Goal: Task Accomplishment & Management: Manage account settings

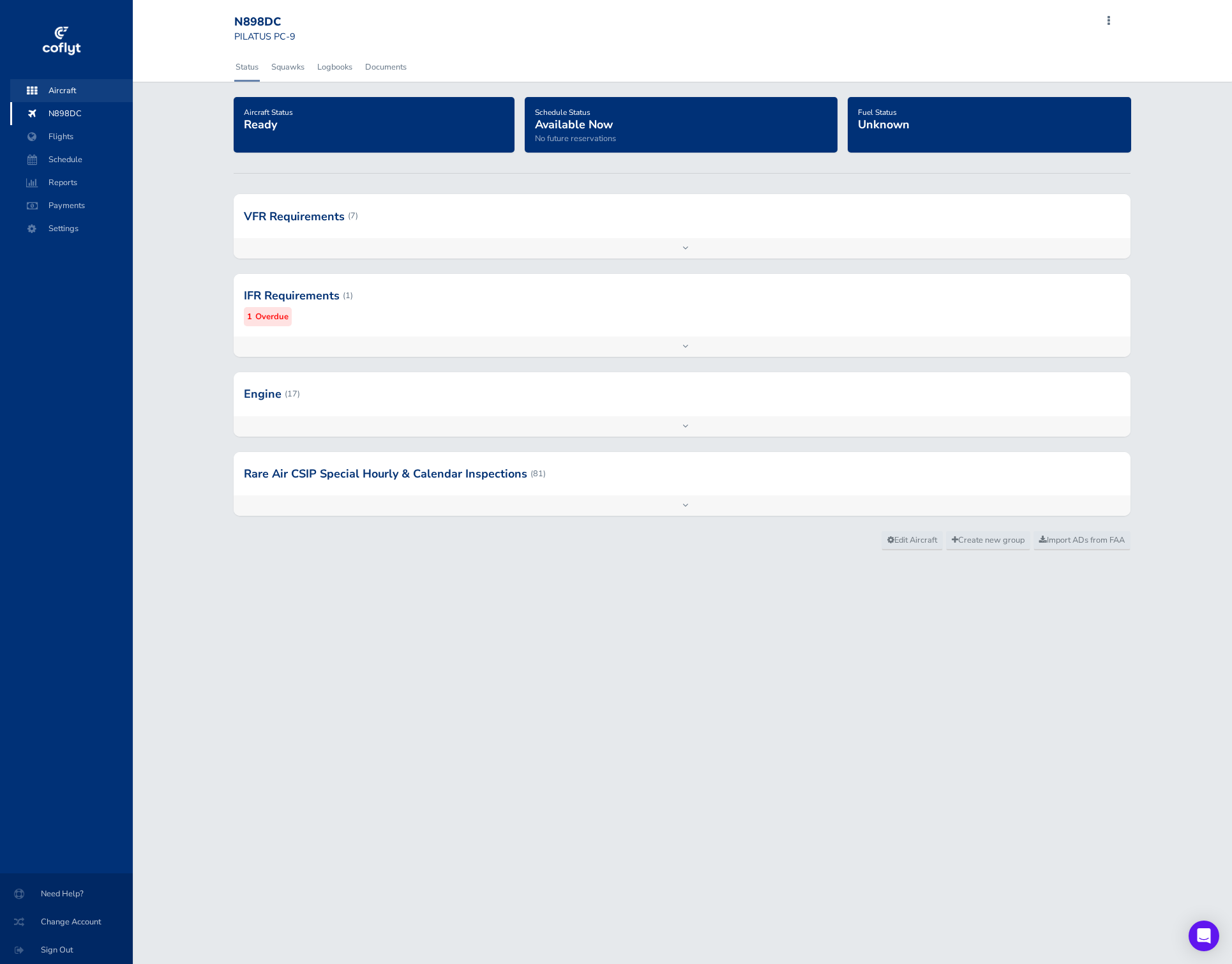
click at [73, 88] on span "Aircraft" at bounding box center [71, 90] width 97 height 23
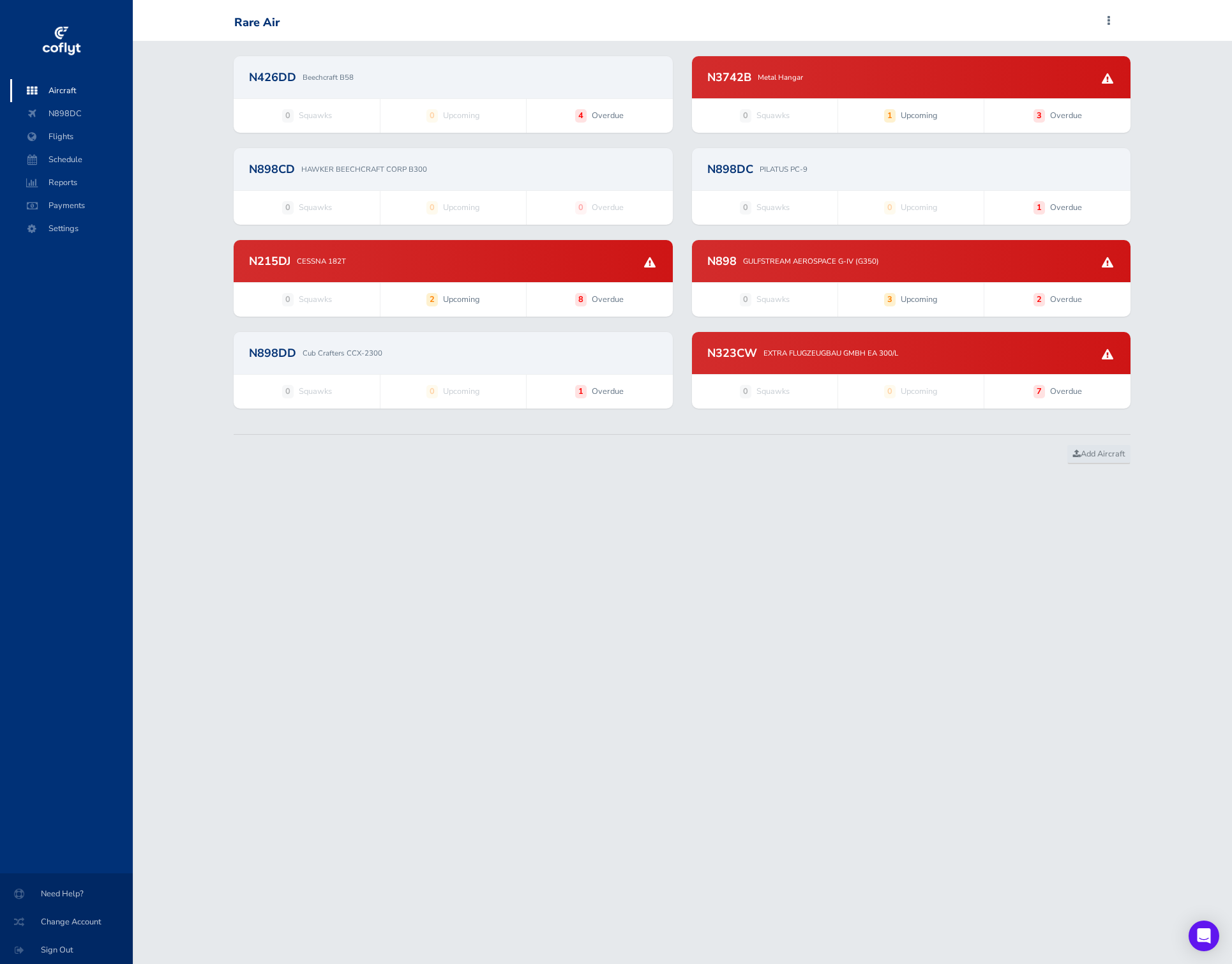
click at [72, 80] on span "Aircraft" at bounding box center [71, 90] width 97 height 23
click at [445, 59] on div "N426DD Beechcraft B58" at bounding box center [453, 76] width 439 height 42
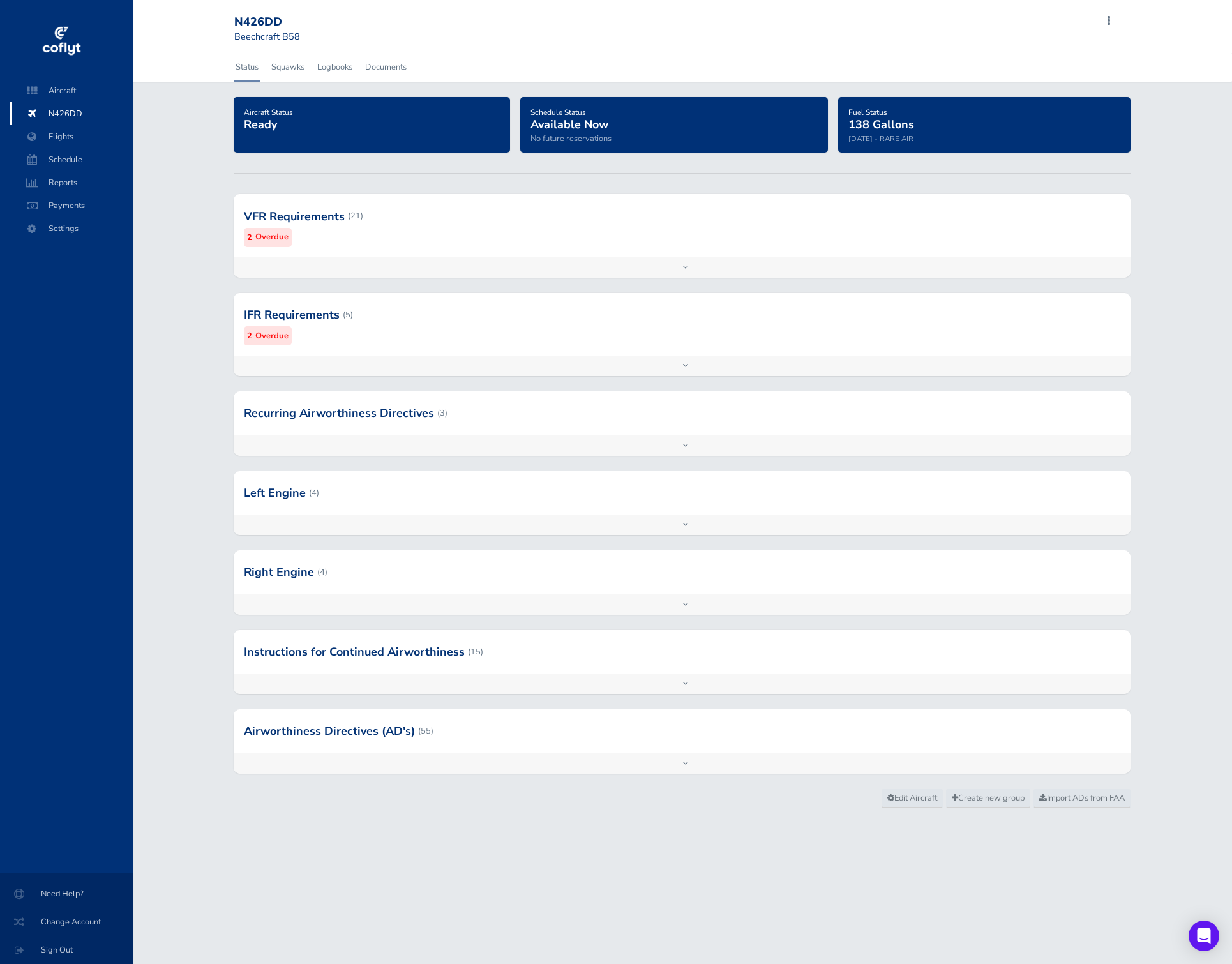
click at [25, 558] on div "Aircraft N426DD Flights Schedule Reports Payments Settings" at bounding box center [71, 476] width 144 height 794
click at [514, 324] on div at bounding box center [682, 314] width 897 height 62
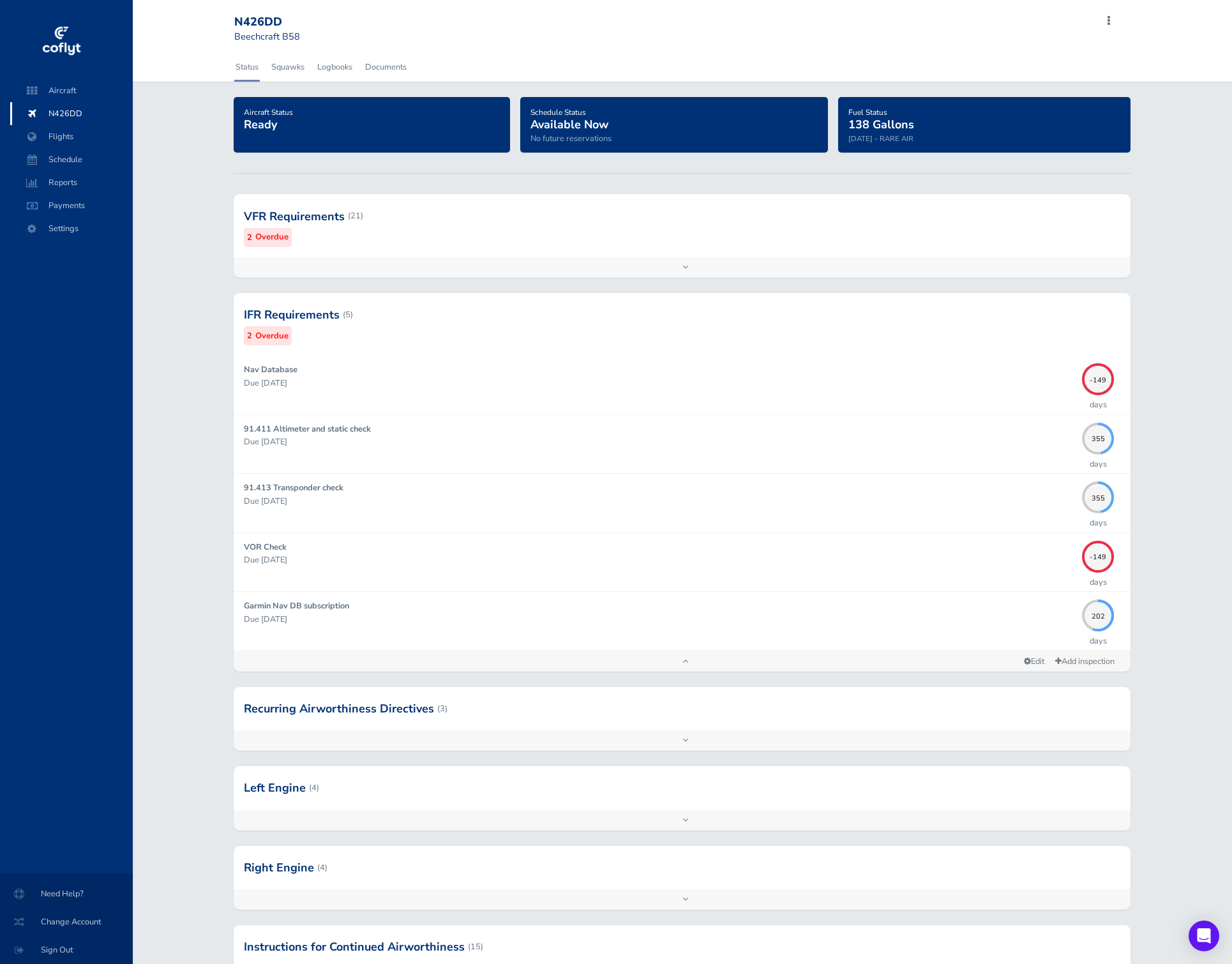
click at [577, 251] on div "VFR Requirements (21) 2 Overdue" at bounding box center [682, 226] width 897 height 62
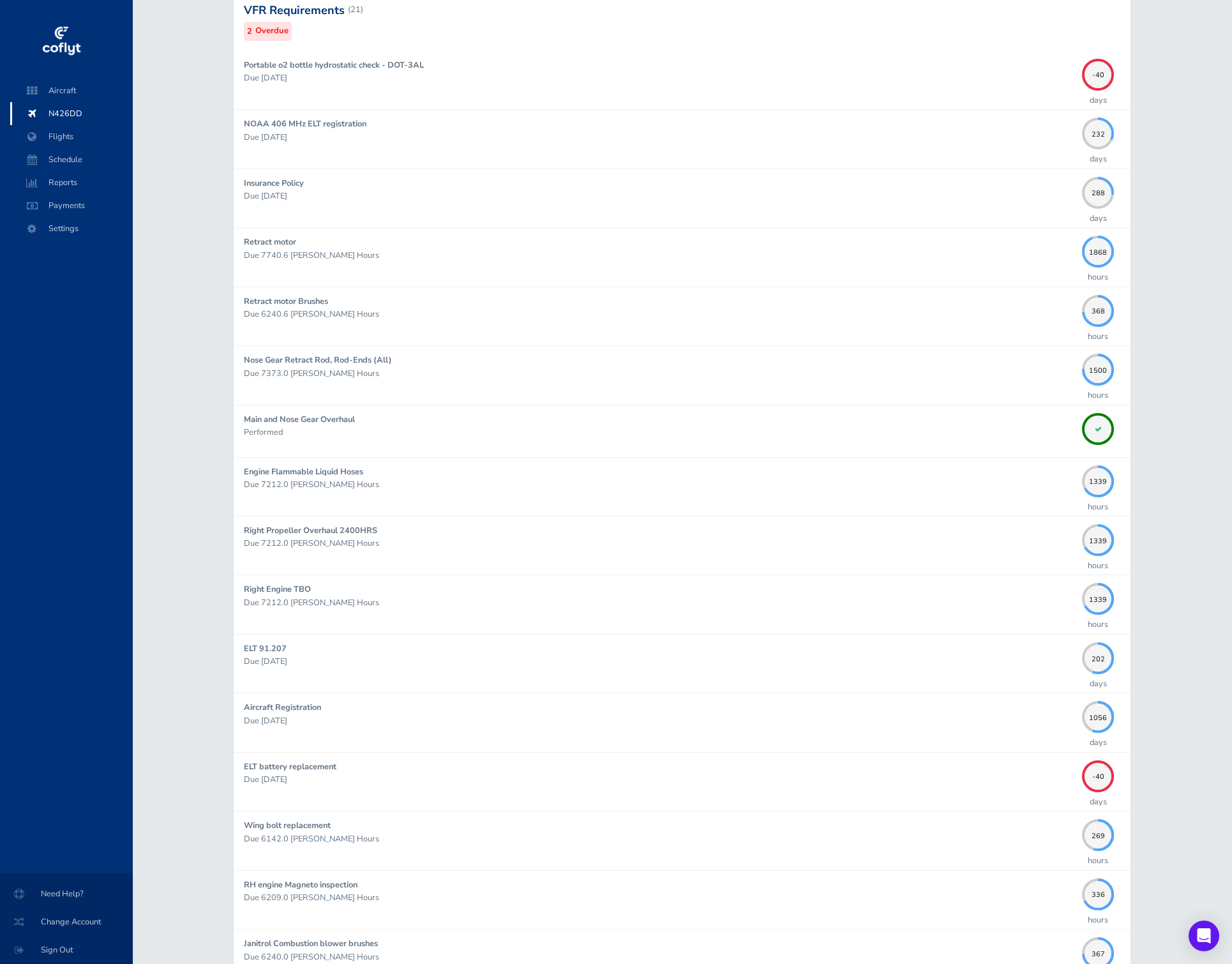
scroll to position [126, 0]
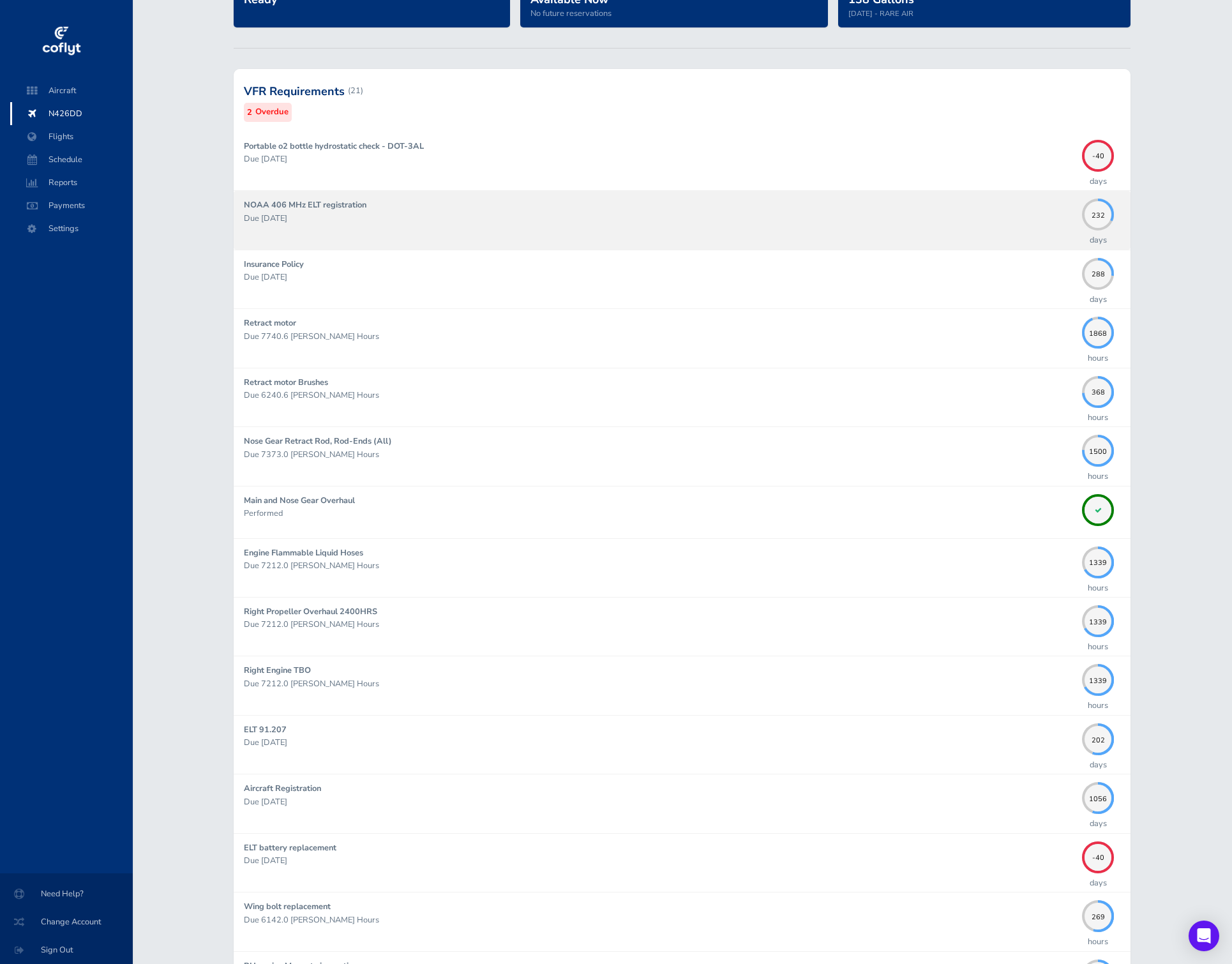
click at [844, 209] on div "NOAA 406 MHz ELT registration Due 05/30/2026" at bounding box center [659, 220] width 832 height 43
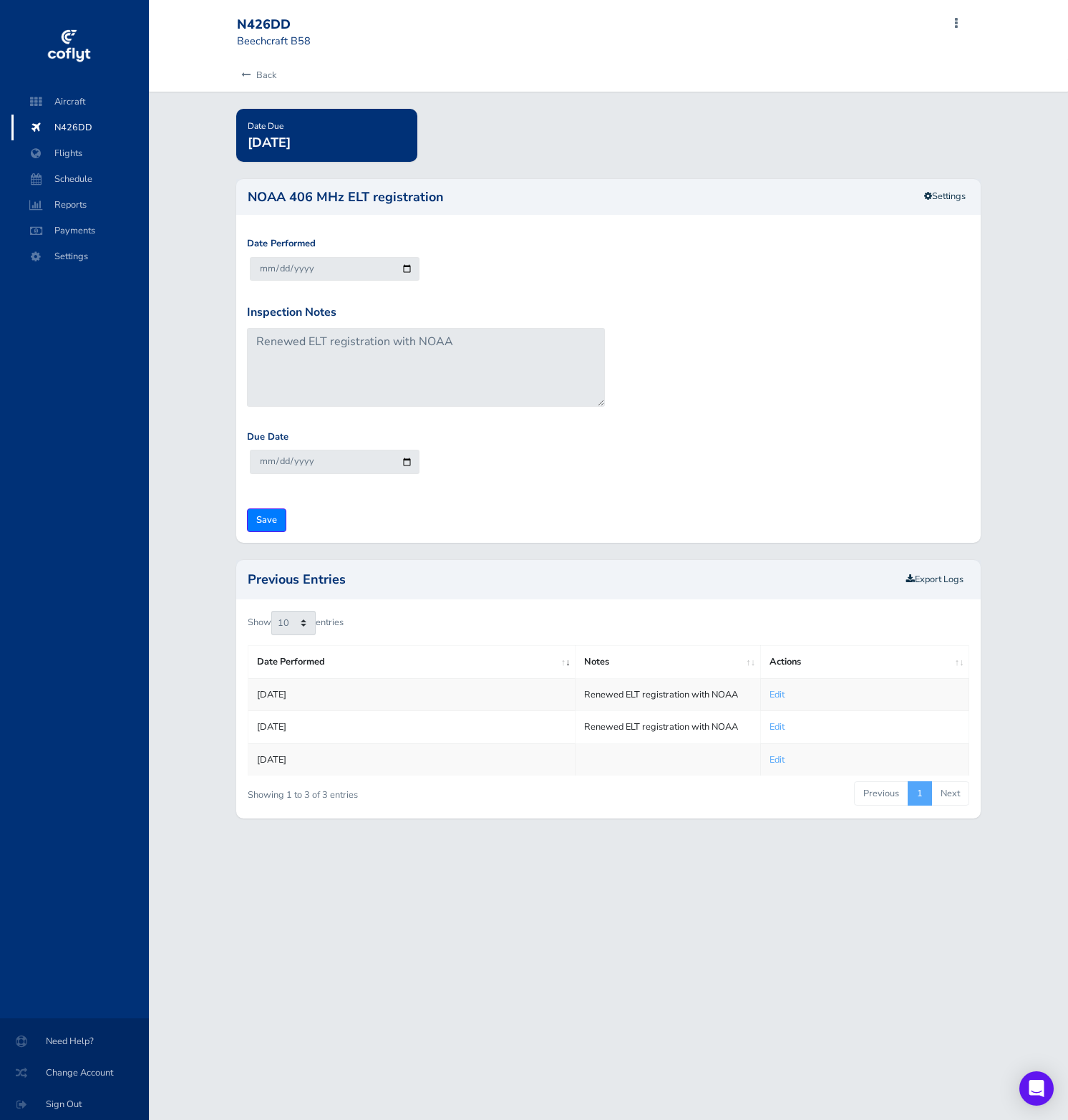
click at [930, 214] on div "NOAA 406 MHz ELT registration Settings" at bounding box center [608, 197] width 744 height 36
click at [941, 205] on link "Settings" at bounding box center [944, 197] width 60 height 24
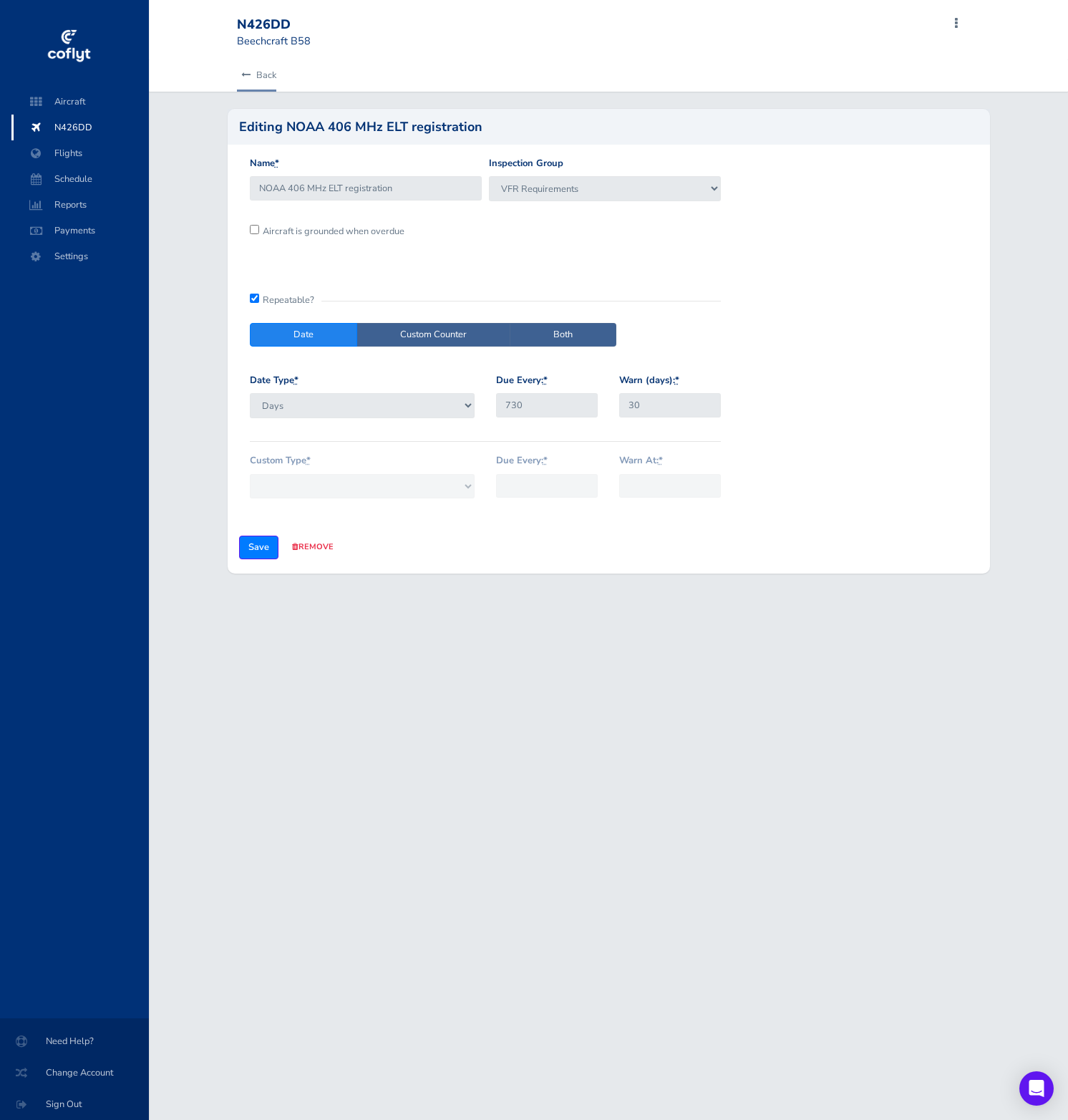
click at [250, 64] on link "Back" at bounding box center [257, 75] width 40 height 31
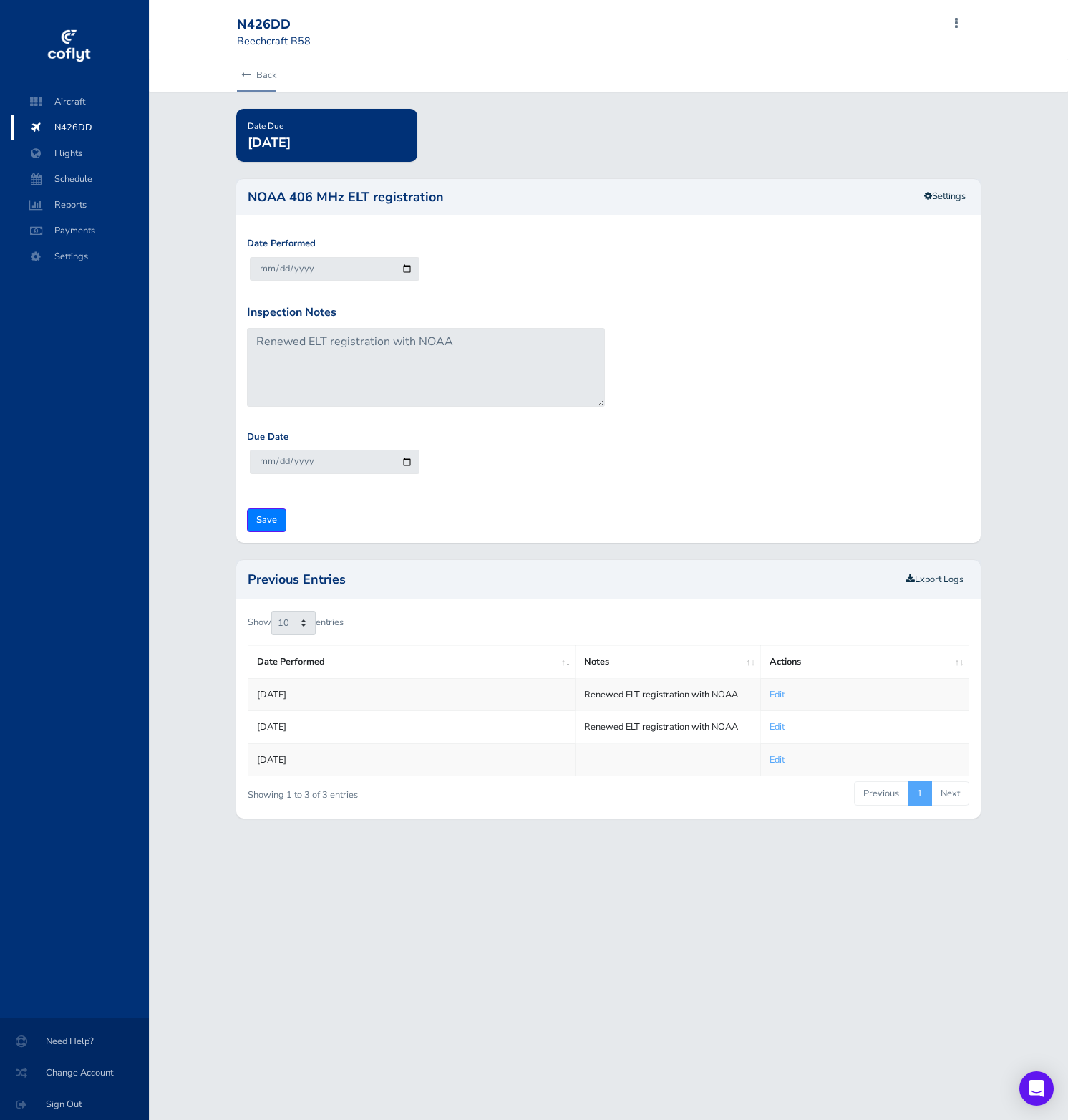
click at [244, 71] on icon at bounding box center [246, 75] width 9 height 9
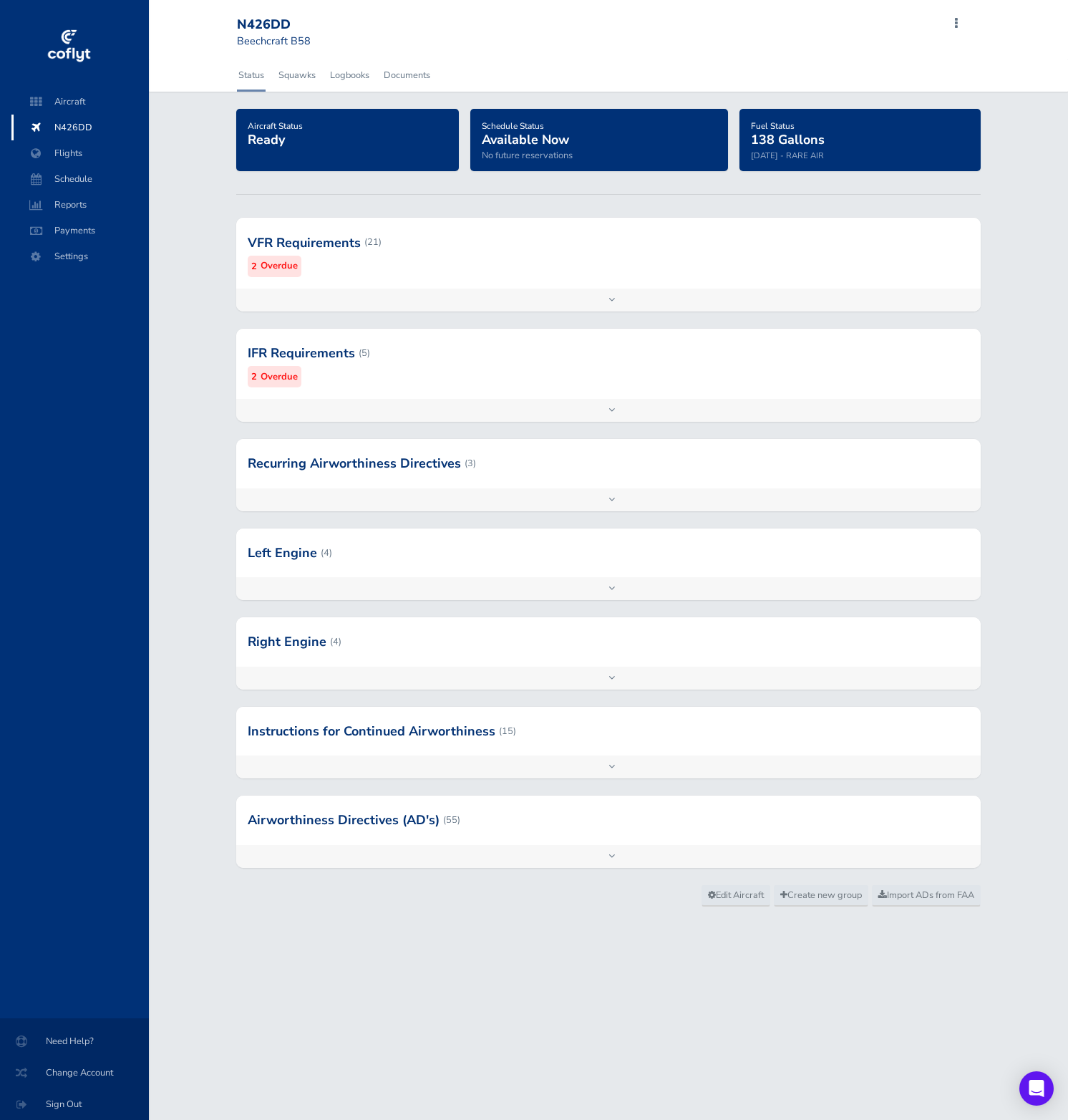
click at [859, 540] on div at bounding box center [608, 552] width 744 height 49
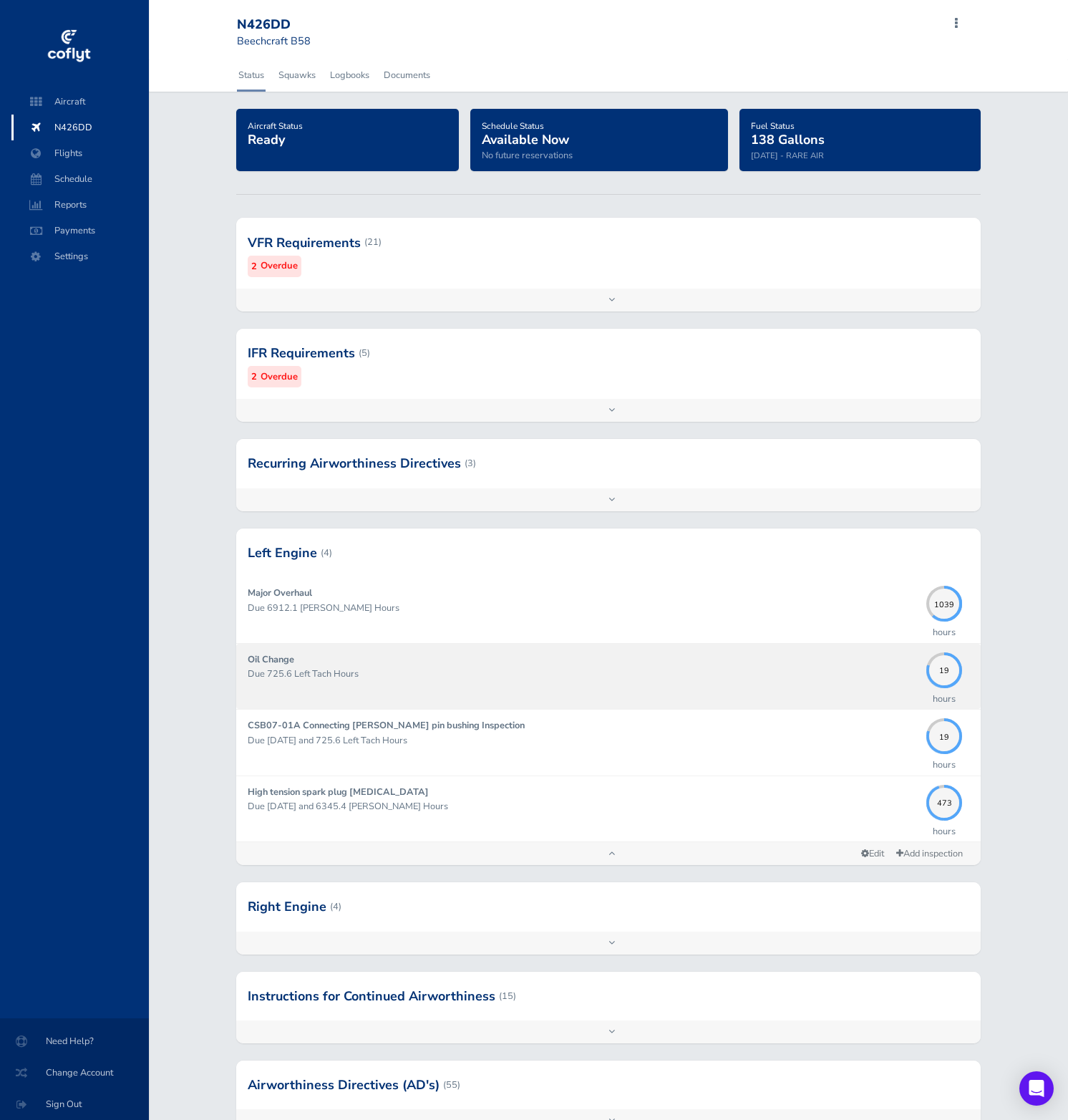
click at [834, 656] on div "Oil Change Due 725.6 Left Tach Hours" at bounding box center [583, 676] width 672 height 48
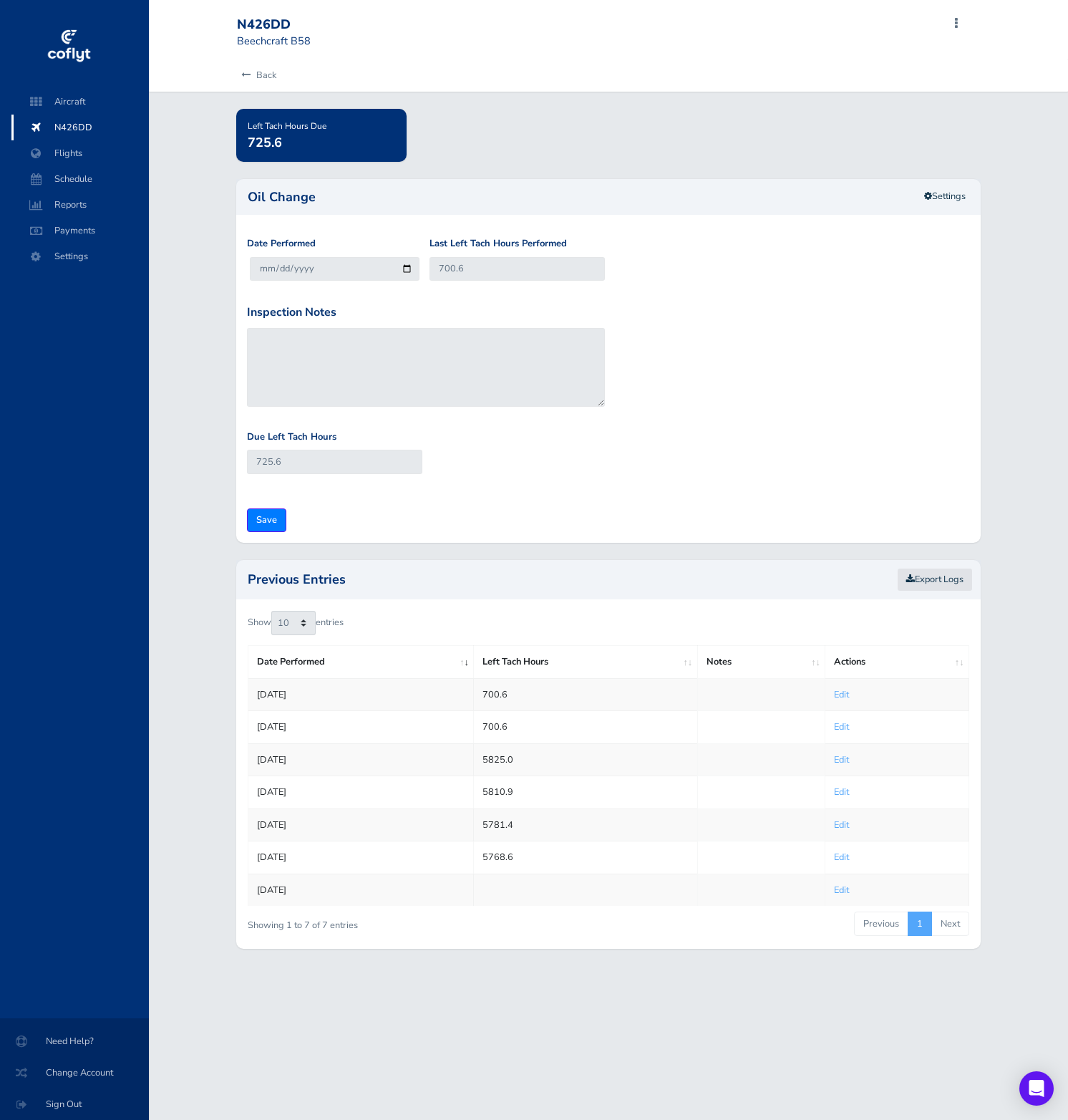
click at [939, 585] on div "Export Logs" at bounding box center [935, 580] width 75 height 24
click at [950, 203] on link "Settings" at bounding box center [944, 197] width 60 height 24
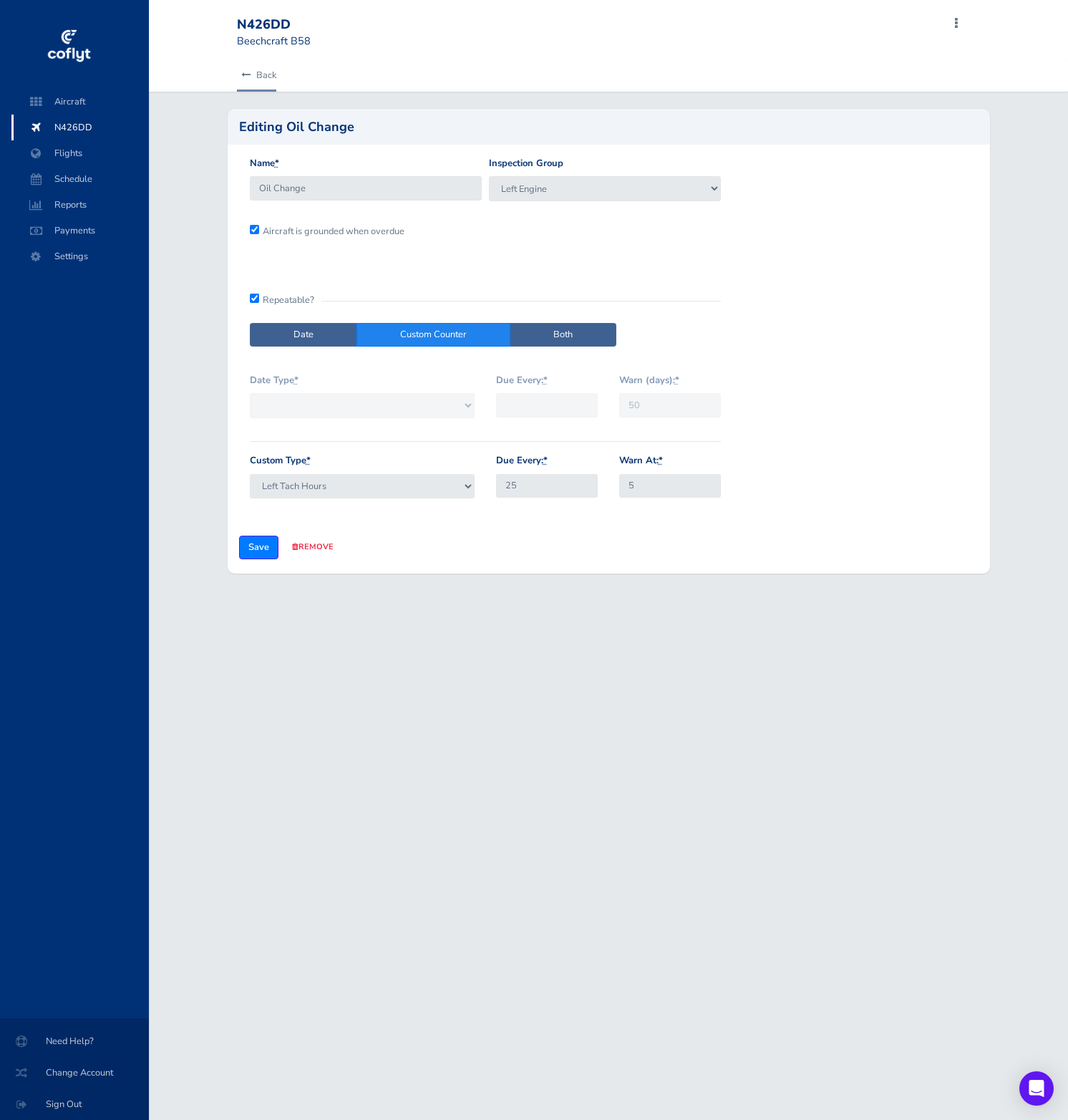
click at [248, 78] on icon at bounding box center [246, 75] width 9 height 9
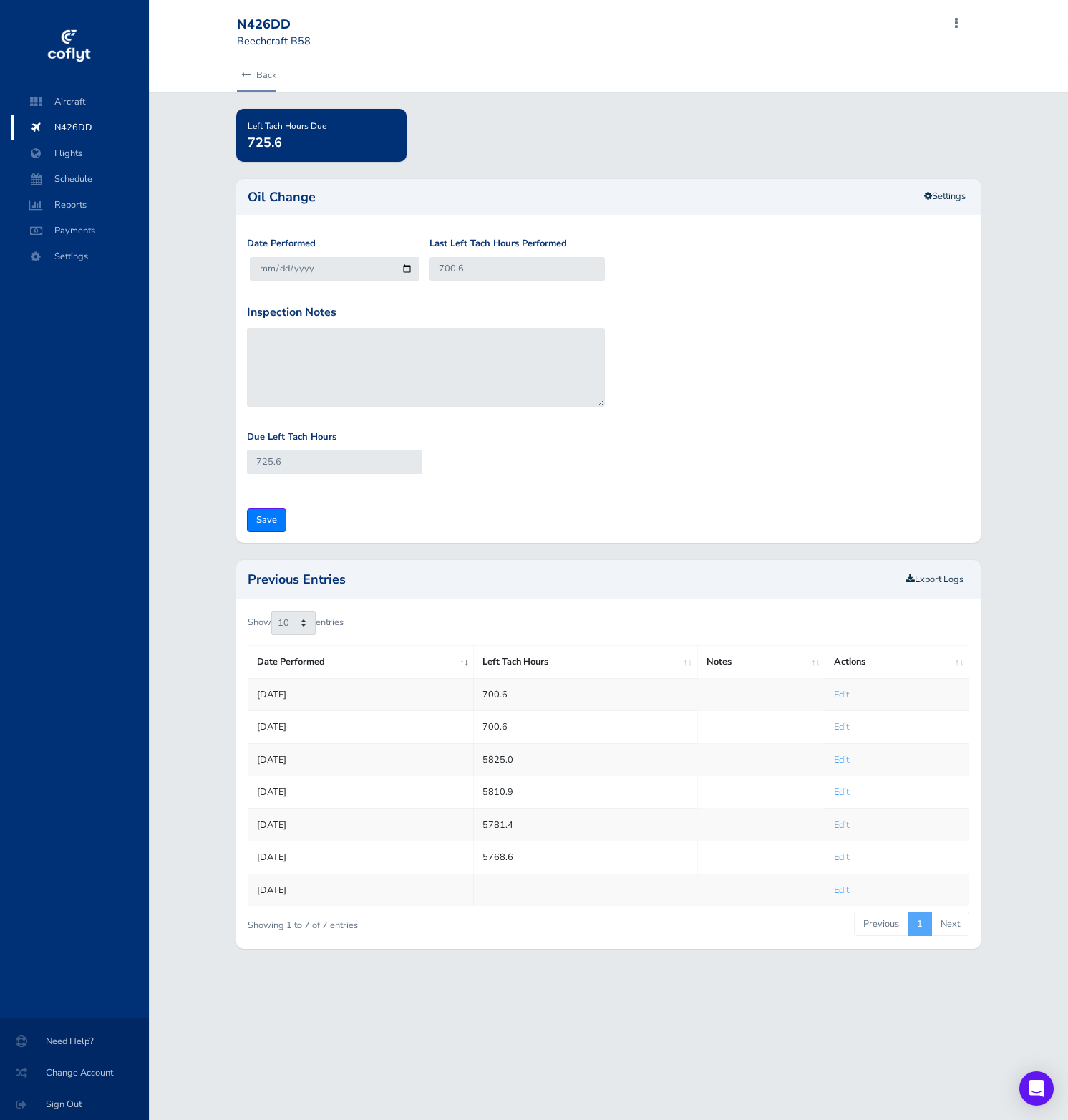
click at [249, 79] on icon at bounding box center [246, 75] width 9 height 9
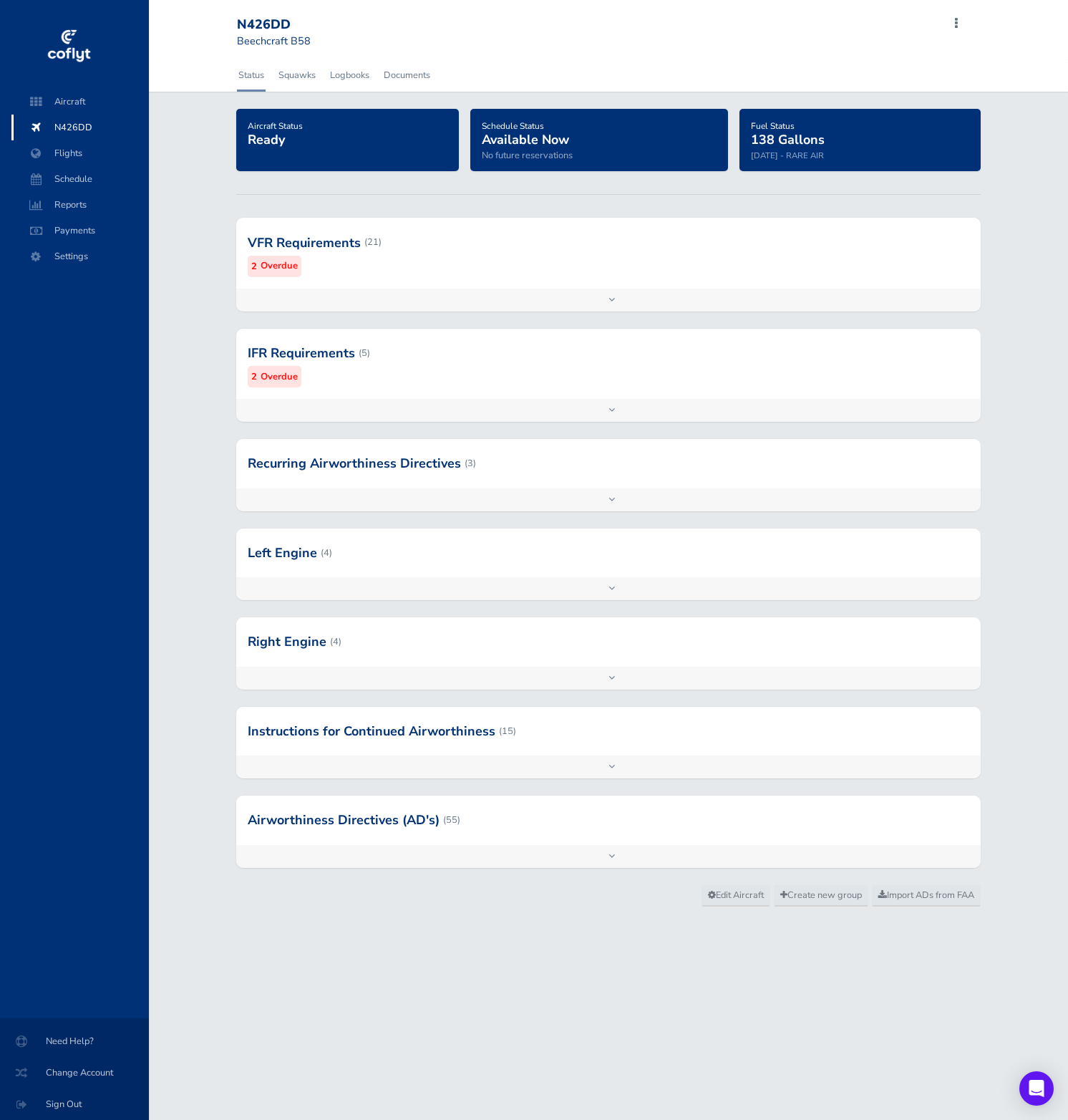
click at [821, 561] on div at bounding box center [608, 552] width 744 height 49
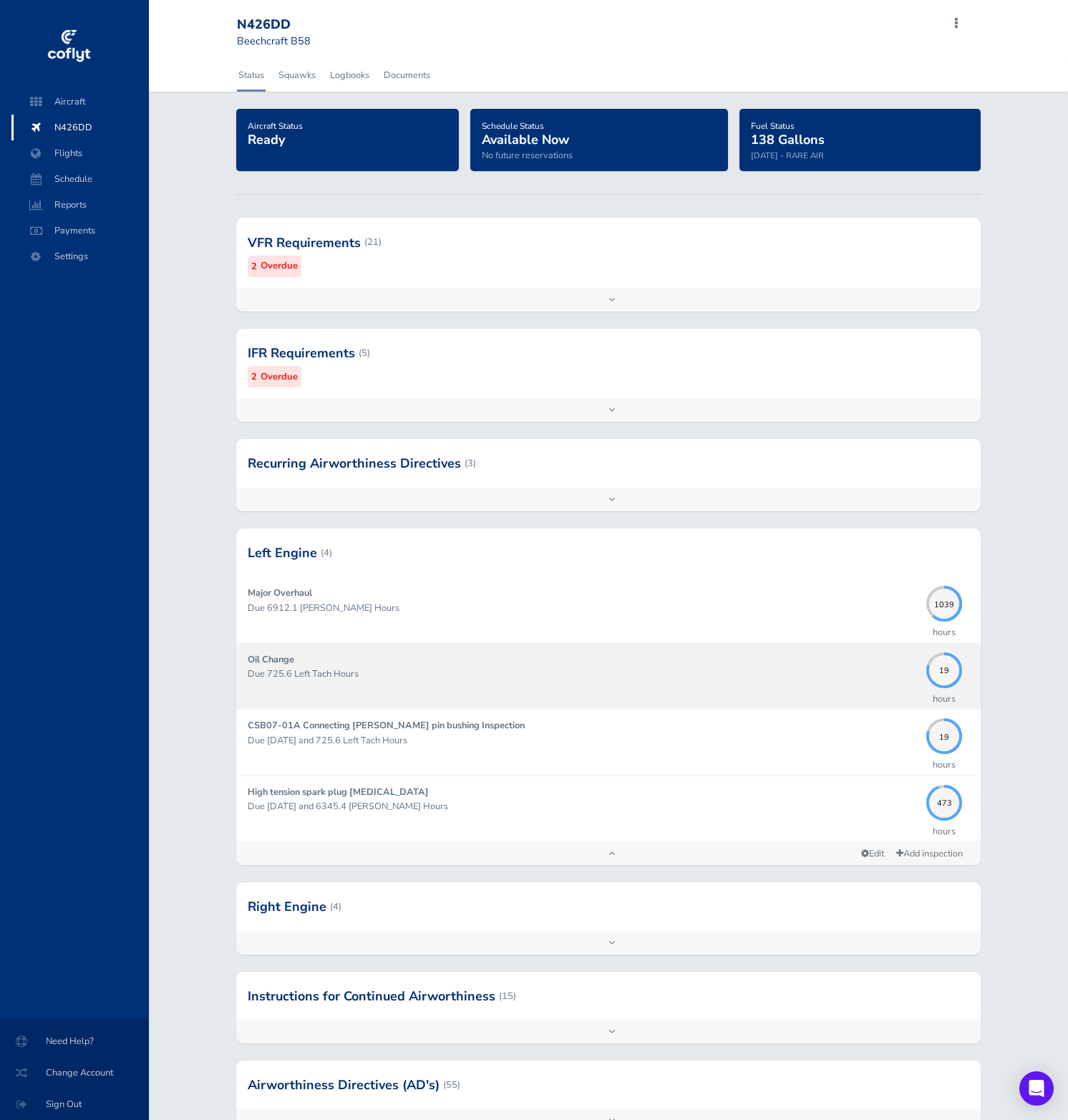
click at [867, 652] on div "Oil Change Due 725.6 Left Tach Hours" at bounding box center [583, 676] width 672 height 48
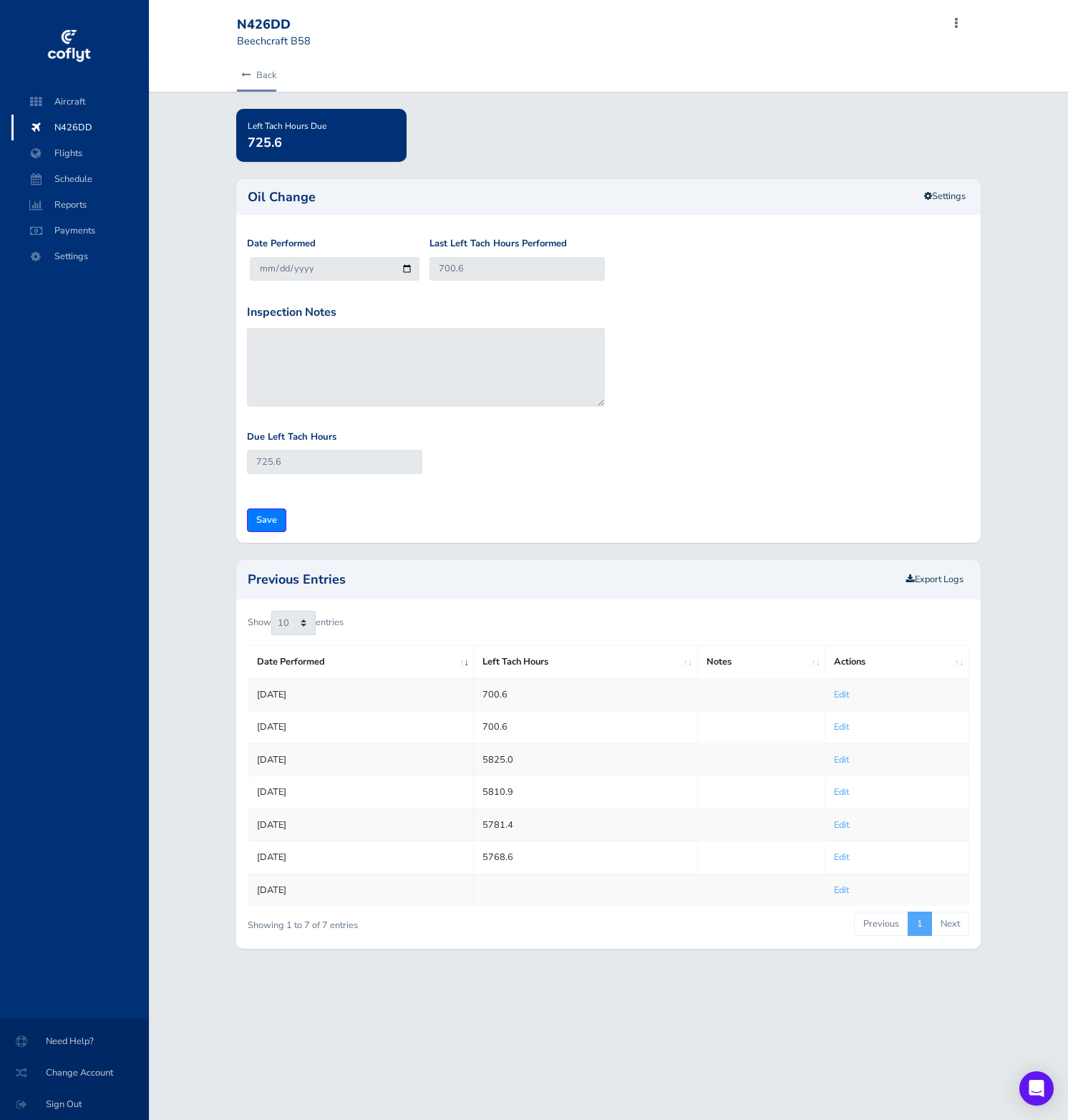
click at [256, 75] on link "Back" at bounding box center [257, 75] width 40 height 31
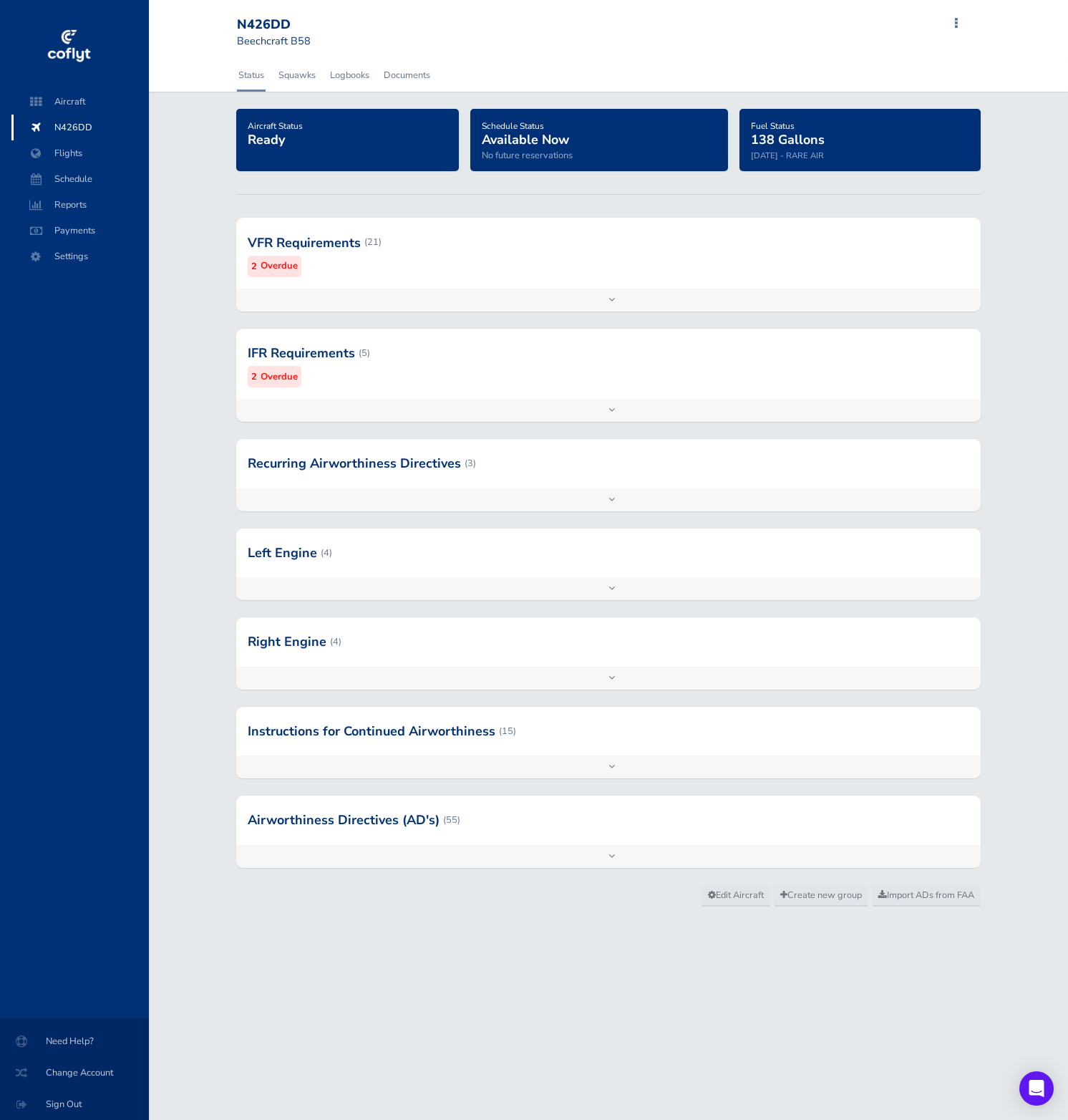
click at [610, 563] on div at bounding box center [608, 552] width 744 height 49
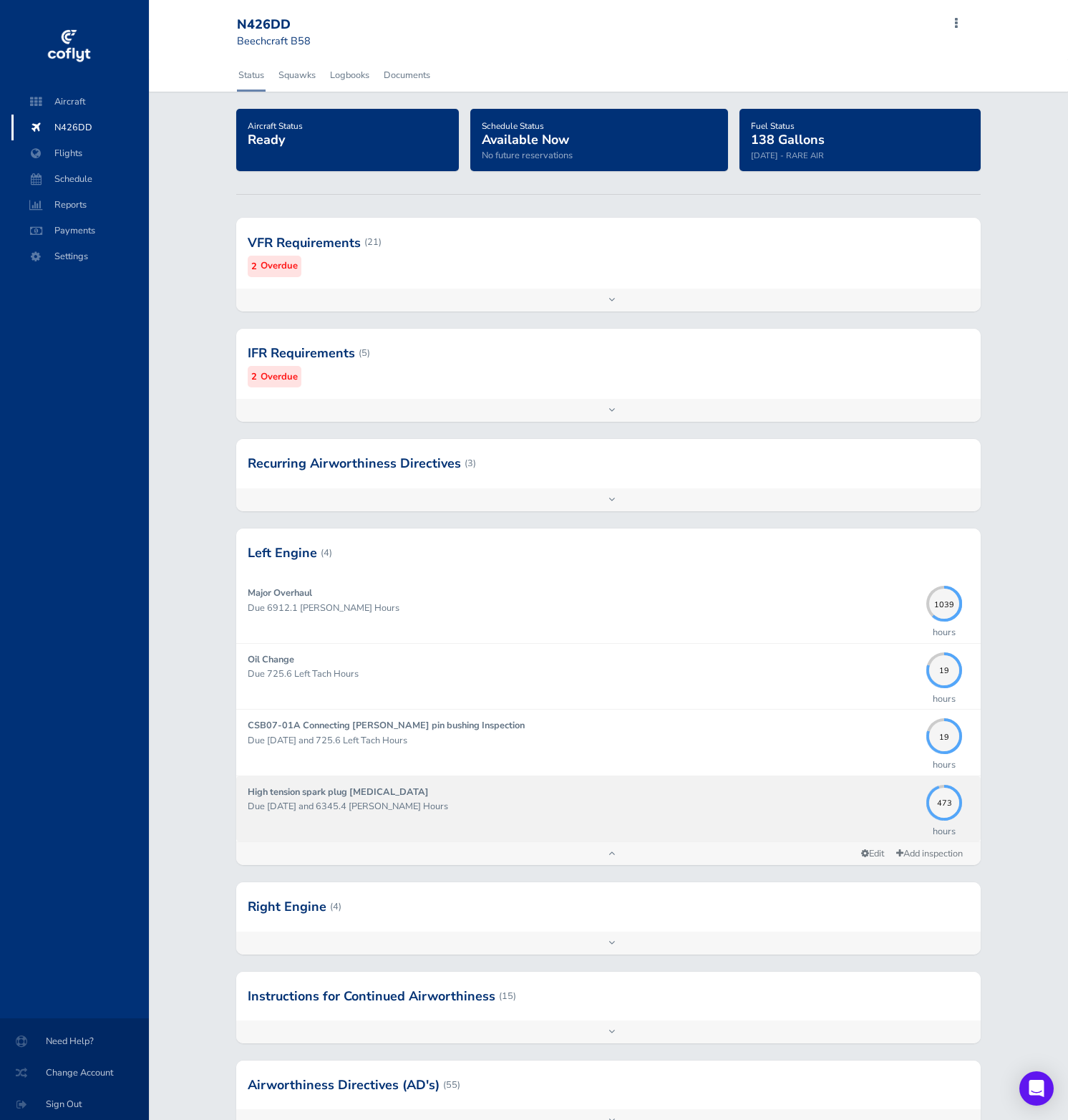
click at [879, 814] on div "High tension spark plug lead test Due 11/30/2027 and 6345.4 Hobbs Hours" at bounding box center [583, 809] width 672 height 48
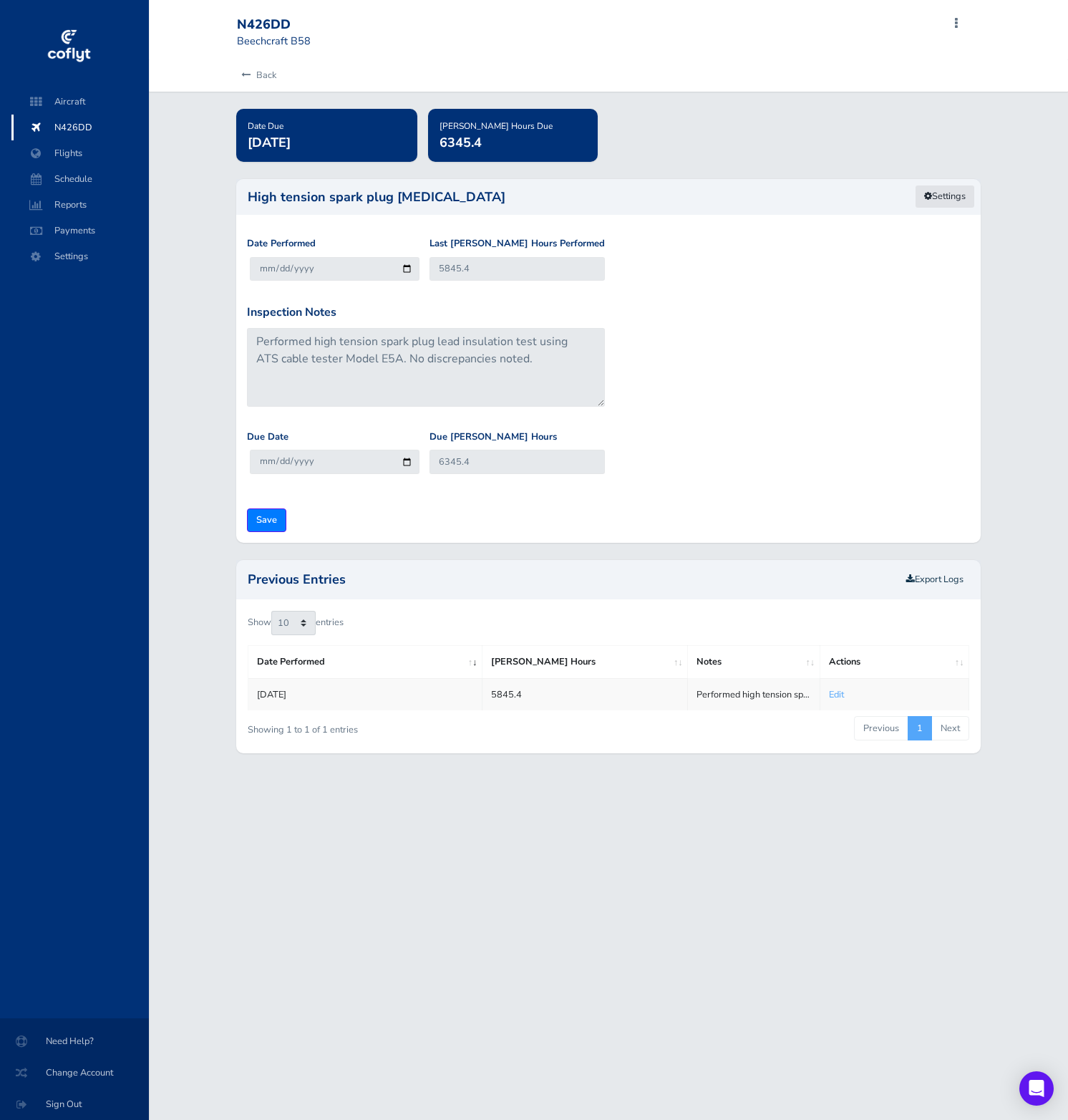
click at [957, 197] on link "Settings" at bounding box center [944, 197] width 60 height 24
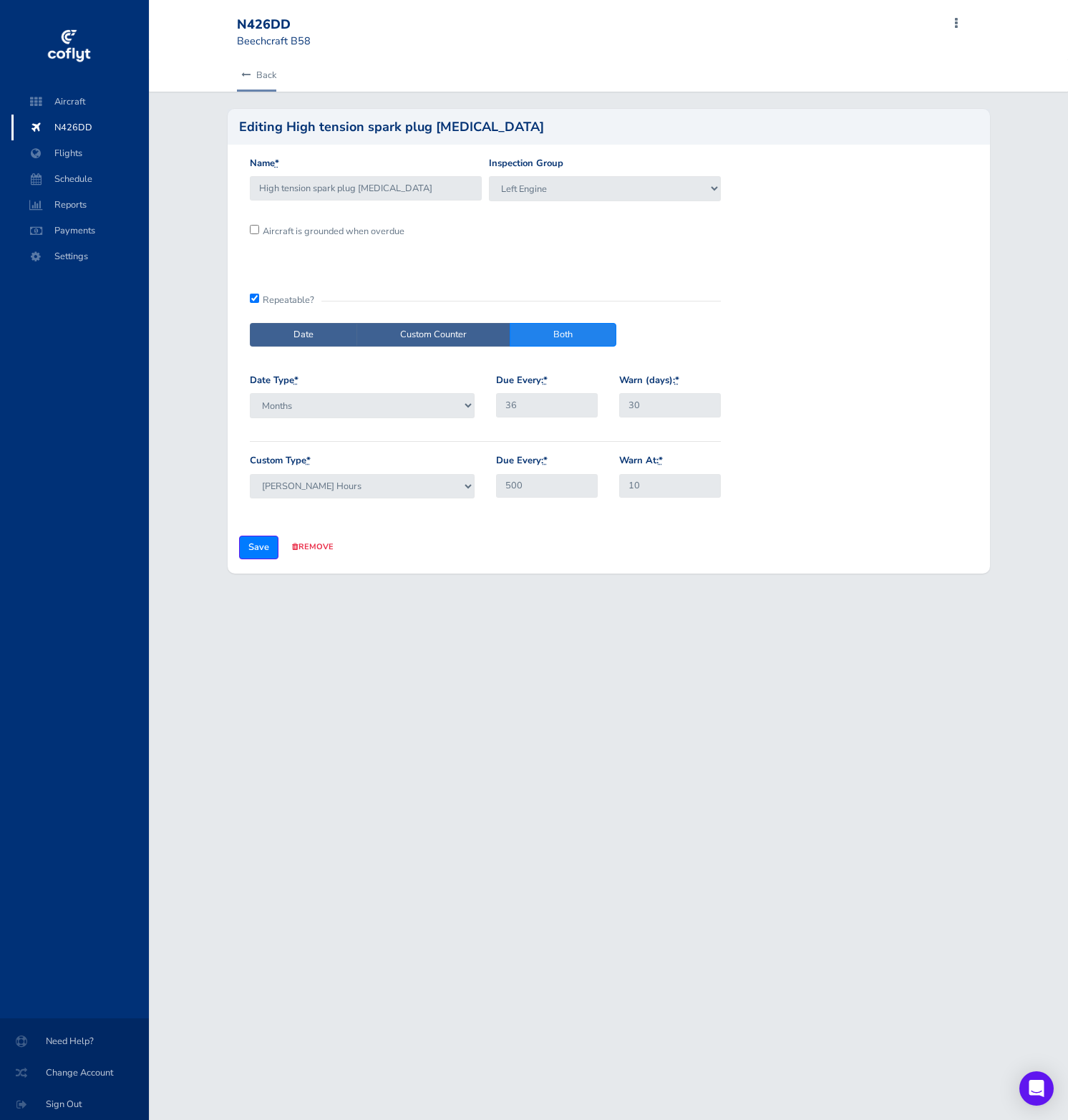
click at [255, 77] on link "Back" at bounding box center [257, 75] width 40 height 31
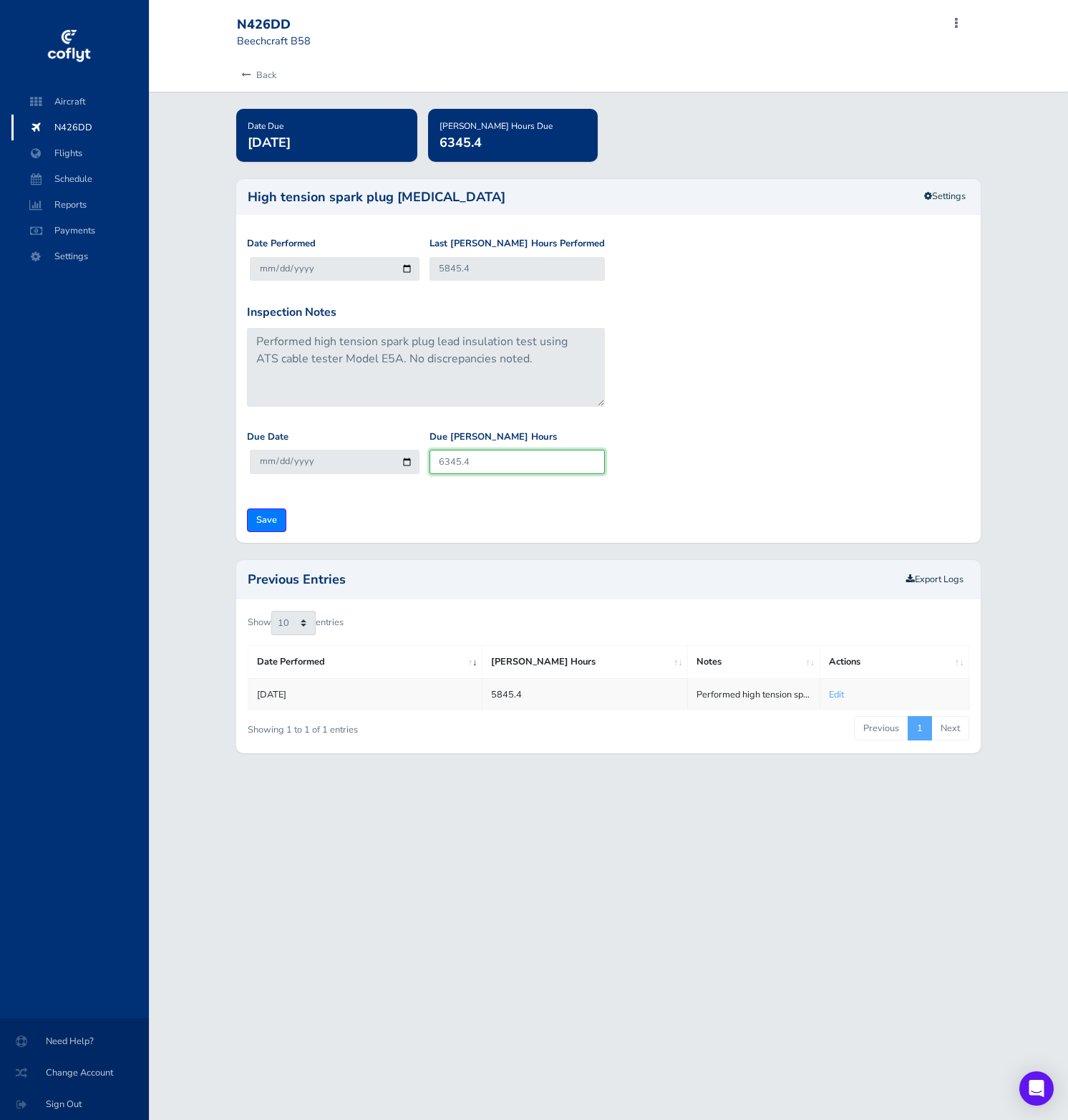
click at [508, 460] on input "6345.4" at bounding box center [517, 462] width 176 height 24
drag, startPoint x: 485, startPoint y: 690, endPoint x: 530, endPoint y: 690, distance: 45.0
click at [530, 690] on td "5845.4" at bounding box center [584, 694] width 205 height 32
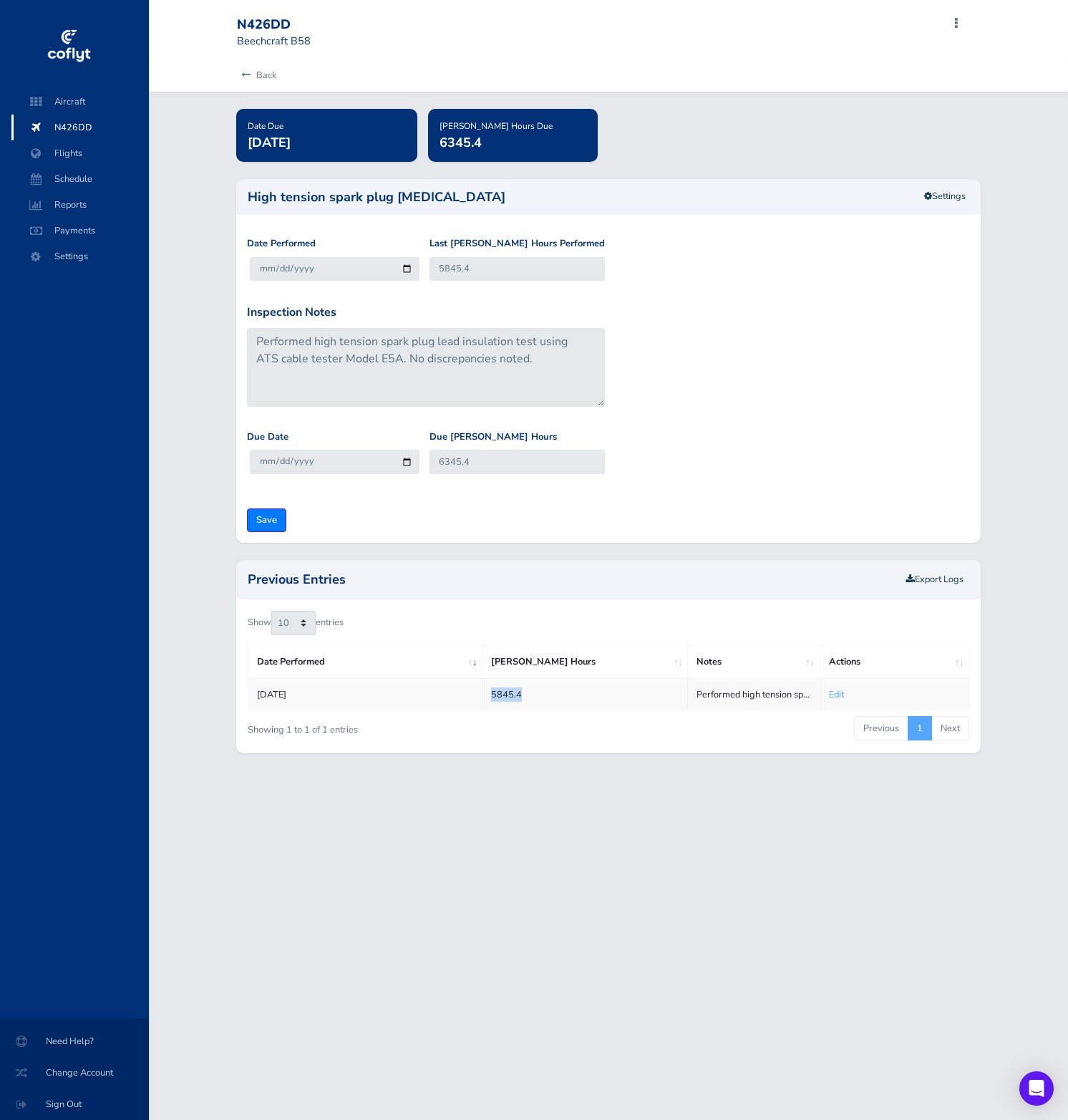
copy td "5845.4"
click at [252, 75] on link "Back" at bounding box center [257, 75] width 40 height 31
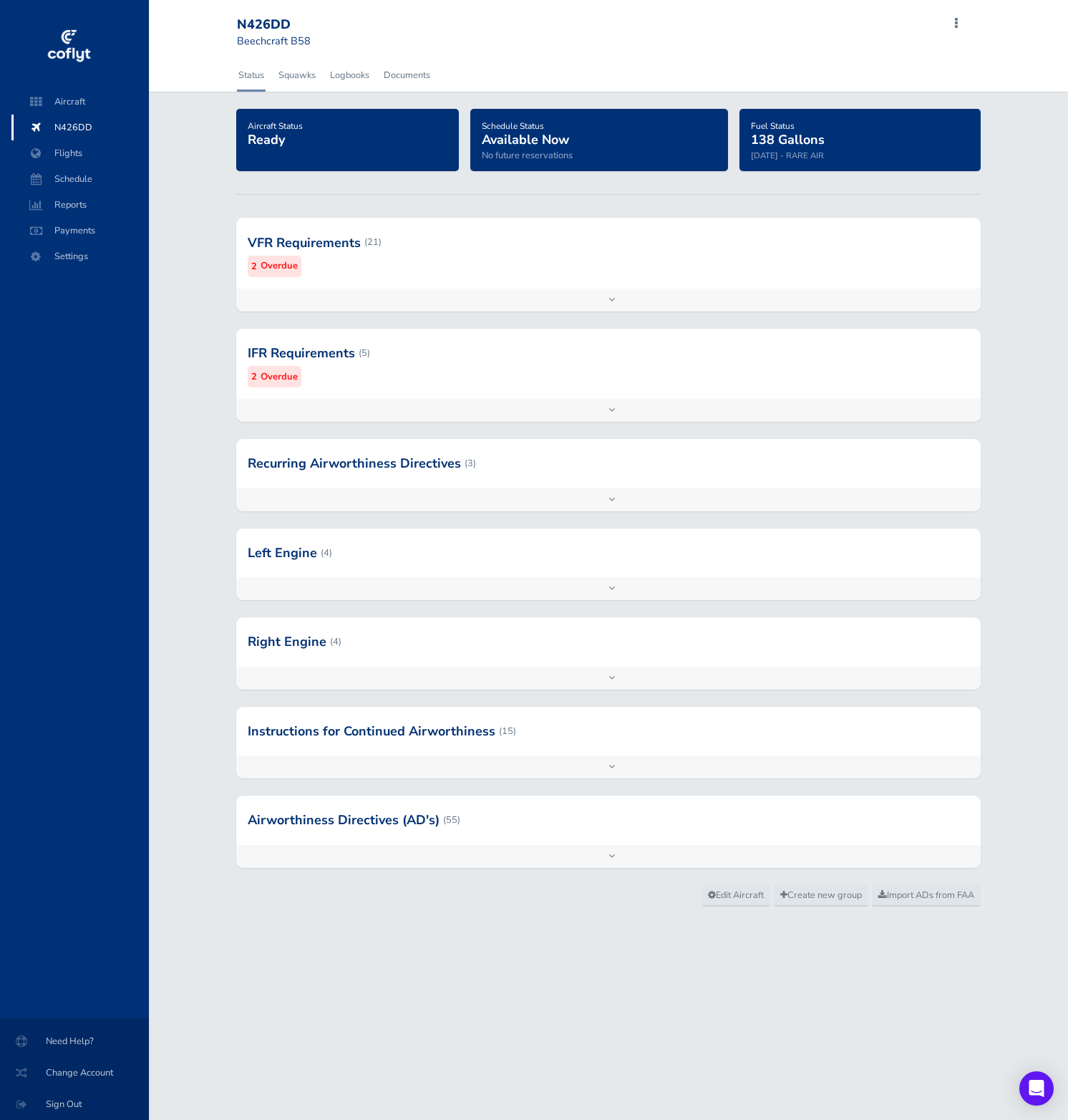
click at [515, 287] on div "VFR Requirements (21) 2 Overdue" at bounding box center [608, 253] width 744 height 70
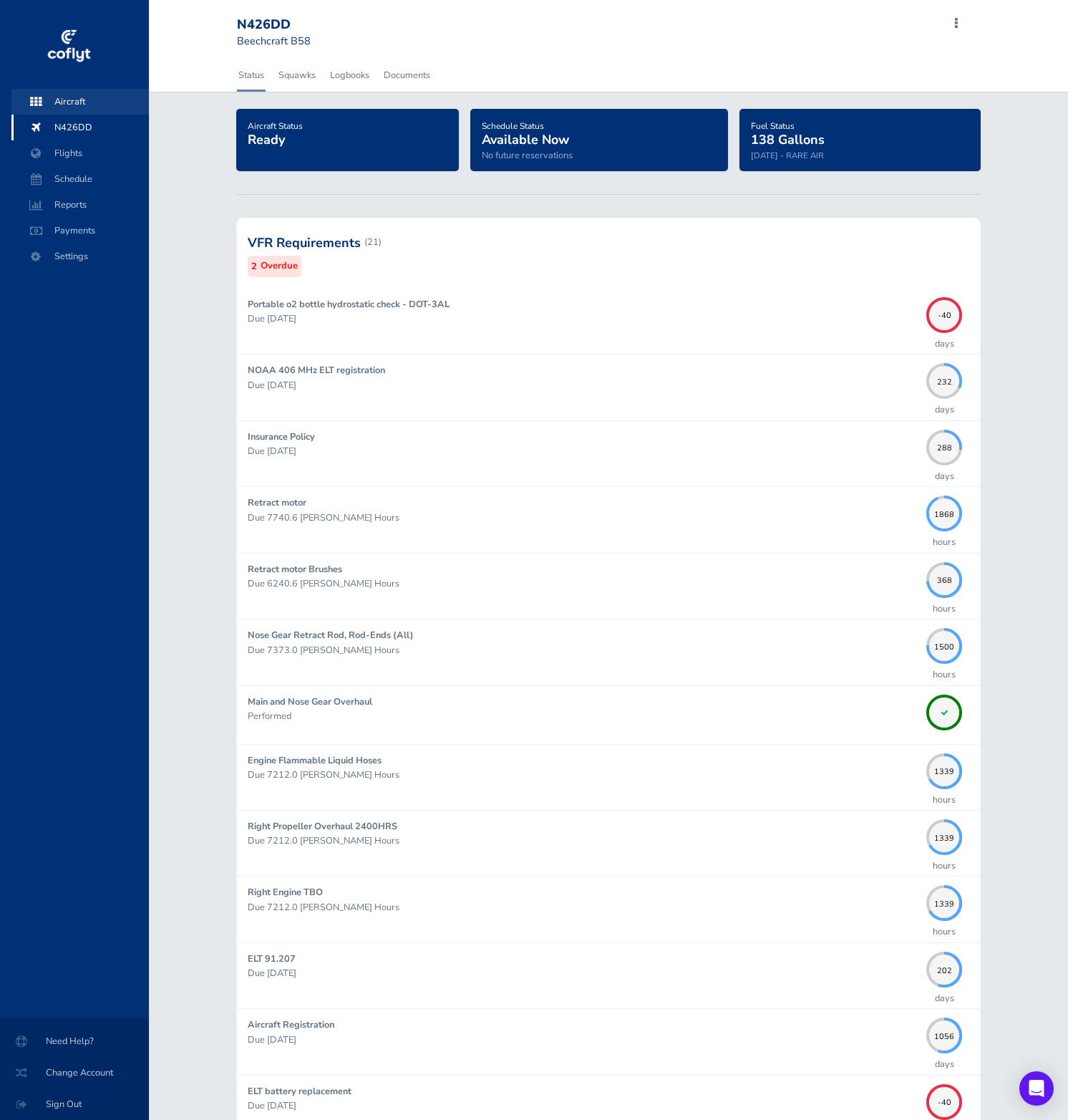
click at [86, 96] on span "Aircraft" at bounding box center [80, 101] width 109 height 26
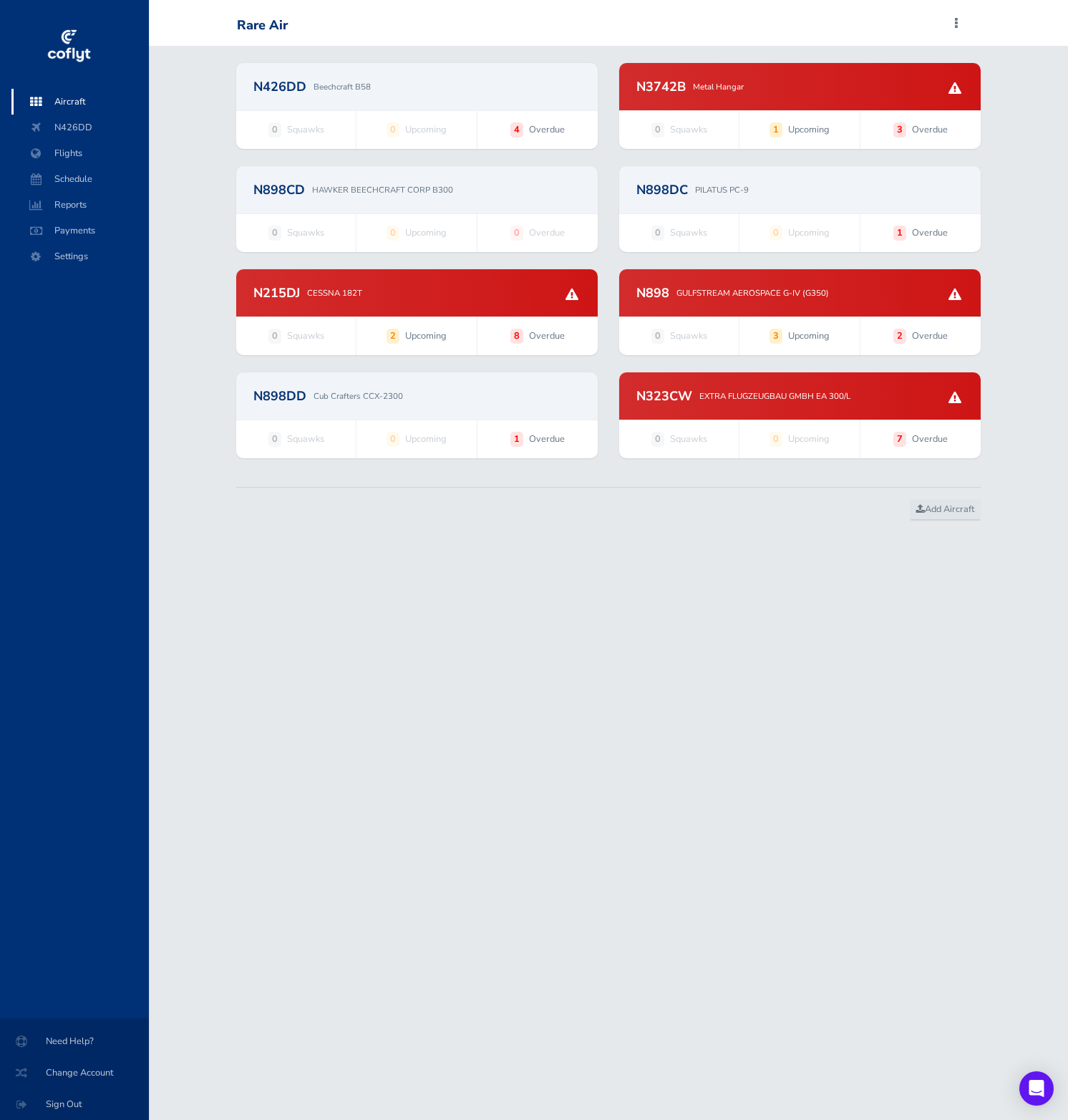
click at [835, 405] on div "N323CW EXTRA FLUGZEUGBAU GMBH EA 300/L" at bounding box center [799, 396] width 362 height 47
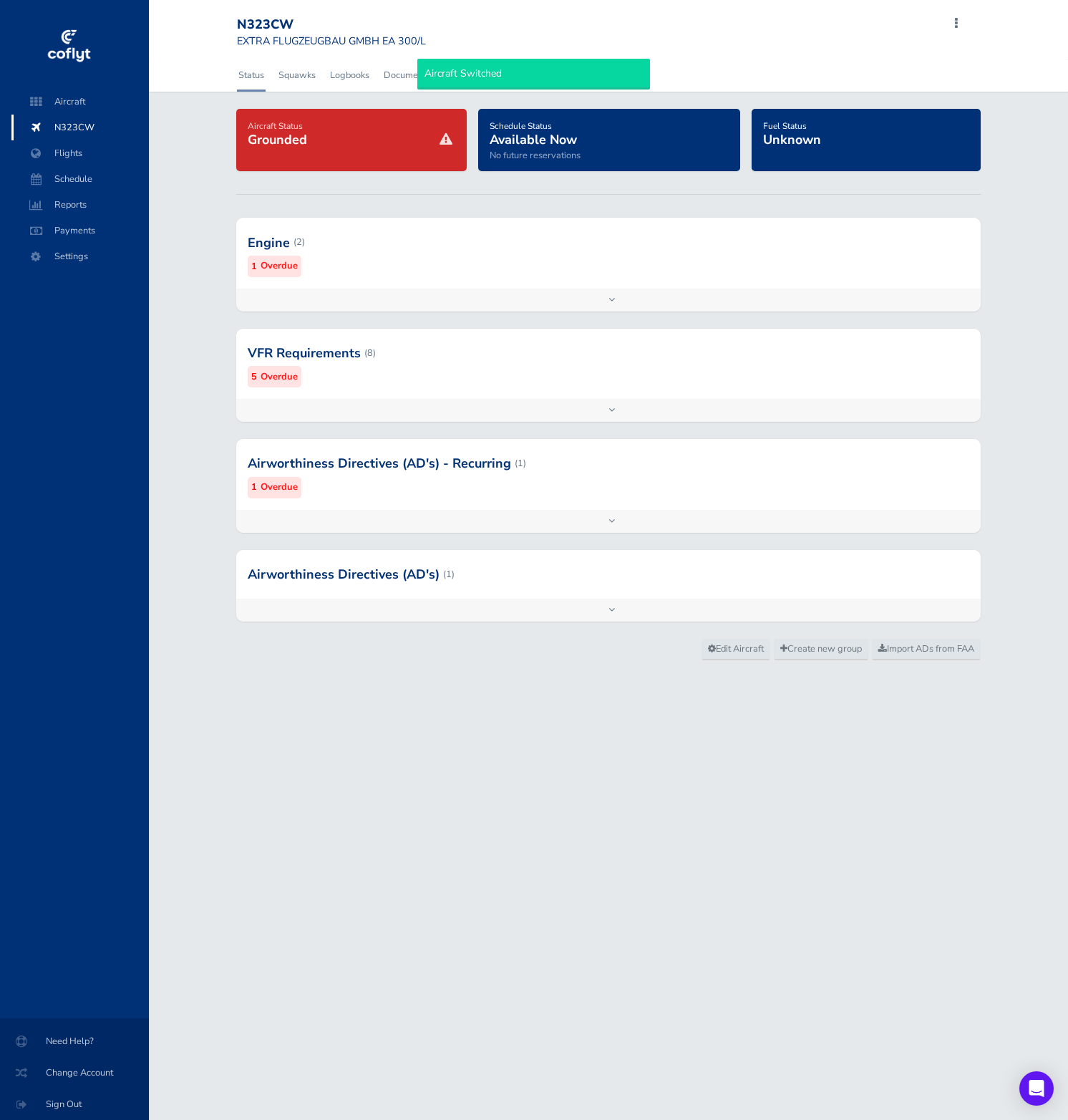
click at [871, 402] on div "Add inspection Edit" at bounding box center [608, 410] width 744 height 23
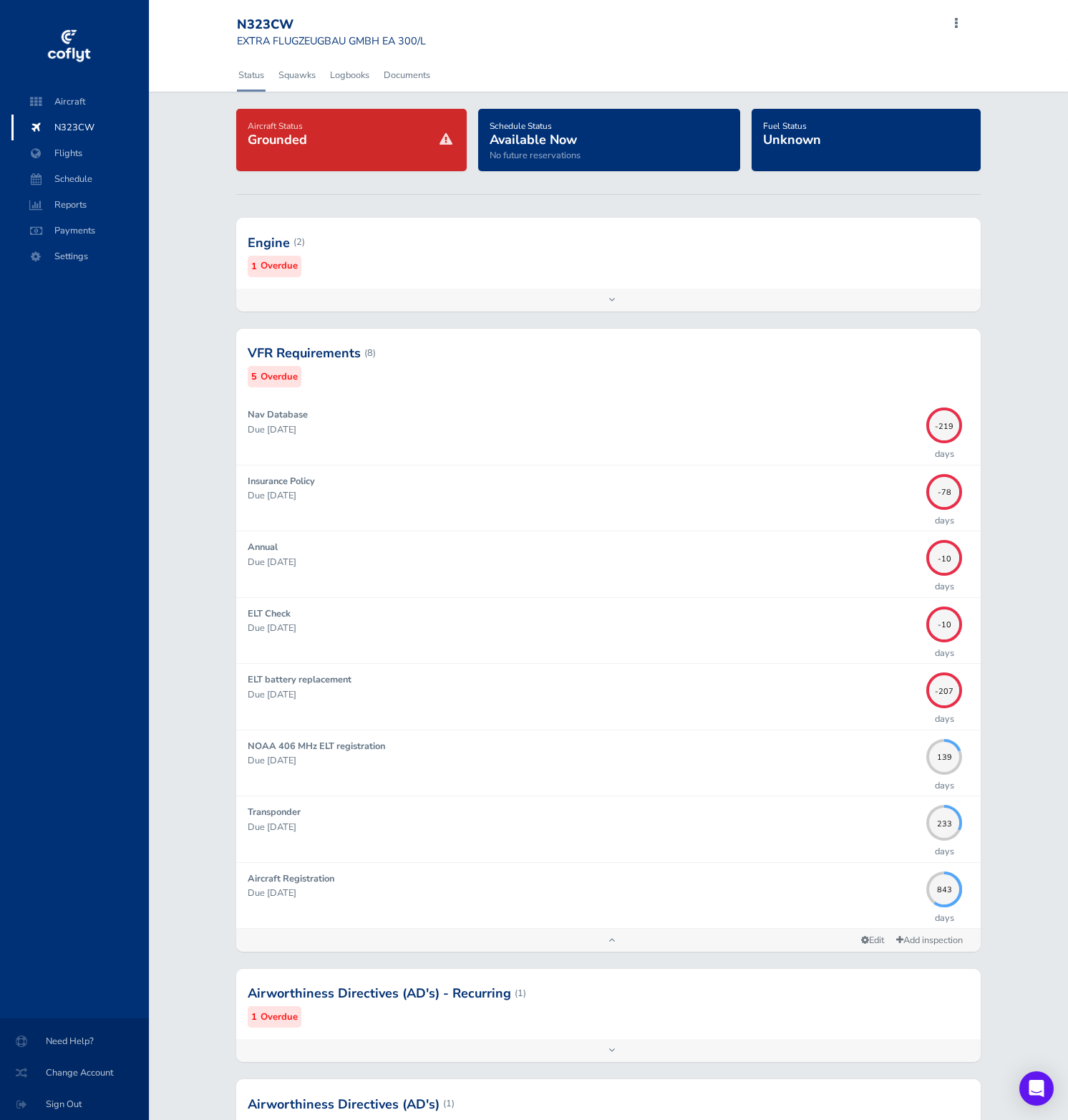
click at [544, 266] on div at bounding box center [608, 242] width 744 height 70
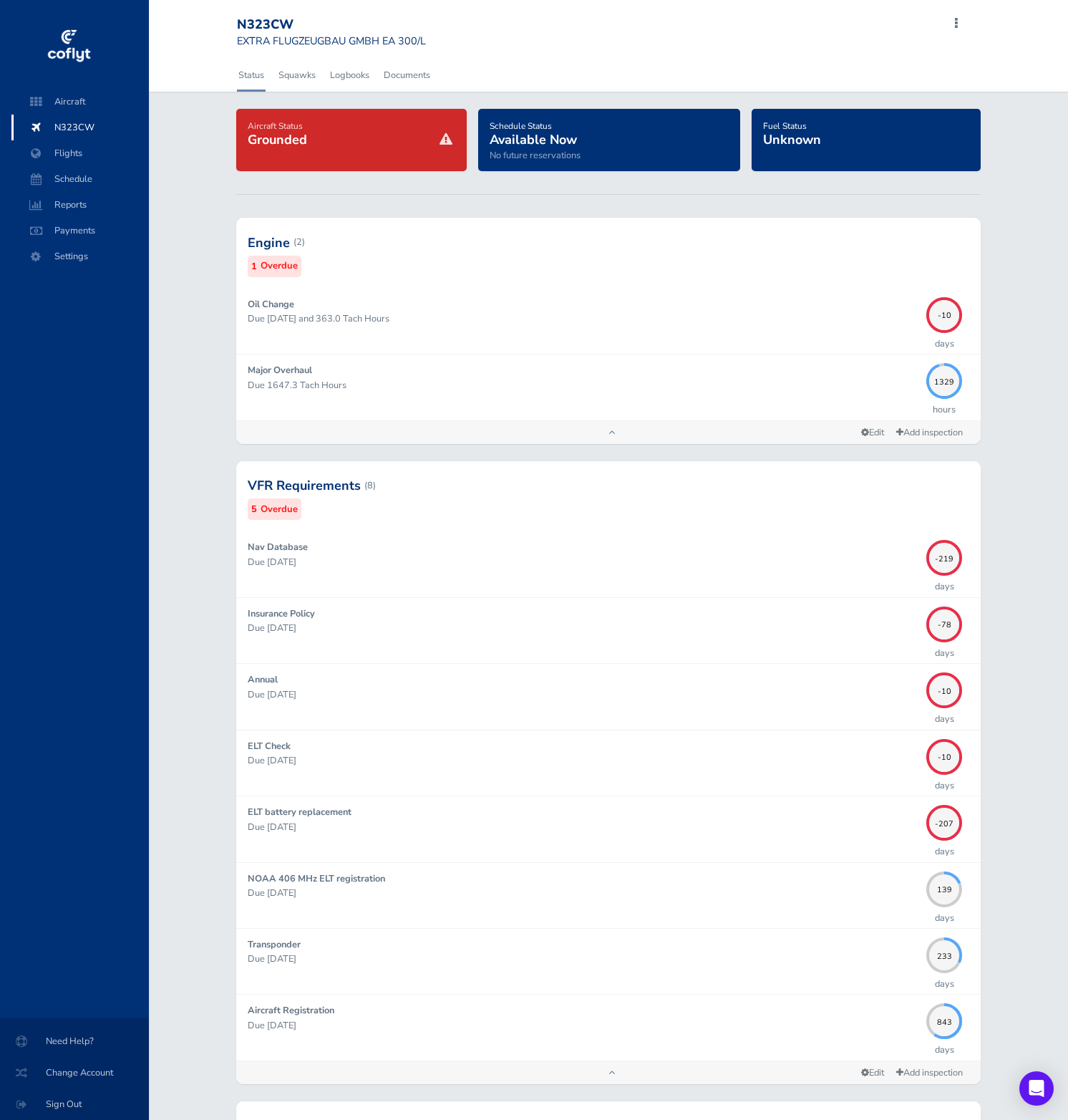
scroll to position [253, 0]
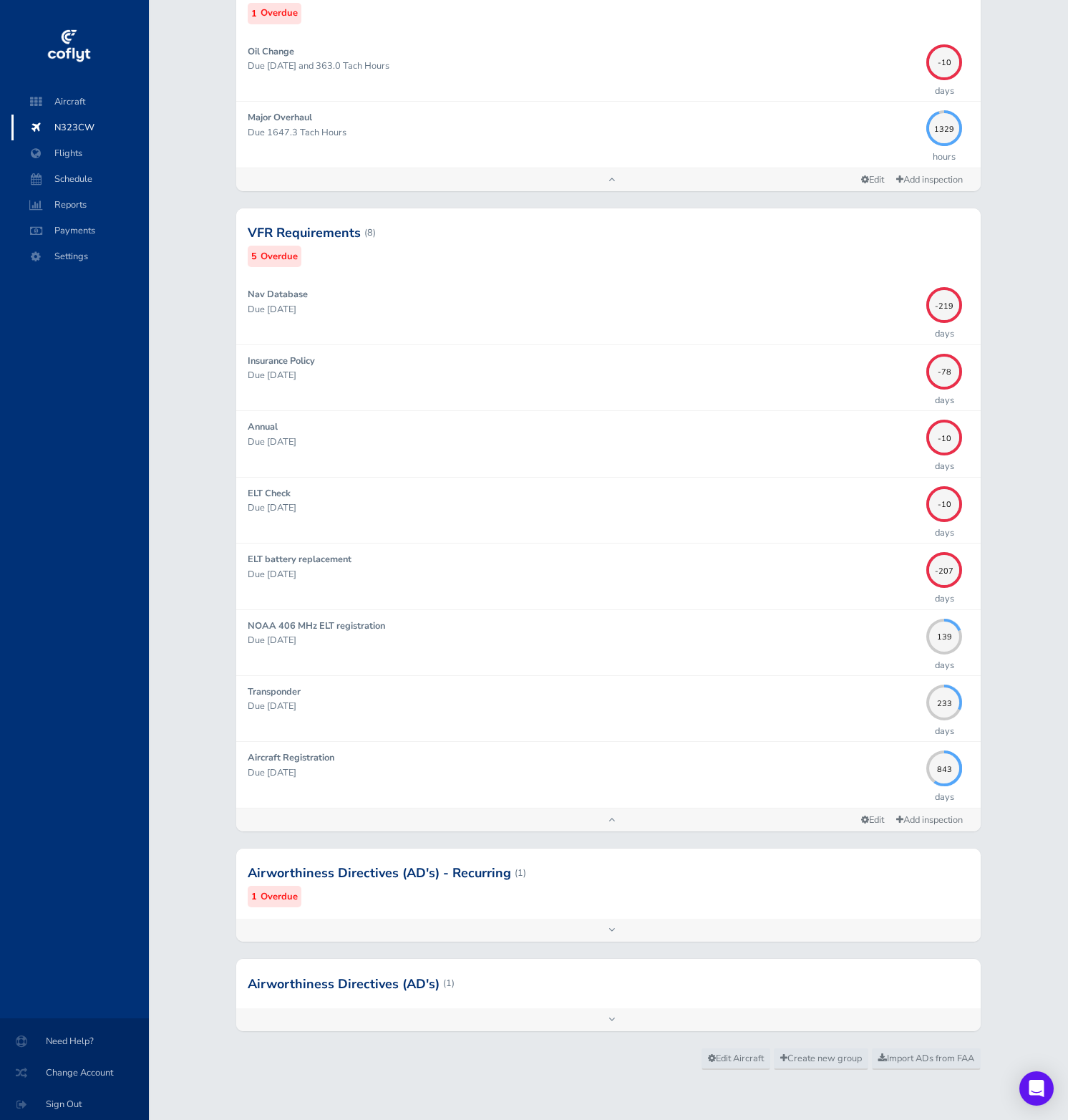
click at [811, 907] on div at bounding box center [608, 872] width 744 height 70
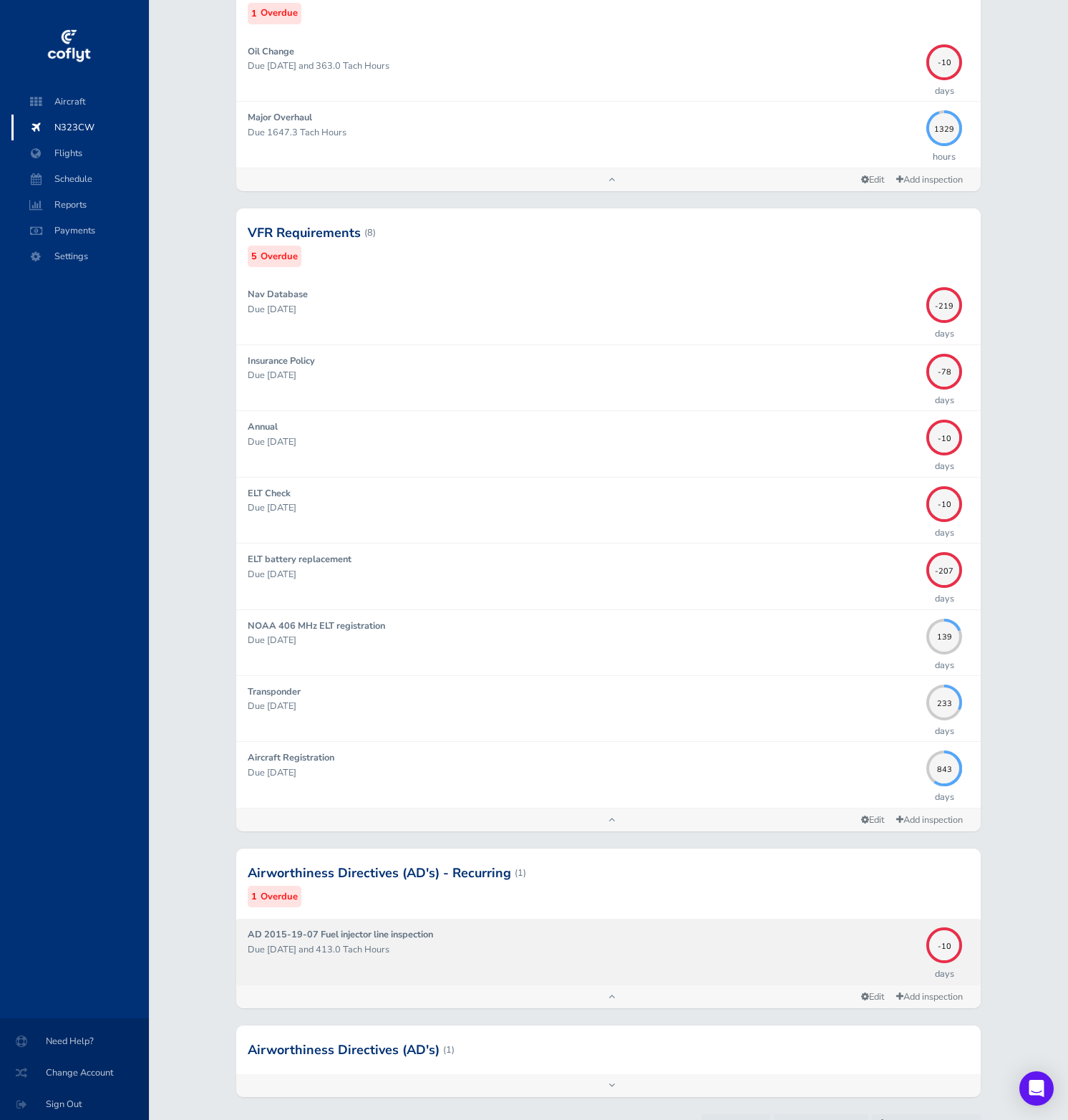
scroll to position [318, 0]
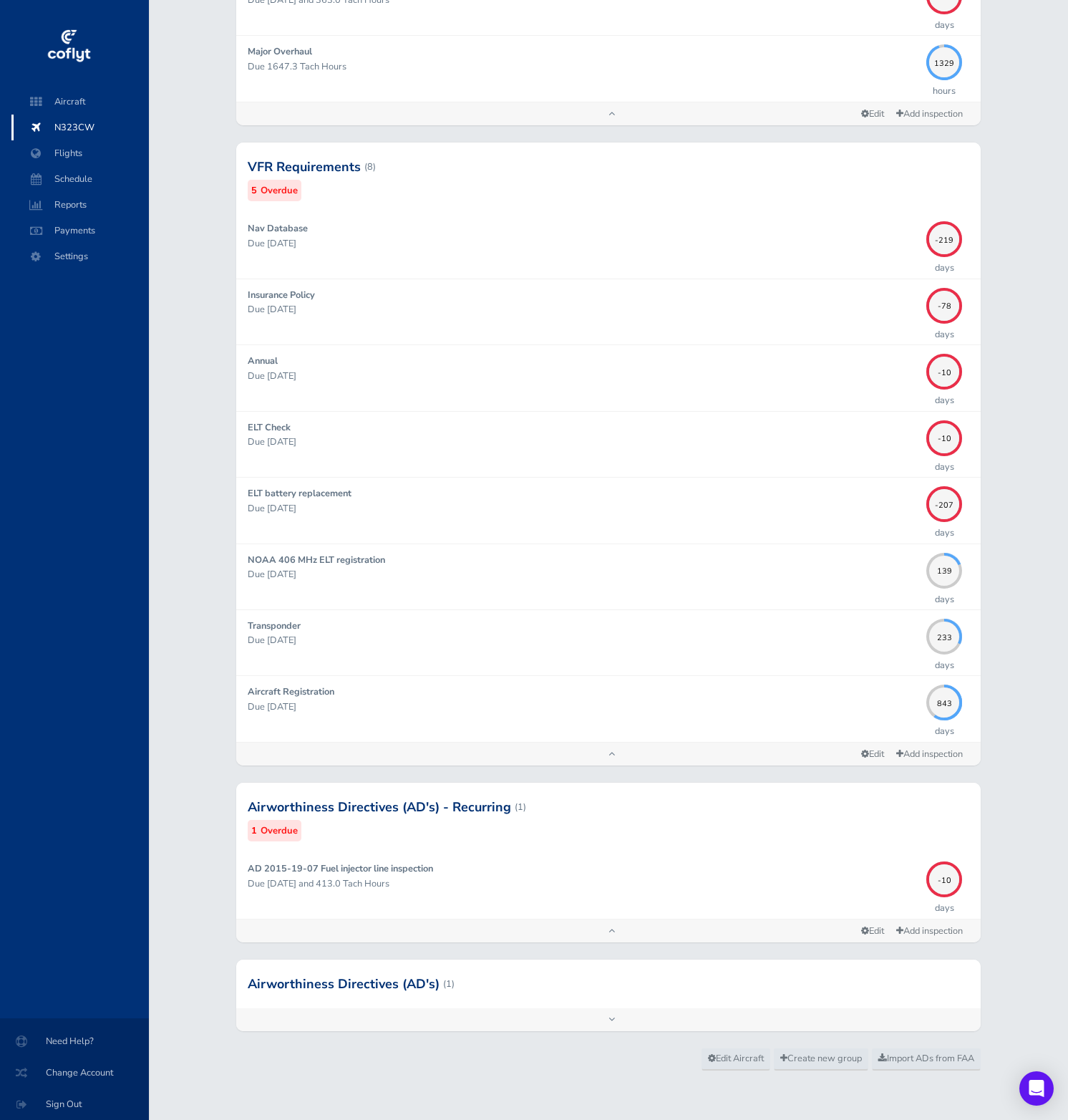
click at [793, 999] on div at bounding box center [608, 984] width 744 height 49
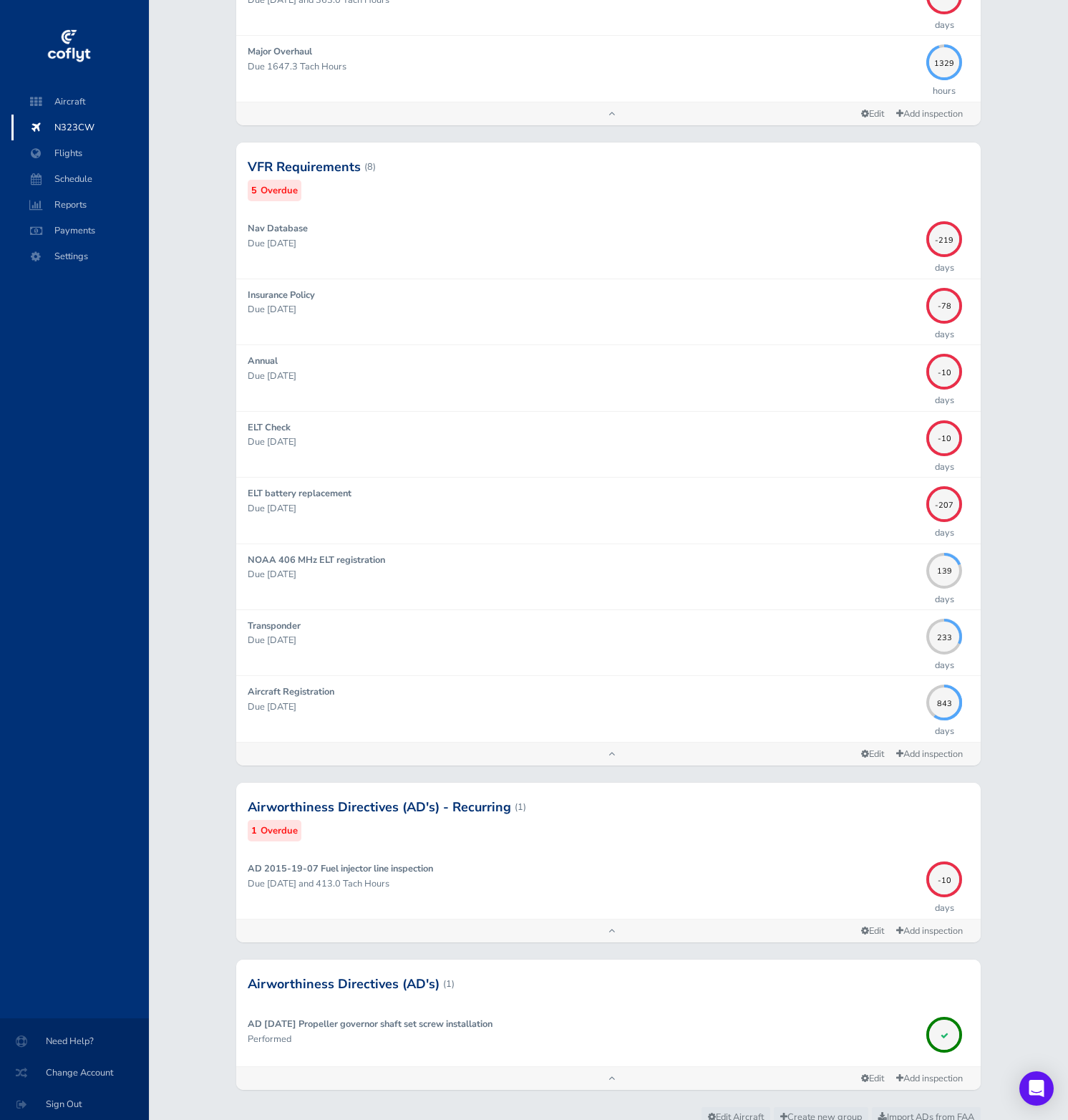
scroll to position [0, 0]
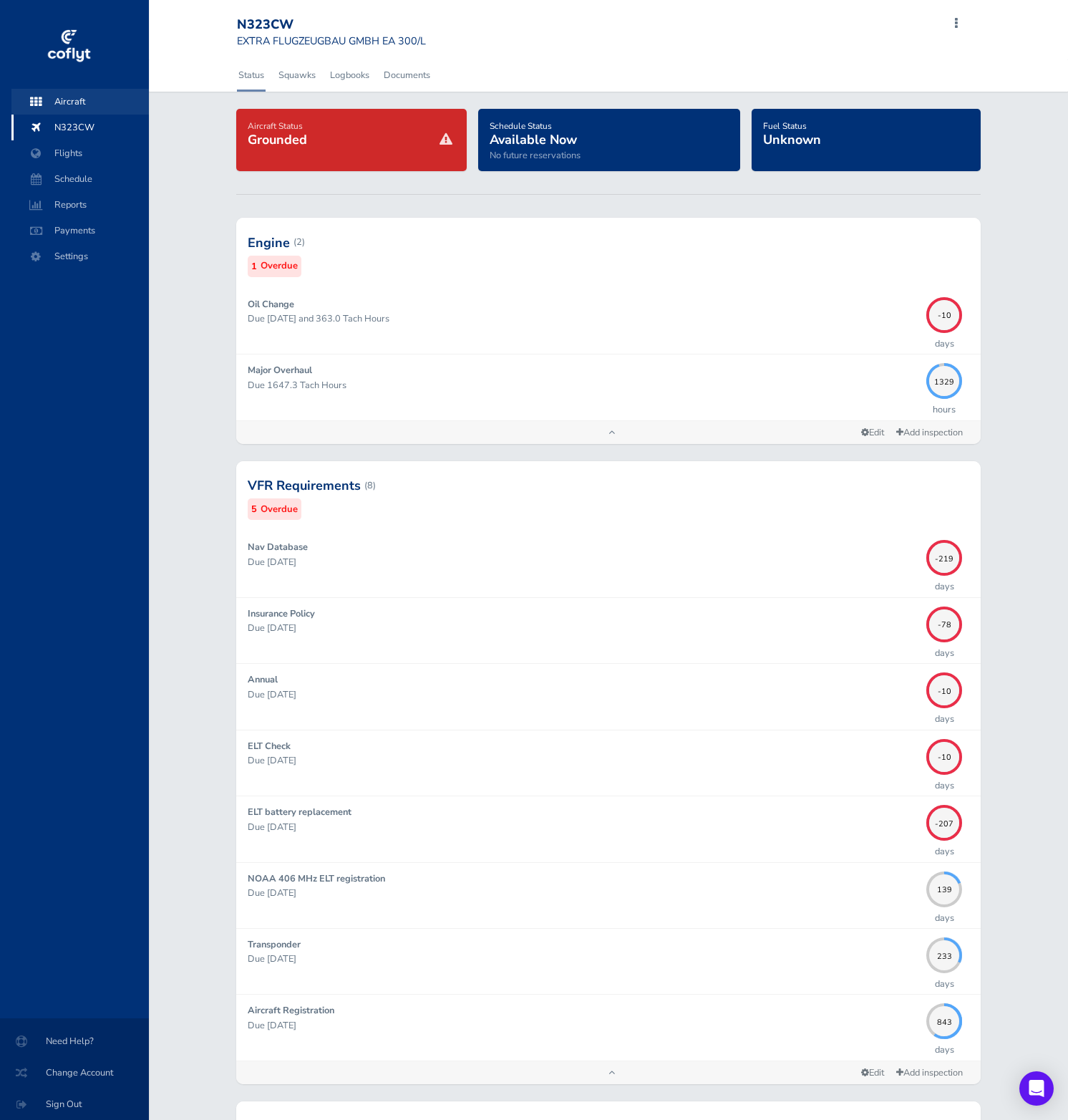
click at [79, 105] on span "Aircraft" at bounding box center [80, 101] width 109 height 26
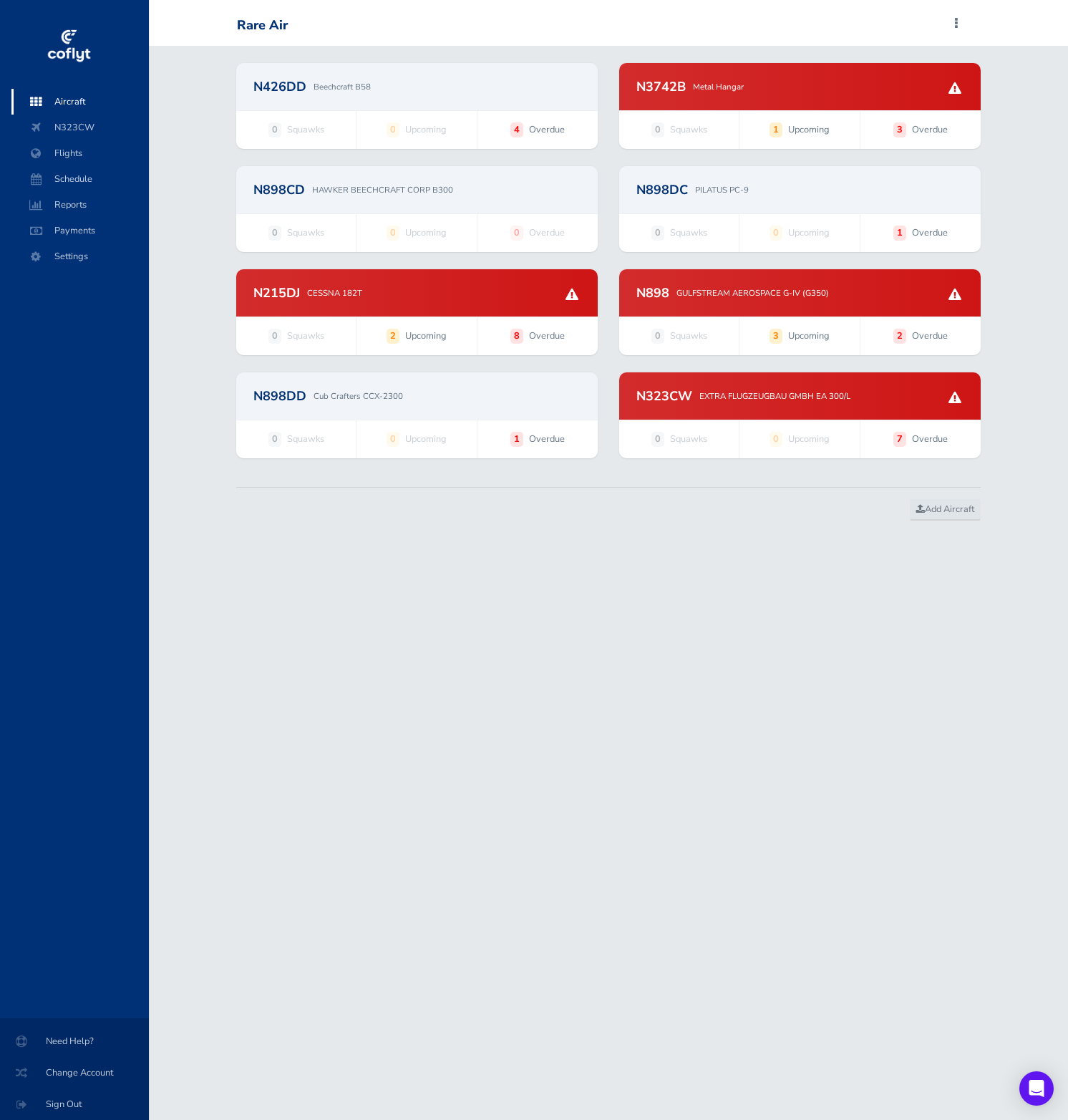
click at [772, 89] on div "N3742B Metal Hangar" at bounding box center [800, 87] width 327 height 13
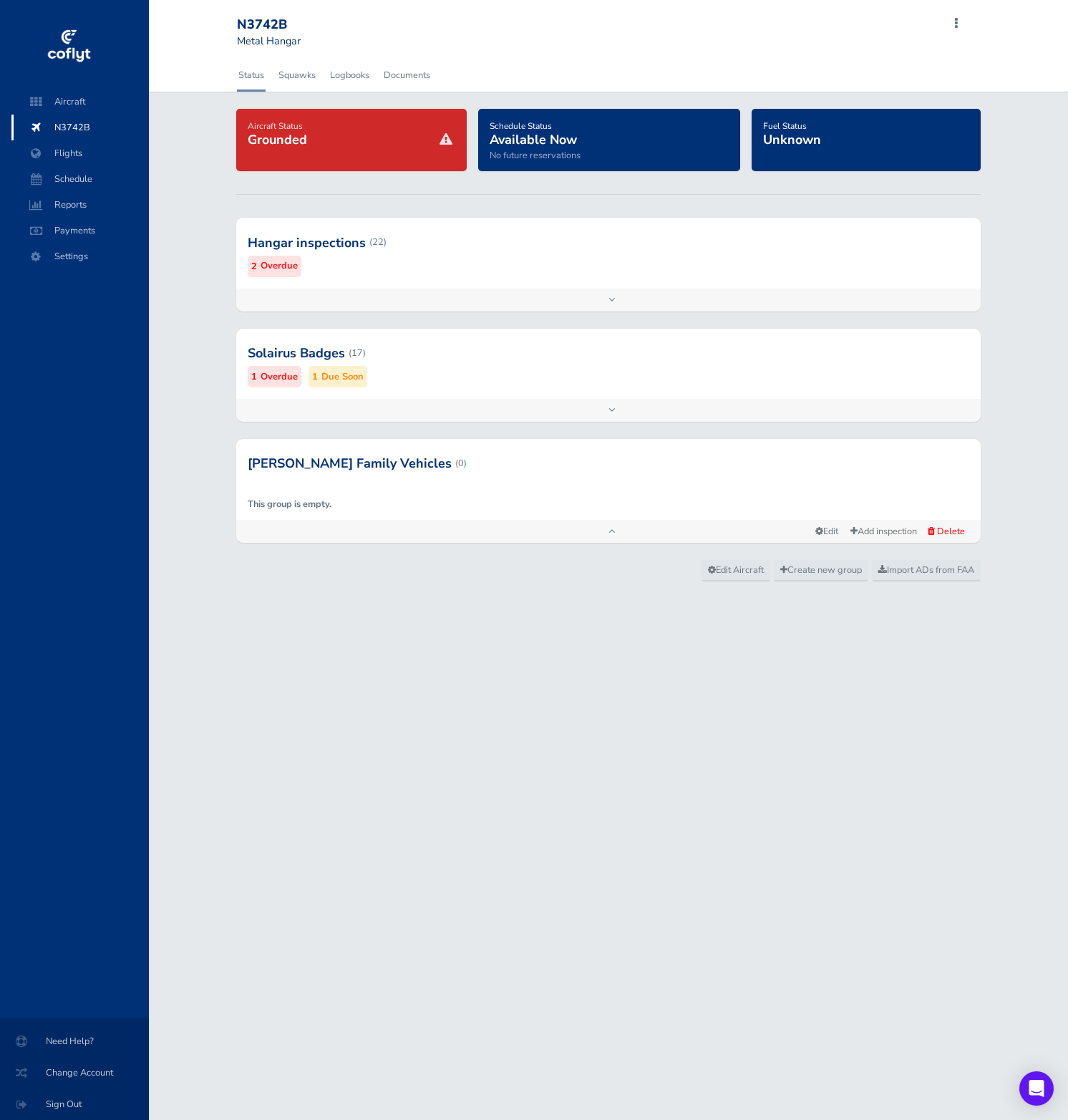
click at [663, 280] on div "Hangar inspections (22) 2 Overdue" at bounding box center [608, 253] width 744 height 70
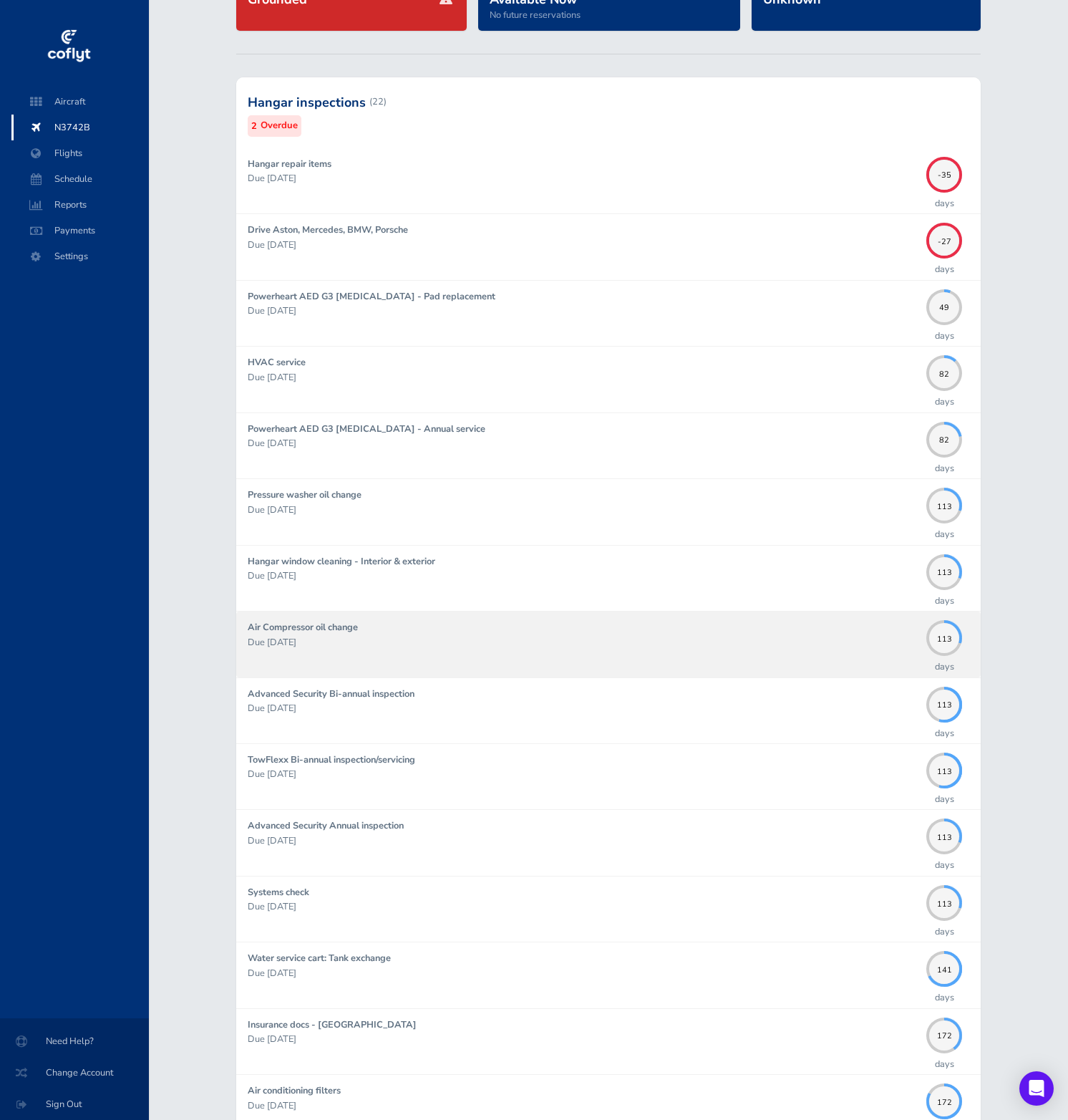
scroll to position [870, 0]
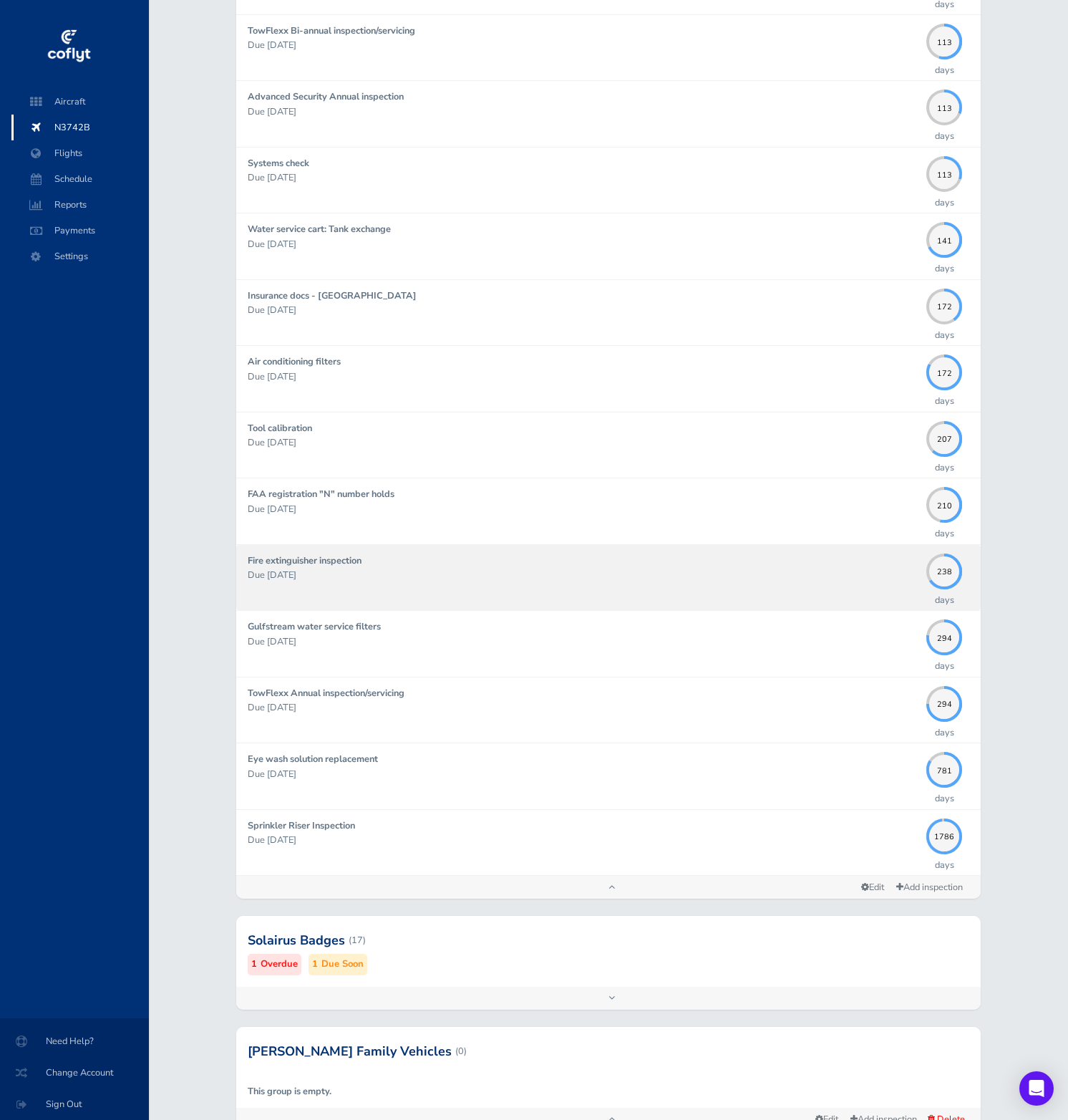
click at [749, 574] on p "Due [DATE]" at bounding box center [583, 575] width 672 height 15
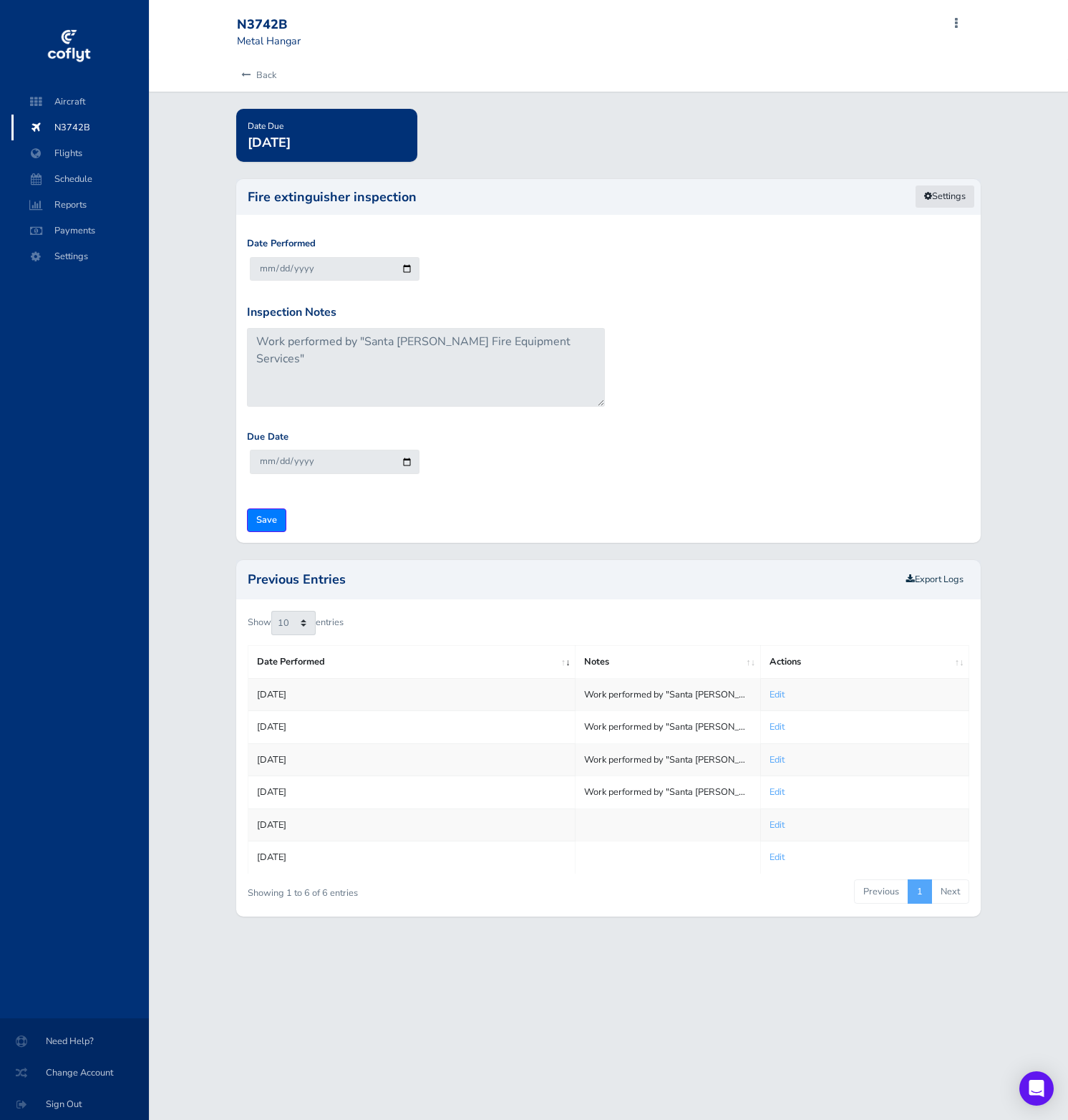
click at [947, 200] on link "Settings" at bounding box center [944, 197] width 60 height 24
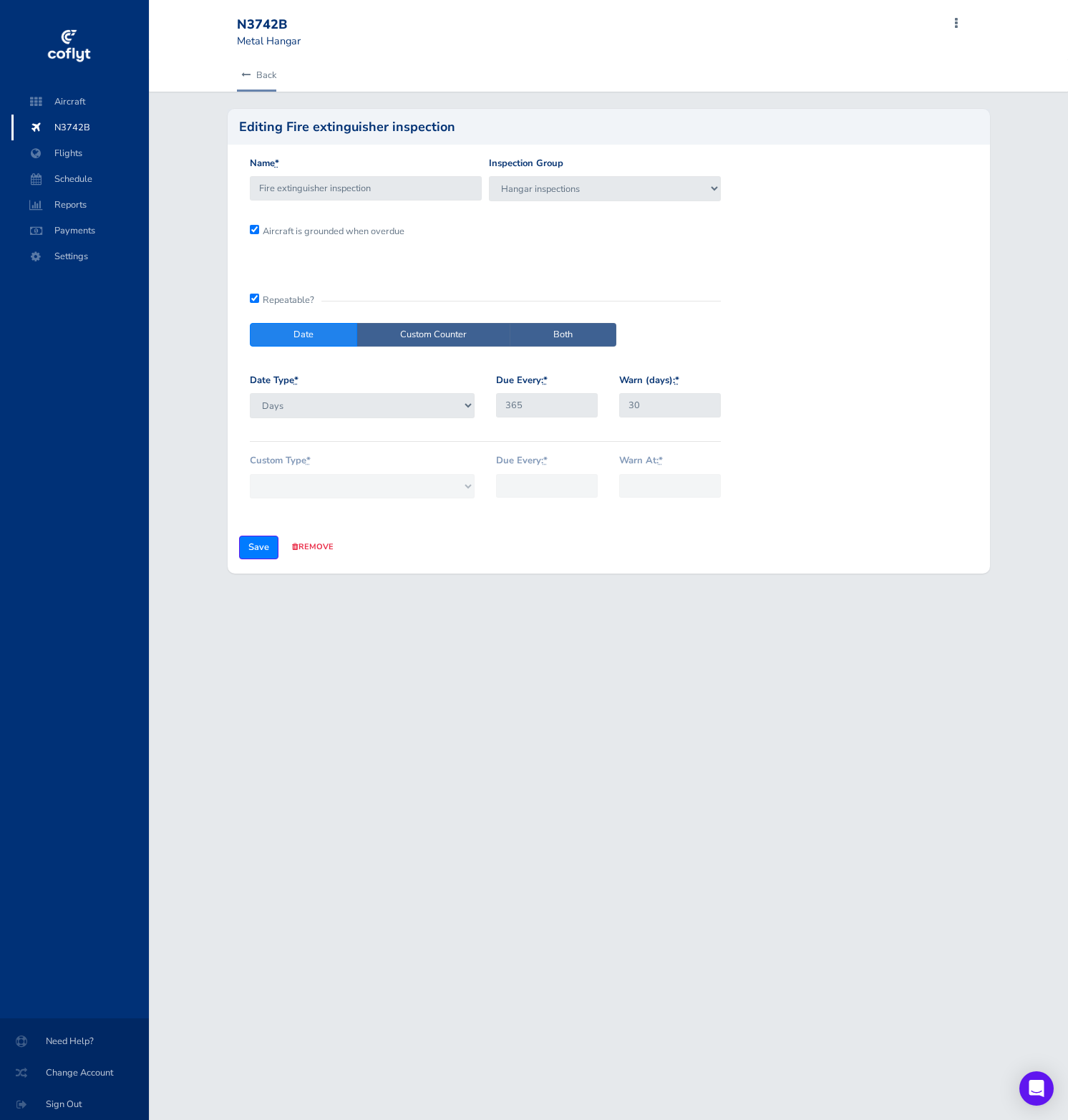
click at [245, 75] on icon at bounding box center [246, 75] width 9 height 9
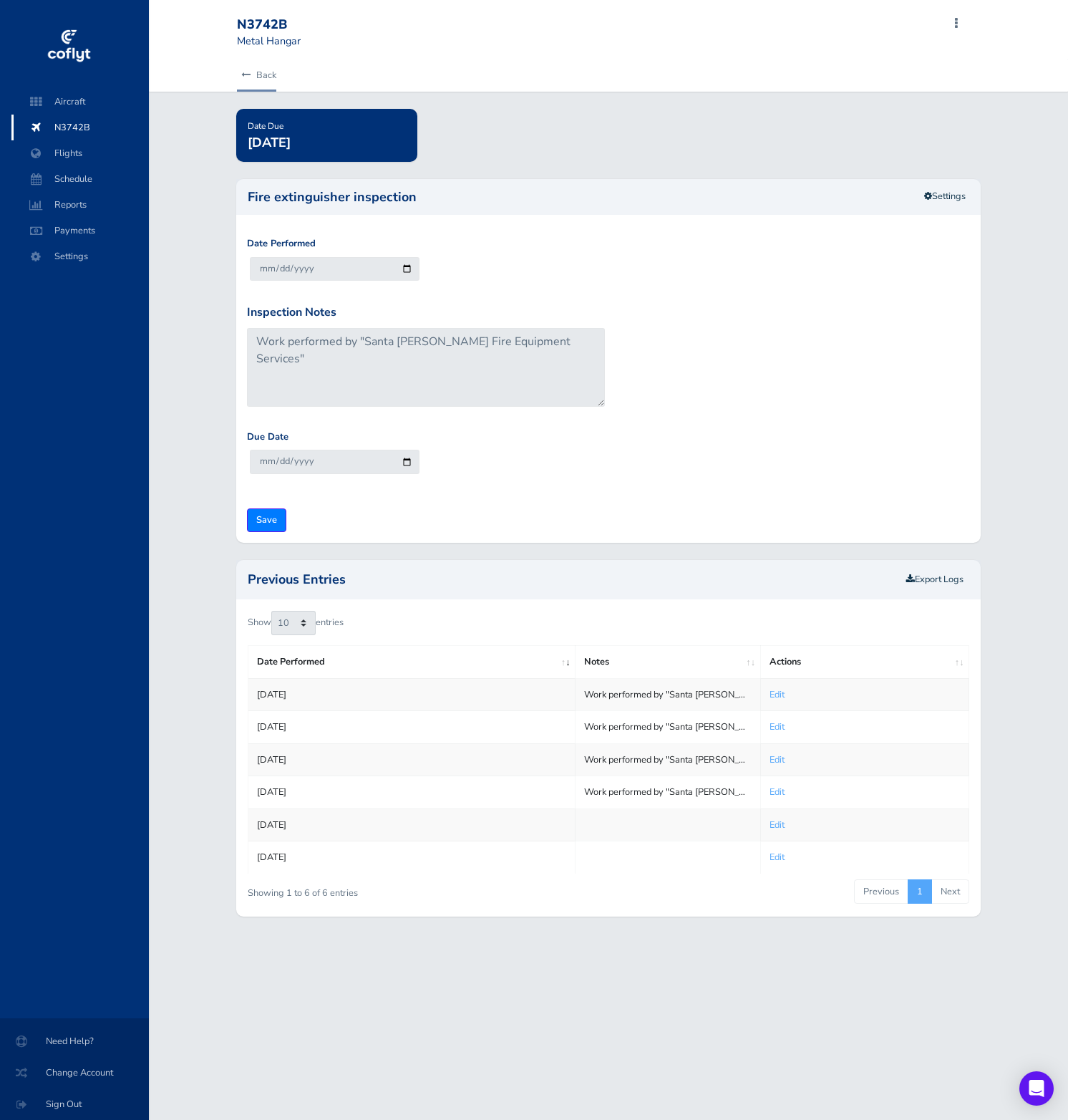
click at [245, 76] on icon at bounding box center [246, 75] width 9 height 9
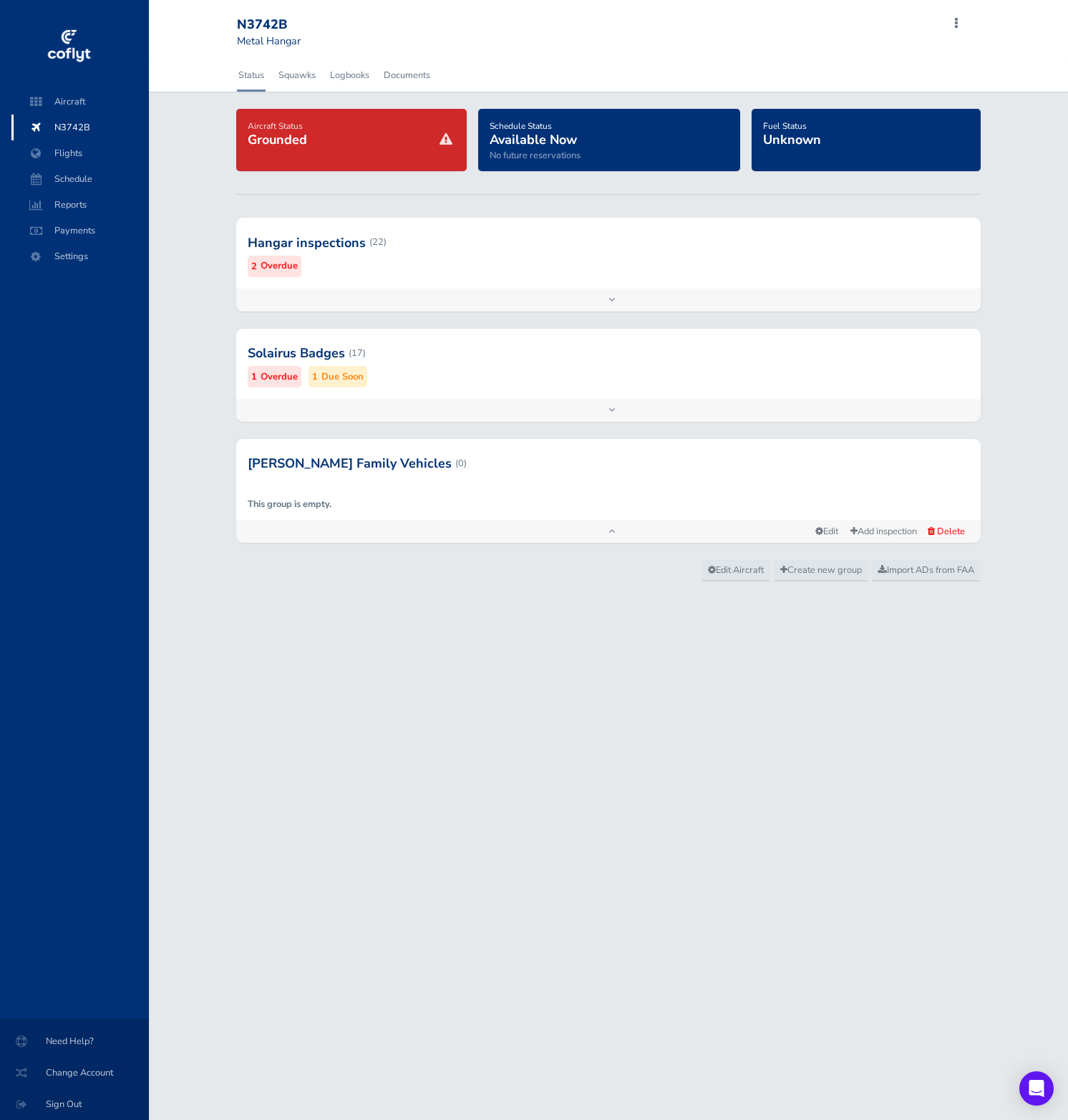
click at [455, 247] on div at bounding box center [608, 242] width 744 height 70
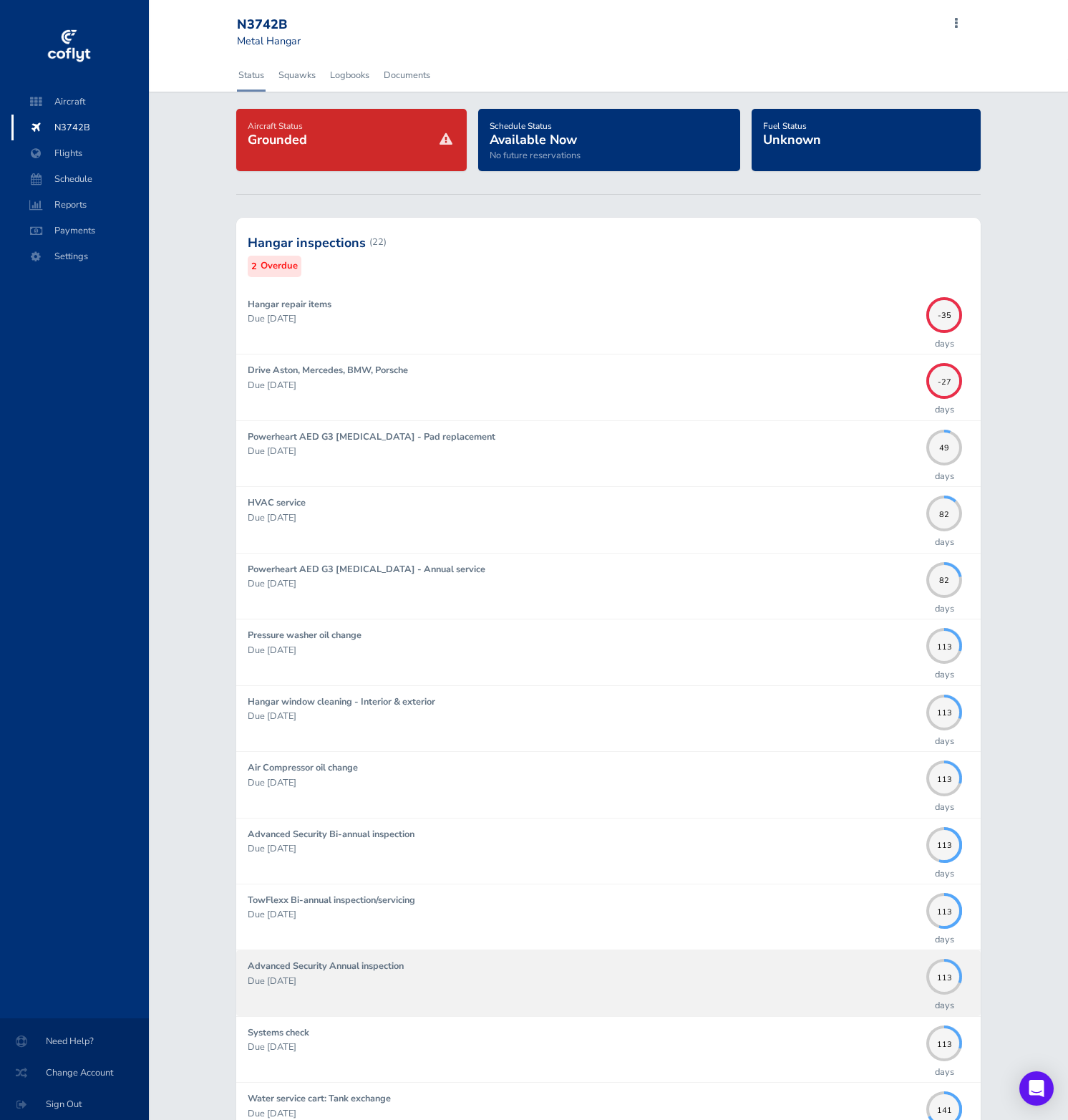
scroll to position [1, 0]
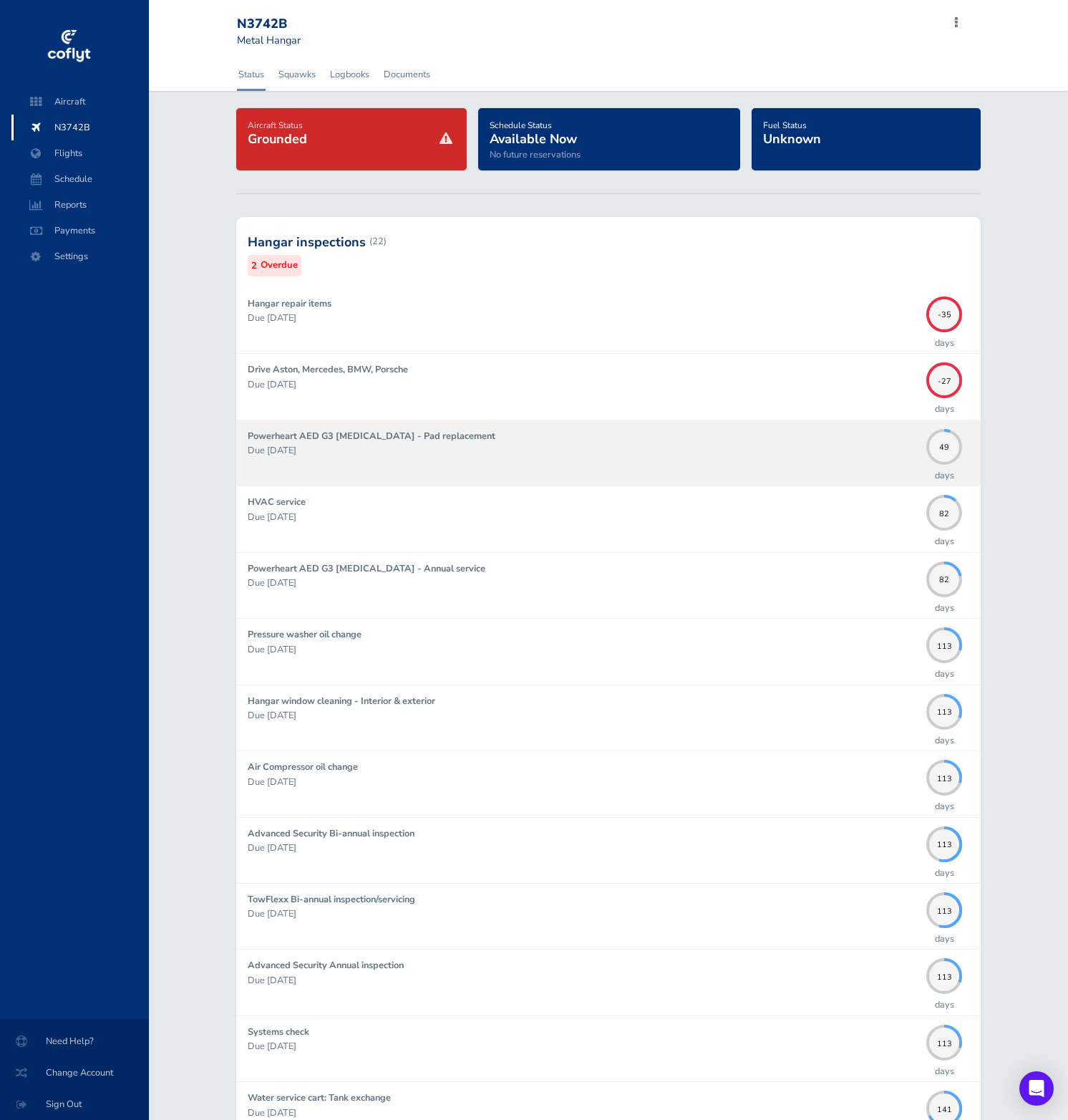
click at [750, 450] on p "Due [DATE]" at bounding box center [583, 451] width 672 height 15
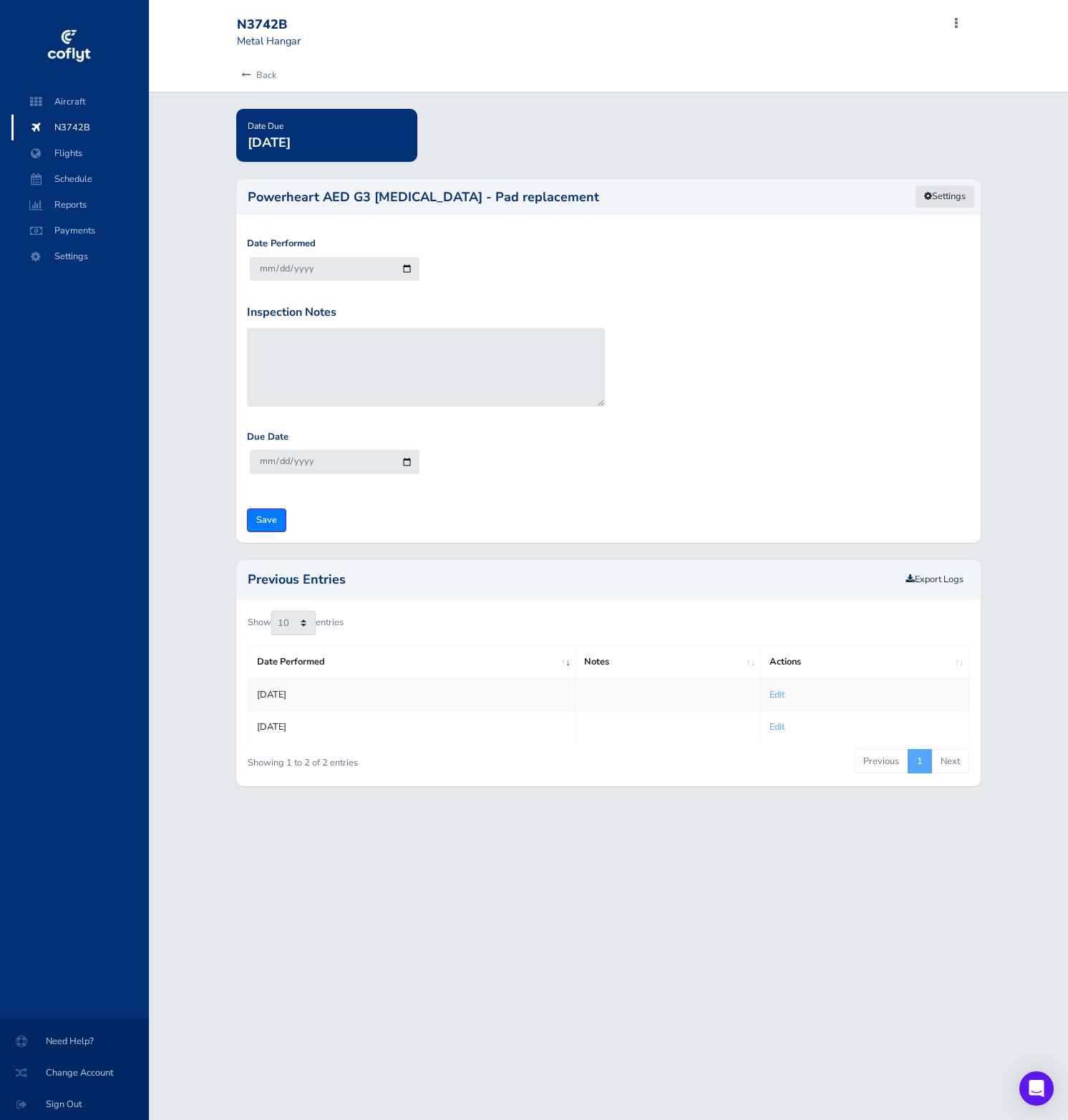
click at [959, 189] on link "Settings" at bounding box center [944, 197] width 60 height 24
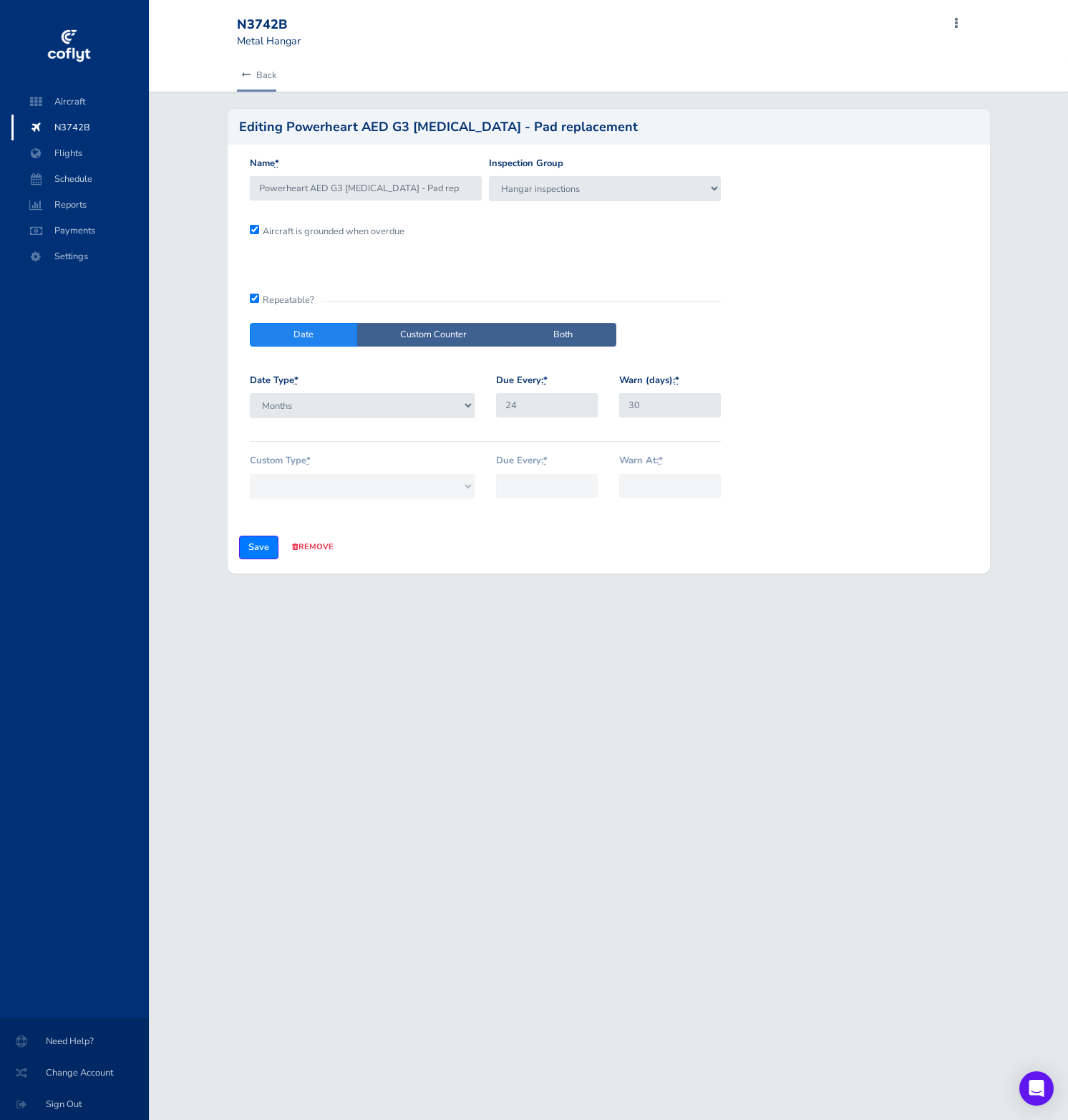
click at [245, 69] on link "Back" at bounding box center [257, 75] width 40 height 31
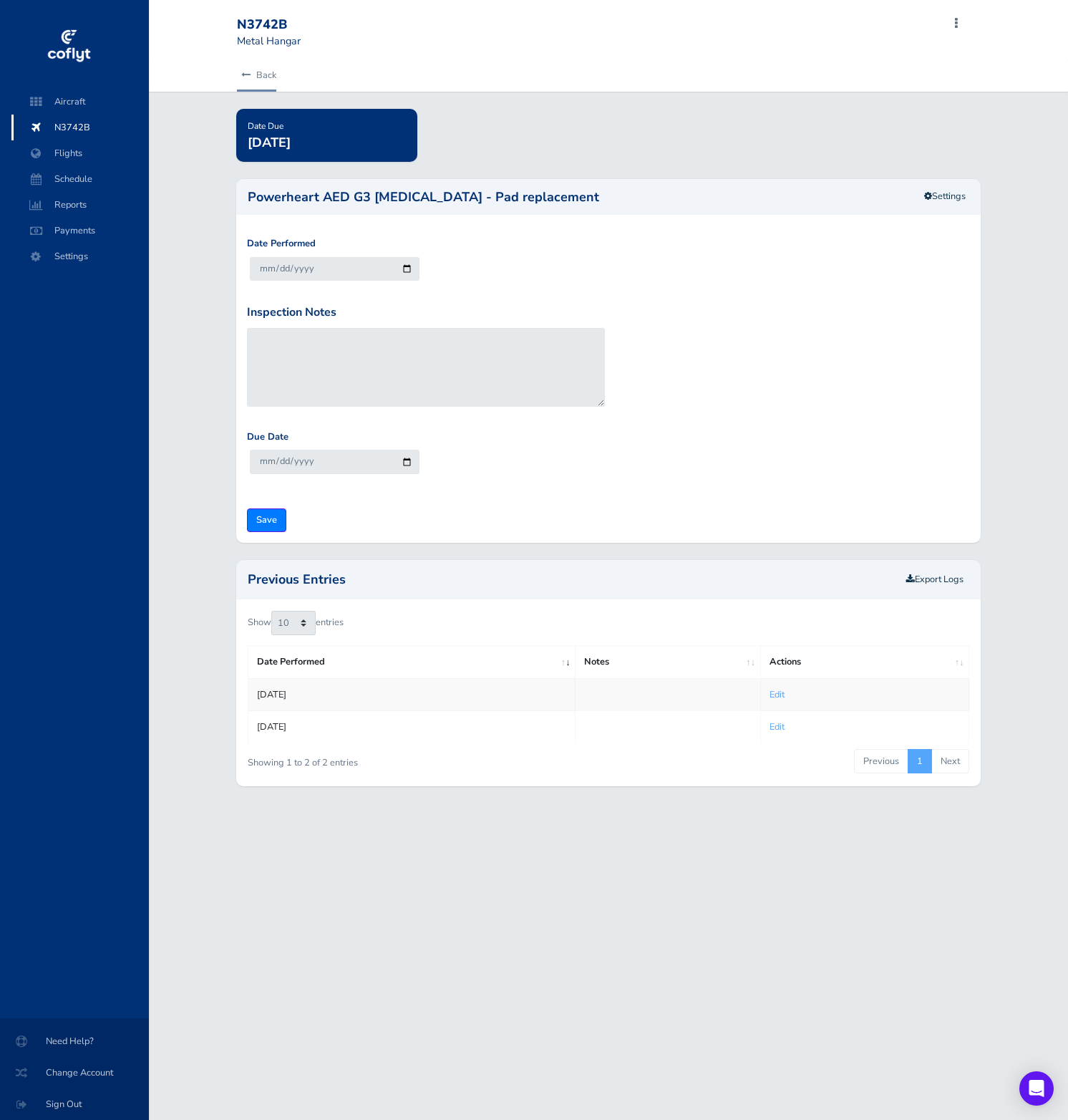
click at [243, 81] on link "Back" at bounding box center [257, 75] width 40 height 31
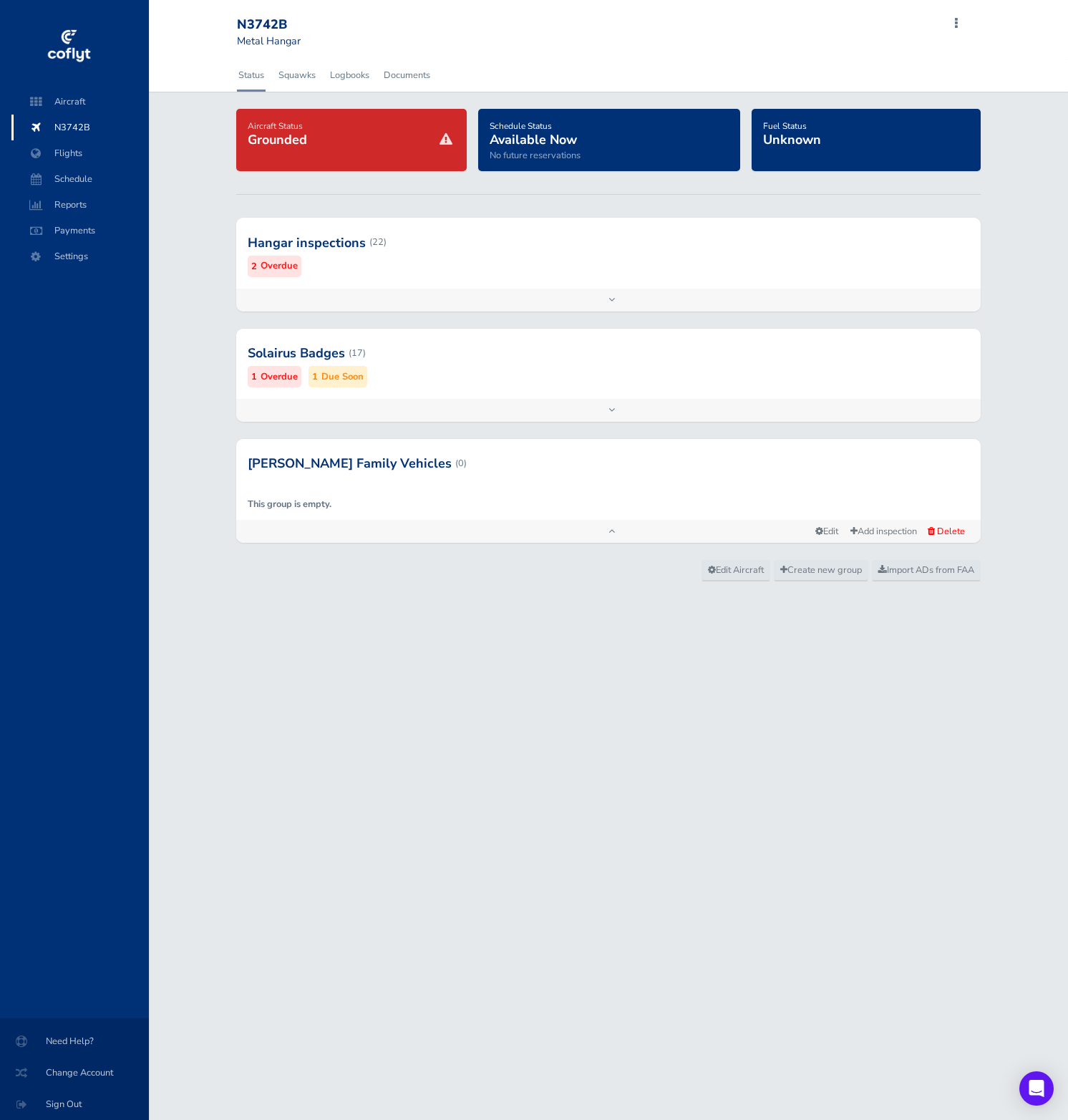
click at [389, 276] on div at bounding box center [608, 242] width 744 height 70
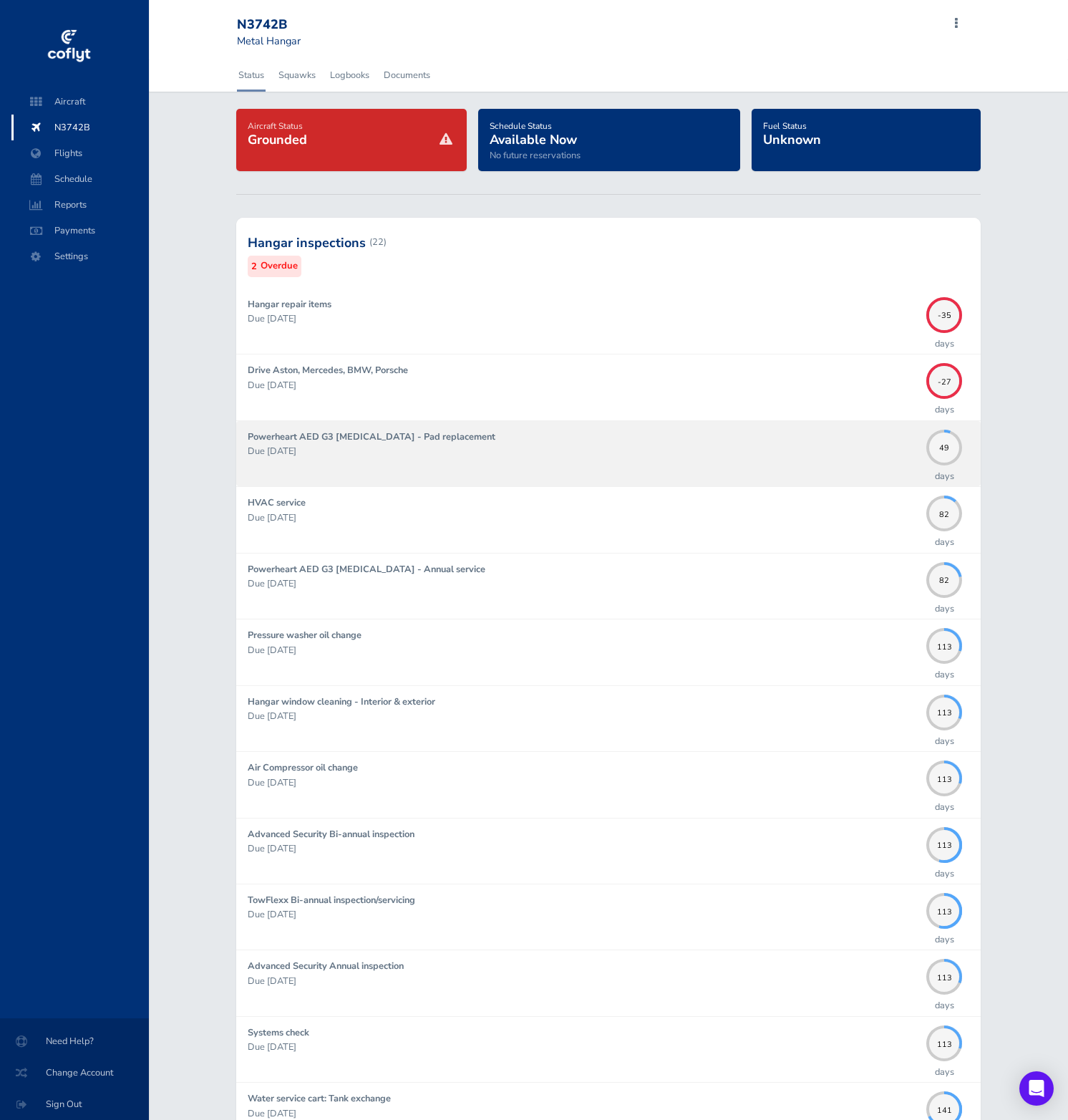
click at [572, 445] on p "Due [DATE]" at bounding box center [583, 451] width 672 height 15
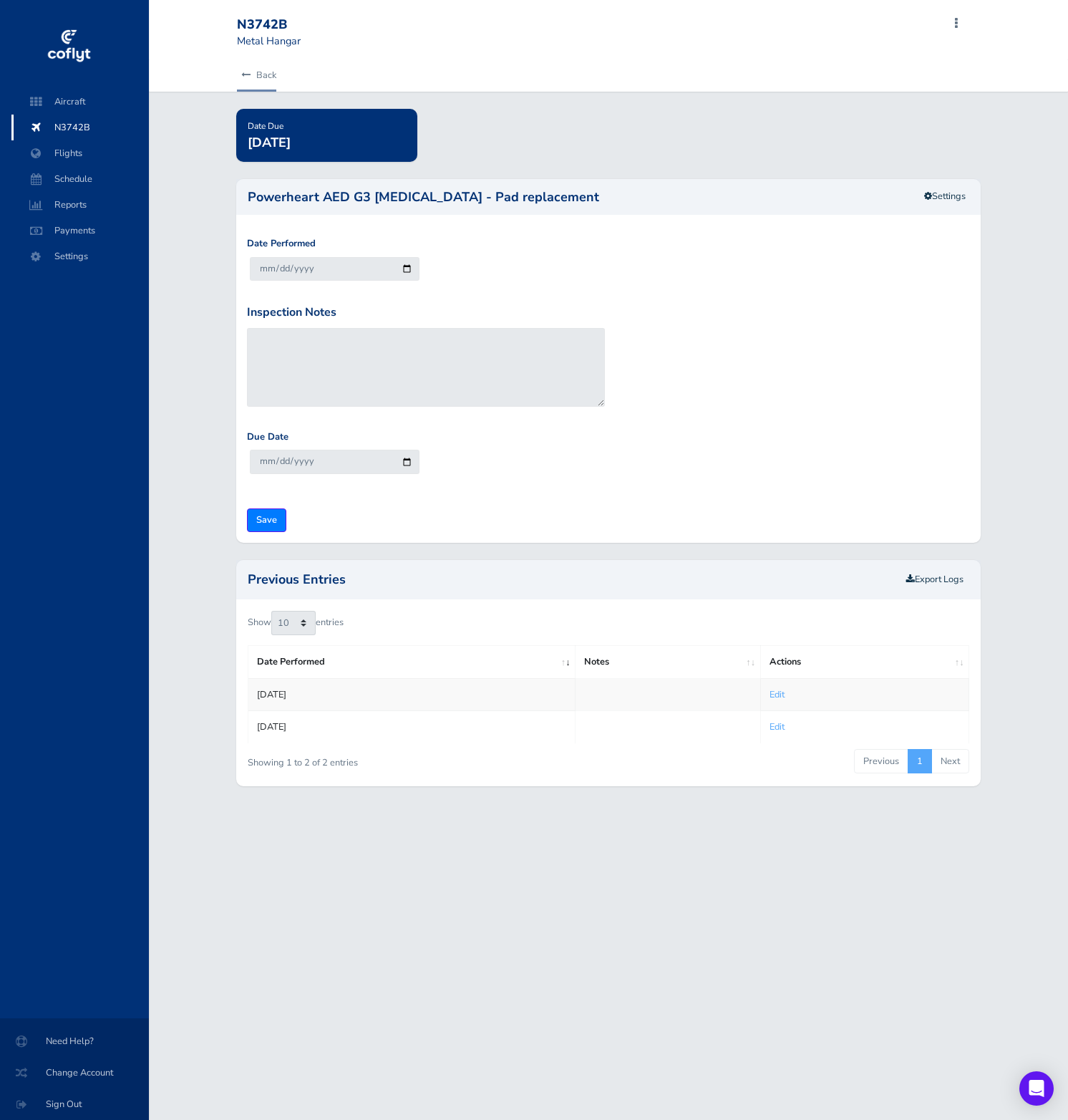
click at [260, 79] on link "Back" at bounding box center [257, 75] width 40 height 31
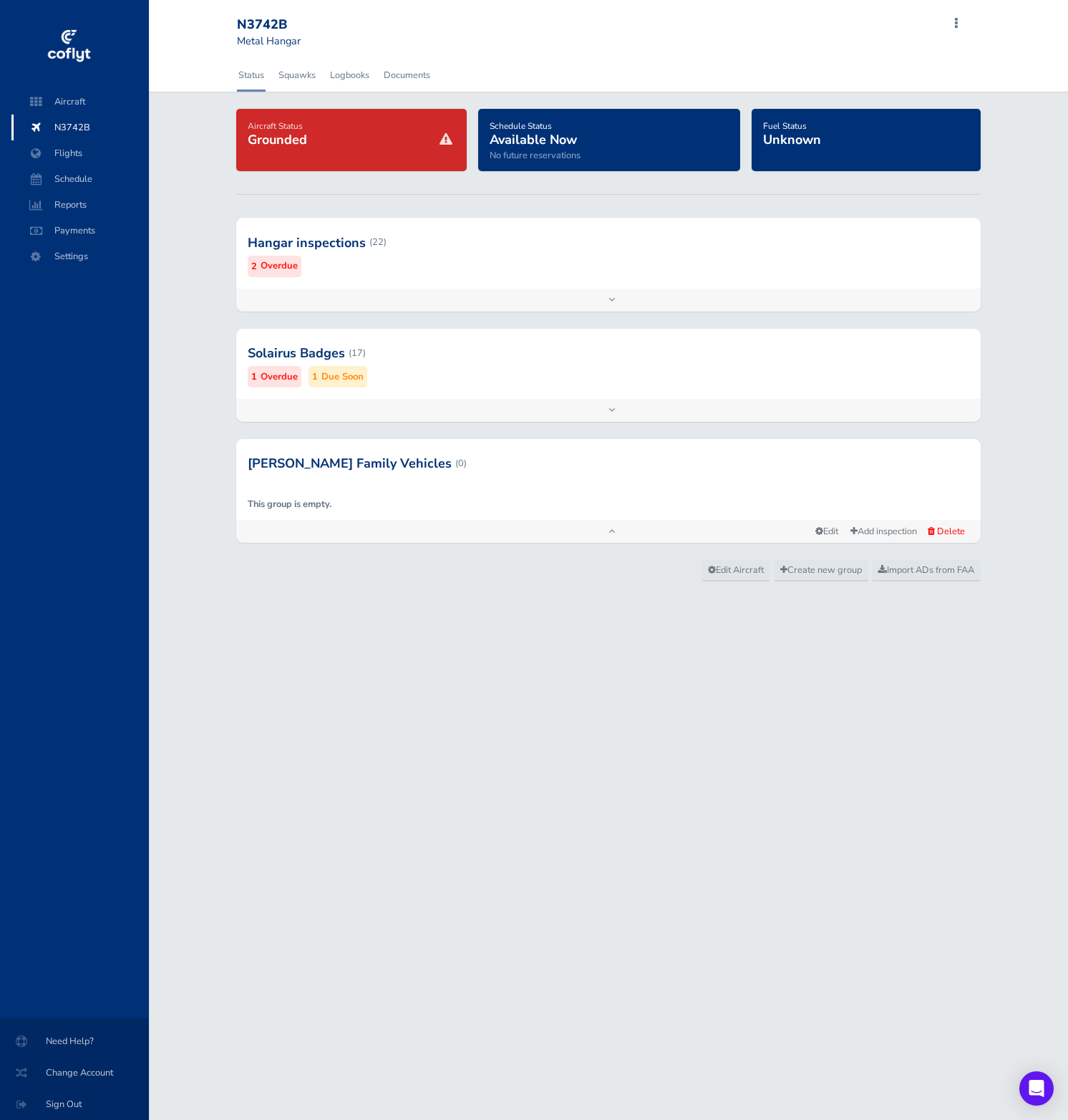
click at [698, 257] on div at bounding box center [608, 242] width 744 height 70
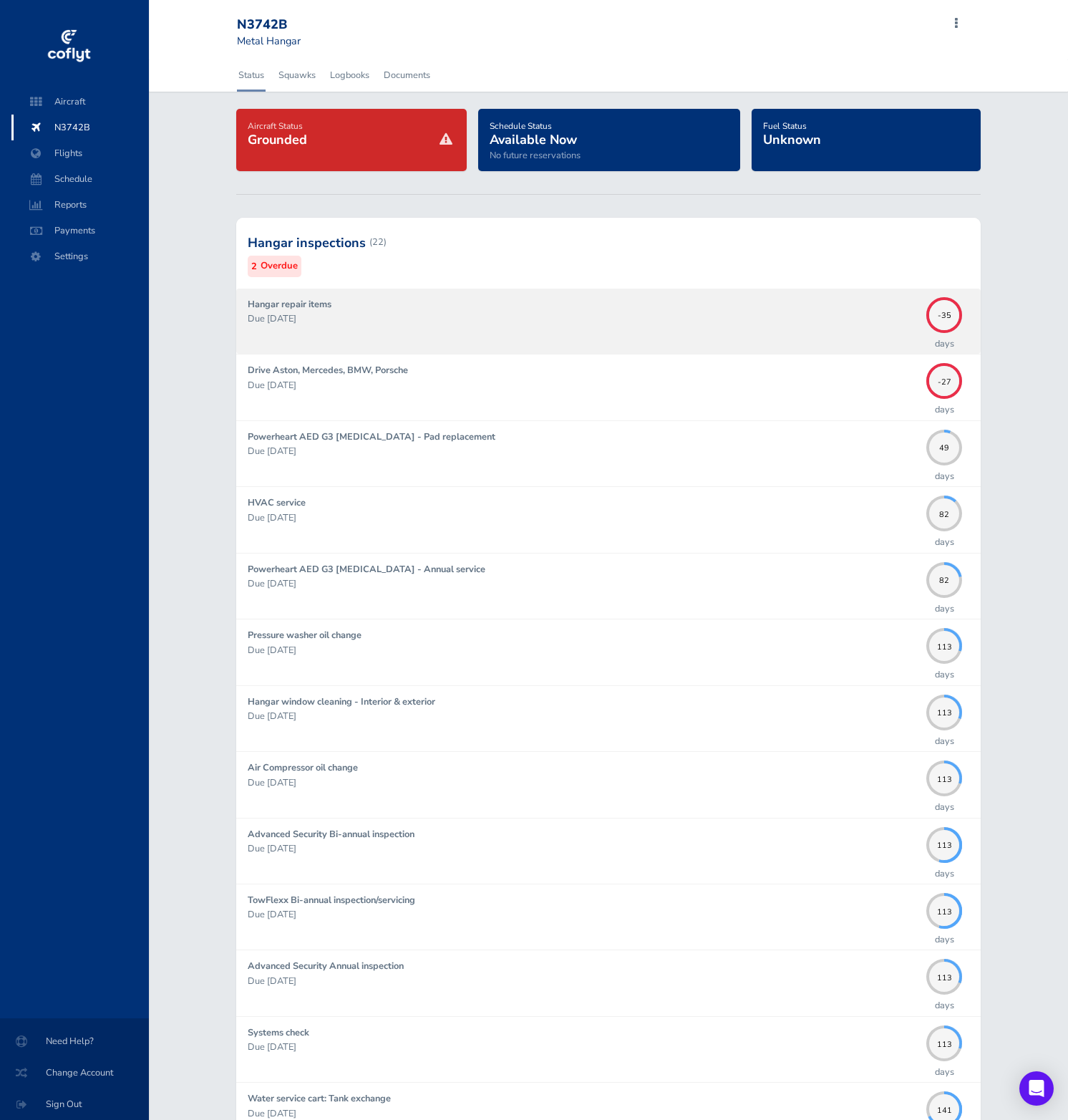
click at [850, 302] on div "Hangar repair items Due [DATE]" at bounding box center [583, 321] width 672 height 48
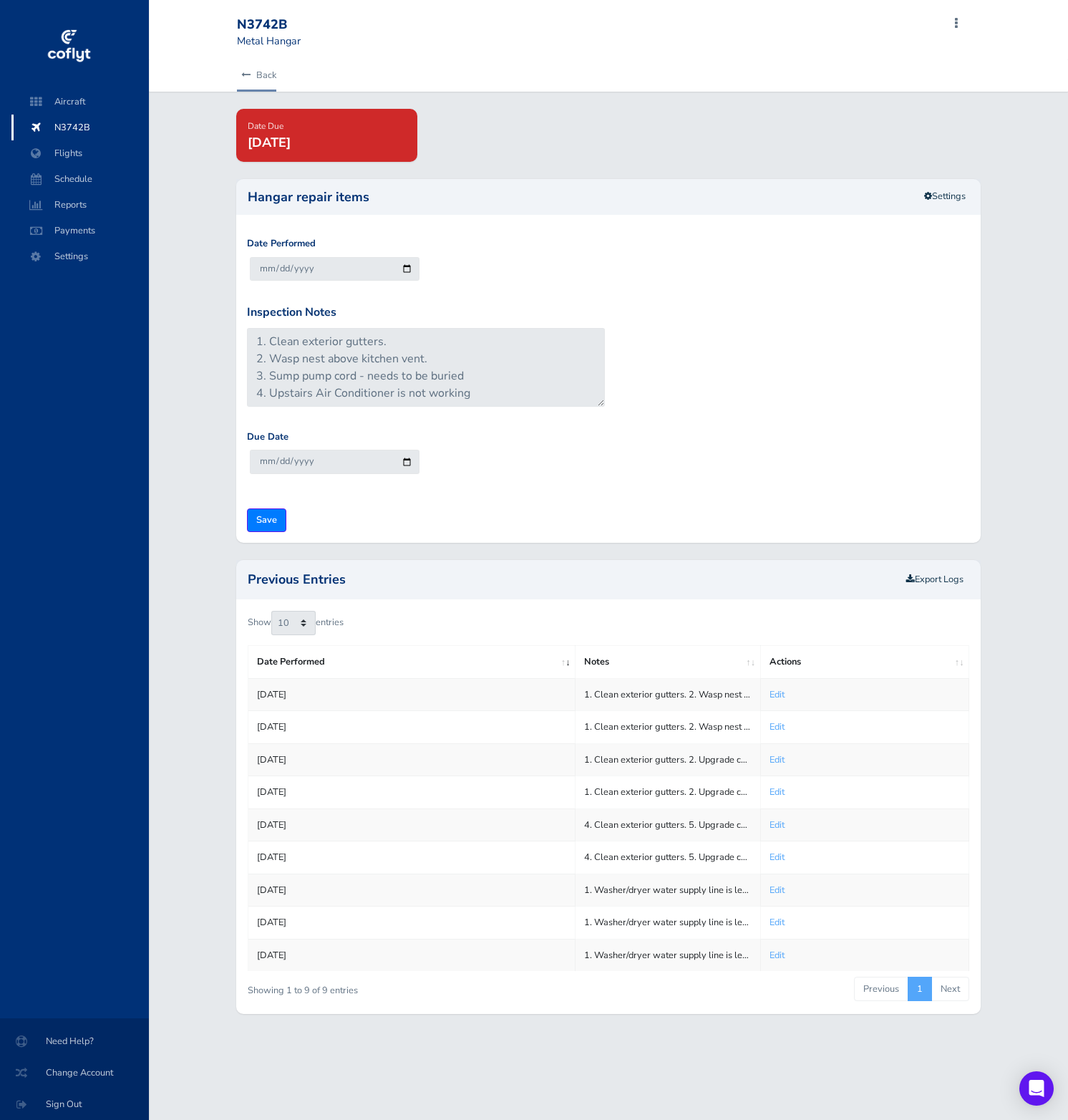
click at [266, 73] on link "Back" at bounding box center [257, 75] width 40 height 31
click at [75, 103] on span "Aircraft" at bounding box center [80, 101] width 109 height 26
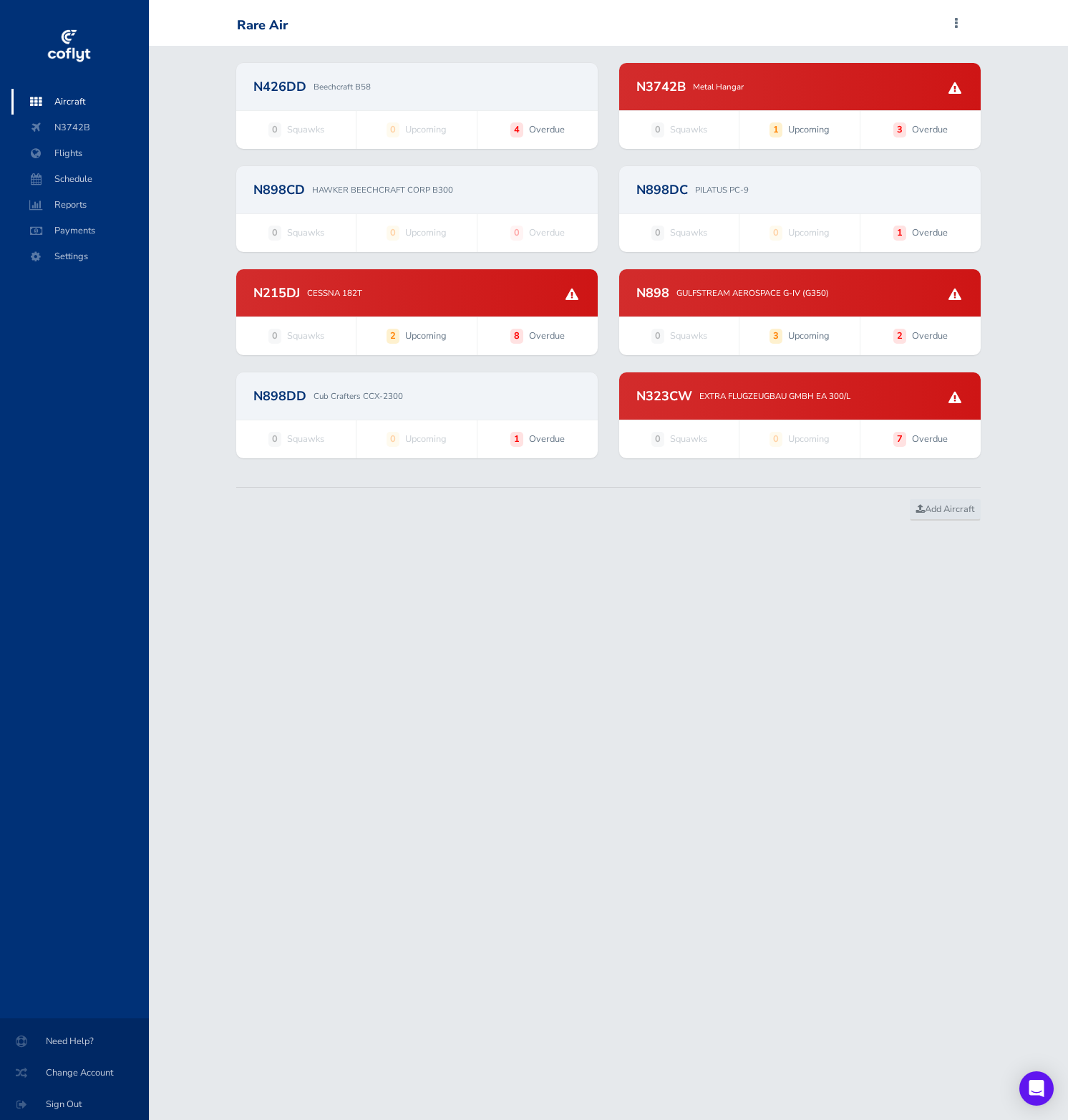
click at [373, 407] on div "N898DD Cub Crafters CCX-2300" at bounding box center [417, 396] width 362 height 47
click at [302, 80] on h2 "N426DD" at bounding box center [280, 87] width 53 height 13
click at [780, 92] on div "N3742B Metal Hangar" at bounding box center [800, 87] width 327 height 13
click at [498, 199] on div "N898CD HAWKER BEECHCRAFT CORP B300" at bounding box center [417, 190] width 362 height 47
click at [740, 205] on div "N898DC PILATUS PC-9" at bounding box center [799, 190] width 362 height 47
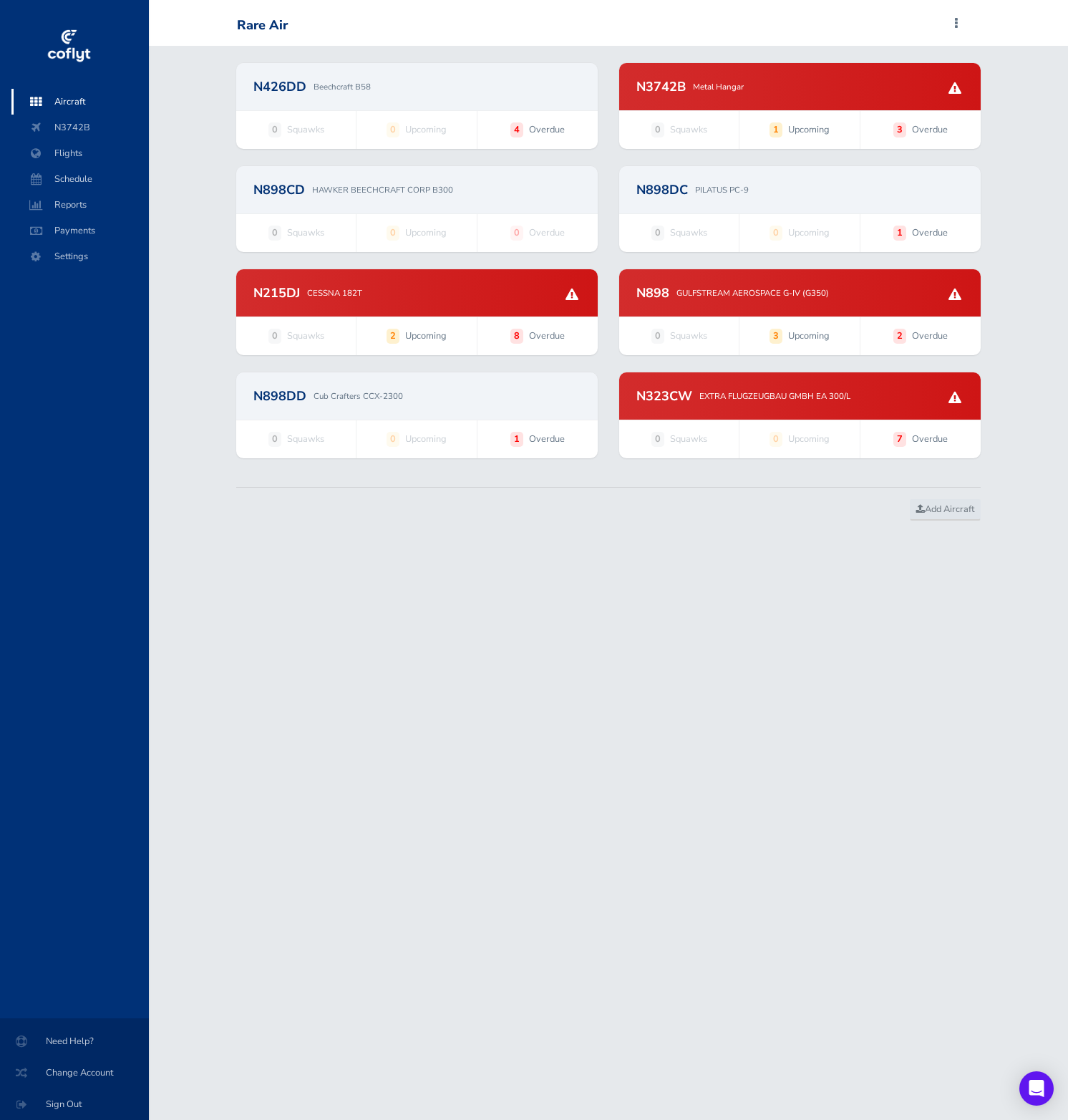
click at [408, 292] on div "N215DJ CESSNA 182T" at bounding box center [417, 293] width 327 height 13
click at [708, 316] on div "N898 GULFSTREAM AEROSPACE G-IV (G350)" at bounding box center [799, 293] width 362 height 47
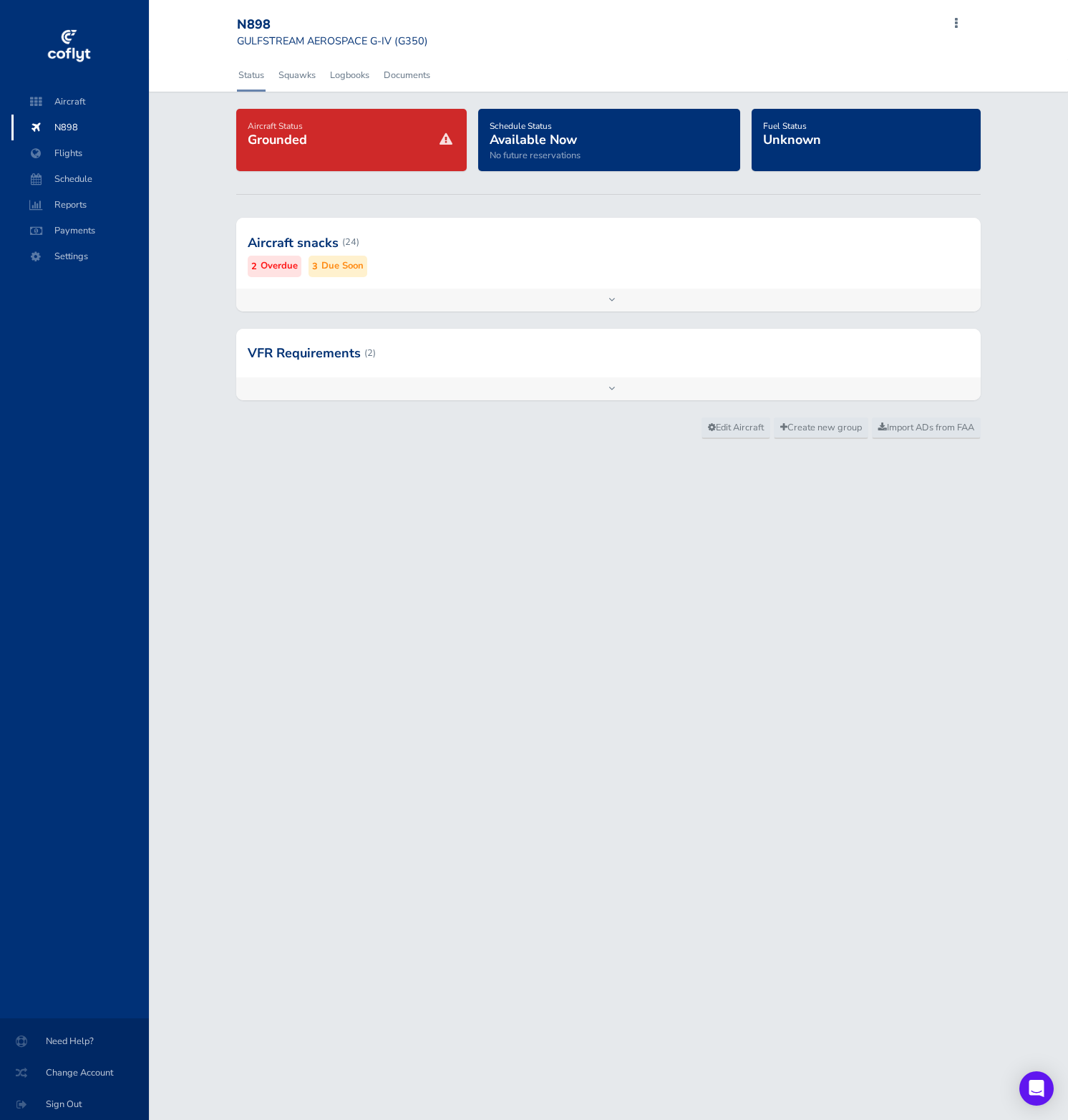
click at [490, 244] on div at bounding box center [608, 242] width 744 height 70
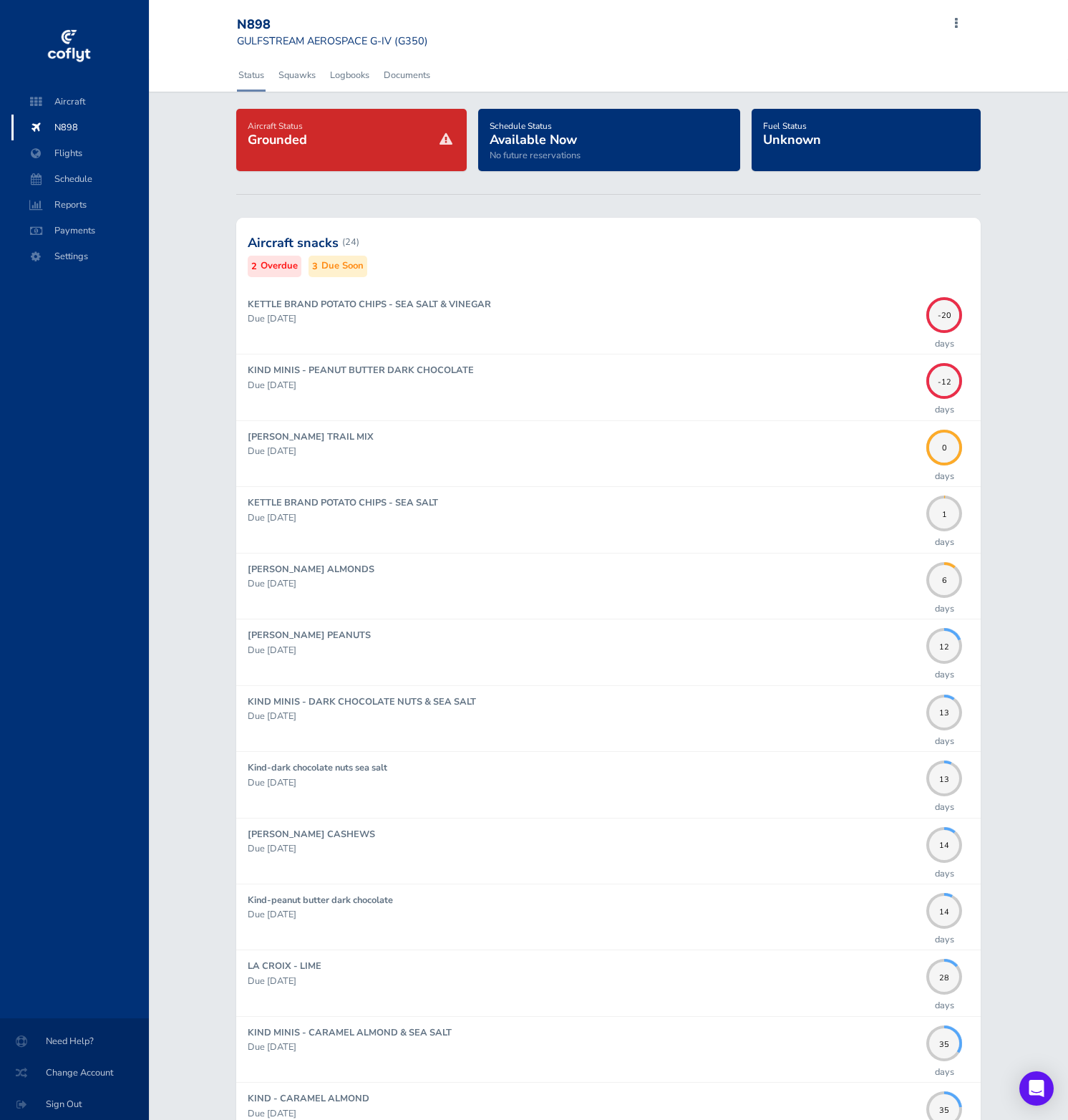
click at [490, 244] on div at bounding box center [608, 242] width 744 height 70
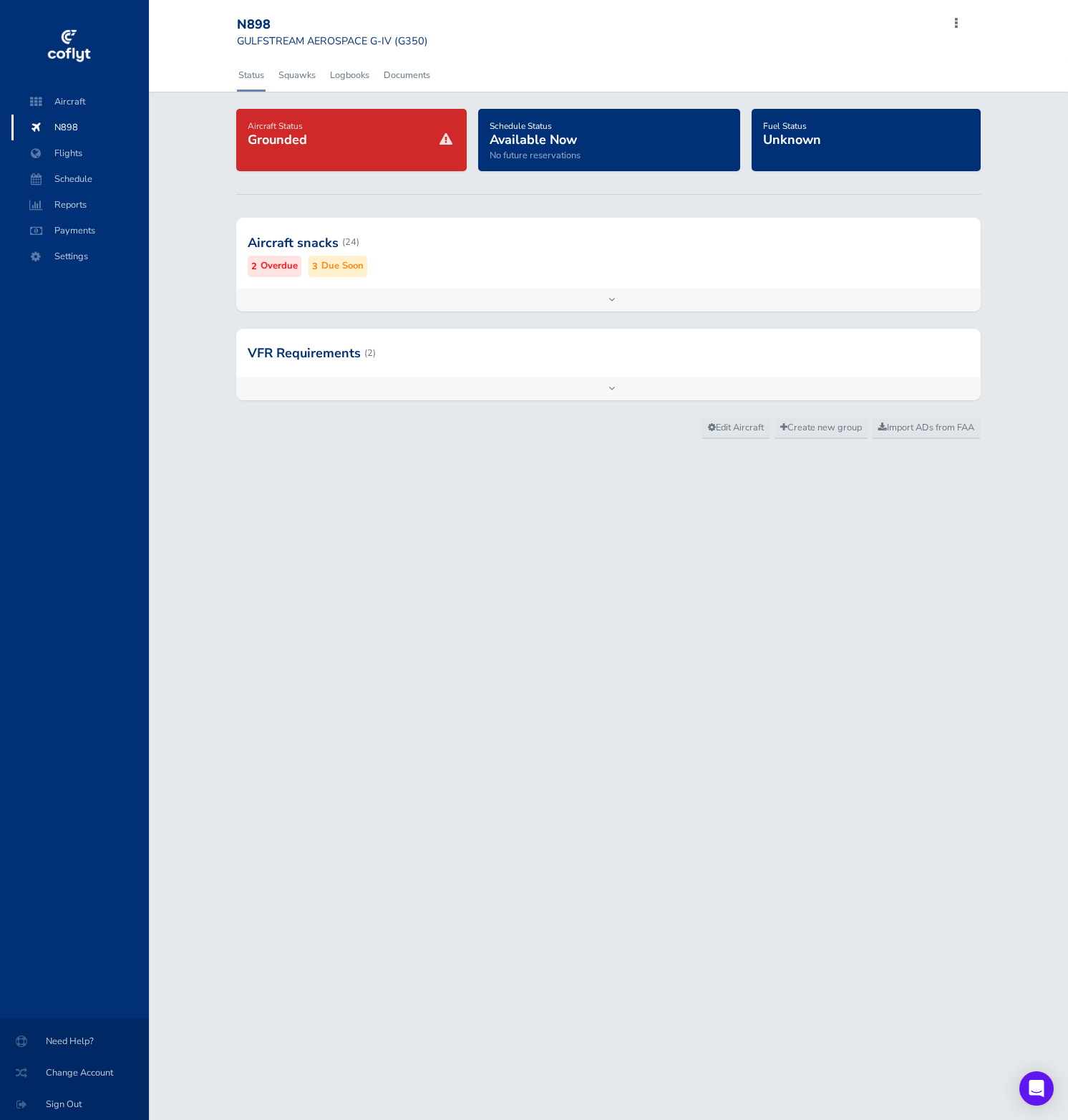
click at [490, 244] on div at bounding box center [608, 242] width 744 height 70
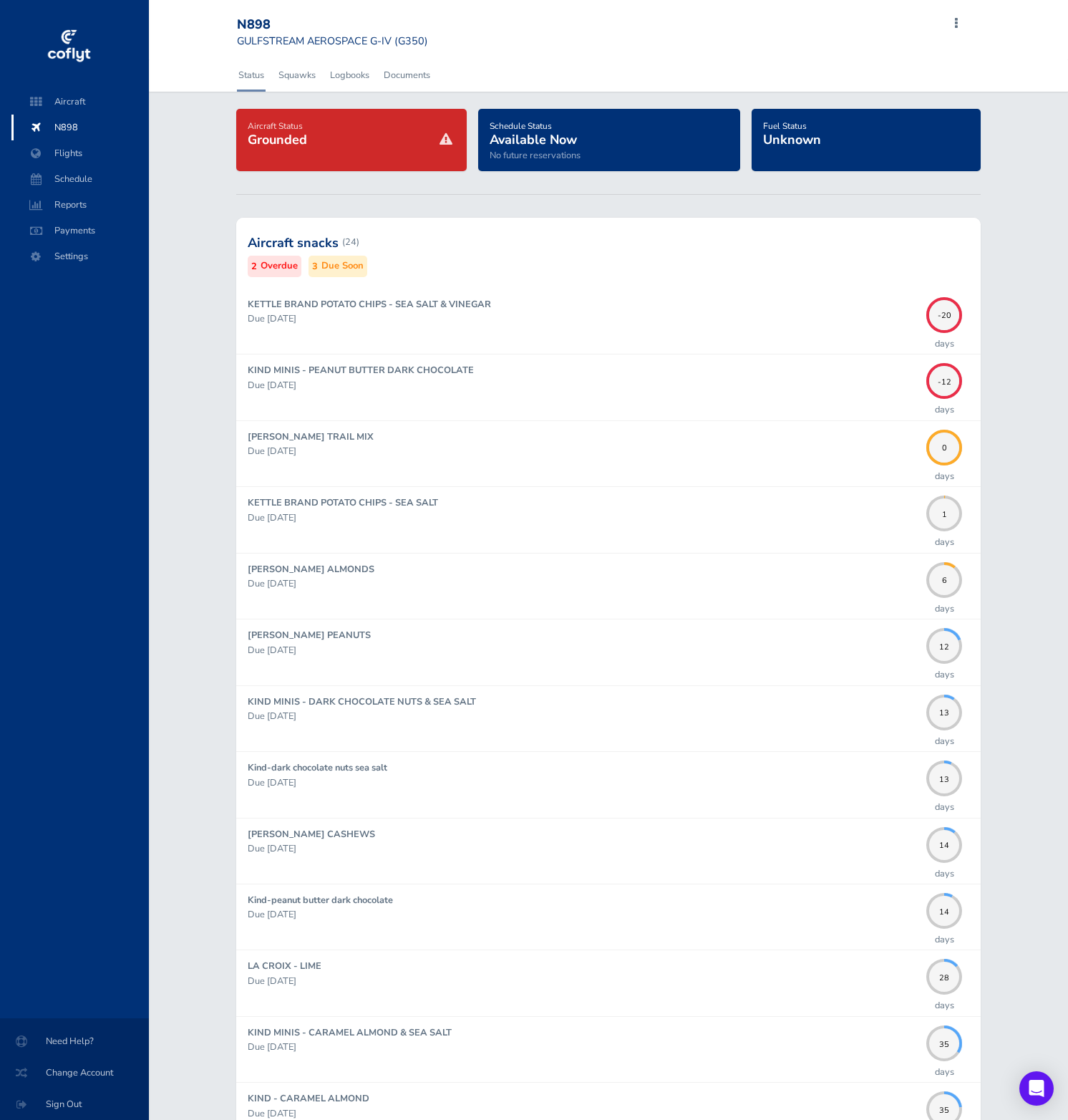
click at [490, 244] on div at bounding box center [608, 242] width 744 height 70
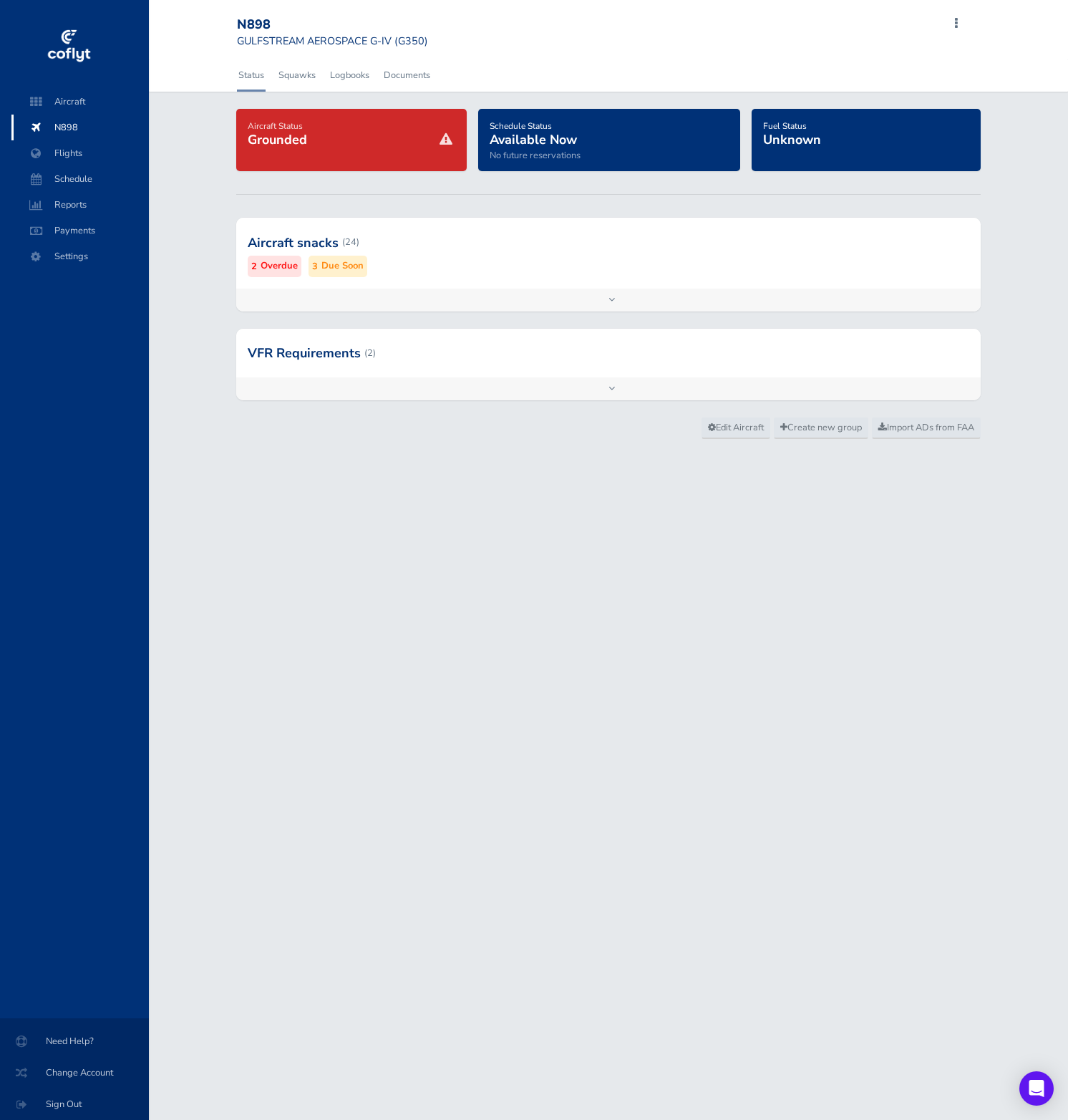
click at [745, 352] on div at bounding box center [608, 352] width 744 height 49
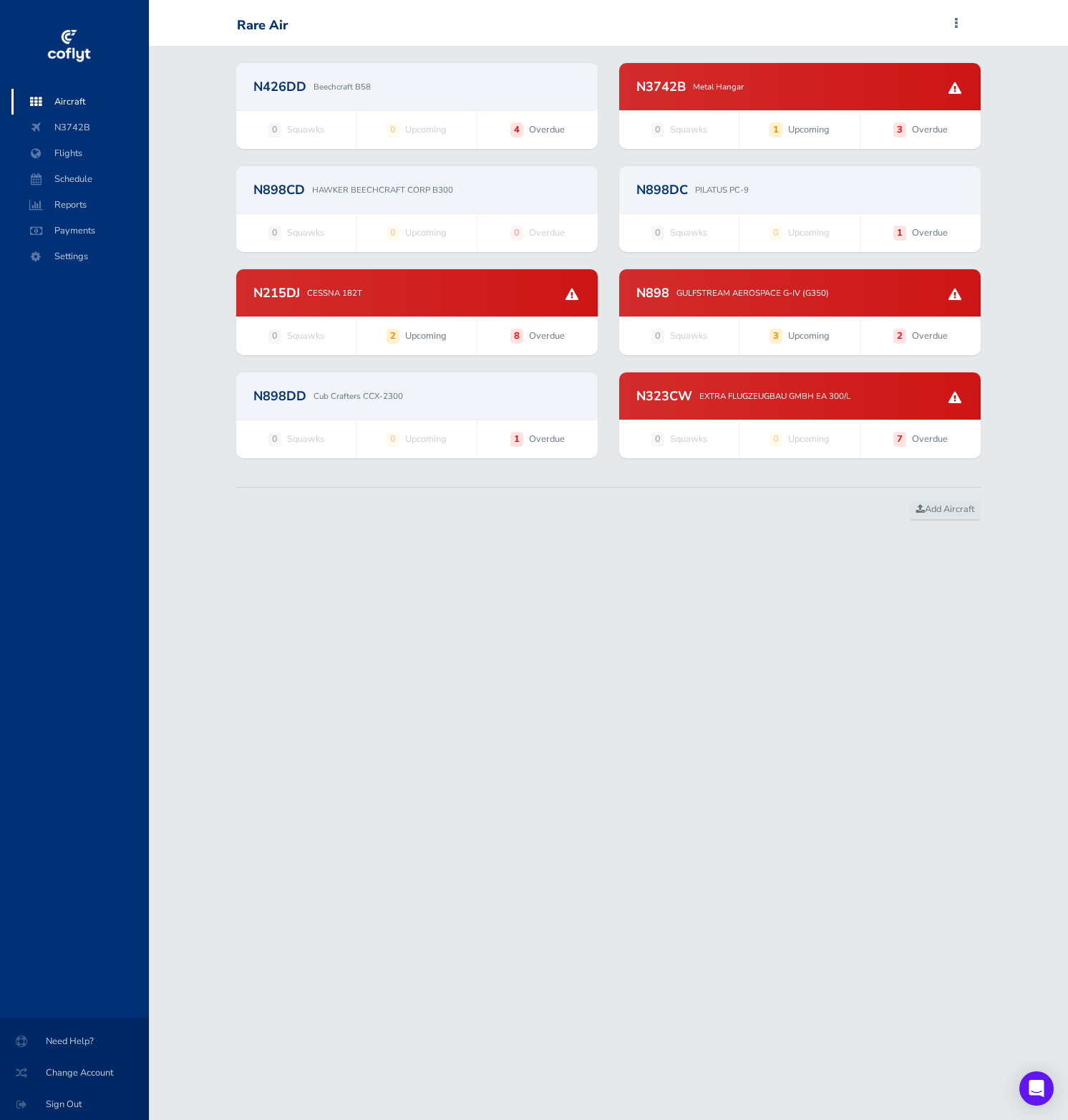
click at [92, 98] on span "Aircraft" at bounding box center [80, 101] width 109 height 26
click at [66, 107] on span "Aircraft" at bounding box center [80, 101] width 109 height 26
click at [73, 103] on span "Aircraft" at bounding box center [80, 101] width 109 height 26
click at [78, 103] on span "Aircraft" at bounding box center [80, 101] width 109 height 26
click at [425, 305] on div "N215DJ CESSNA 182T" at bounding box center [417, 293] width 362 height 47
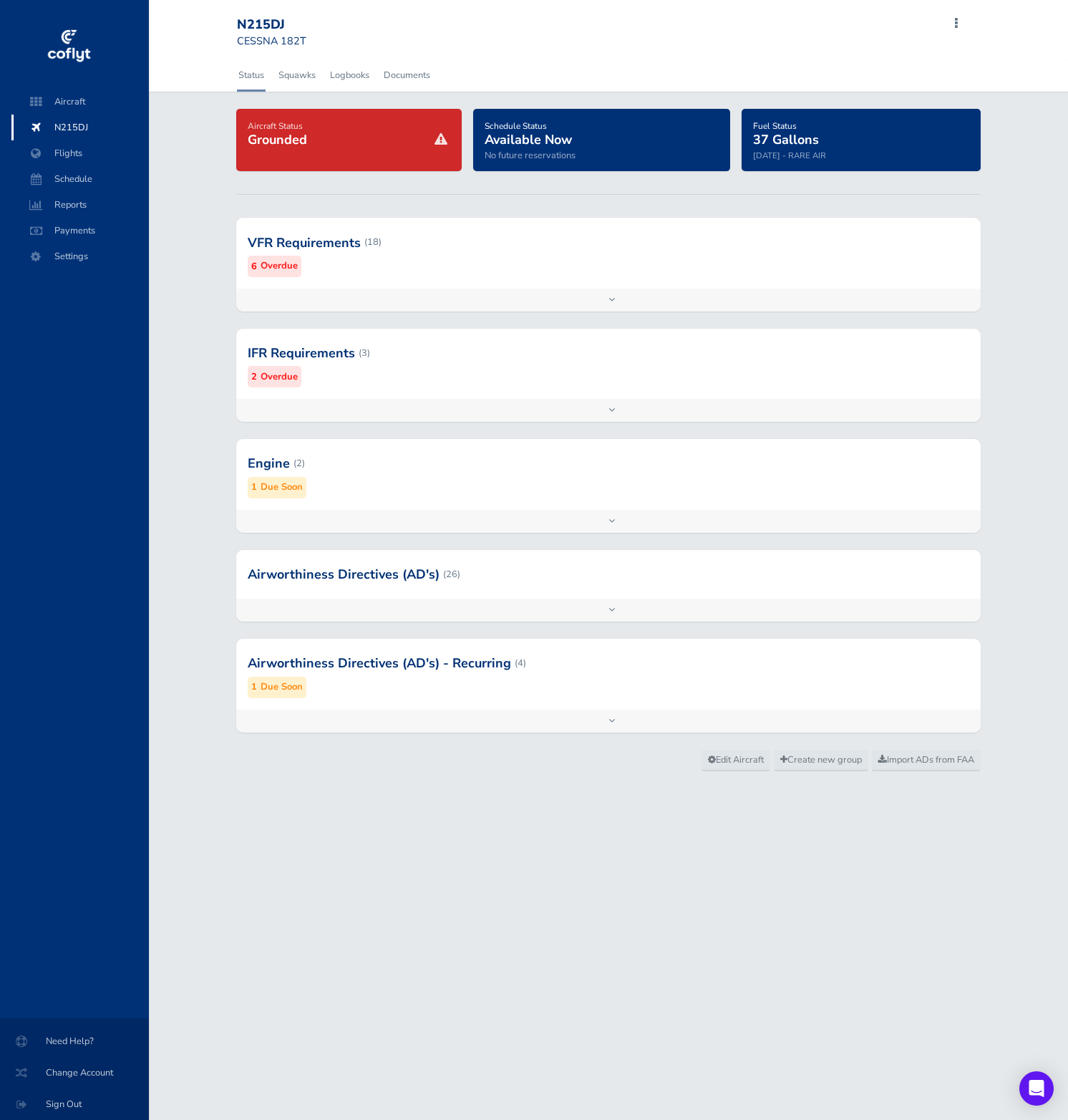
click at [585, 377] on div at bounding box center [608, 352] width 744 height 70
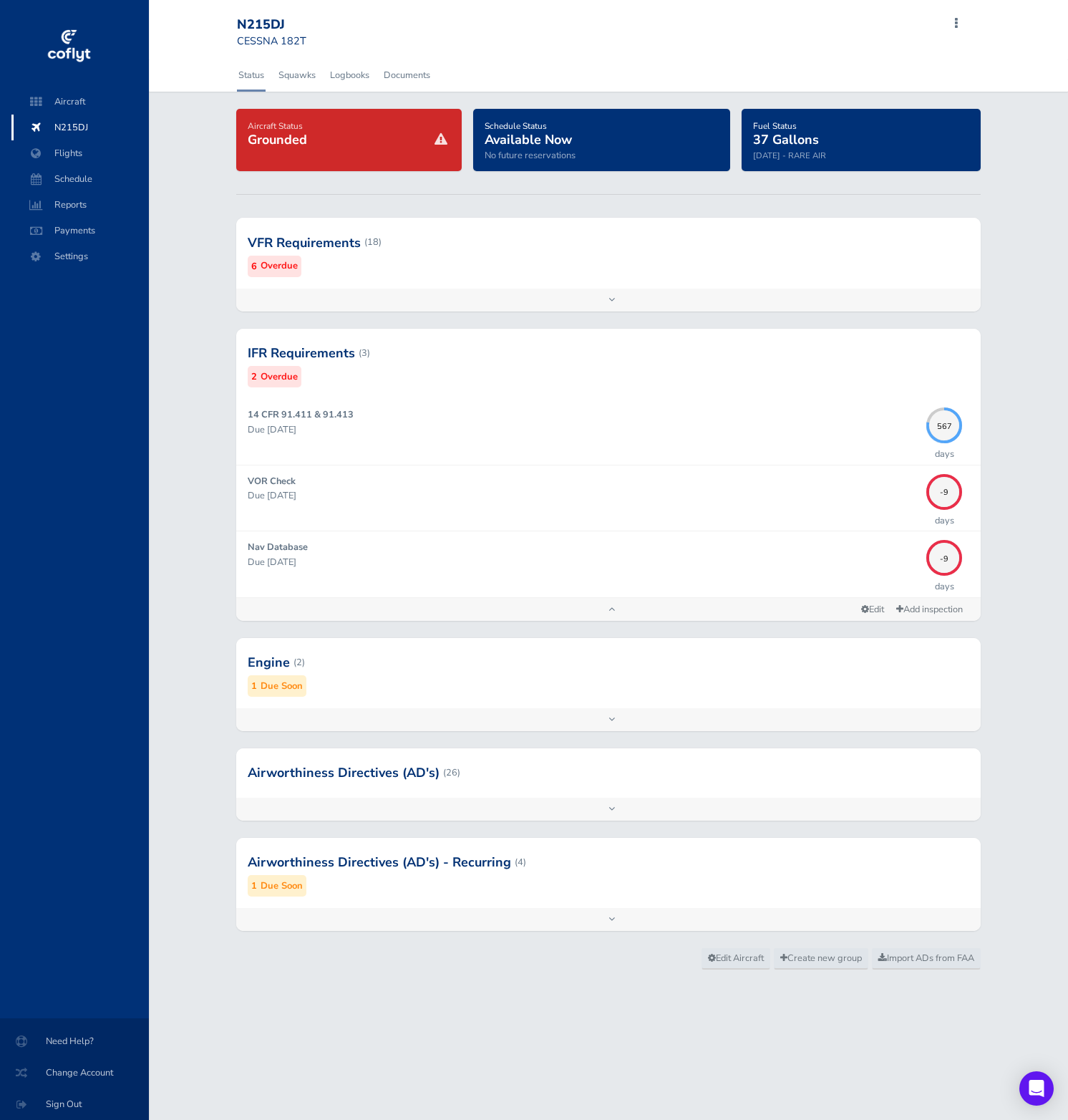
click at [790, 643] on div at bounding box center [608, 663] width 744 height 70
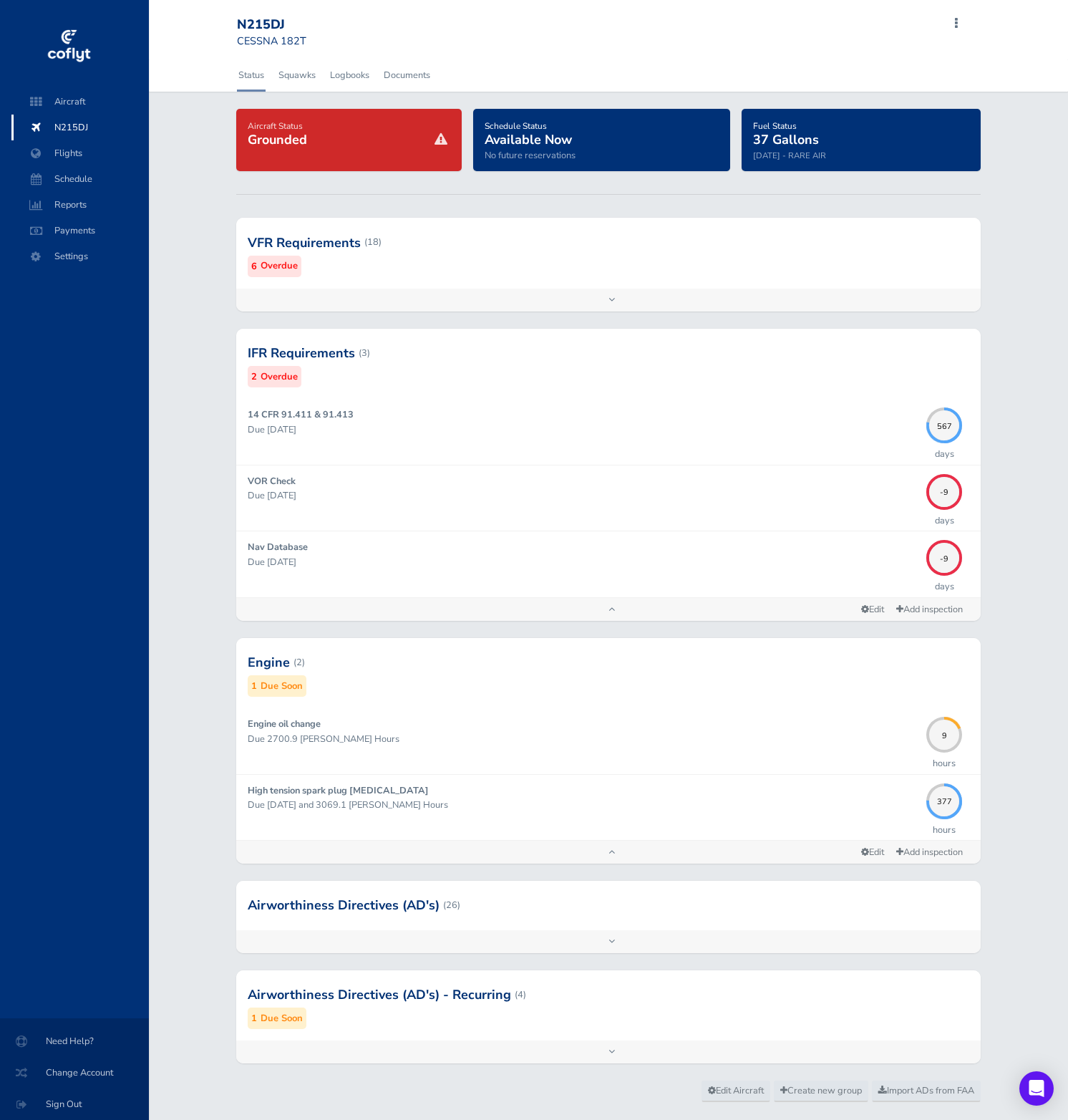
click at [421, 367] on div at bounding box center [608, 352] width 744 height 70
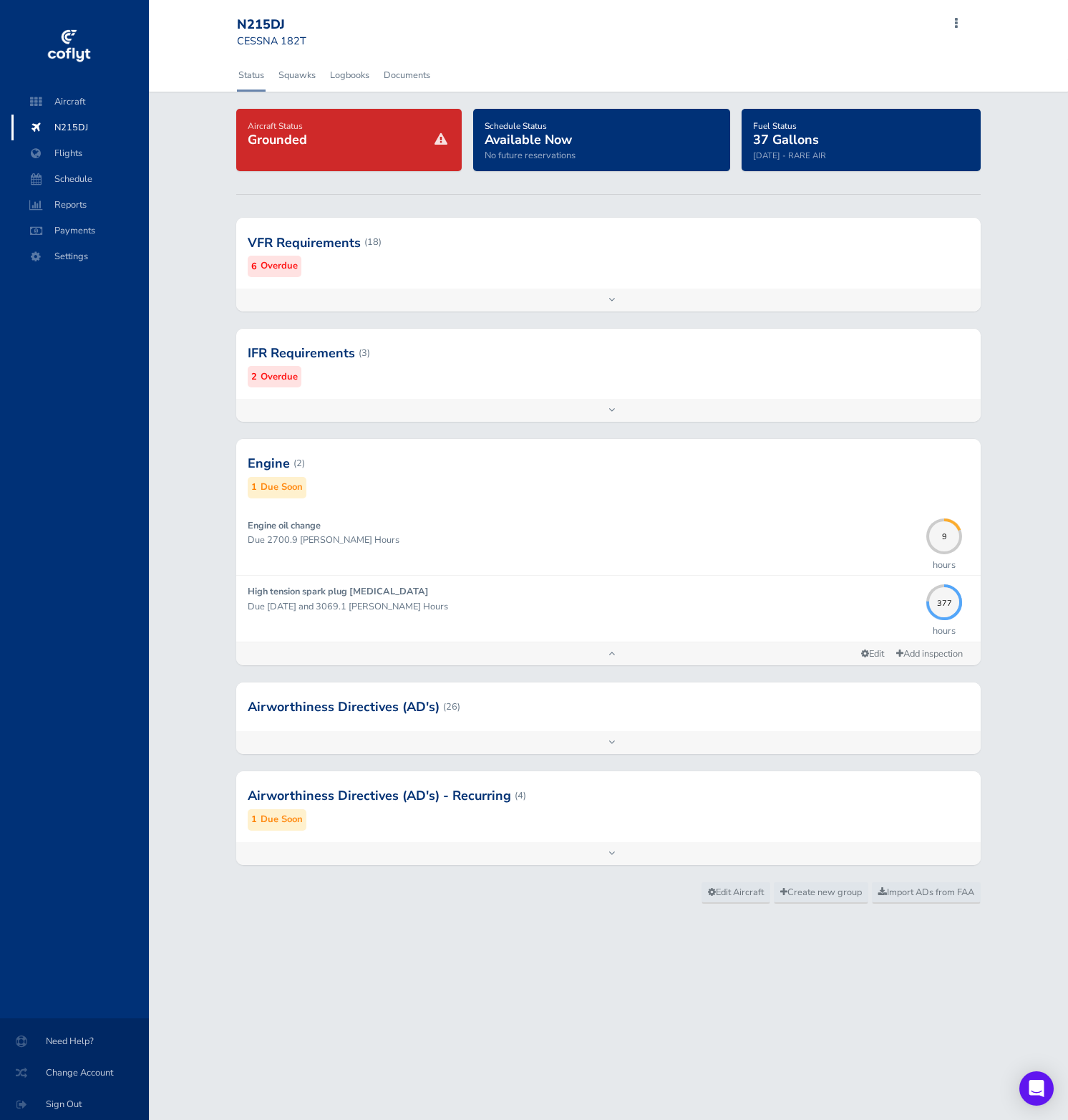
click at [430, 460] on div at bounding box center [608, 463] width 744 height 70
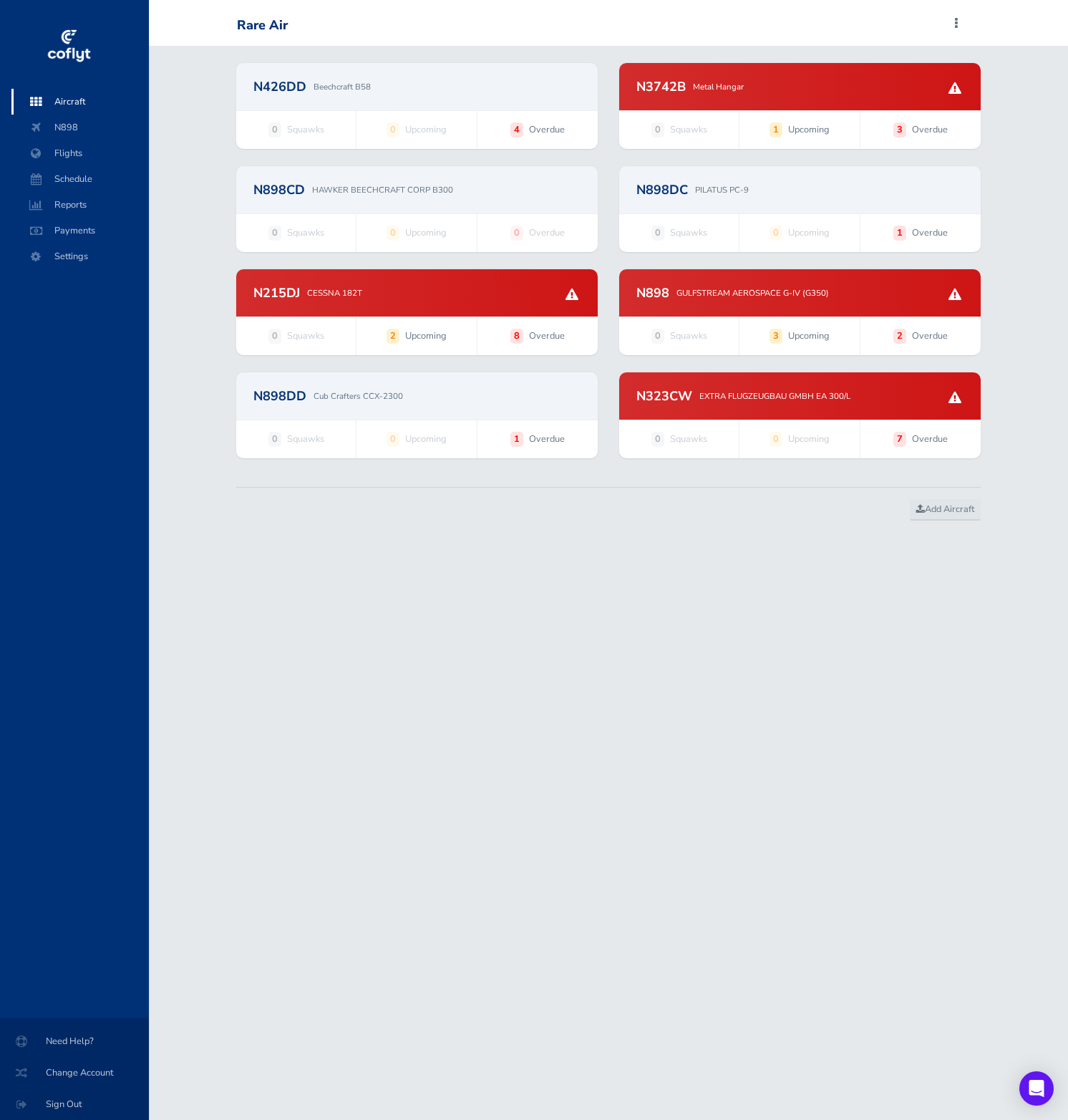
click at [691, 92] on div "N3742B Metal Hangar" at bounding box center [800, 87] width 327 height 13
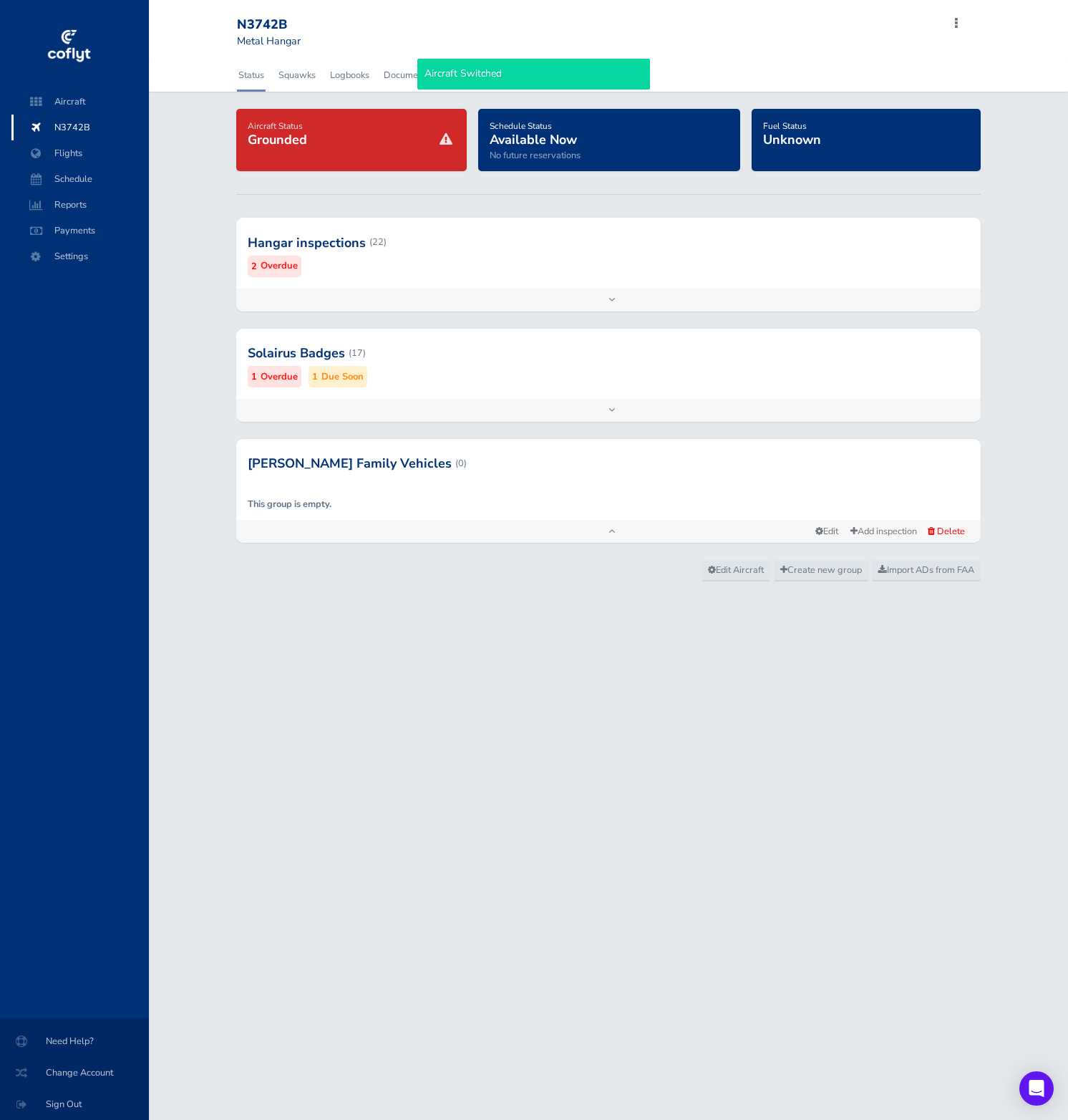
click at [682, 468] on div at bounding box center [608, 463] width 744 height 49
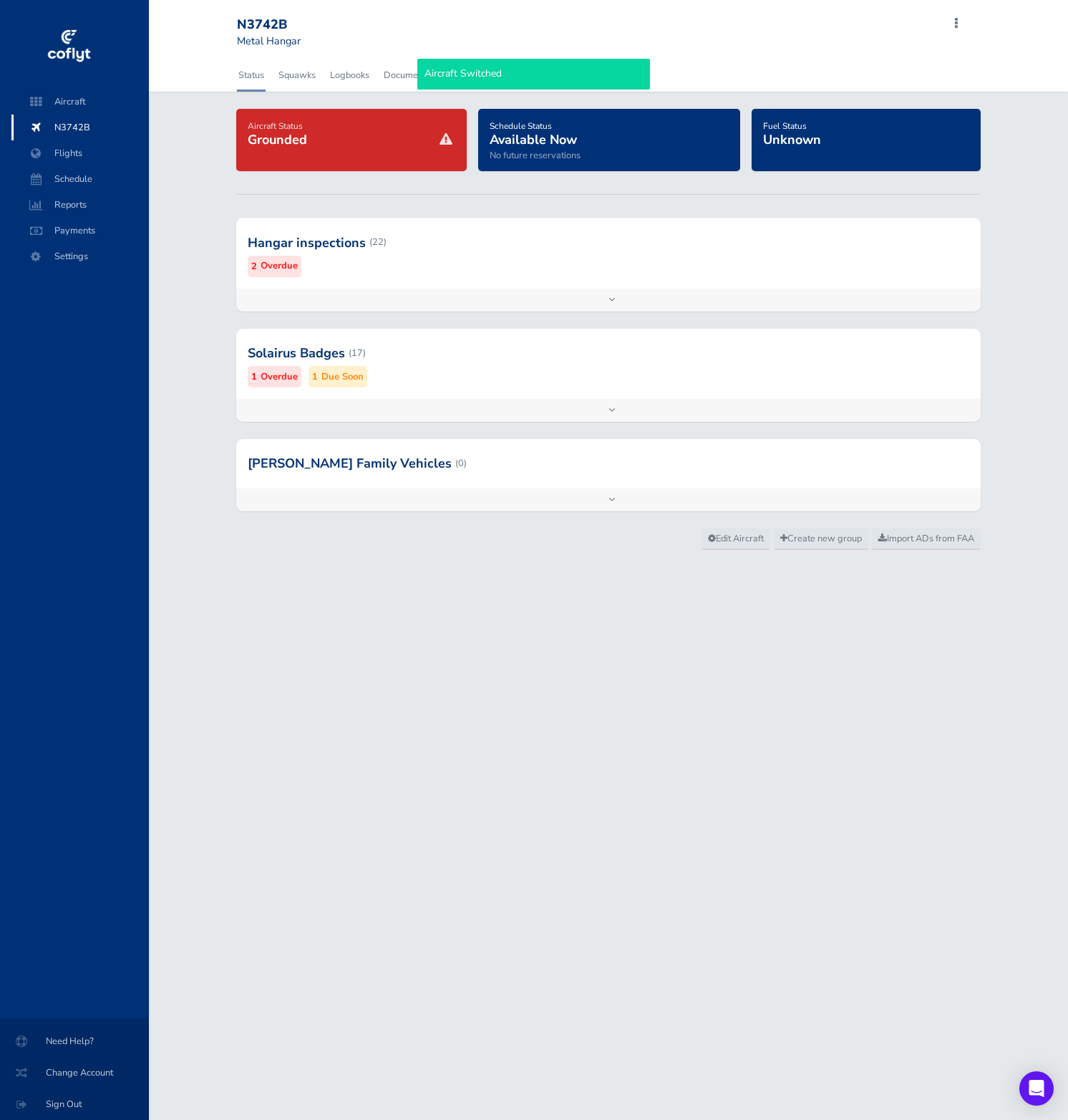
click at [682, 468] on div at bounding box center [608, 463] width 744 height 49
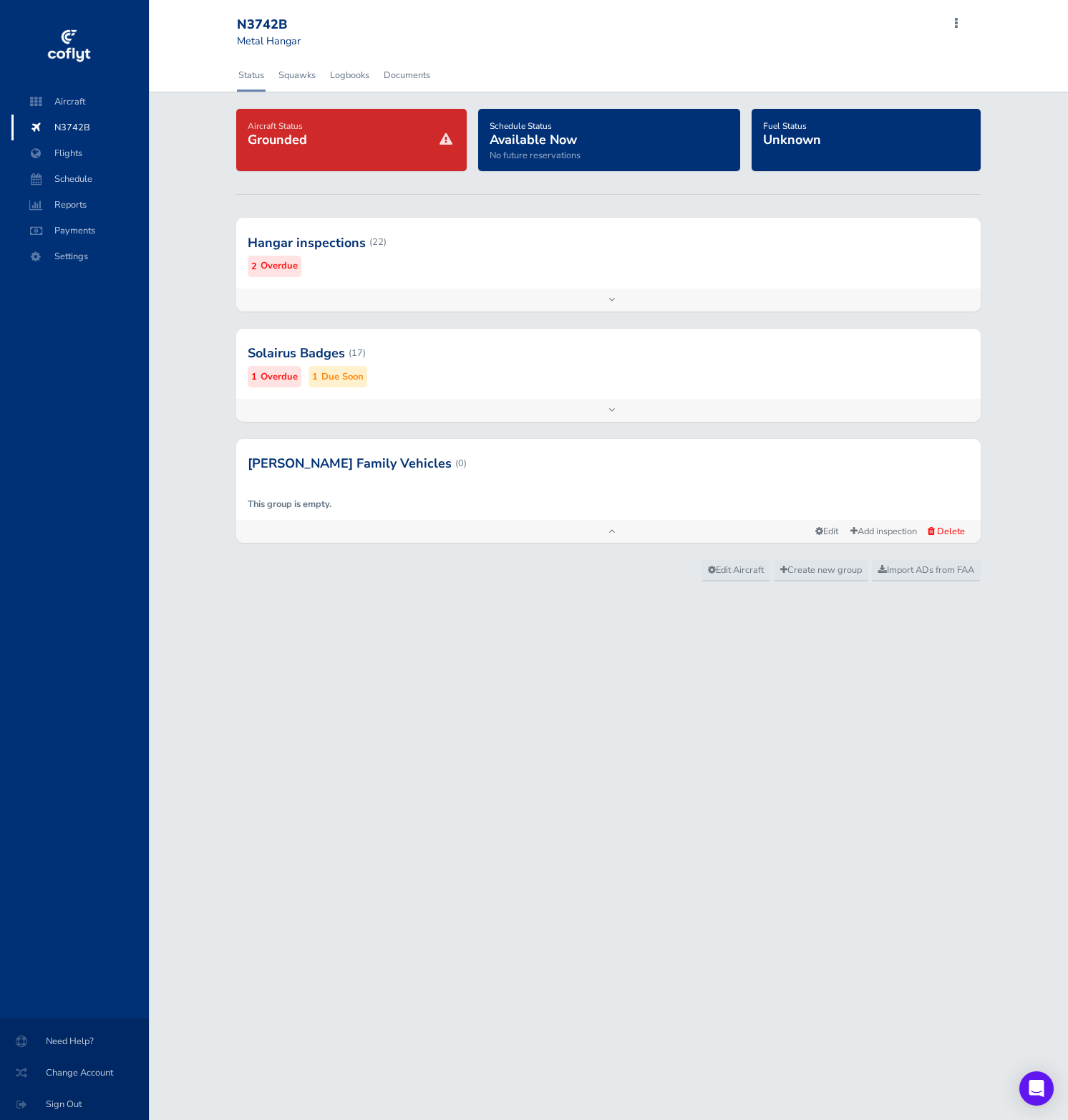
click at [682, 468] on div at bounding box center [608, 463] width 744 height 49
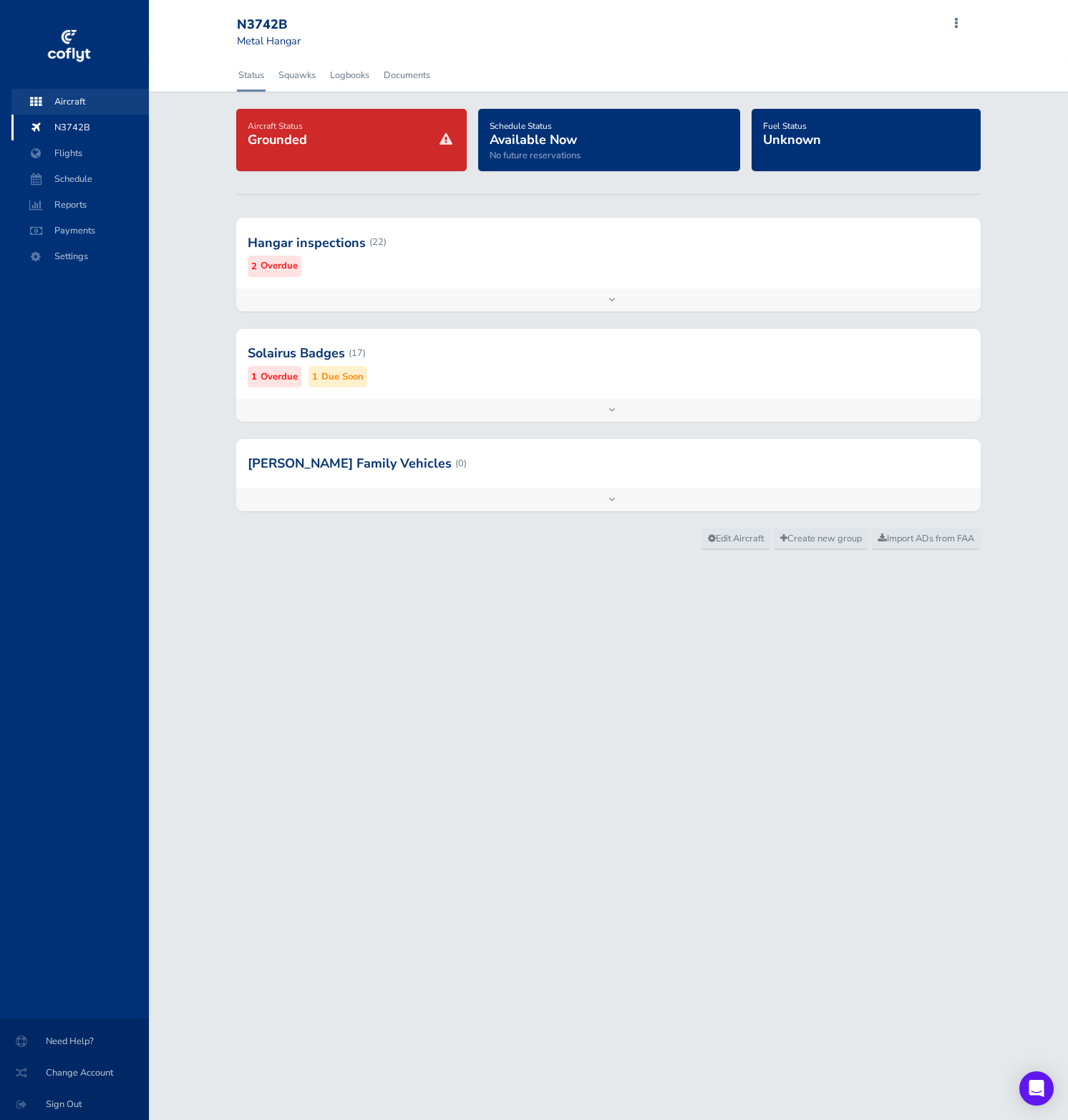
click at [95, 104] on span "Aircraft" at bounding box center [80, 101] width 109 height 26
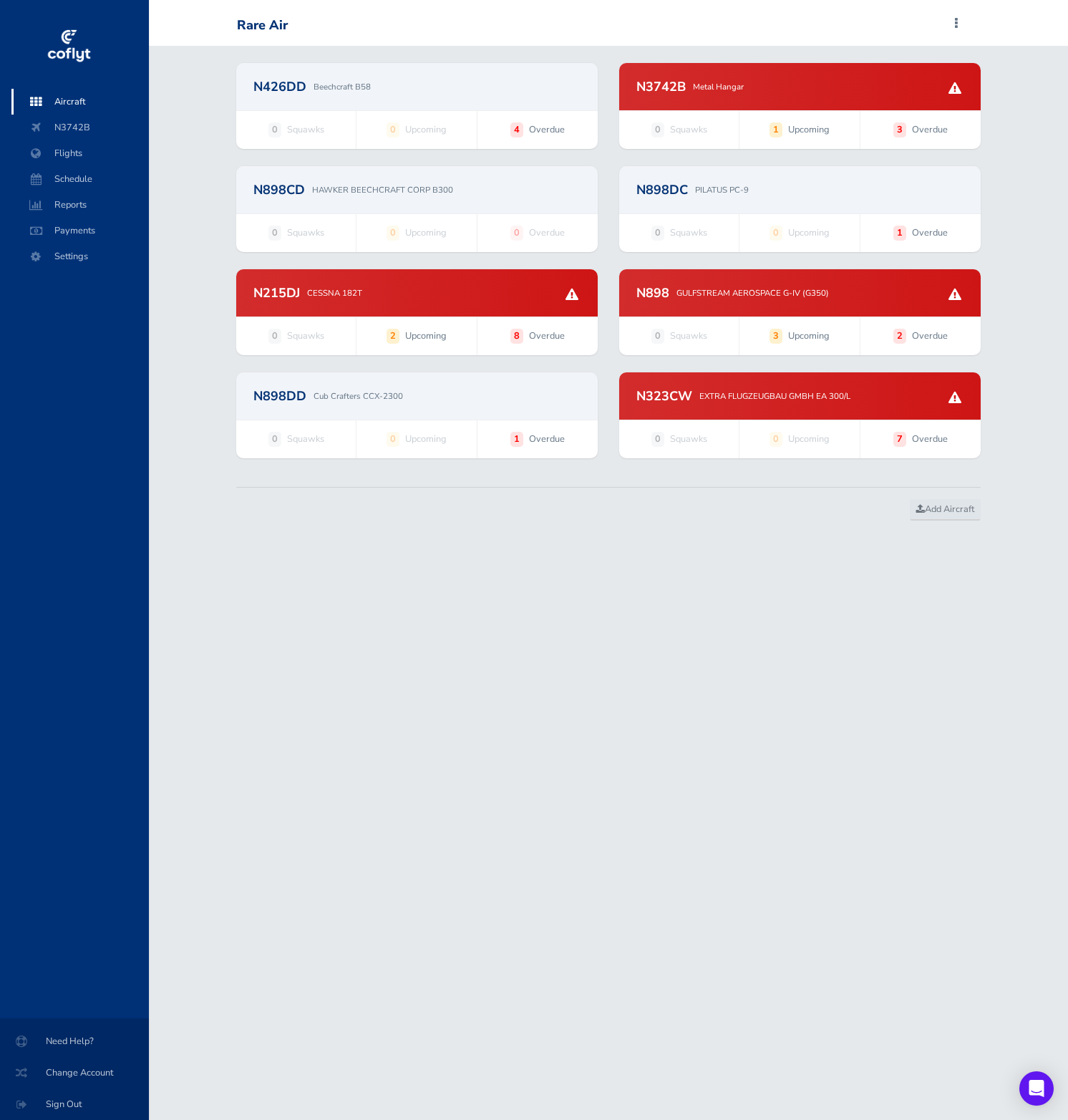
click at [737, 198] on div "N898DC PILATUS PC-9" at bounding box center [799, 190] width 362 height 47
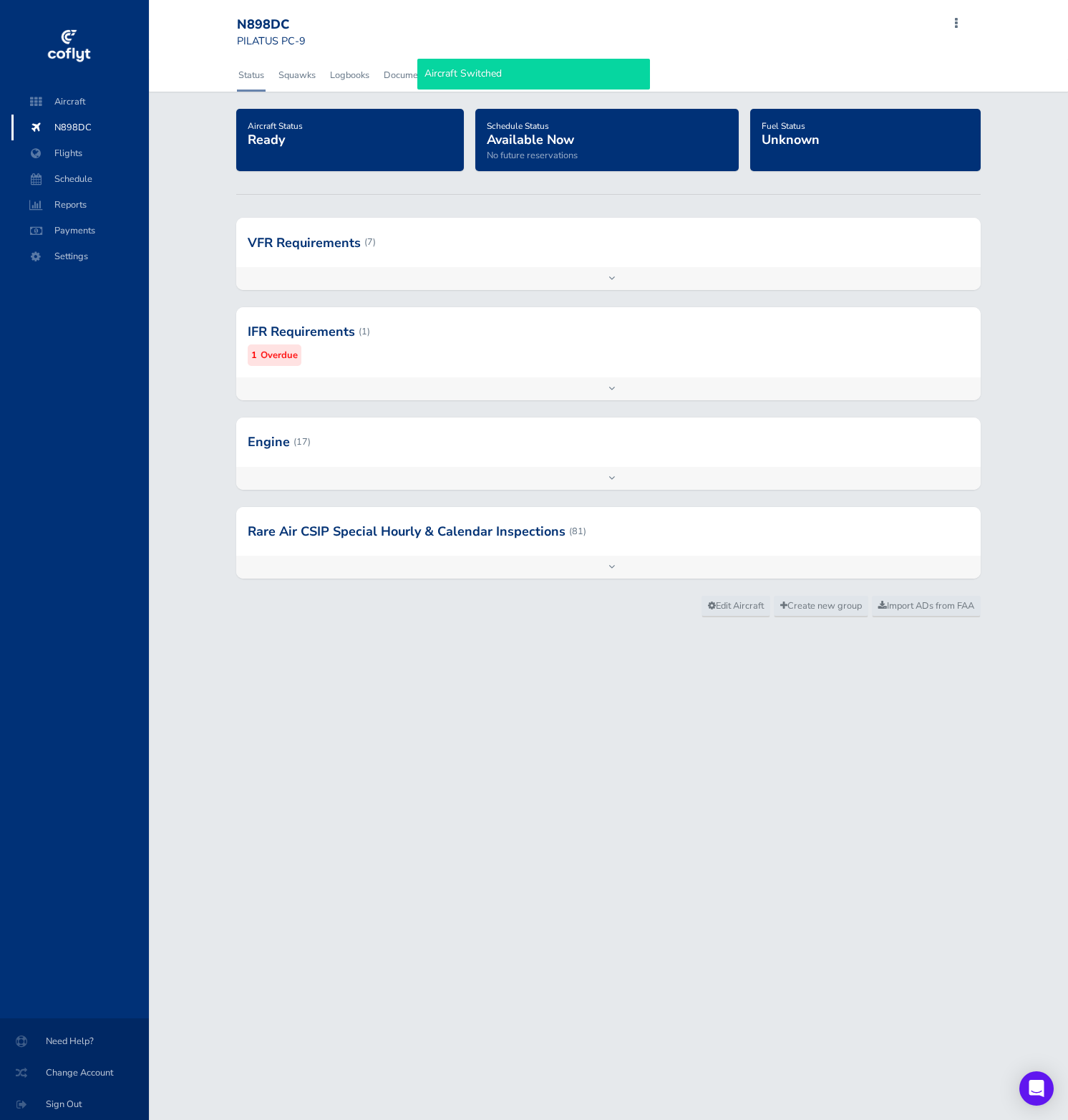
click at [713, 456] on div at bounding box center [608, 442] width 744 height 49
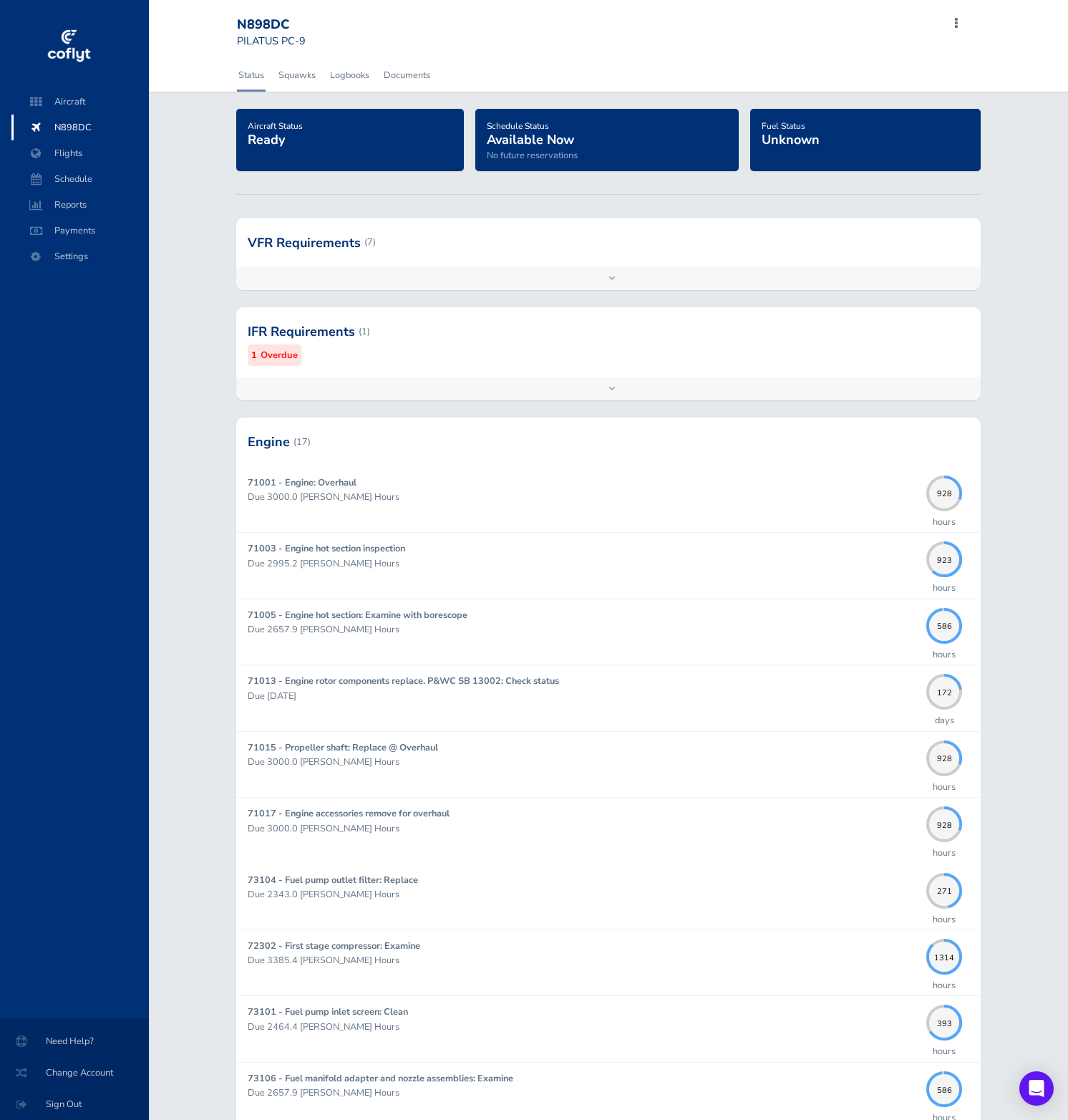
click at [50, 295] on div "Aircraft N898DC Flights Schedule Reports Payments Settings" at bounding box center [80, 553] width 161 height 929
click at [95, 251] on span "Settings" at bounding box center [80, 257] width 109 height 26
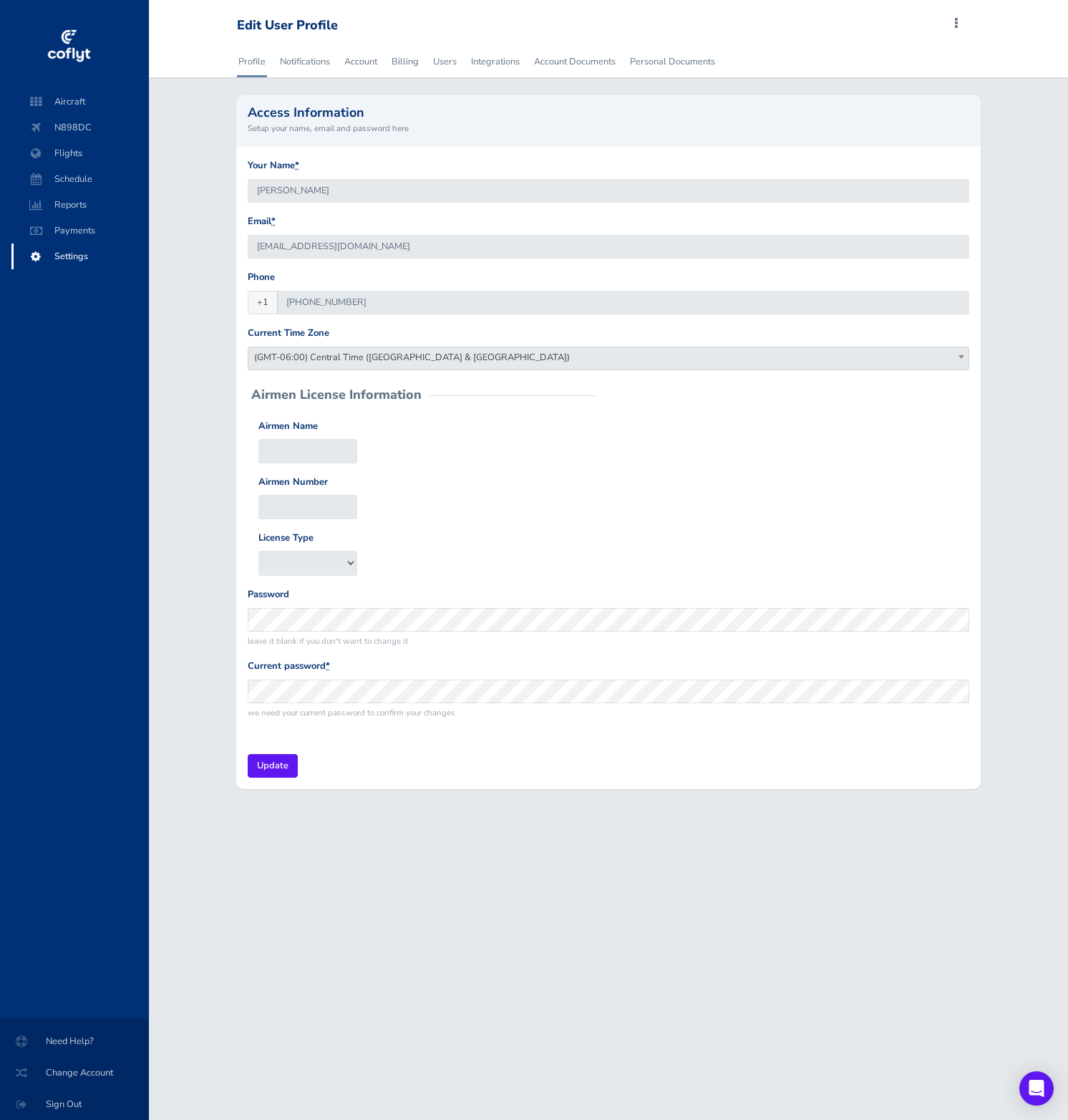
click at [92, 263] on span "Settings" at bounding box center [80, 257] width 109 height 26
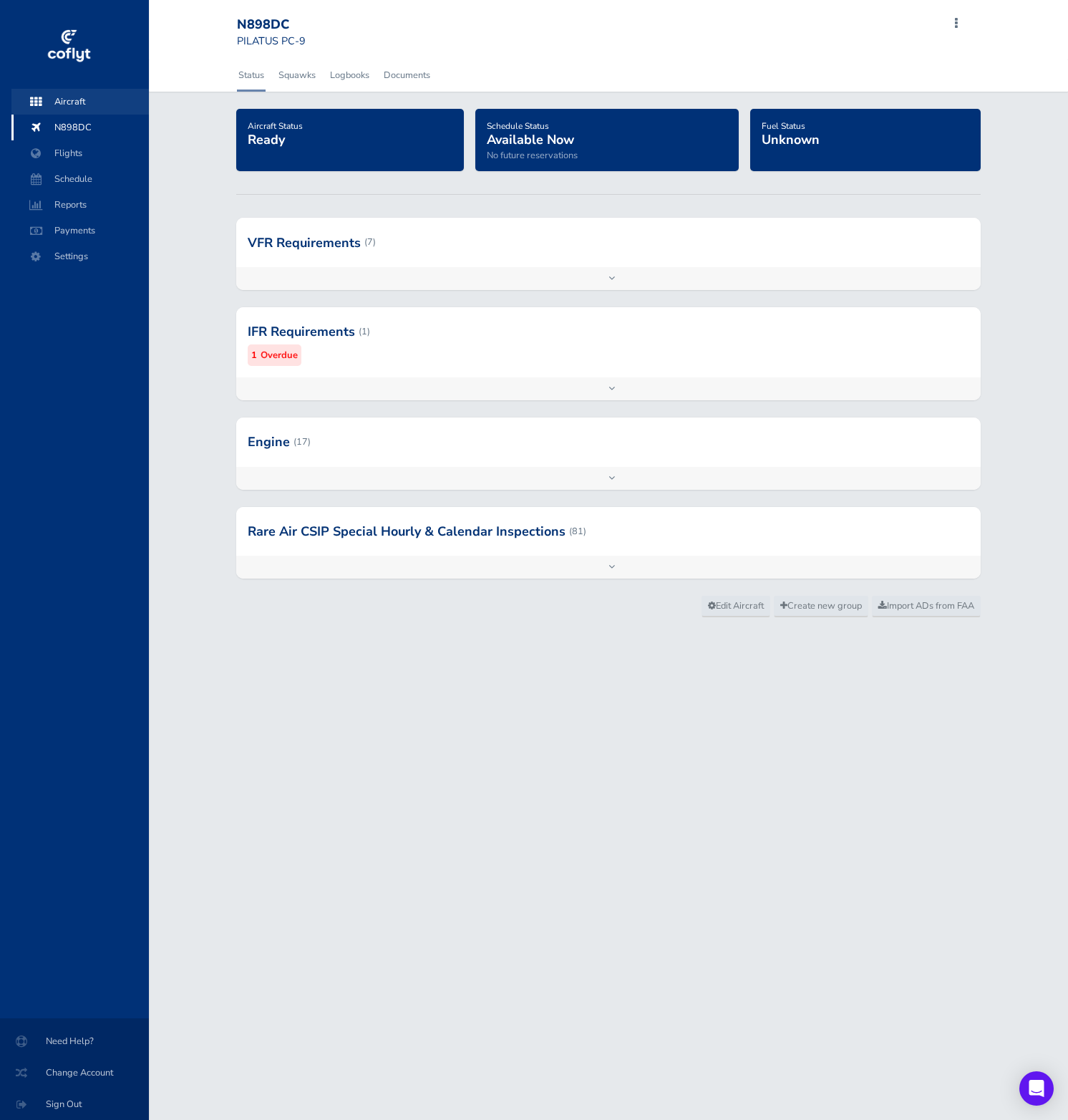
click at [102, 101] on span "Aircraft" at bounding box center [80, 101] width 109 height 26
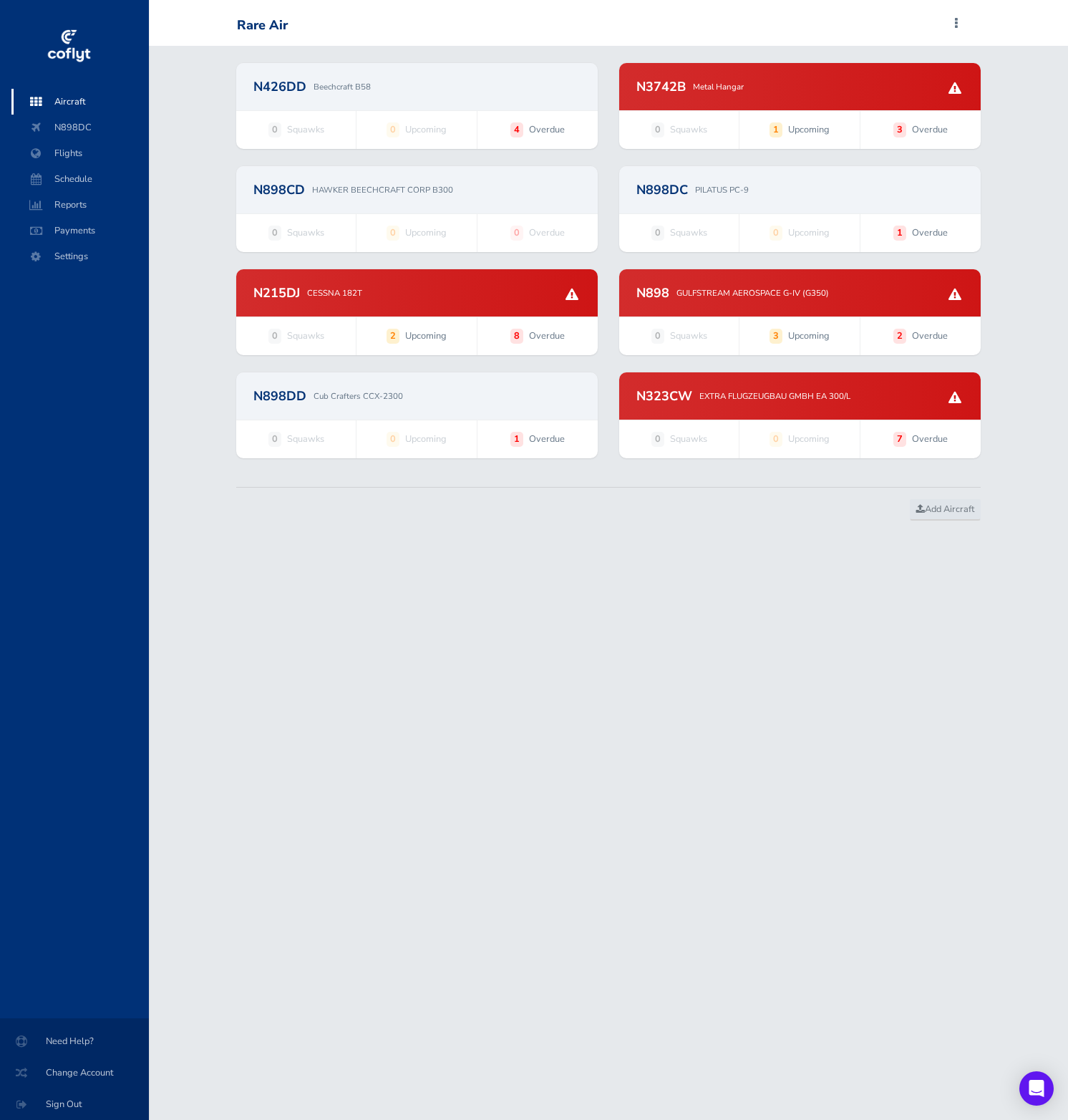
click at [801, 188] on div "N898DC PILATUS PC-9" at bounding box center [800, 190] width 327 height 13
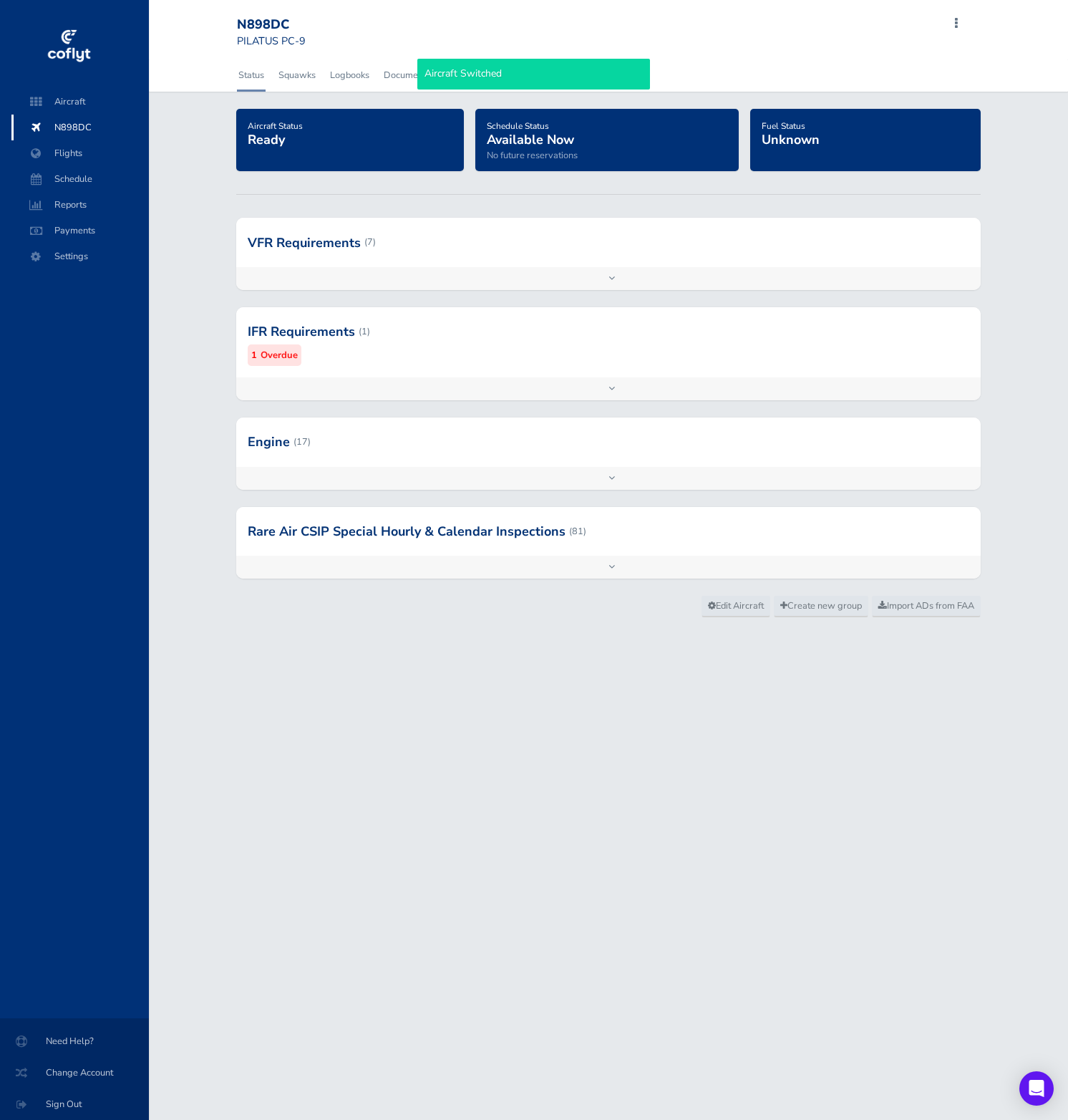
click at [741, 532] on div at bounding box center [608, 531] width 744 height 49
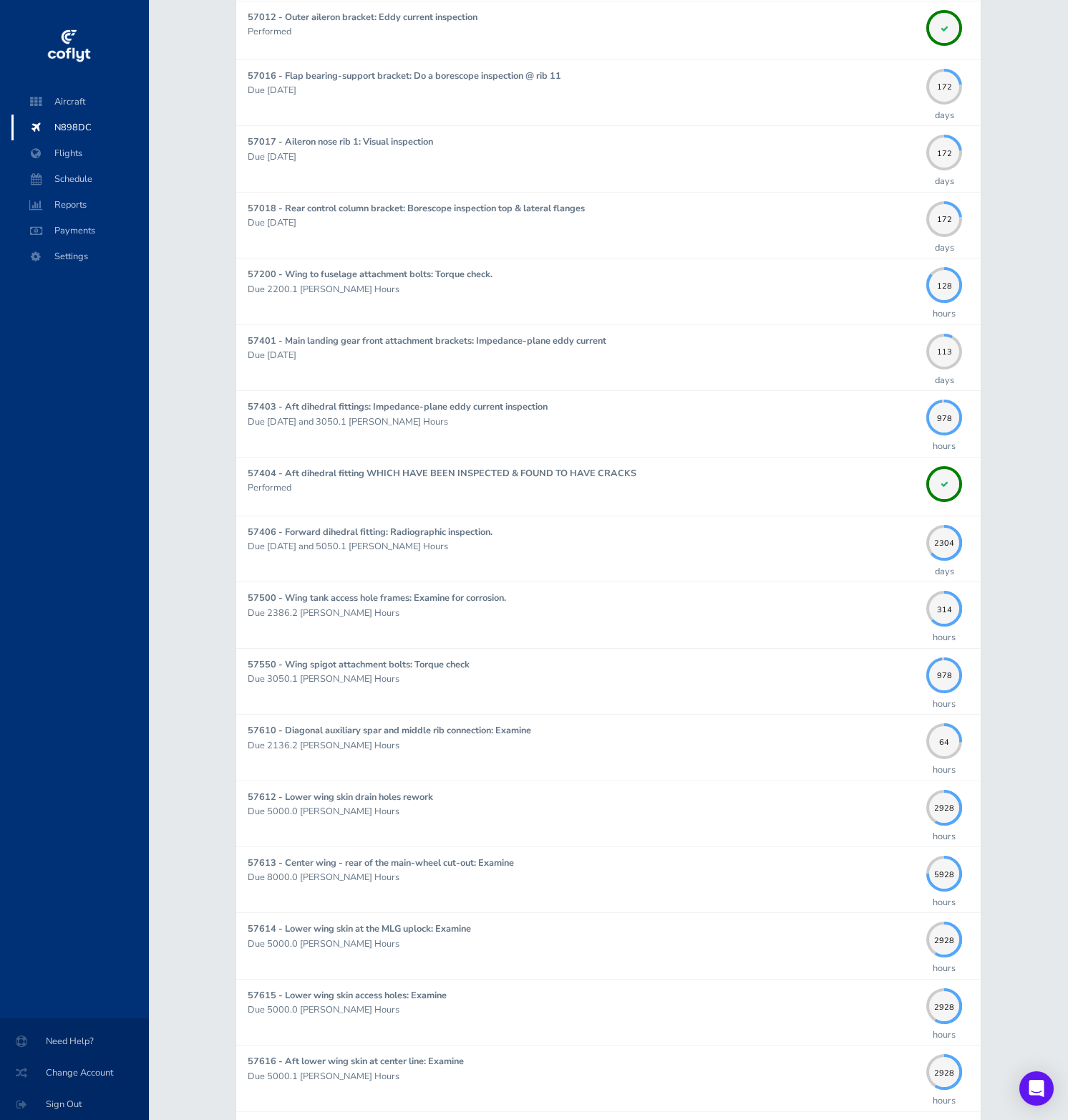
scroll to position [4252, 0]
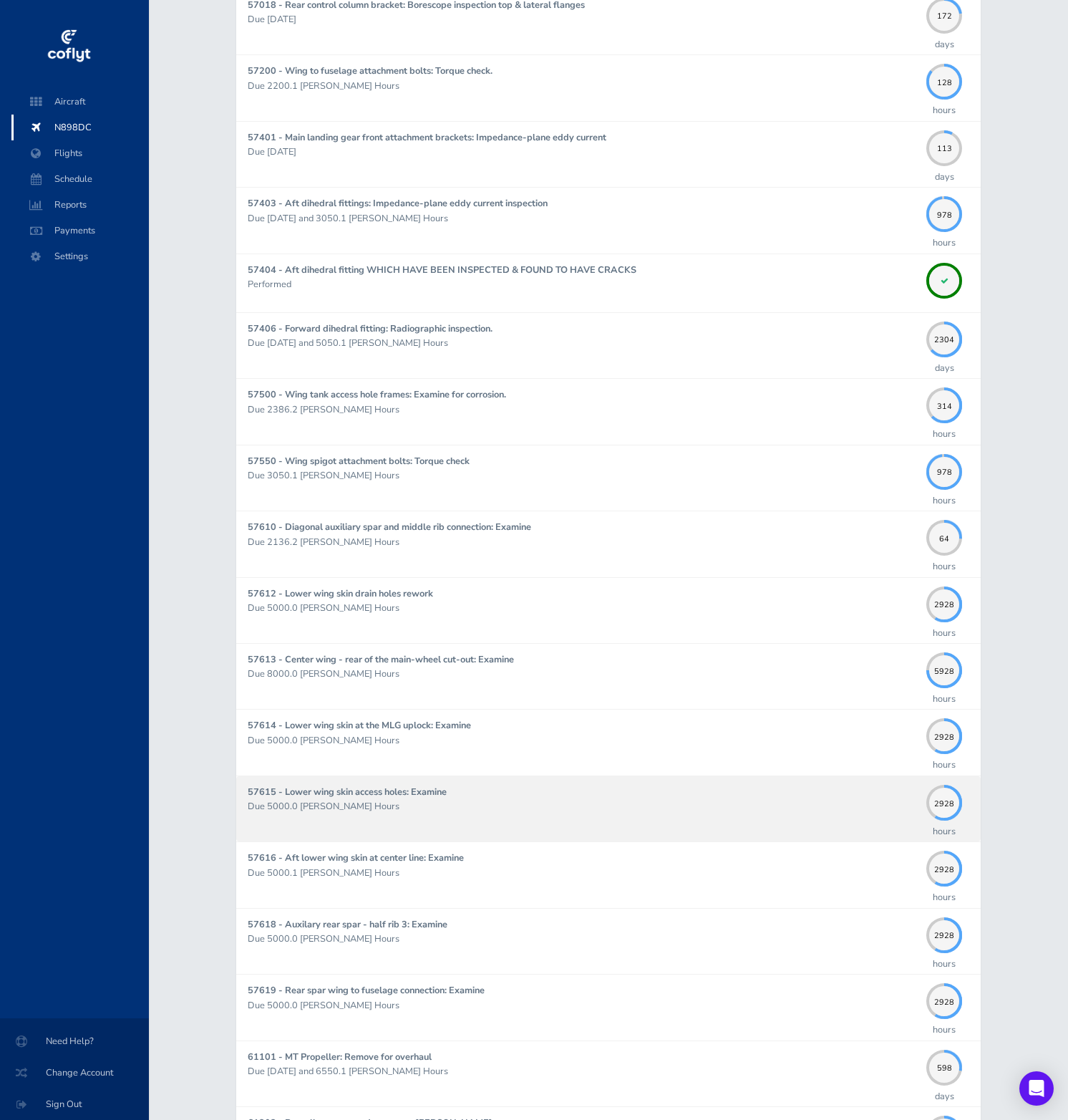
click at [863, 840] on link "57615 - Lower wing skin access holes: Examine Due 5000.0 Hobbs Hours 2928 hours" at bounding box center [608, 808] width 744 height 65
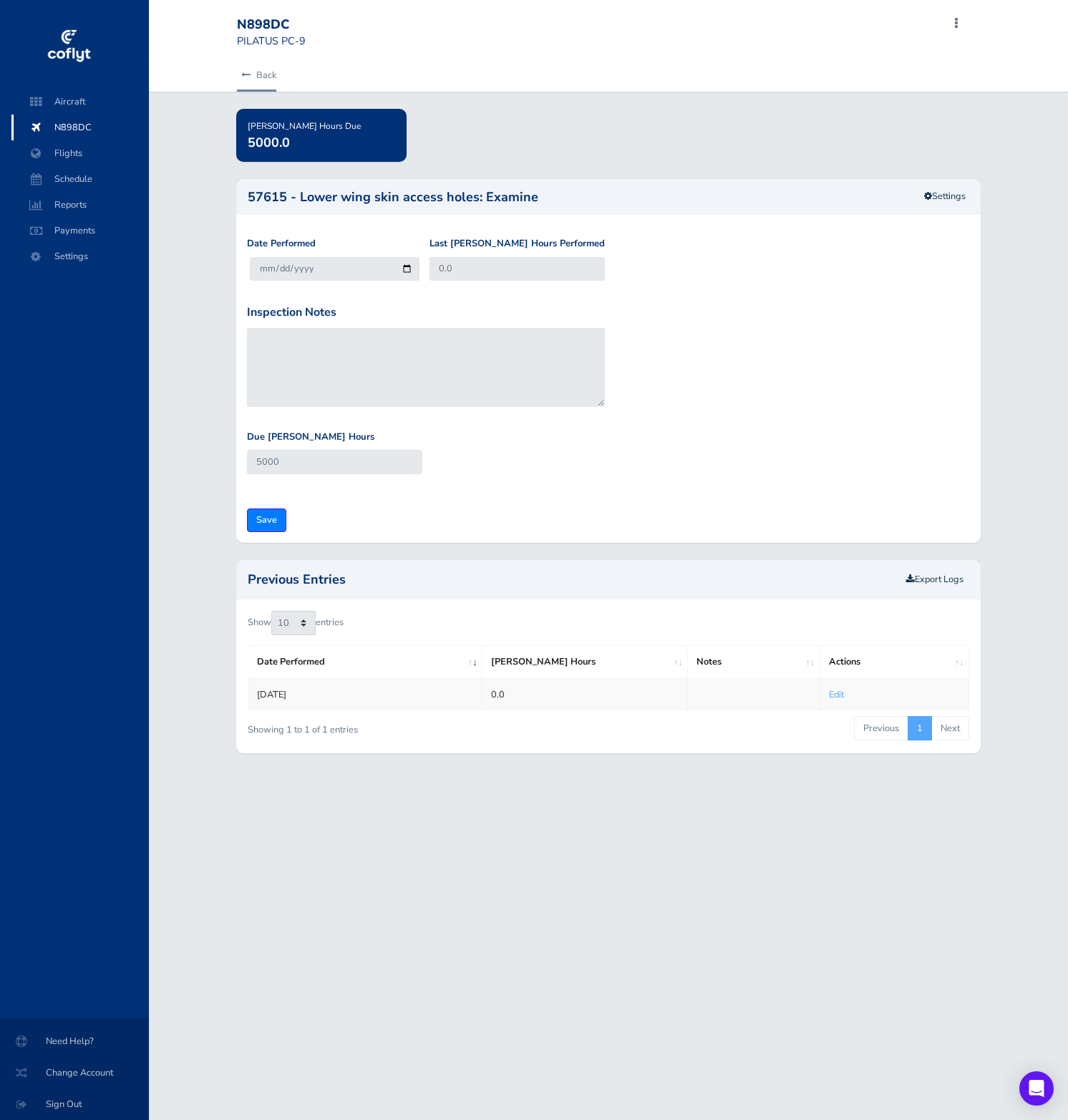
click at [257, 67] on link "Back" at bounding box center [257, 75] width 40 height 31
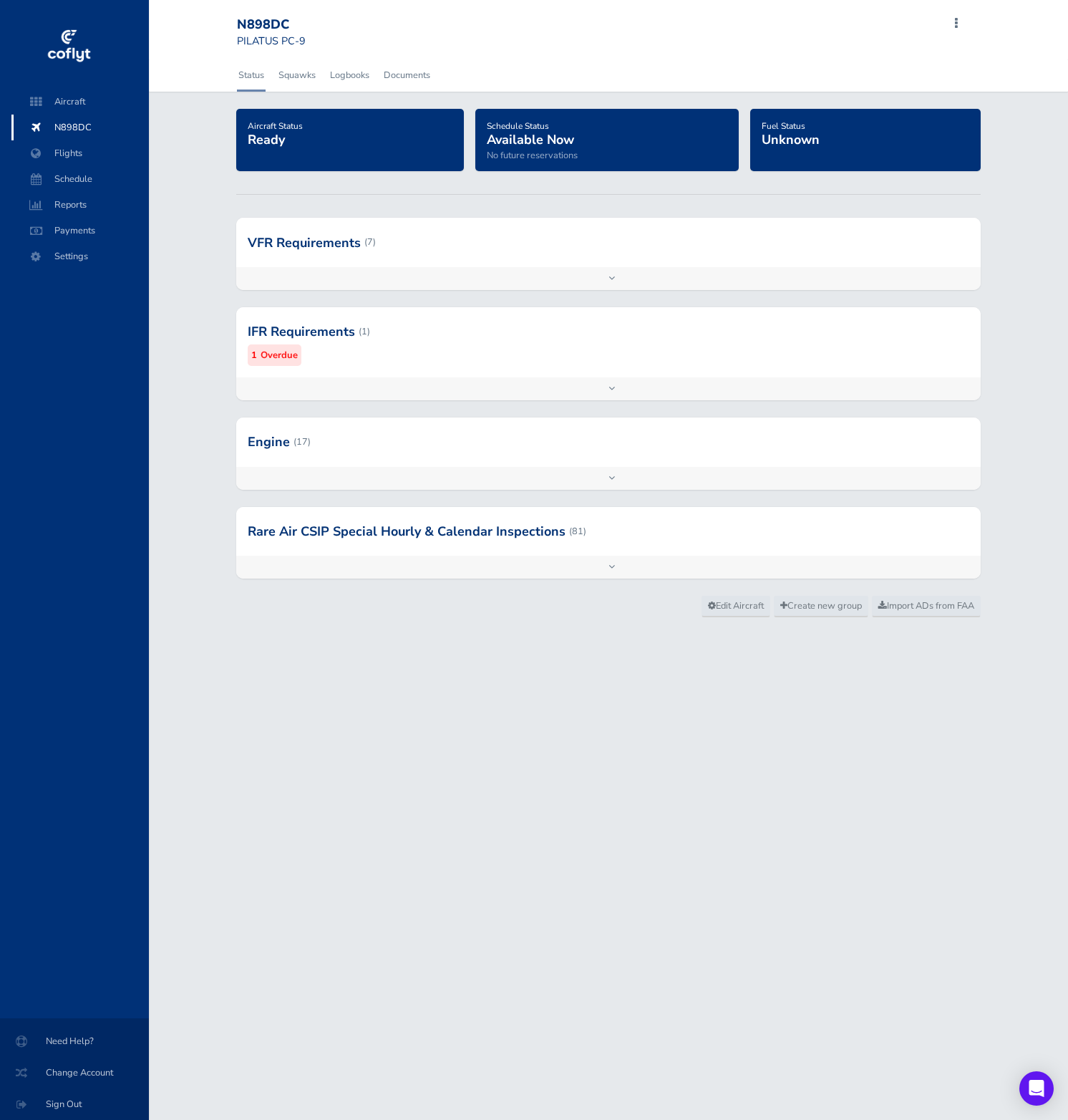
click at [454, 515] on div at bounding box center [608, 531] width 744 height 49
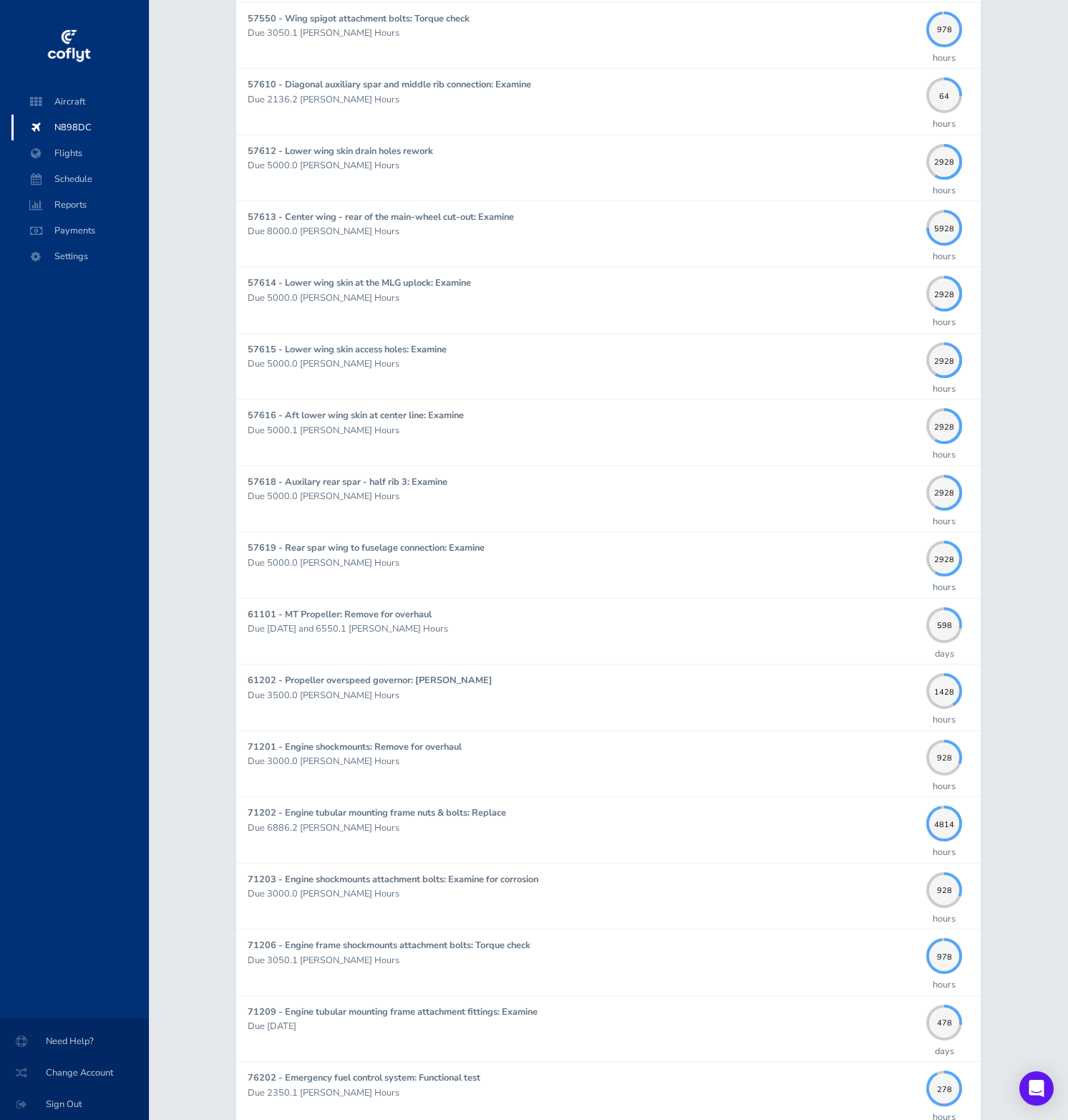
scroll to position [4696, 0]
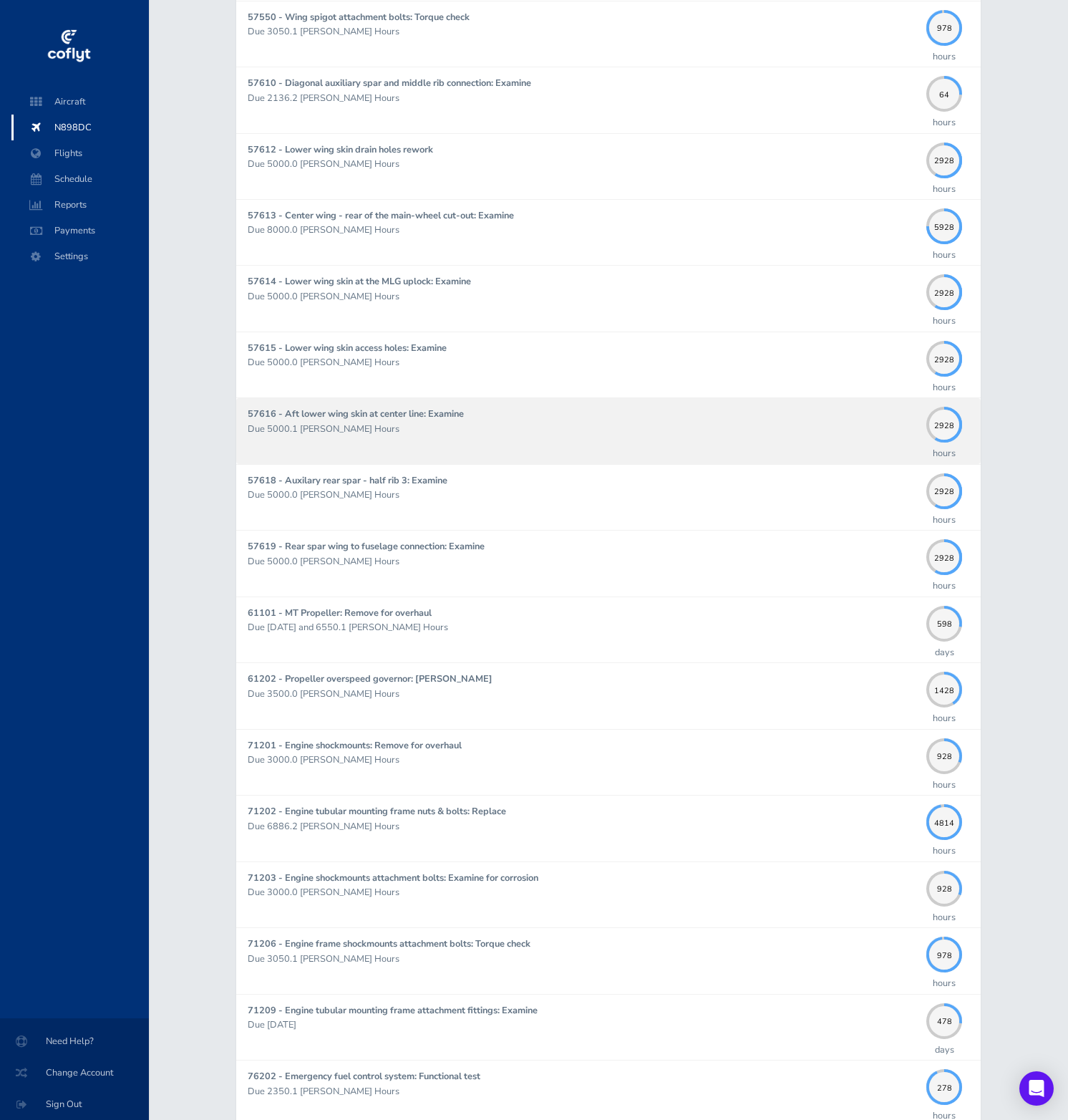
click at [716, 431] on p "Due 5000.1 Hobbs Hours" at bounding box center [583, 429] width 672 height 15
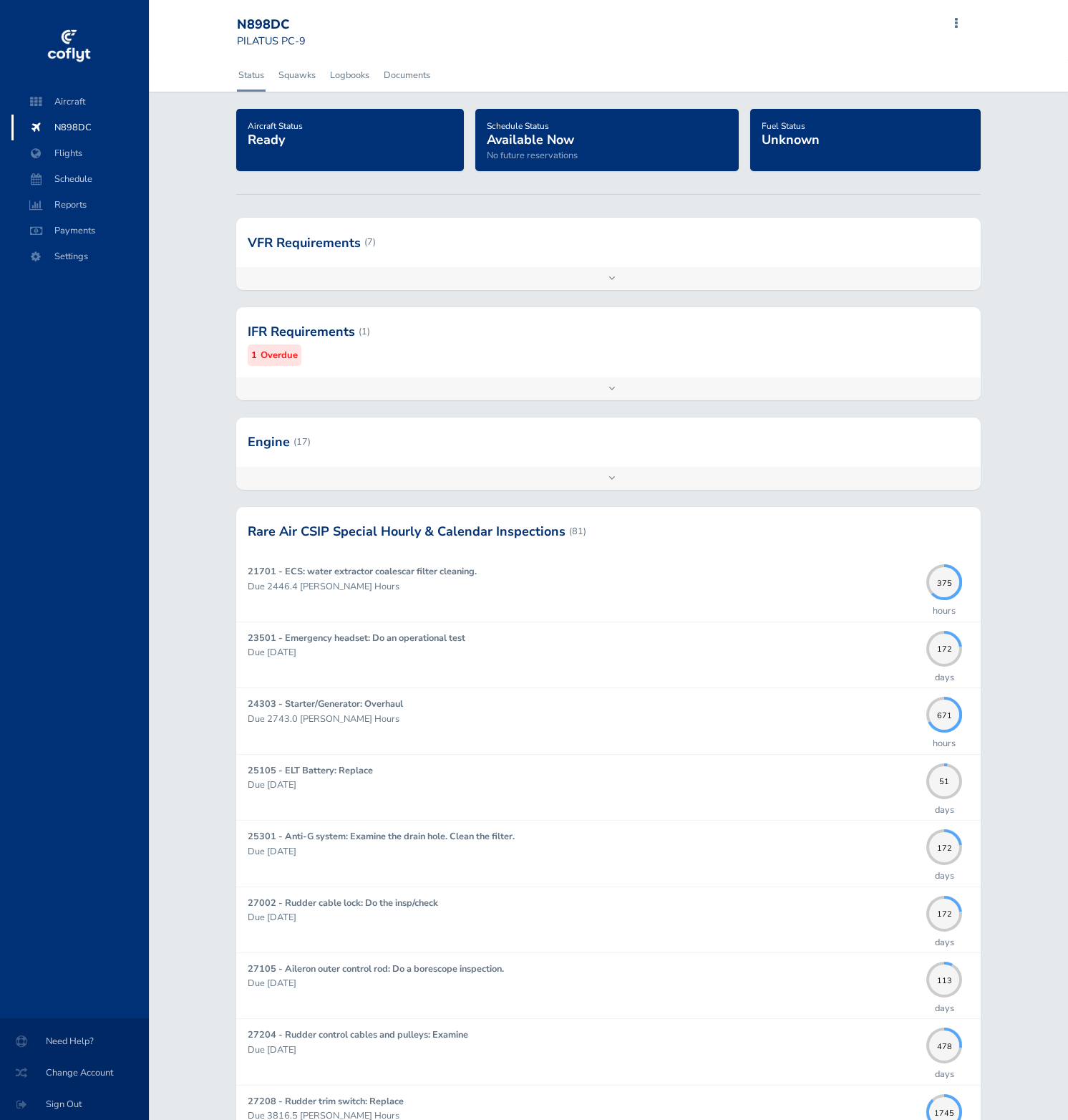
scroll to position [4696, 0]
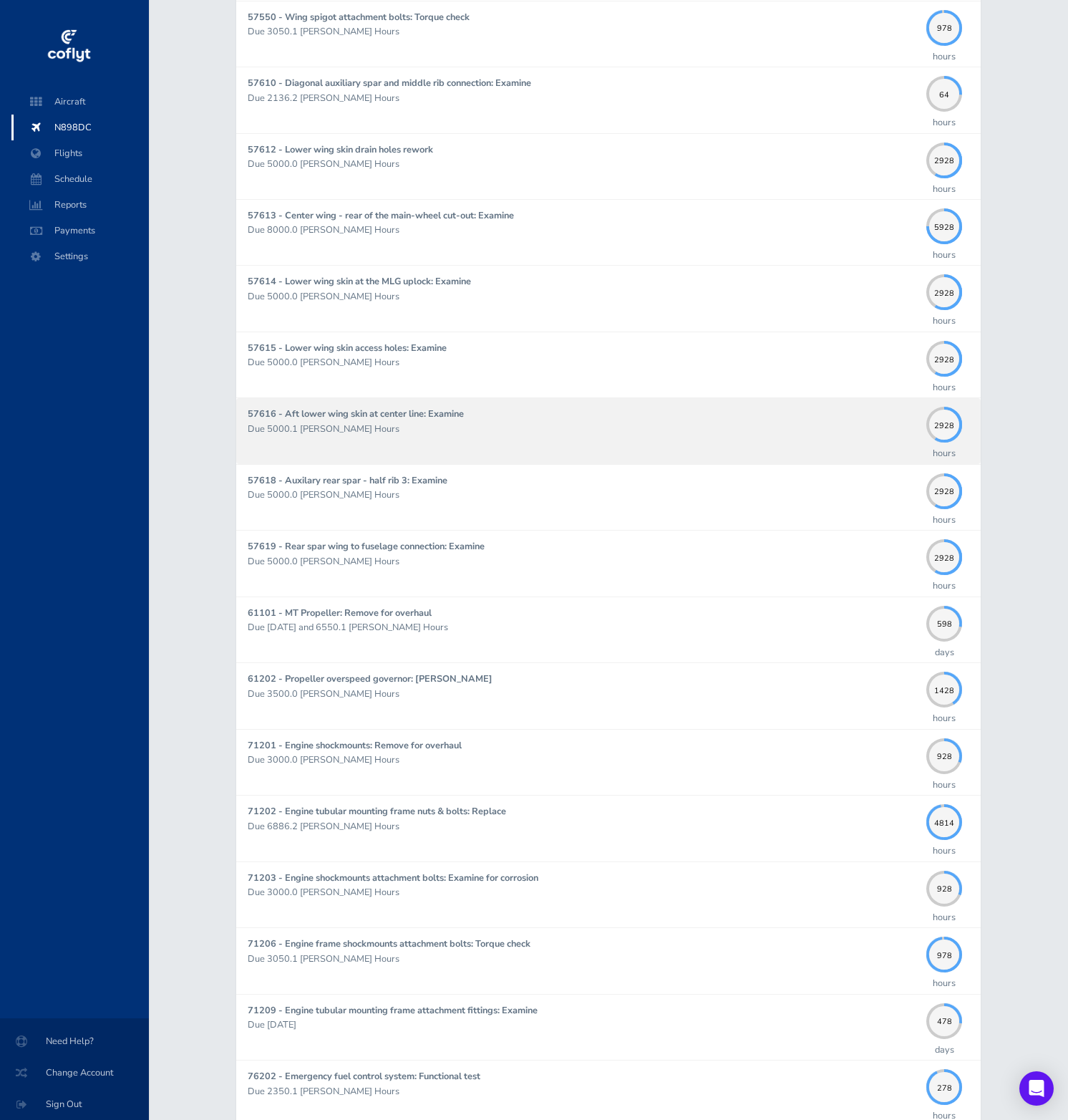
click at [618, 439] on div "57616 - Aft lower wing skin at center line: Examine Due 5000.1 Hobbs Hours" at bounding box center [583, 431] width 672 height 48
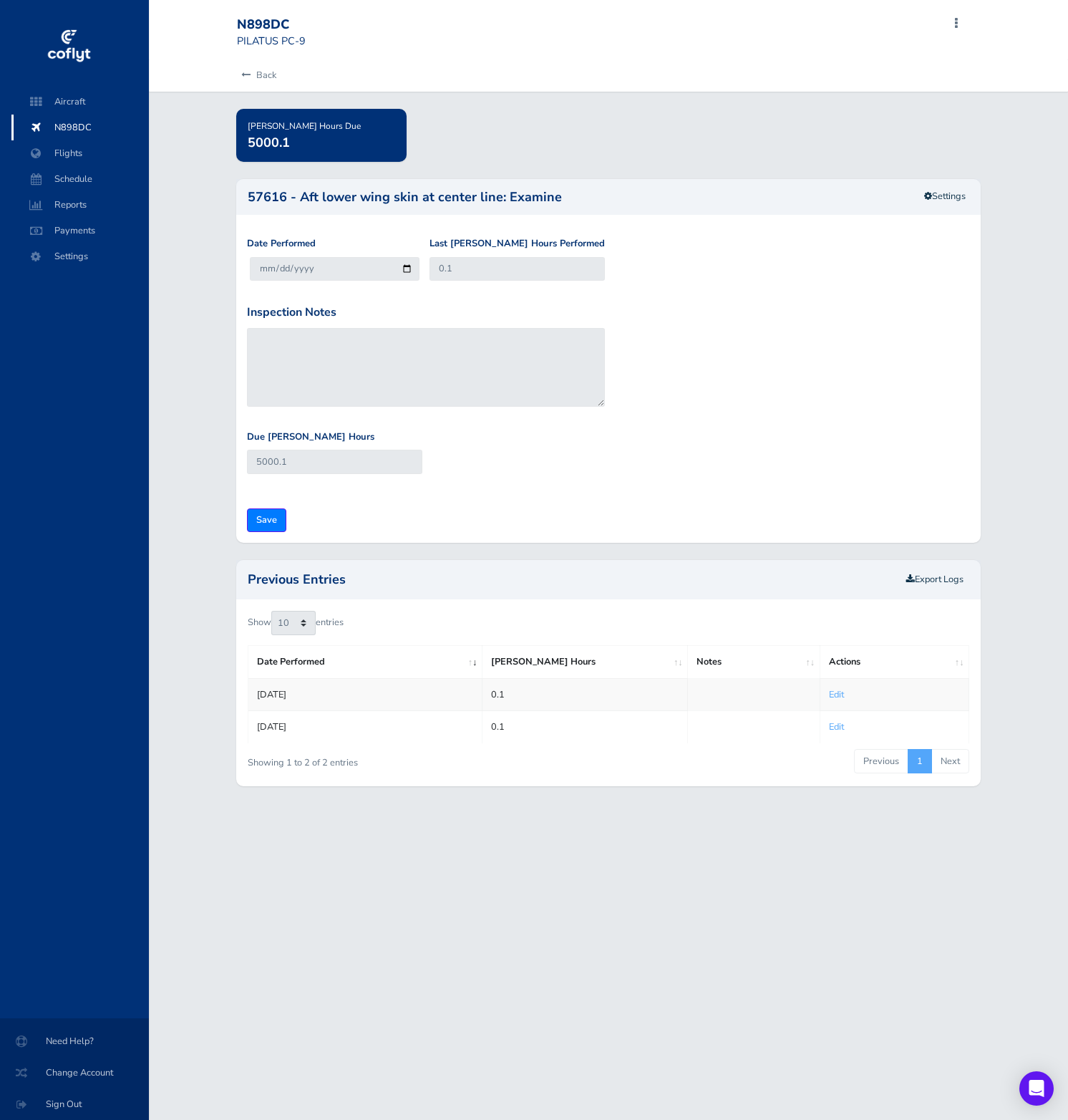
click at [738, 135] on div "Hobbs Hours Due 5000.1" at bounding box center [608, 135] width 766 height 53
drag, startPoint x: 738, startPoint y: 135, endPoint x: 1057, endPoint y: 291, distance: 355.1
click at [1057, 291] on div "Back Hobbs Hours Due 5000.1 57616 - Aft lower wing skin at center line: Examine…" at bounding box center [608, 432] width 919 height 744
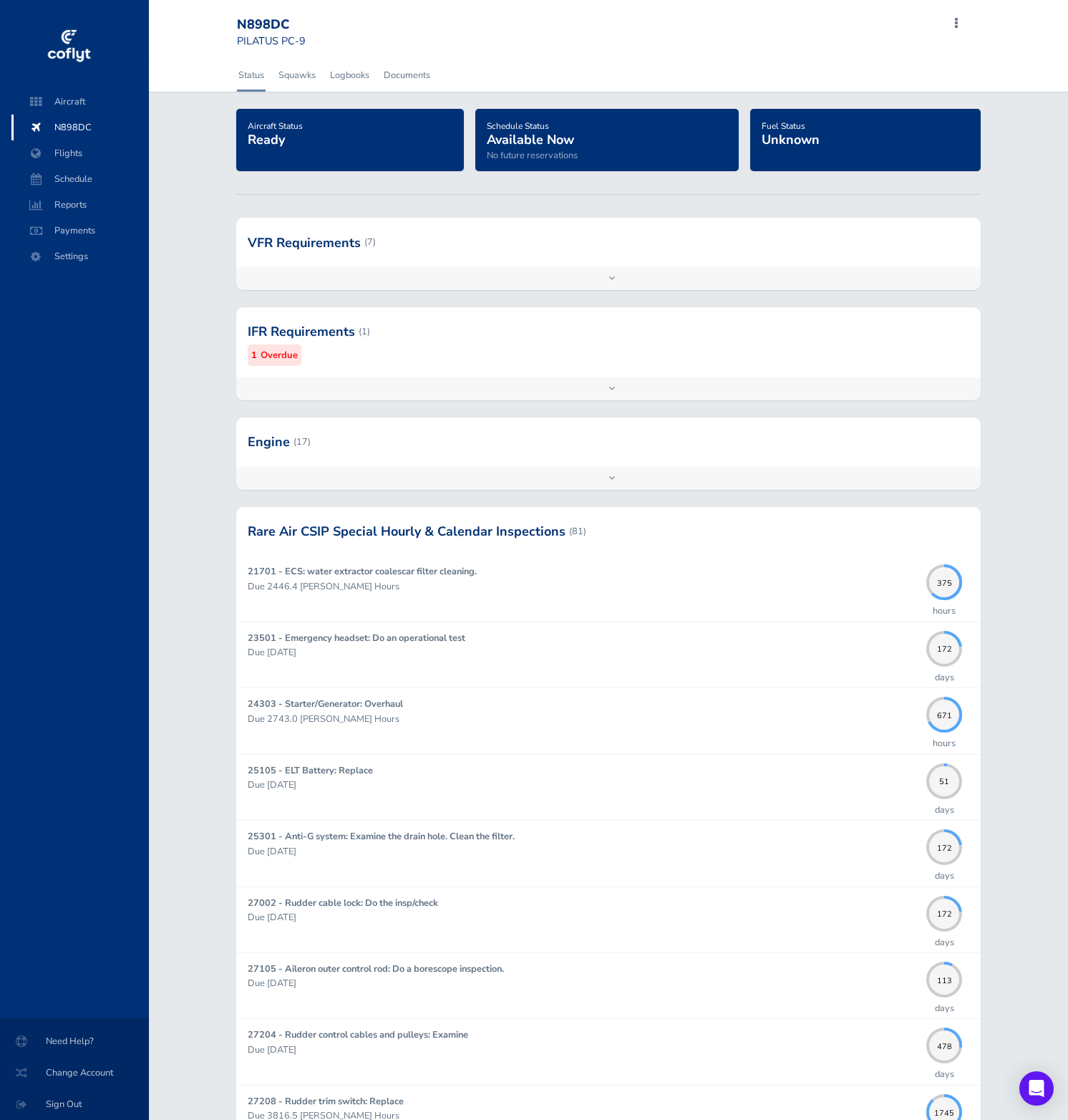
scroll to position [4696, 0]
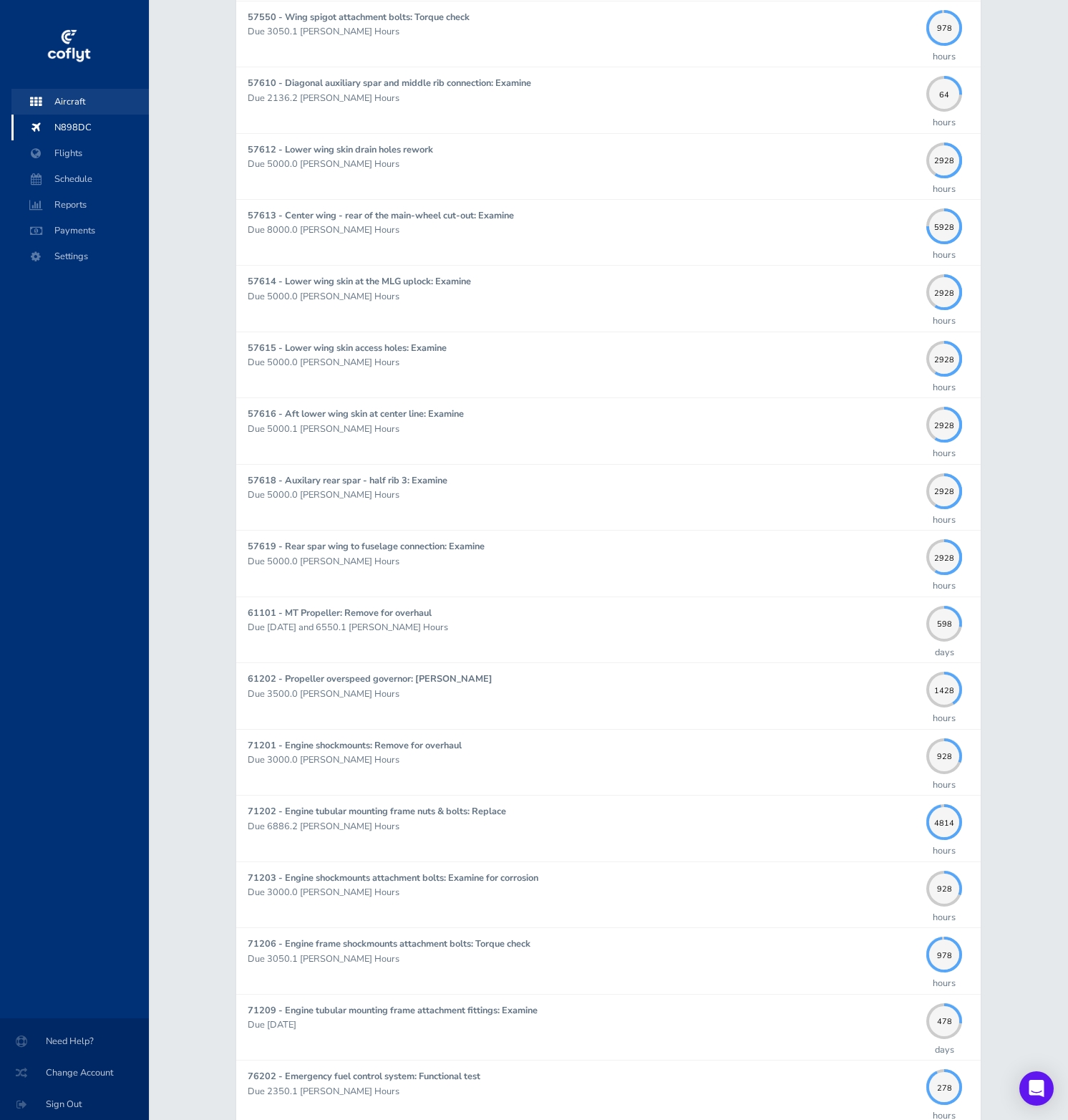
click at [87, 112] on span "Aircraft" at bounding box center [80, 101] width 109 height 26
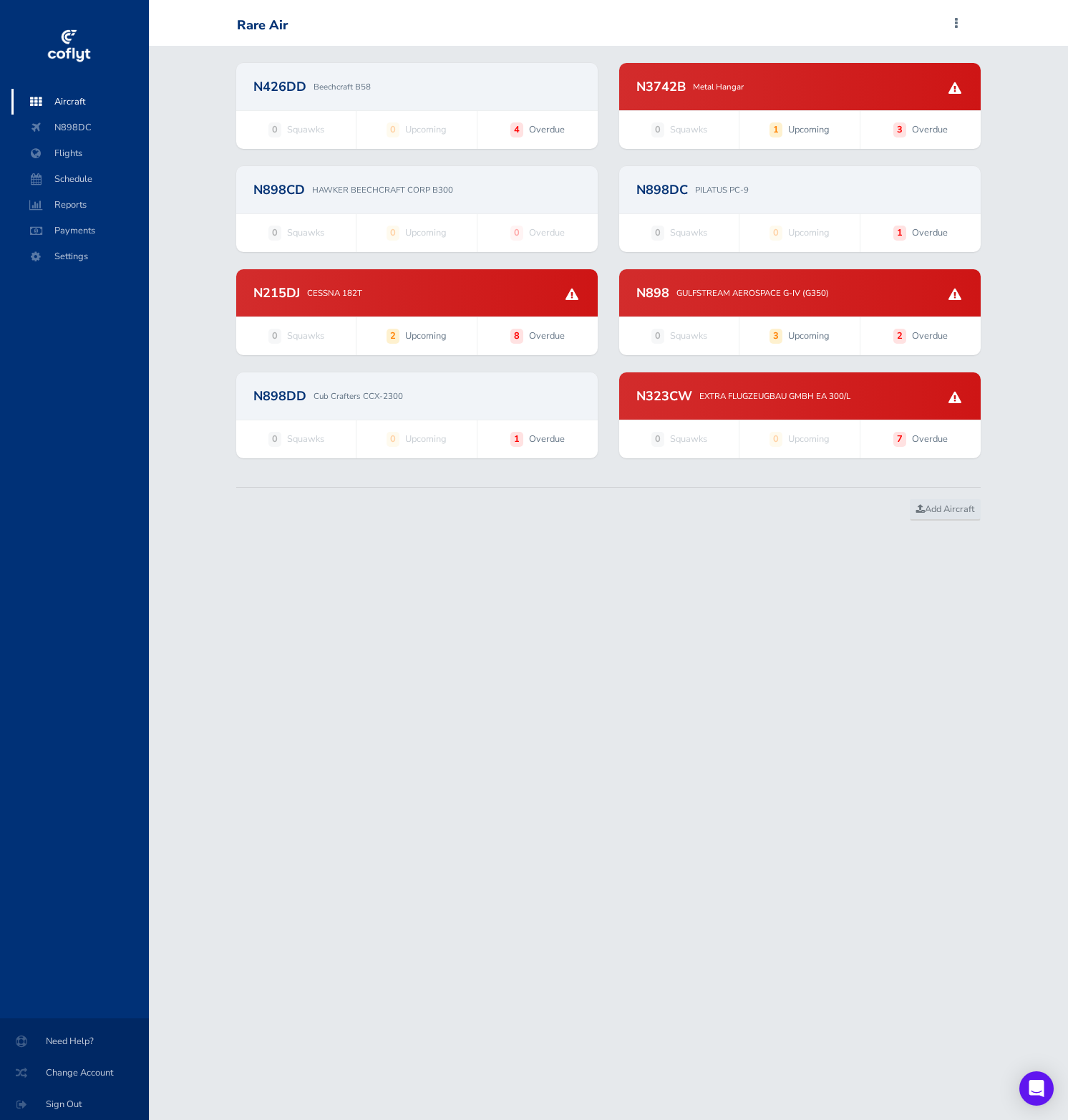
click at [709, 289] on p "GULFSTREAM AEROSPACE G-IV (G350)" at bounding box center [752, 293] width 153 height 13
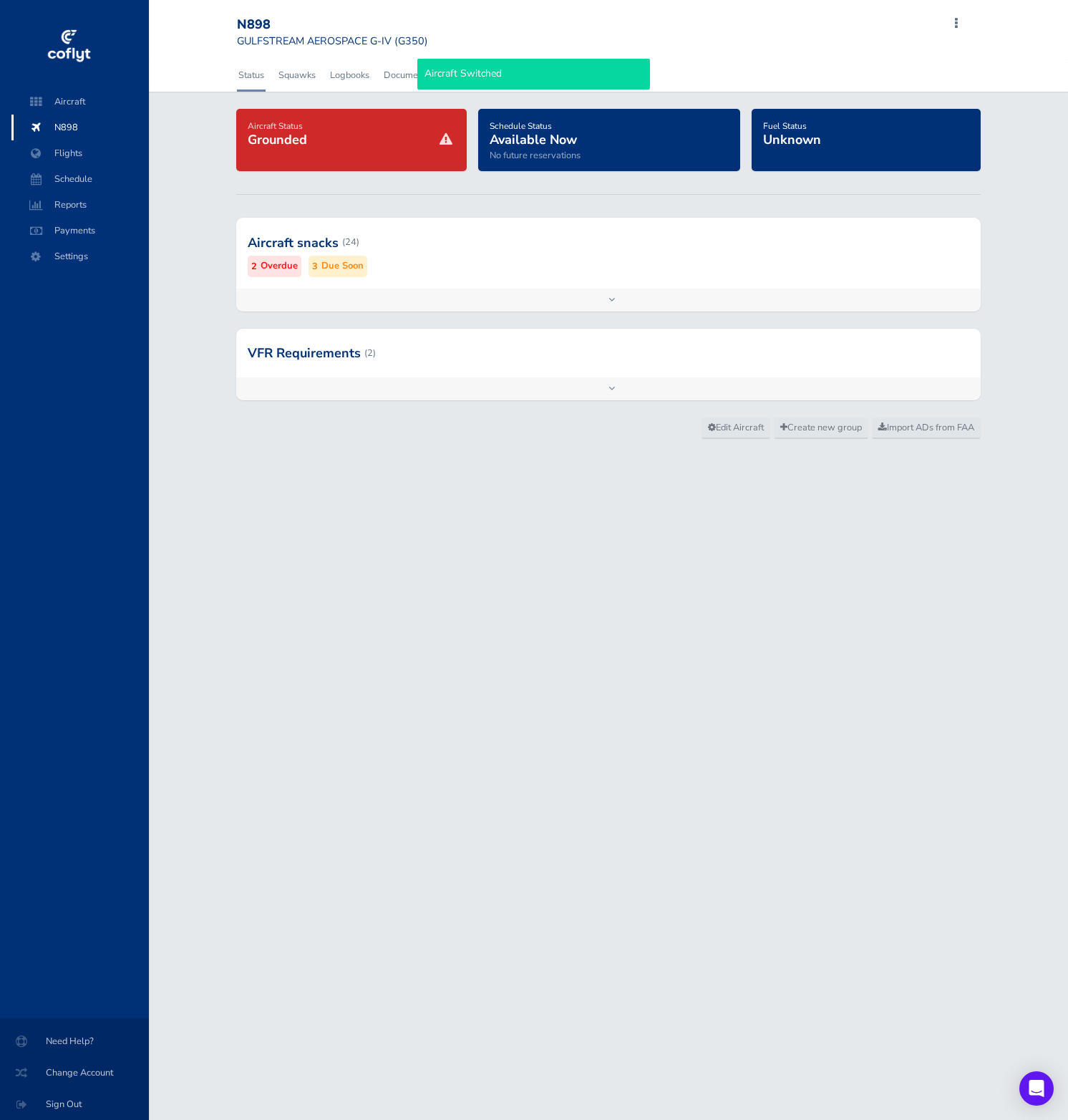
click at [707, 287] on div "Aircraft snacks (24) 2 Overdue 3 Due Soon" at bounding box center [608, 253] width 744 height 70
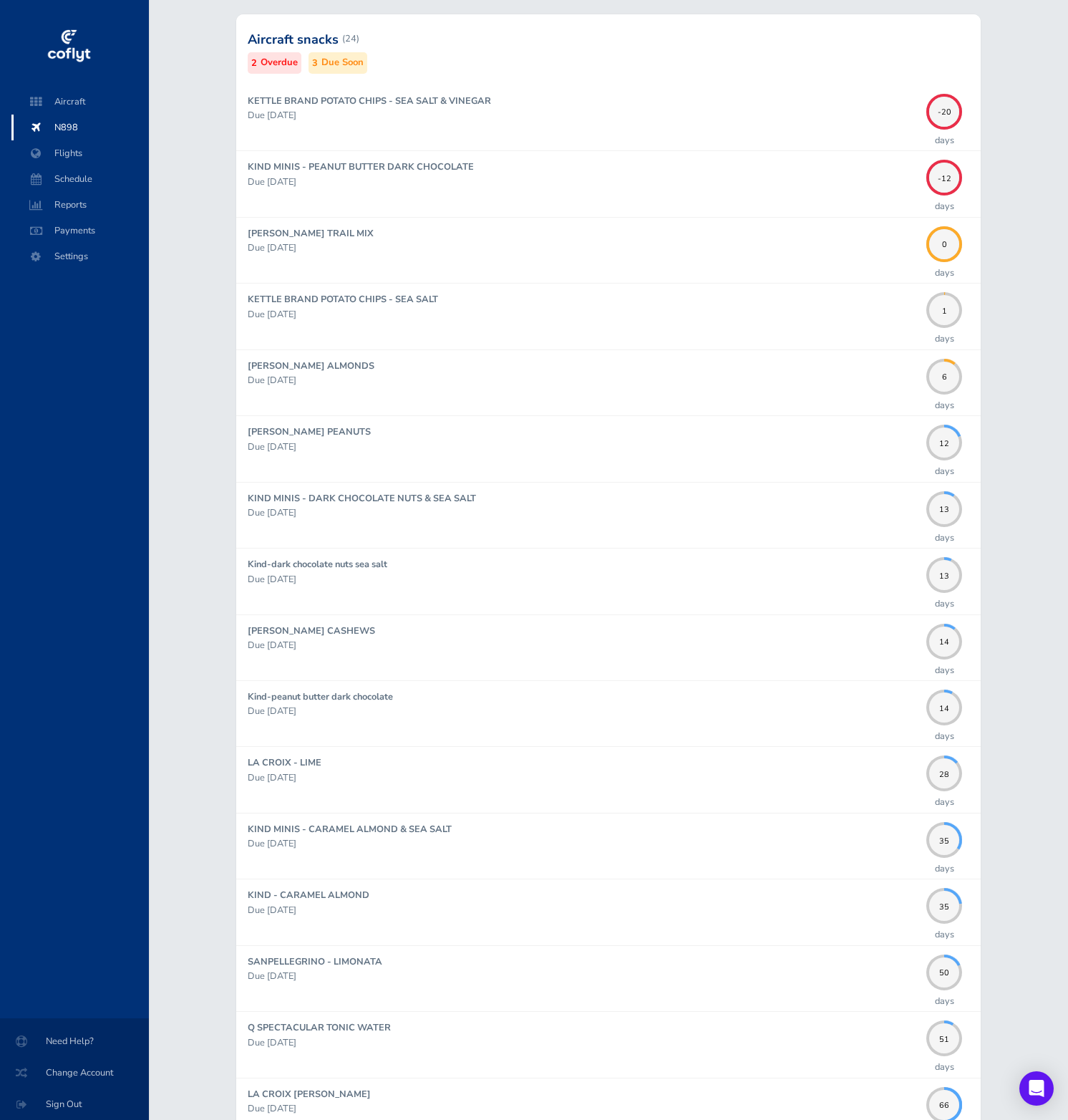
scroll to position [205, 0]
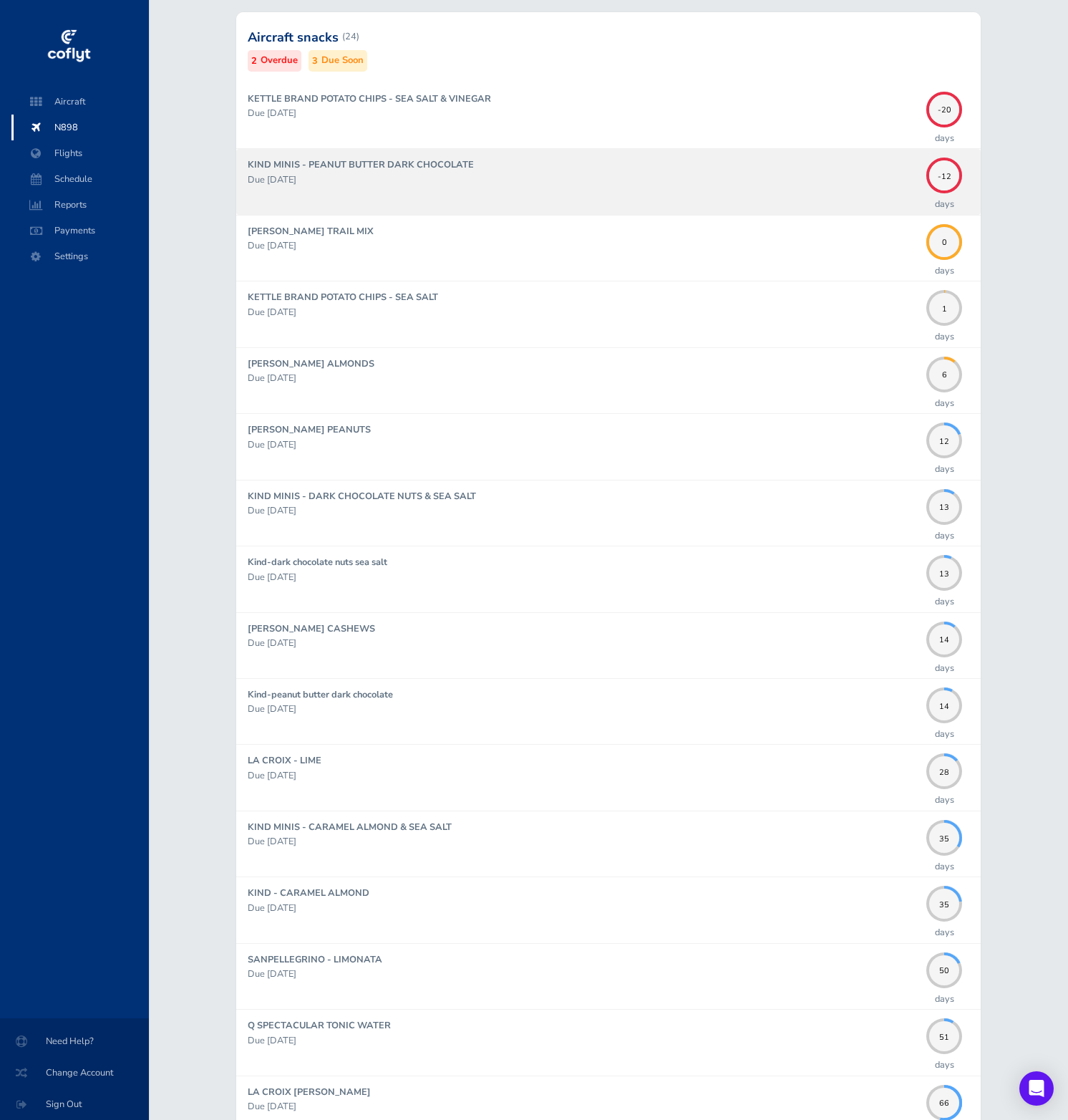
click at [427, 189] on div "KIND MINIS - PEANUT BUTTER DARK CHOCOLATE Due 09/28/2025" at bounding box center [583, 181] width 672 height 48
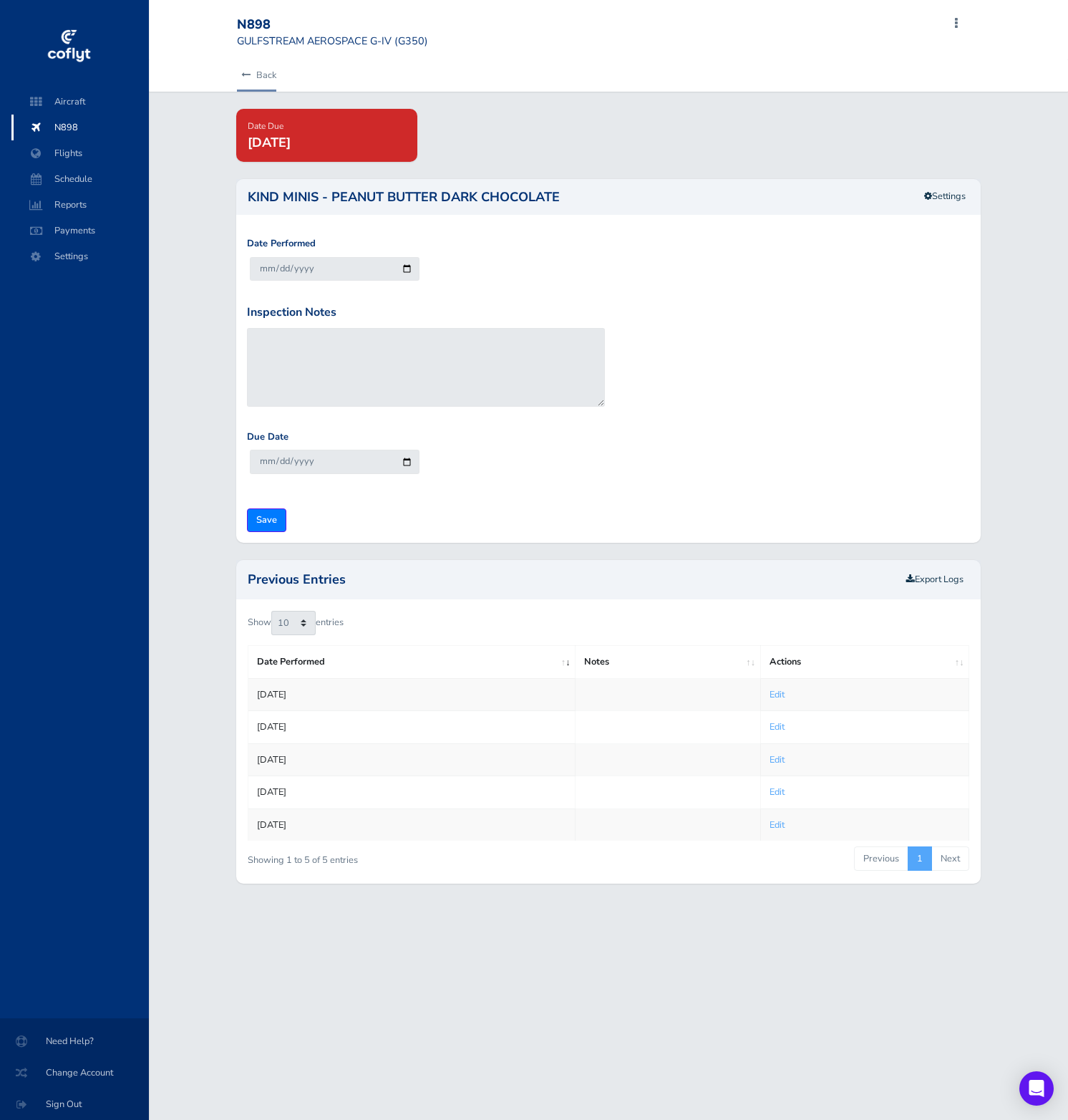
click at [257, 77] on link "Back" at bounding box center [257, 75] width 40 height 31
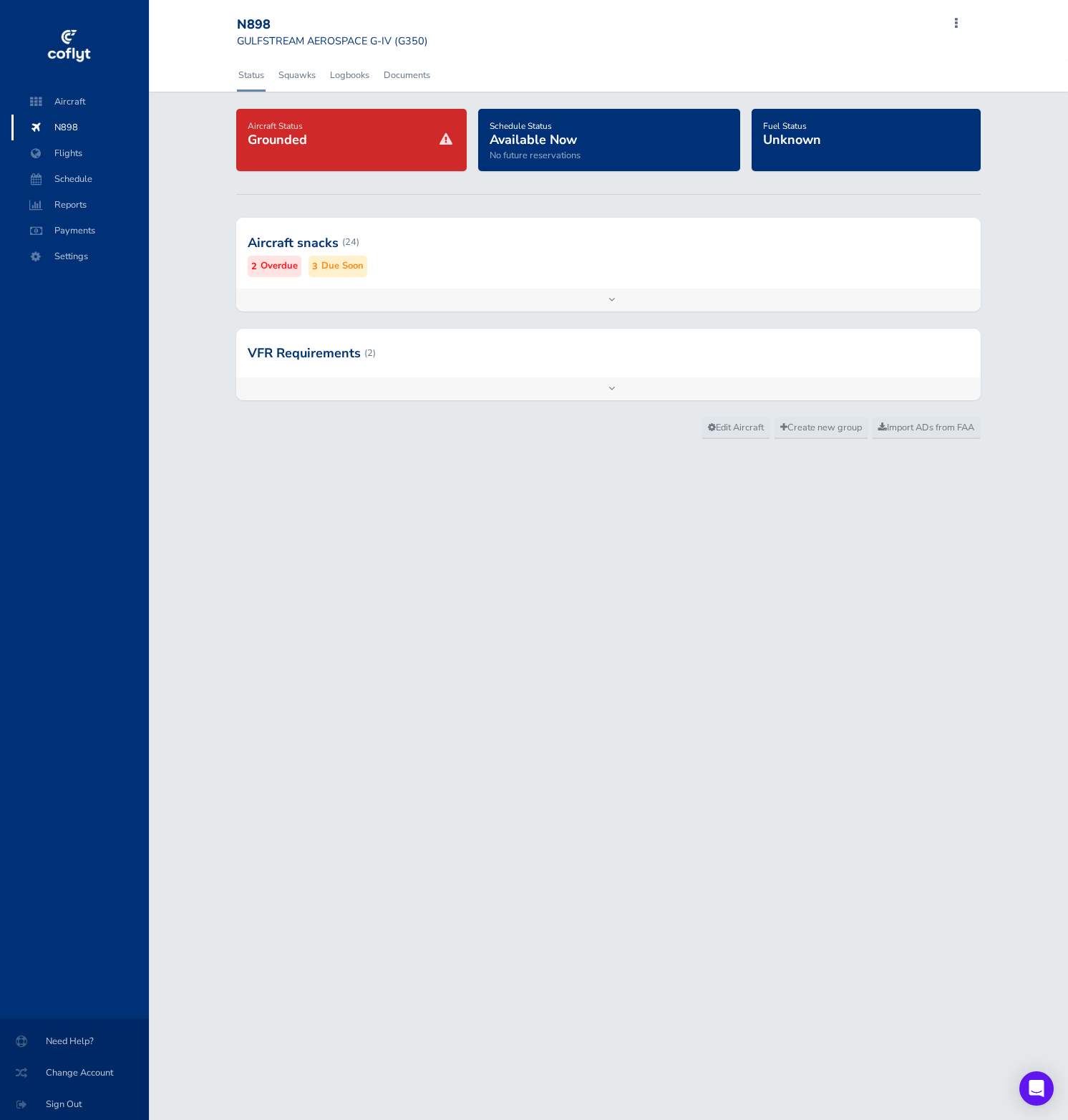
click at [424, 248] on div at bounding box center [608, 242] width 744 height 70
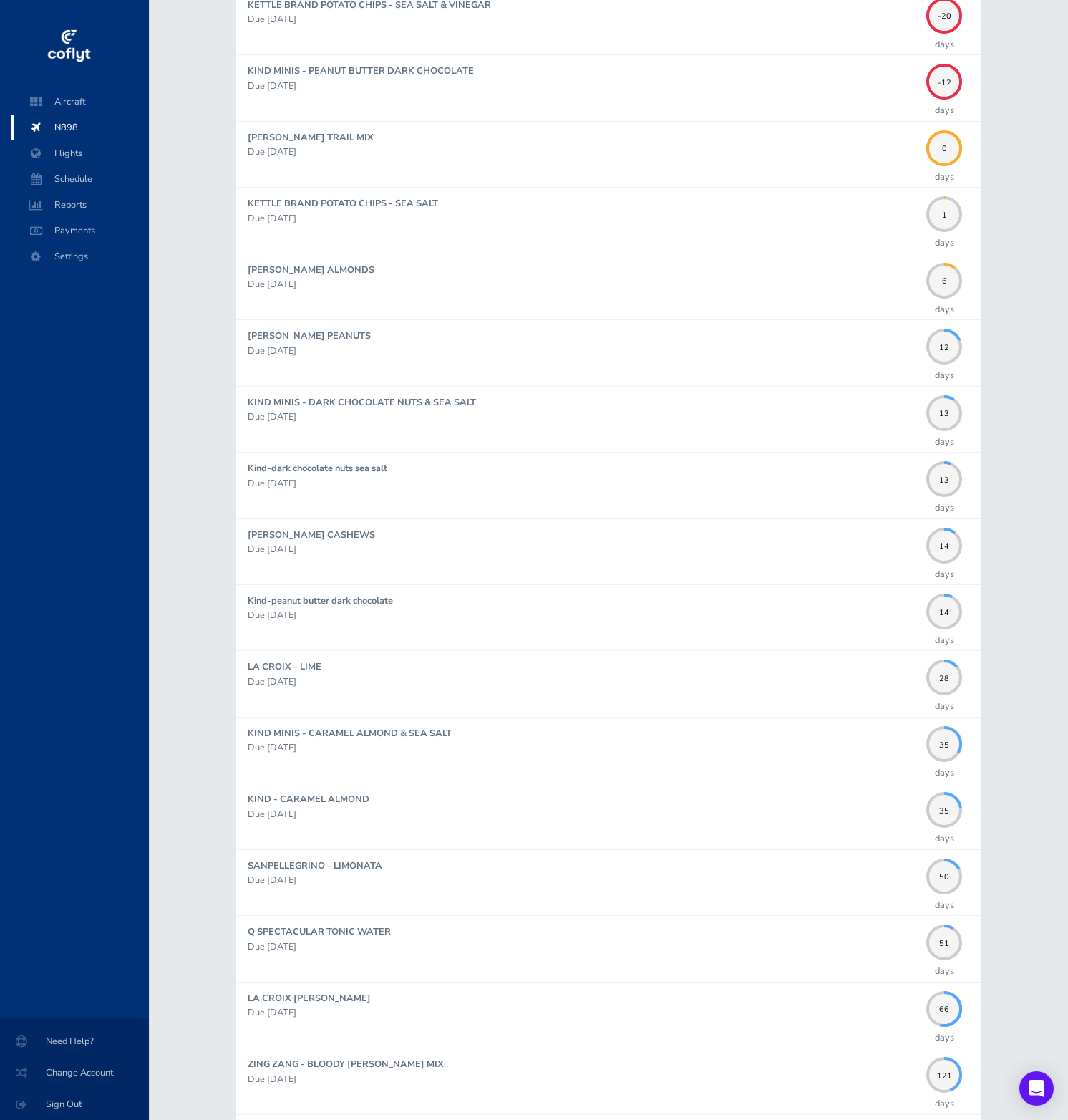
scroll to position [274, 0]
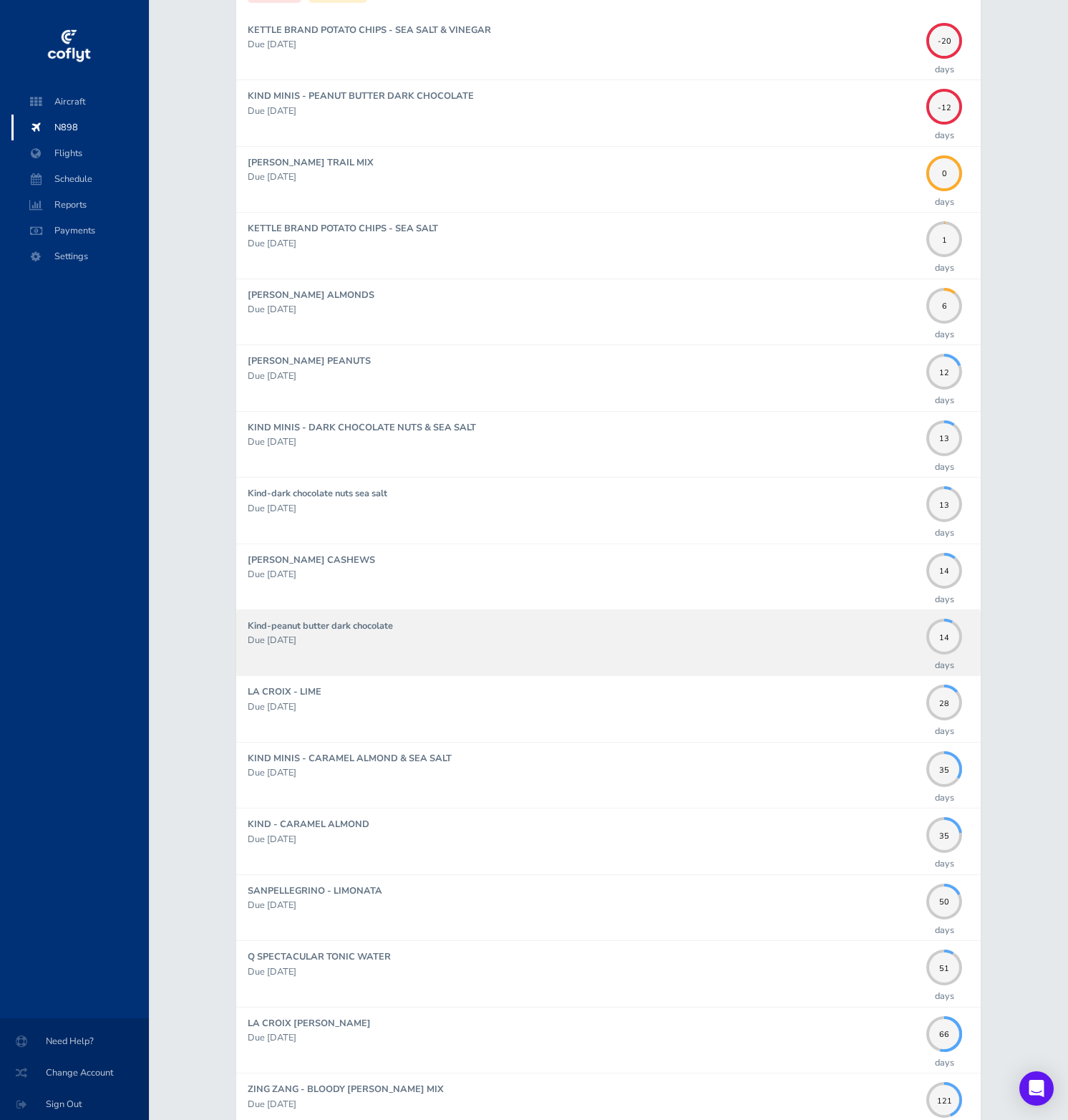
click at [837, 634] on p "Due [DATE]" at bounding box center [583, 641] width 672 height 15
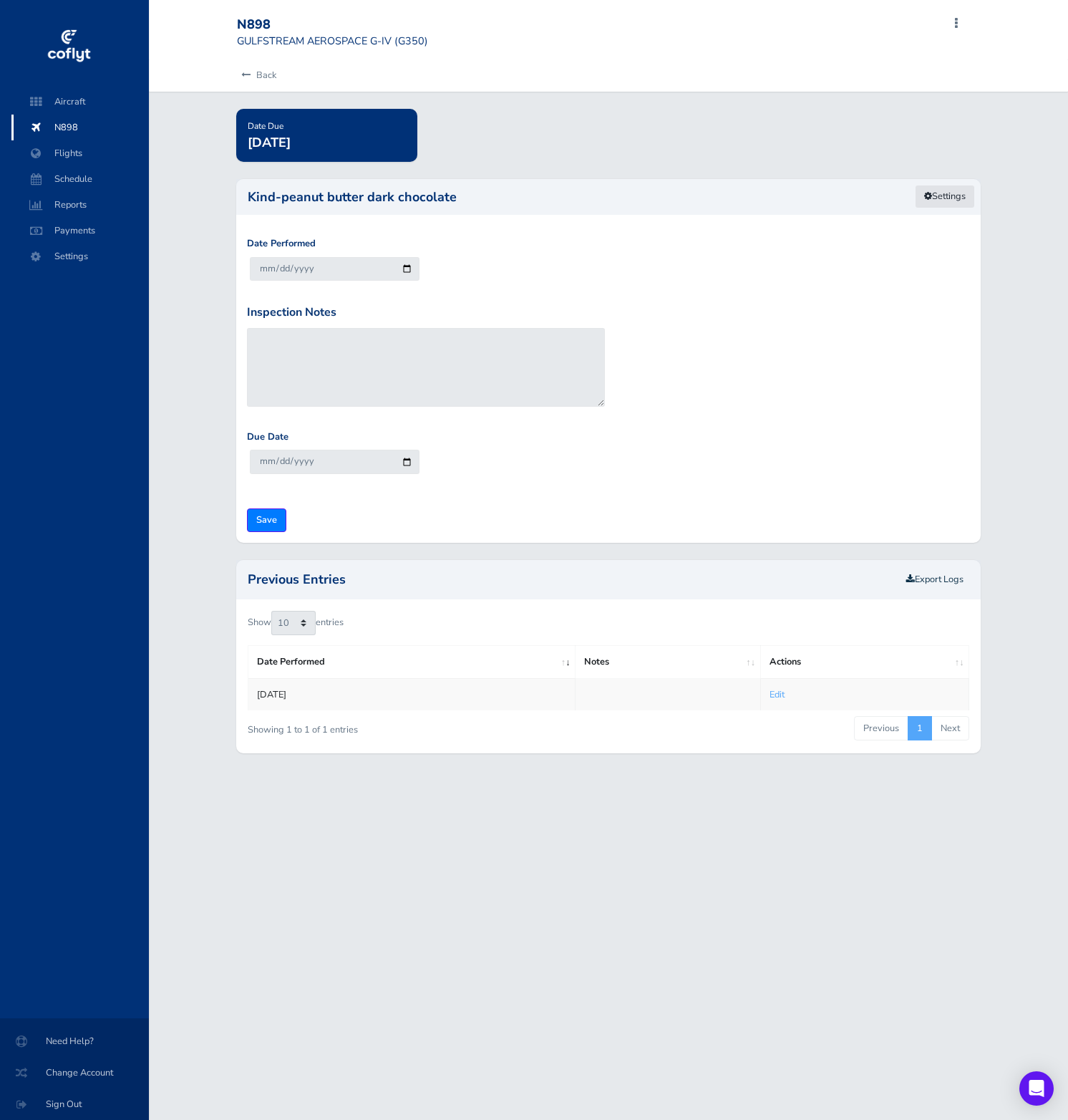
click at [935, 193] on link "Settings" at bounding box center [944, 197] width 60 height 24
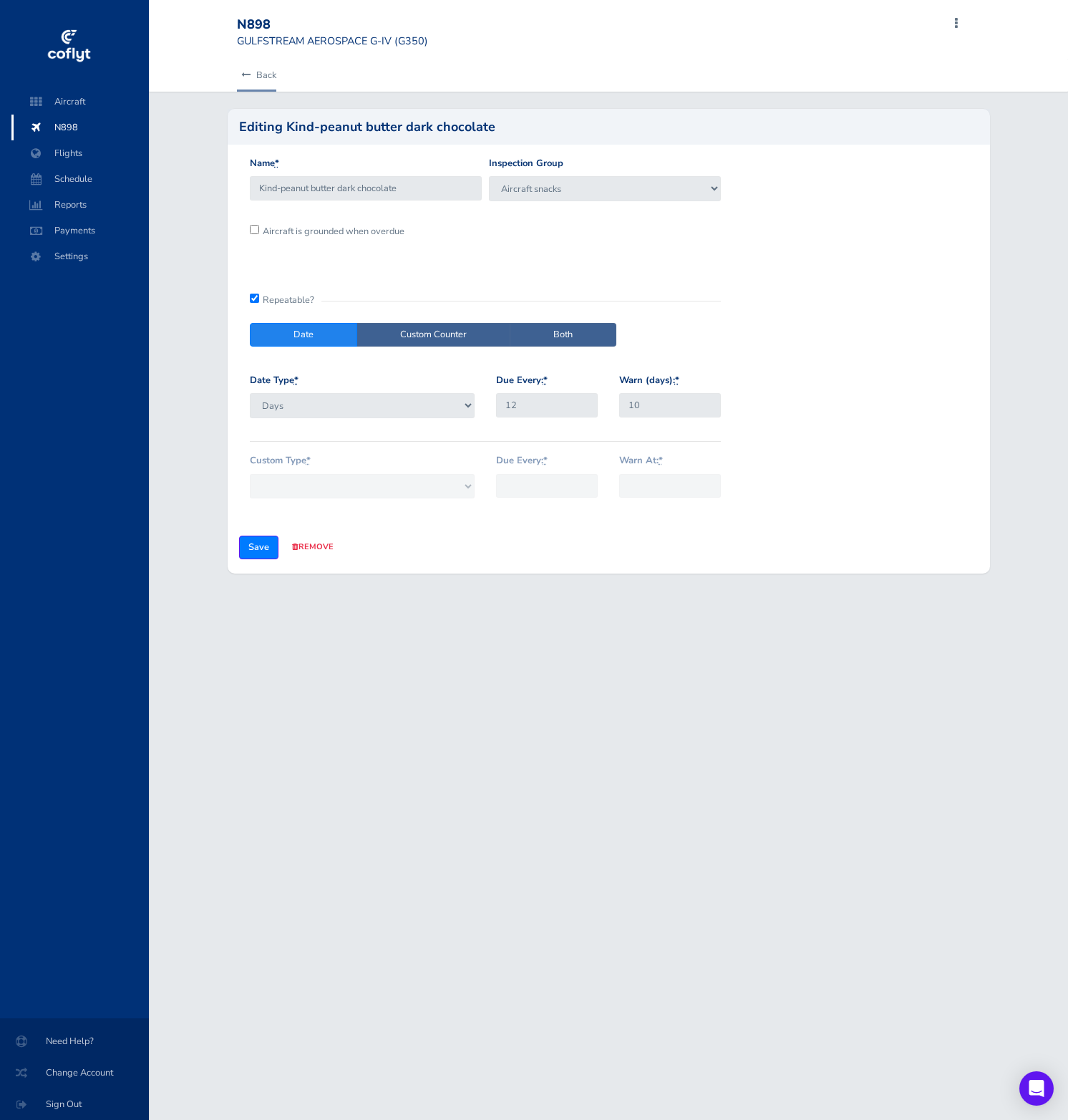
click at [246, 73] on icon at bounding box center [246, 75] width 9 height 9
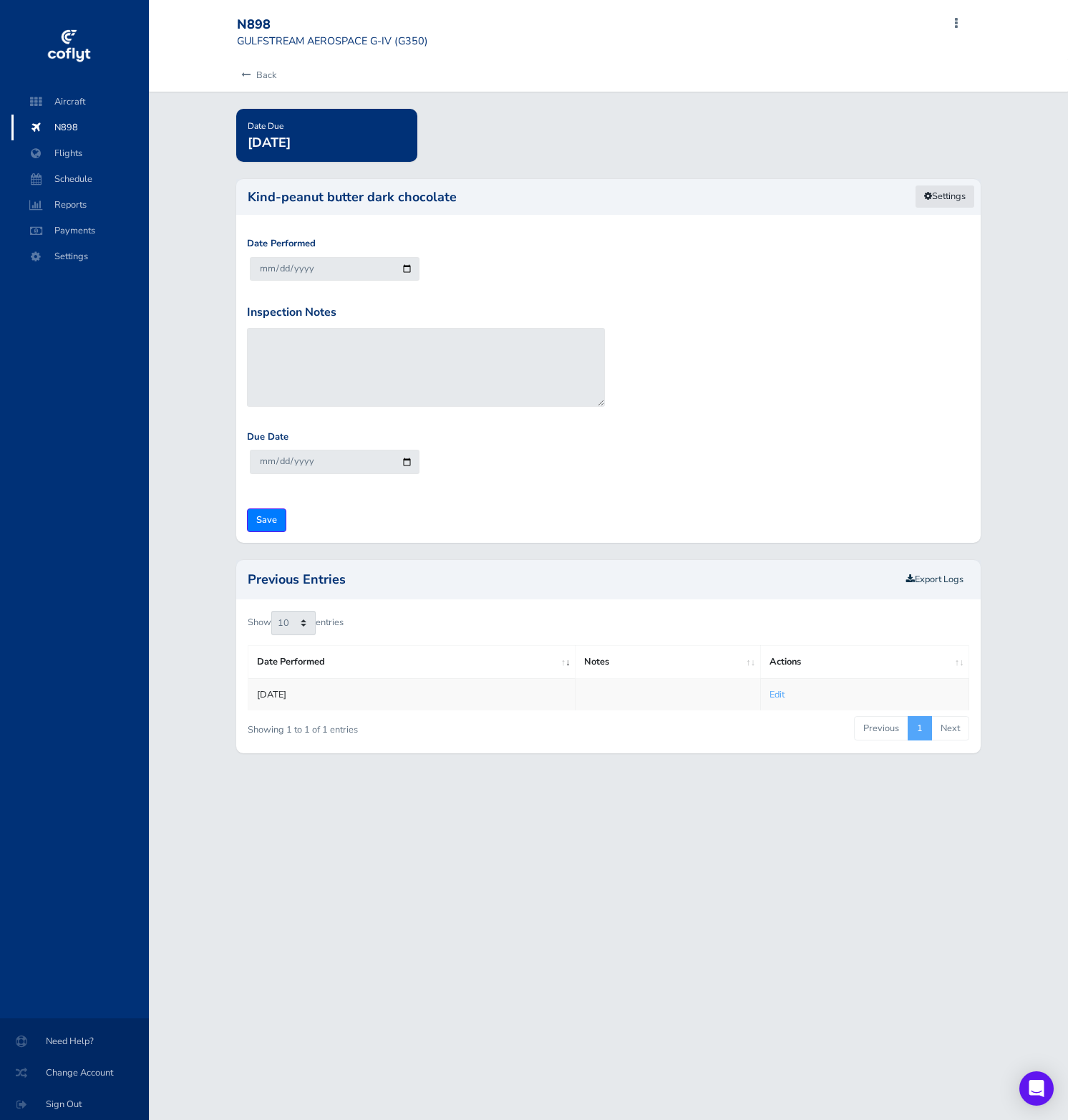
click at [955, 195] on link "Settings" at bounding box center [944, 197] width 60 height 24
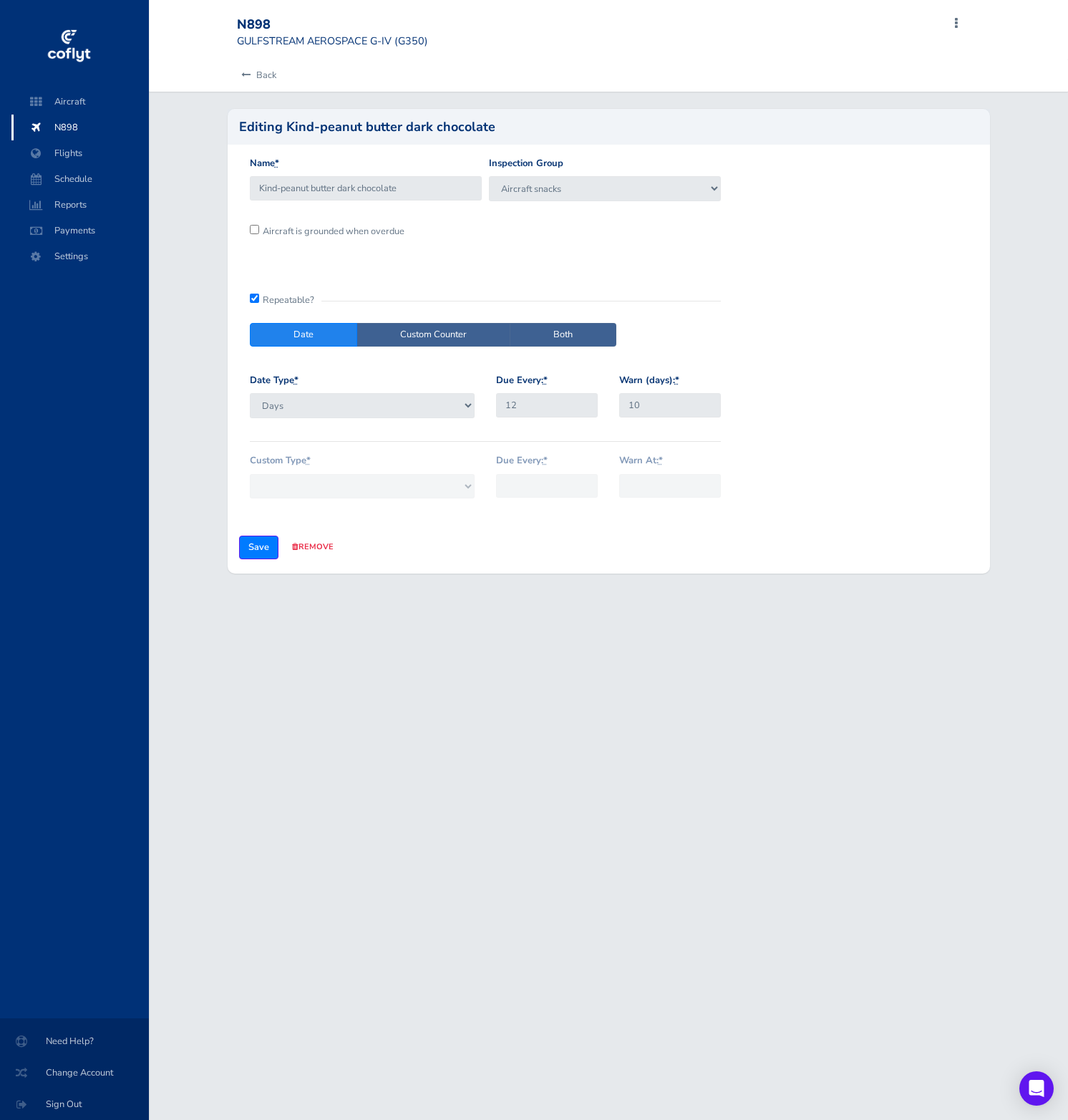
click at [234, 78] on div "Back" at bounding box center [608, 75] width 766 height 31
click at [243, 75] on icon at bounding box center [246, 75] width 9 height 9
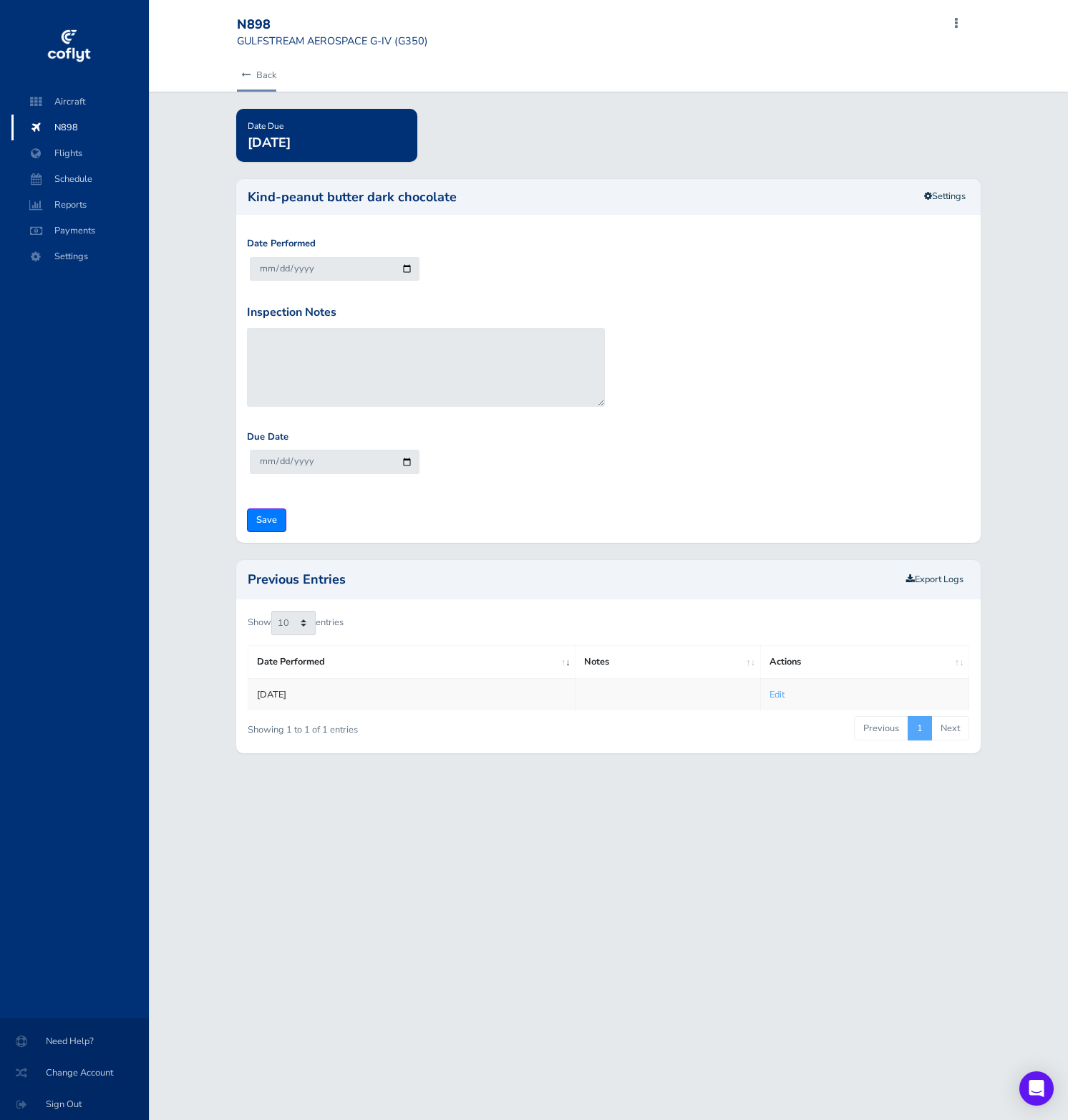
click at [252, 83] on link "Back" at bounding box center [257, 75] width 40 height 31
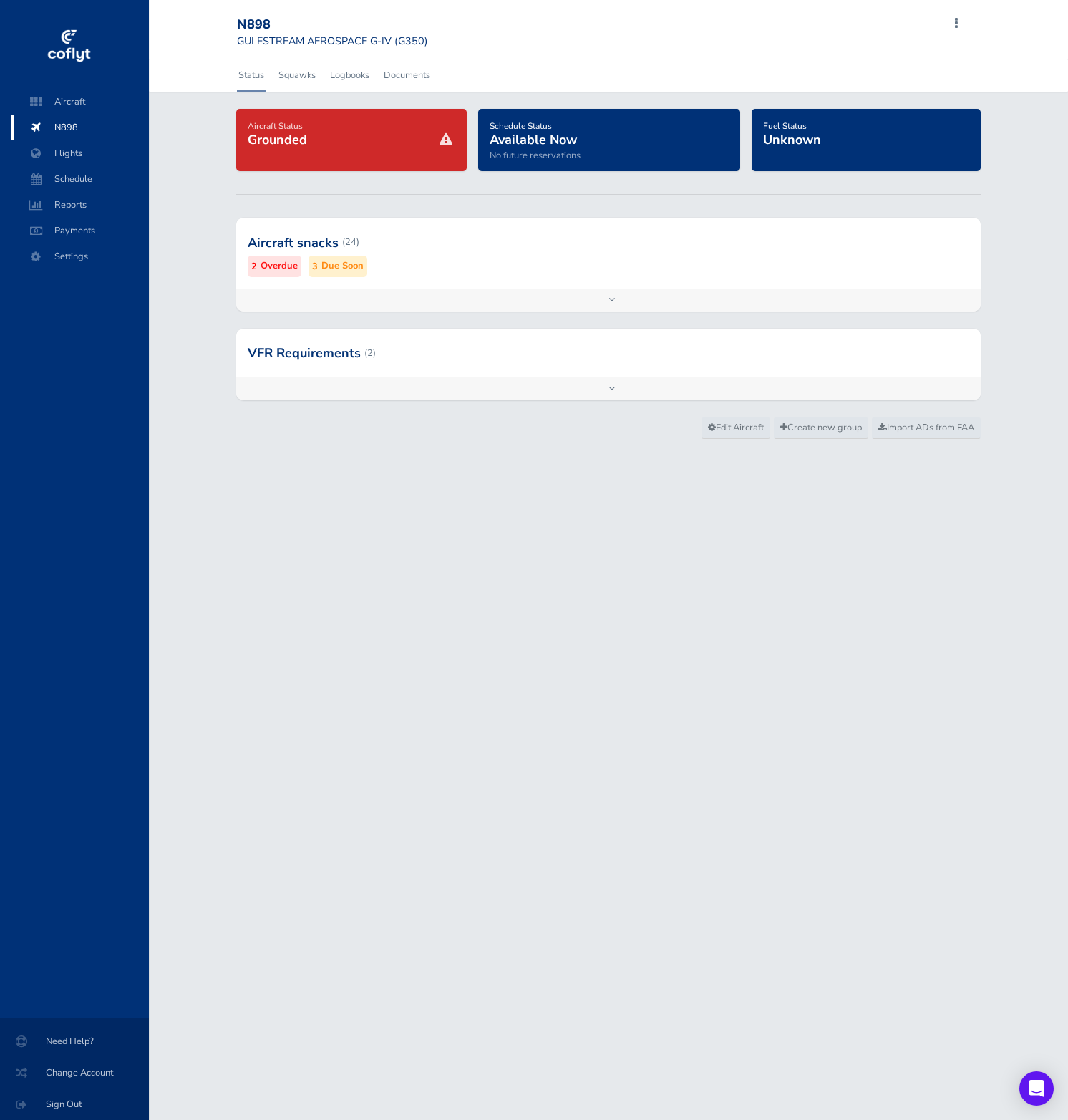
click at [245, 84] on link "Status" at bounding box center [251, 75] width 29 height 31
click at [621, 253] on div at bounding box center [608, 242] width 744 height 70
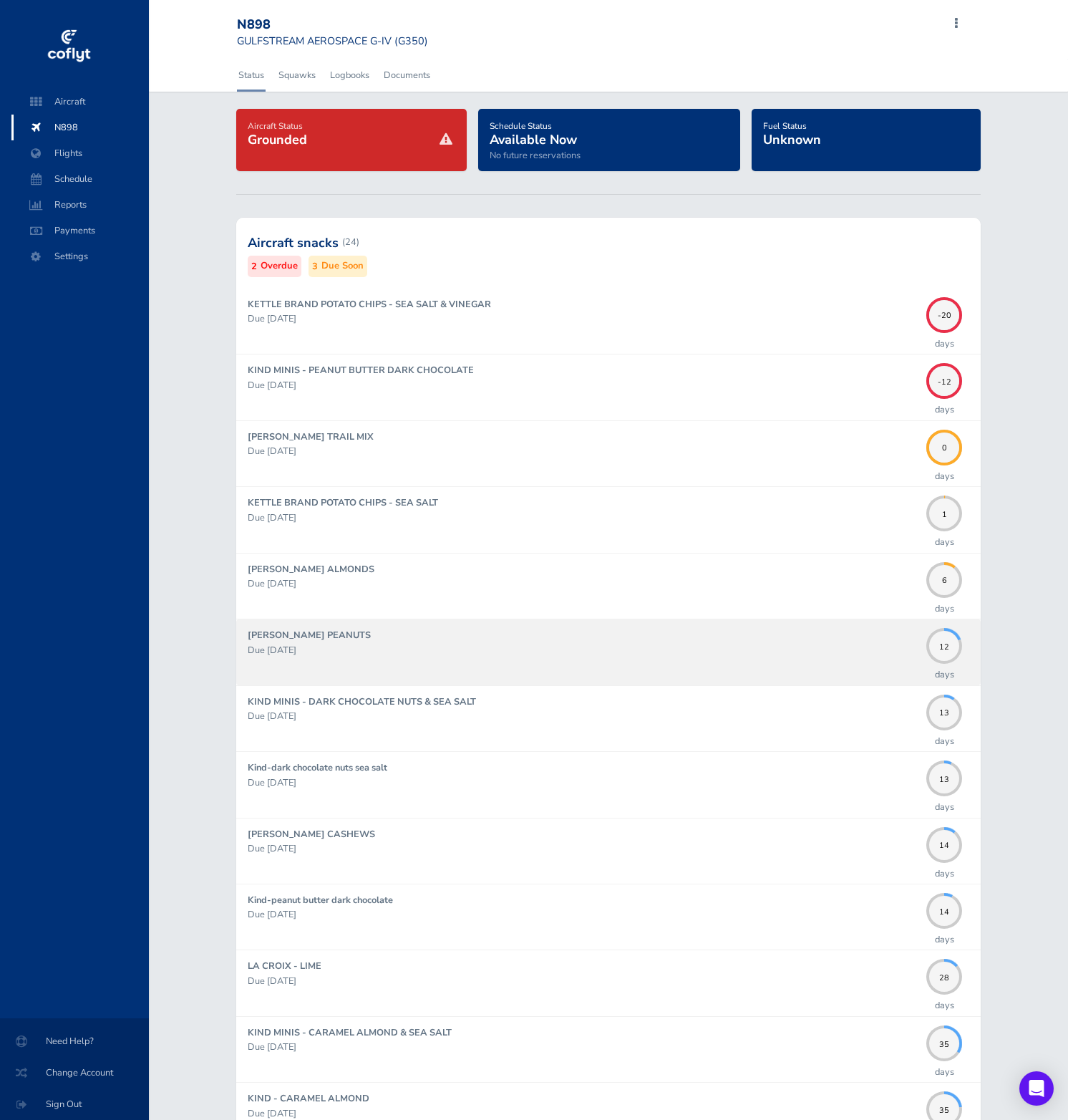
click at [727, 657] on div "KIRKLAND PEANUTS Due 10/22/2025" at bounding box center [583, 652] width 672 height 48
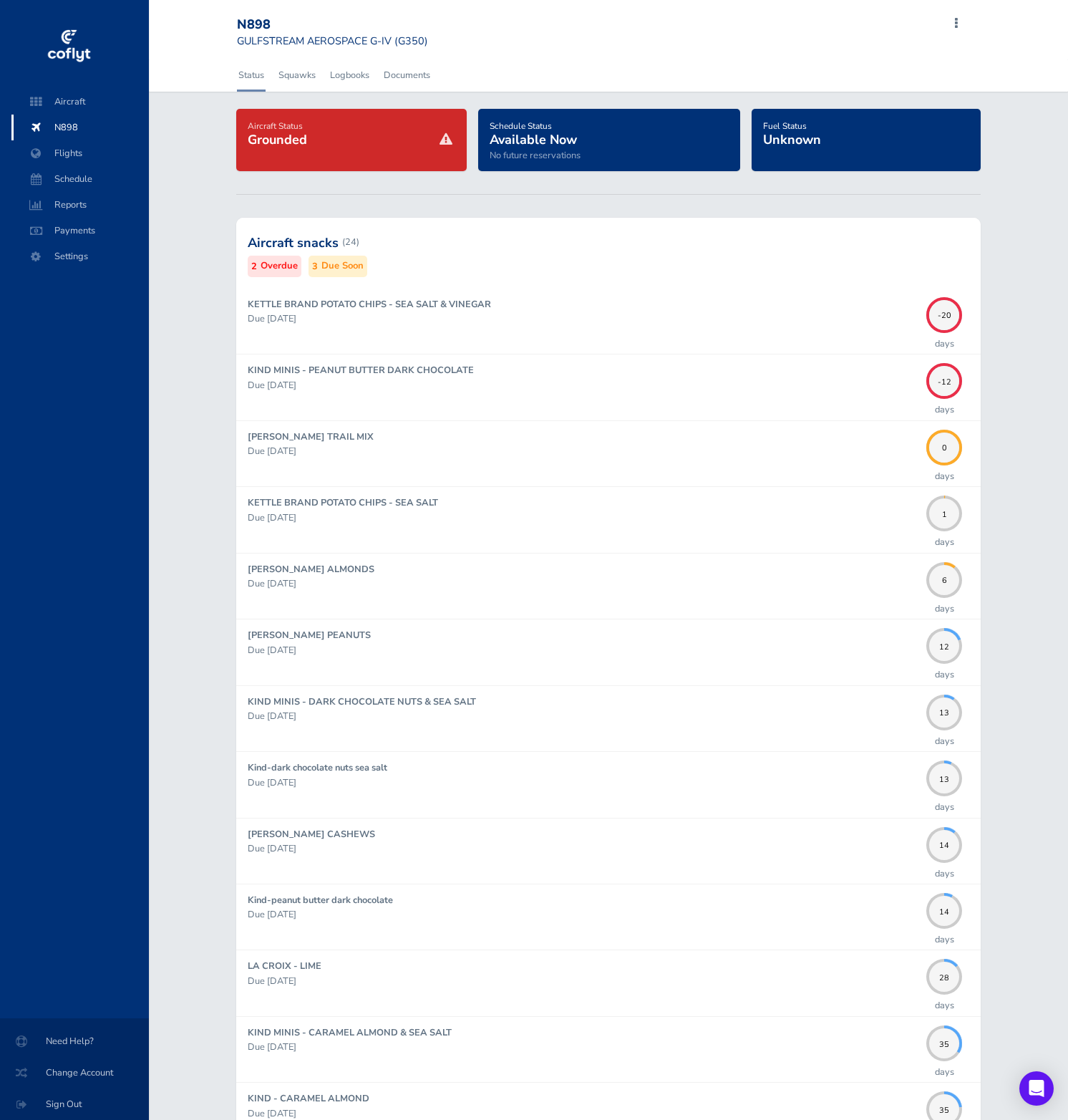
click at [638, 170] on div "Schedule Status Available Now No future reservations" at bounding box center [609, 140] width 262 height 63
click at [638, 159] on div "Schedule Status Available Now No future reservations" at bounding box center [609, 141] width 239 height 46
click at [322, 147] on h4 "Aircraft Status Grounded" at bounding box center [351, 133] width 208 height 30
click at [99, 107] on span "Aircraft" at bounding box center [80, 101] width 109 height 26
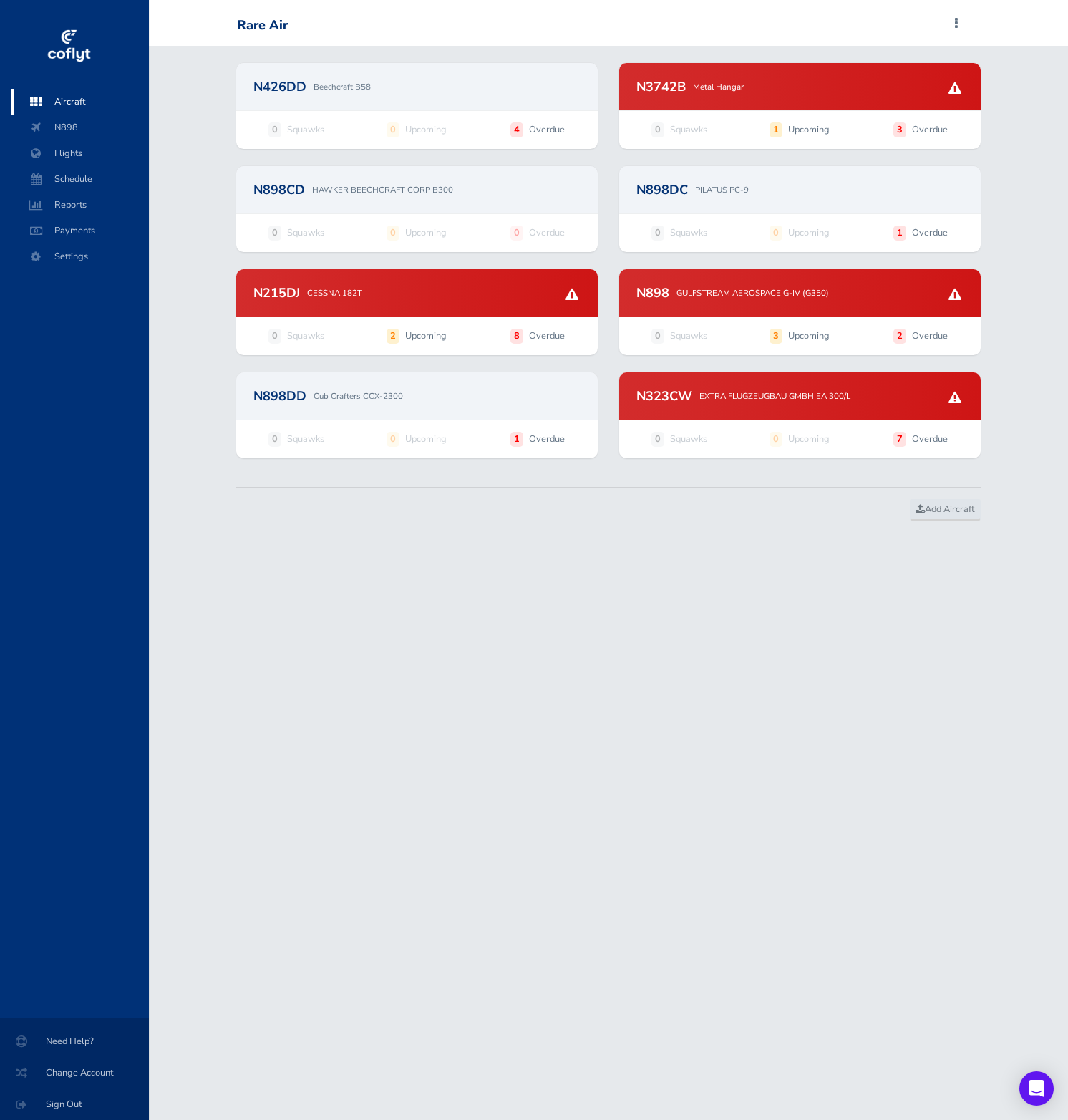
click at [488, 96] on div "N426DD Beechcraft B58" at bounding box center [417, 86] width 362 height 47
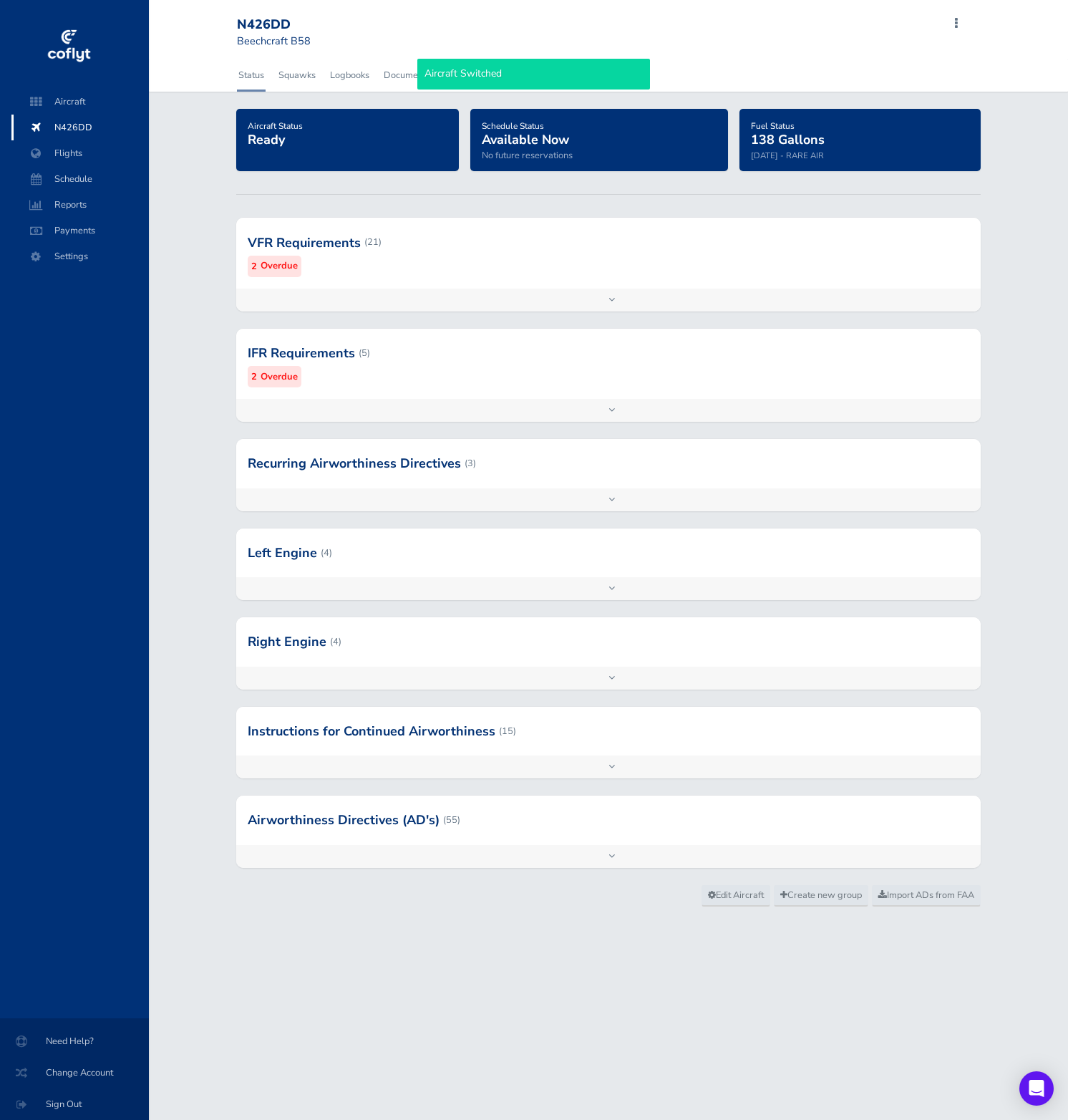
click at [729, 277] on div at bounding box center [608, 242] width 744 height 70
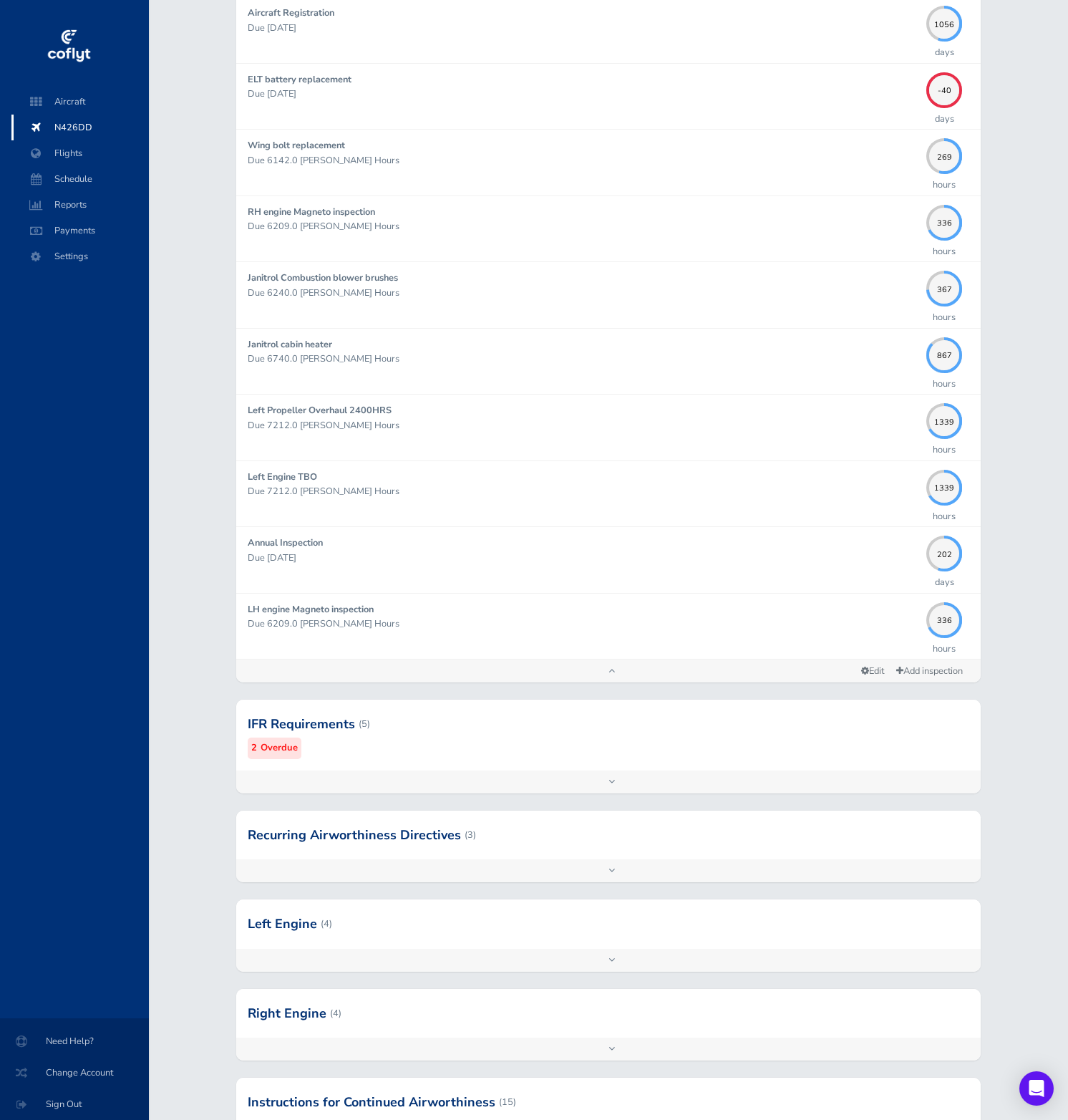
scroll to position [1219, 0]
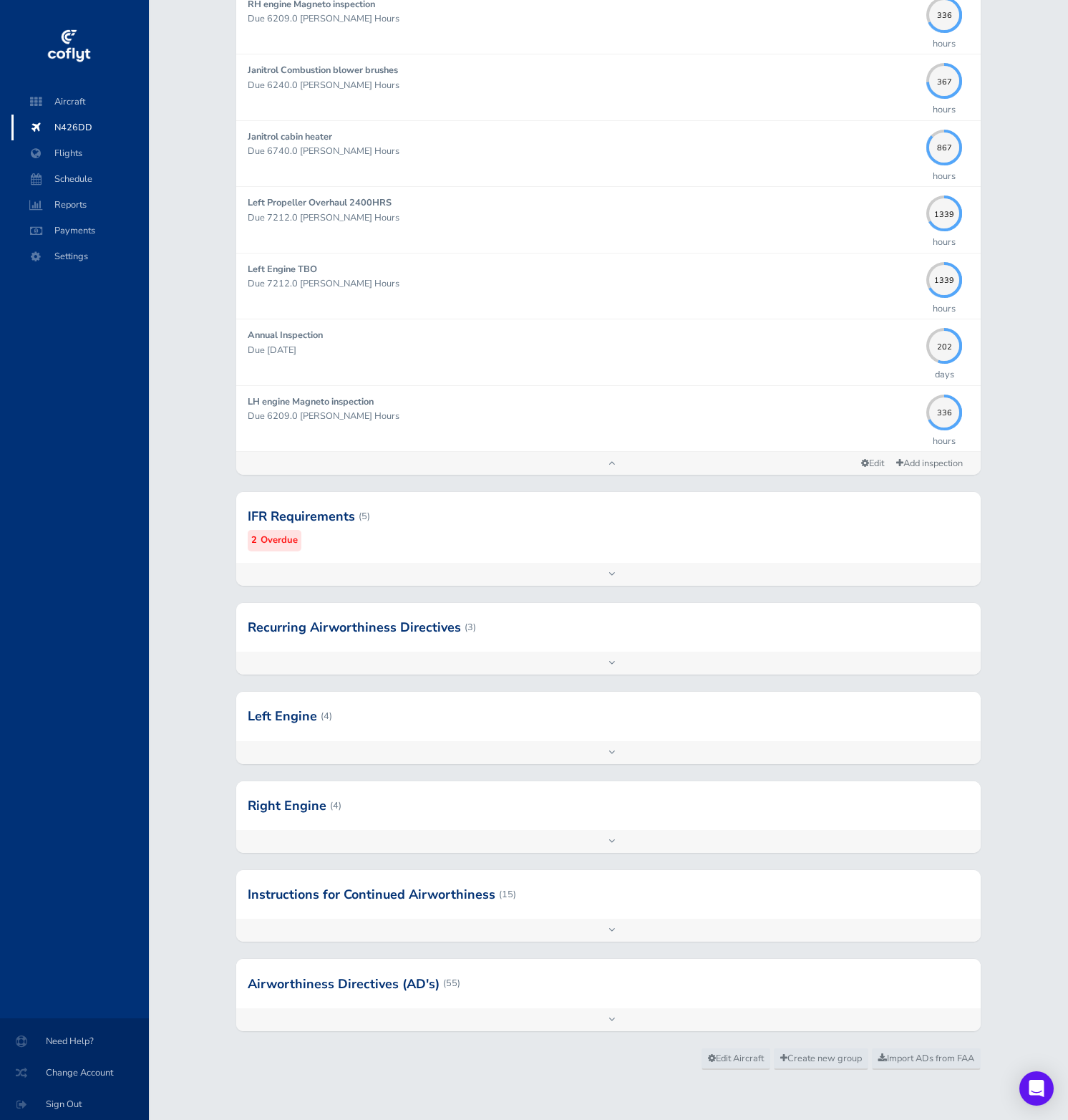
click at [726, 651] on div at bounding box center [608, 627] width 744 height 49
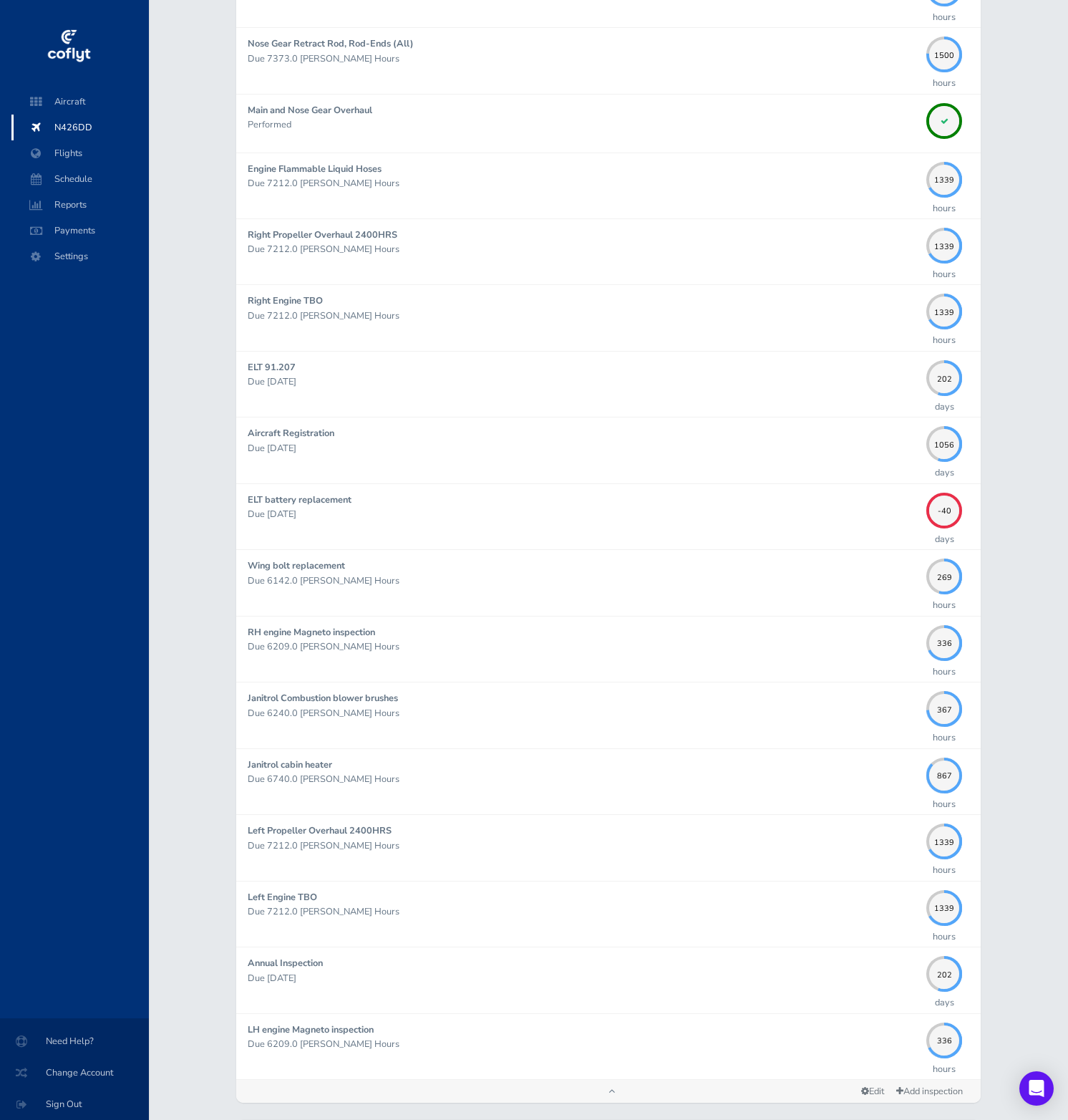
scroll to position [0, 0]
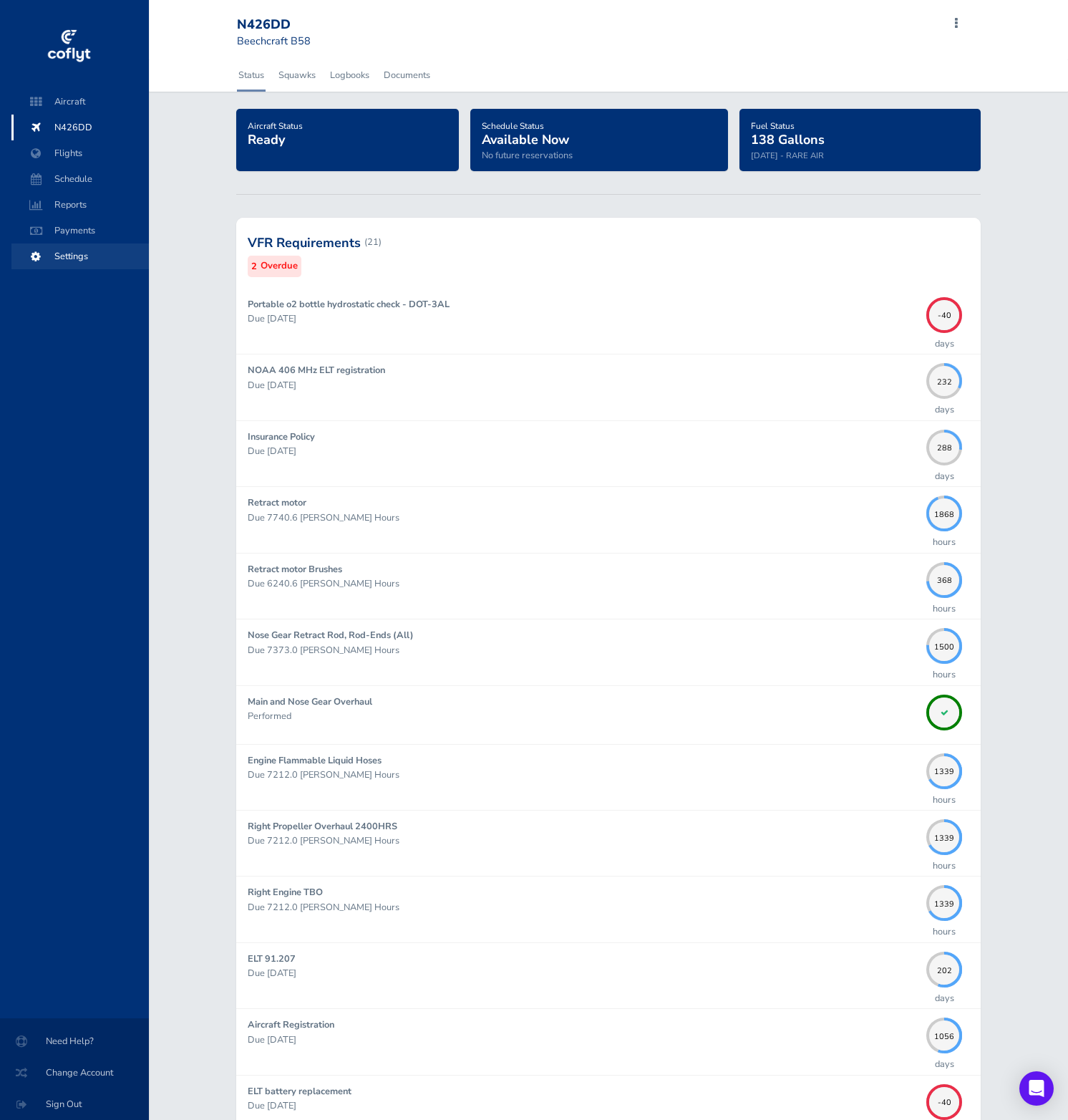
click at [63, 247] on span "Settings" at bounding box center [80, 257] width 109 height 26
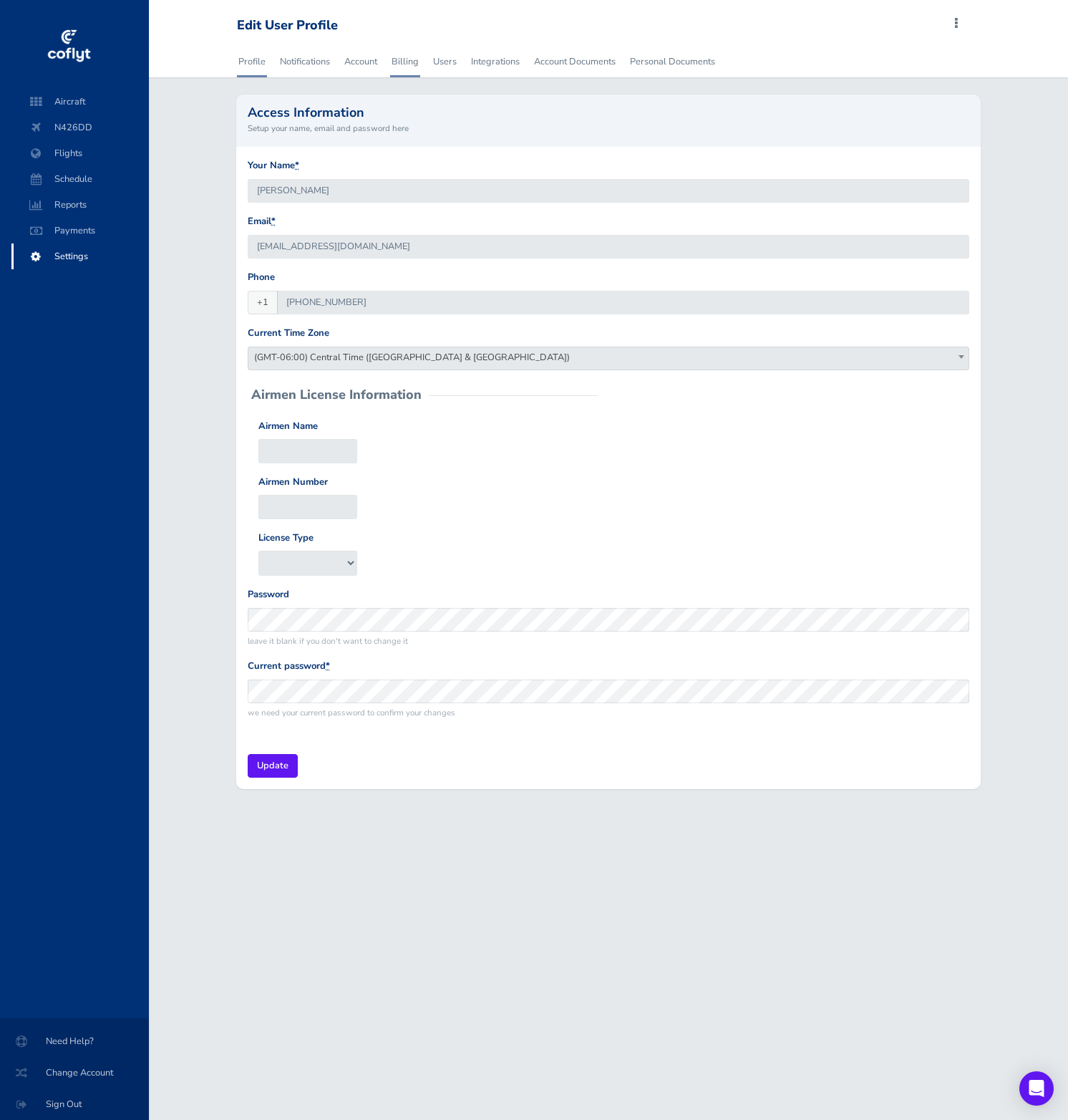
click at [416, 62] on link "Billing" at bounding box center [405, 62] width 30 height 31
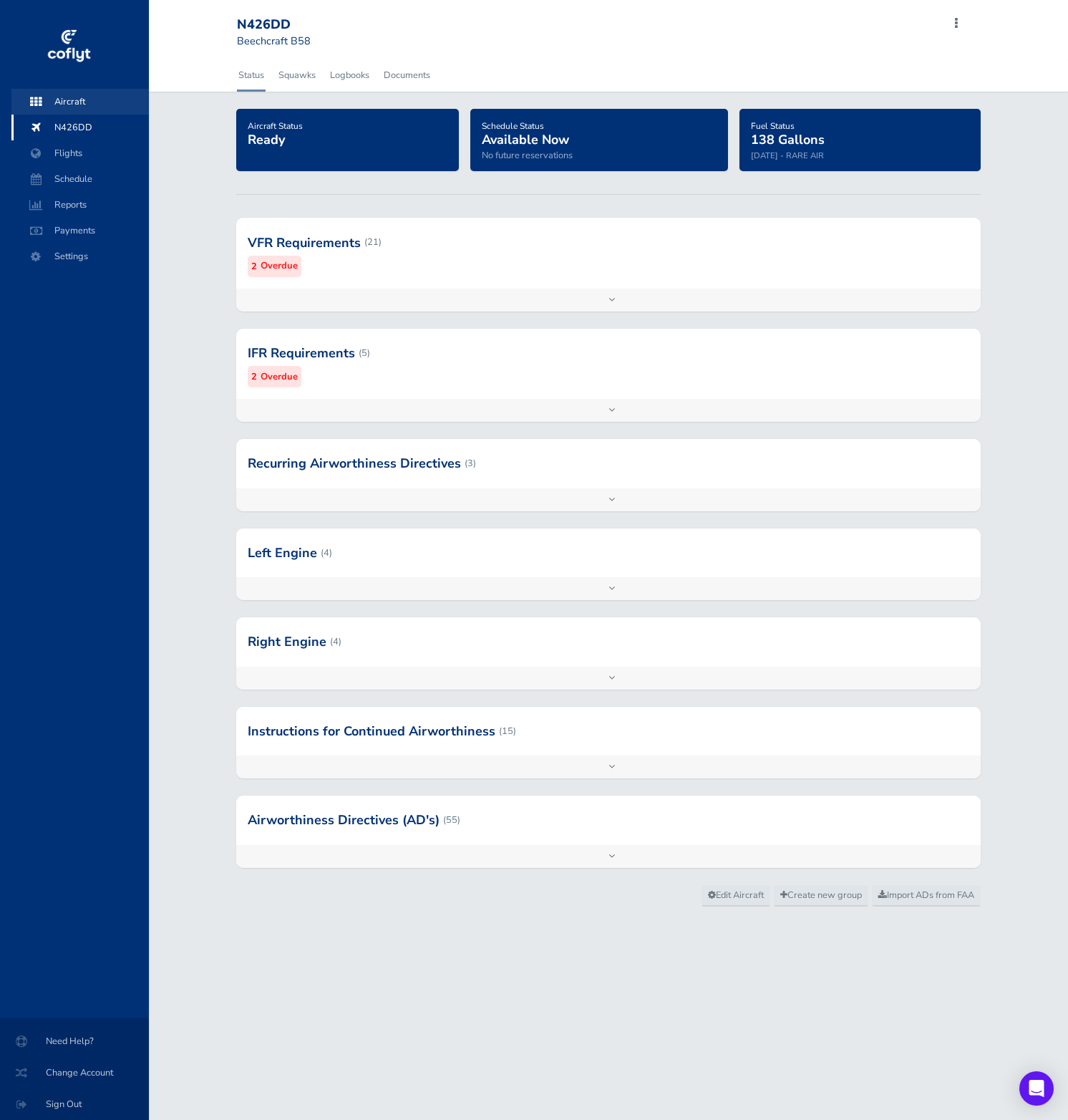
click at [92, 101] on span "Aircraft" at bounding box center [80, 101] width 109 height 26
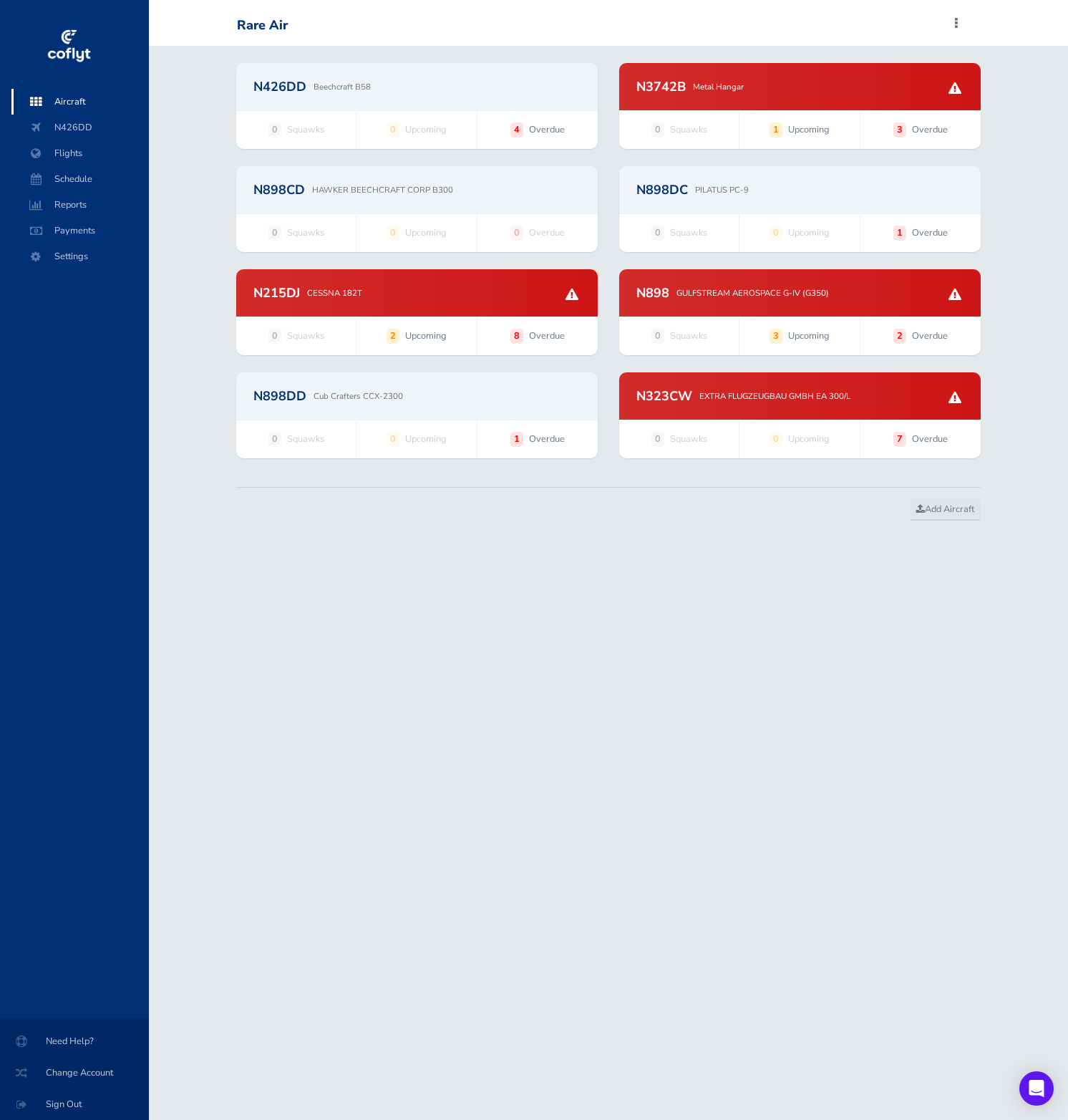
click at [686, 86] on div "N3742B Metal Hangar" at bounding box center [800, 87] width 327 height 13
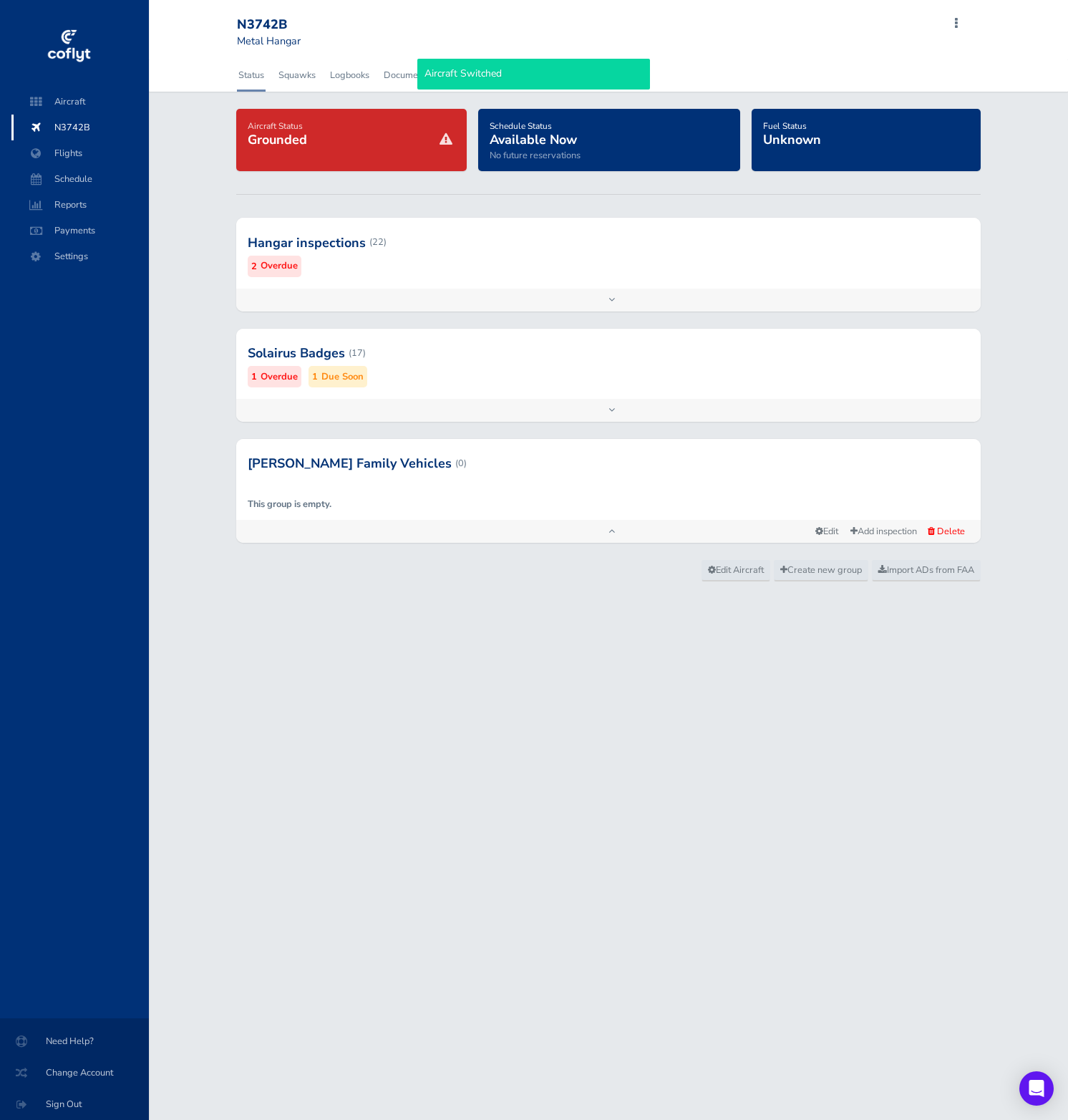
click at [524, 369] on div at bounding box center [608, 352] width 744 height 70
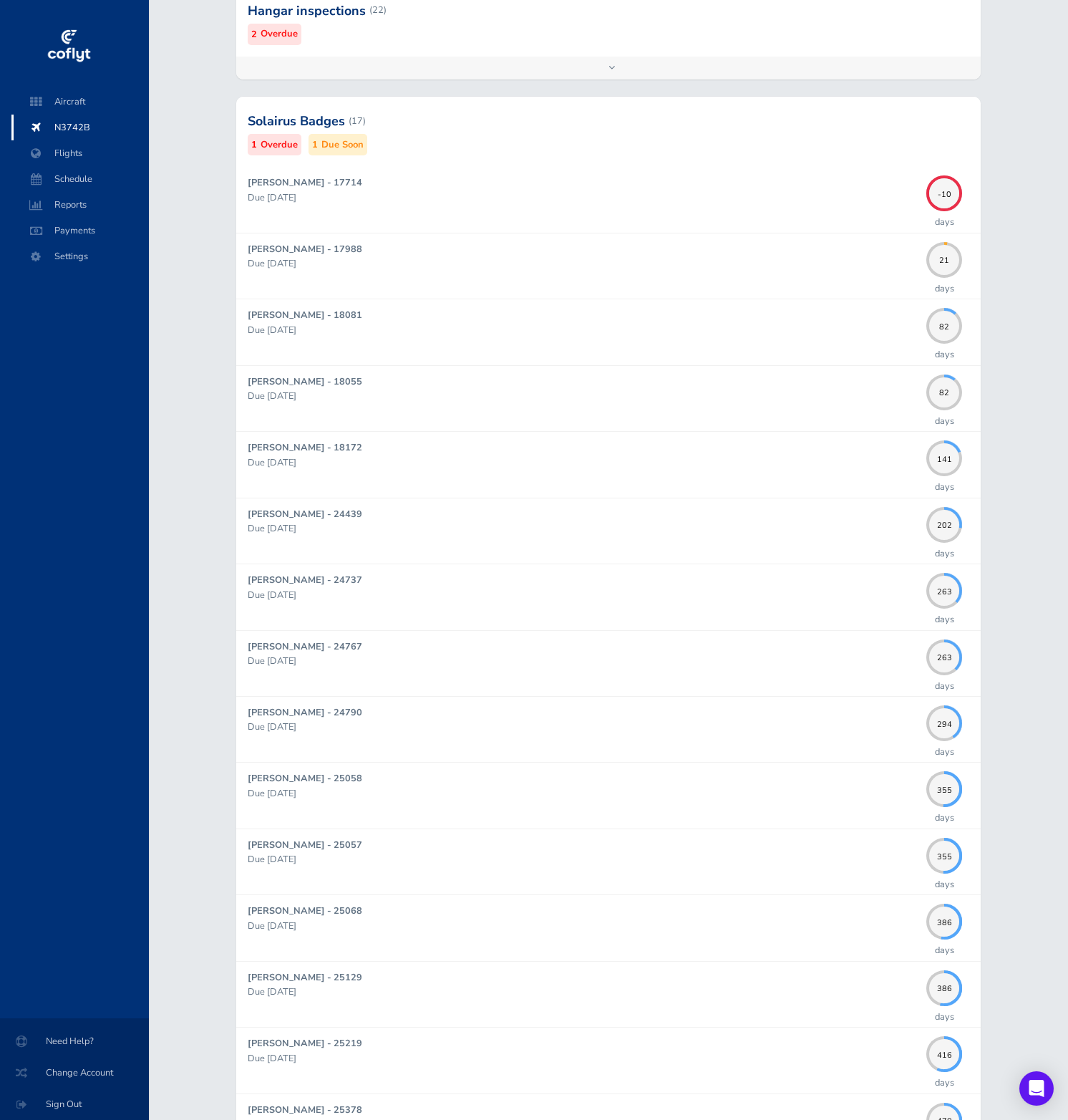
scroll to position [234, 0]
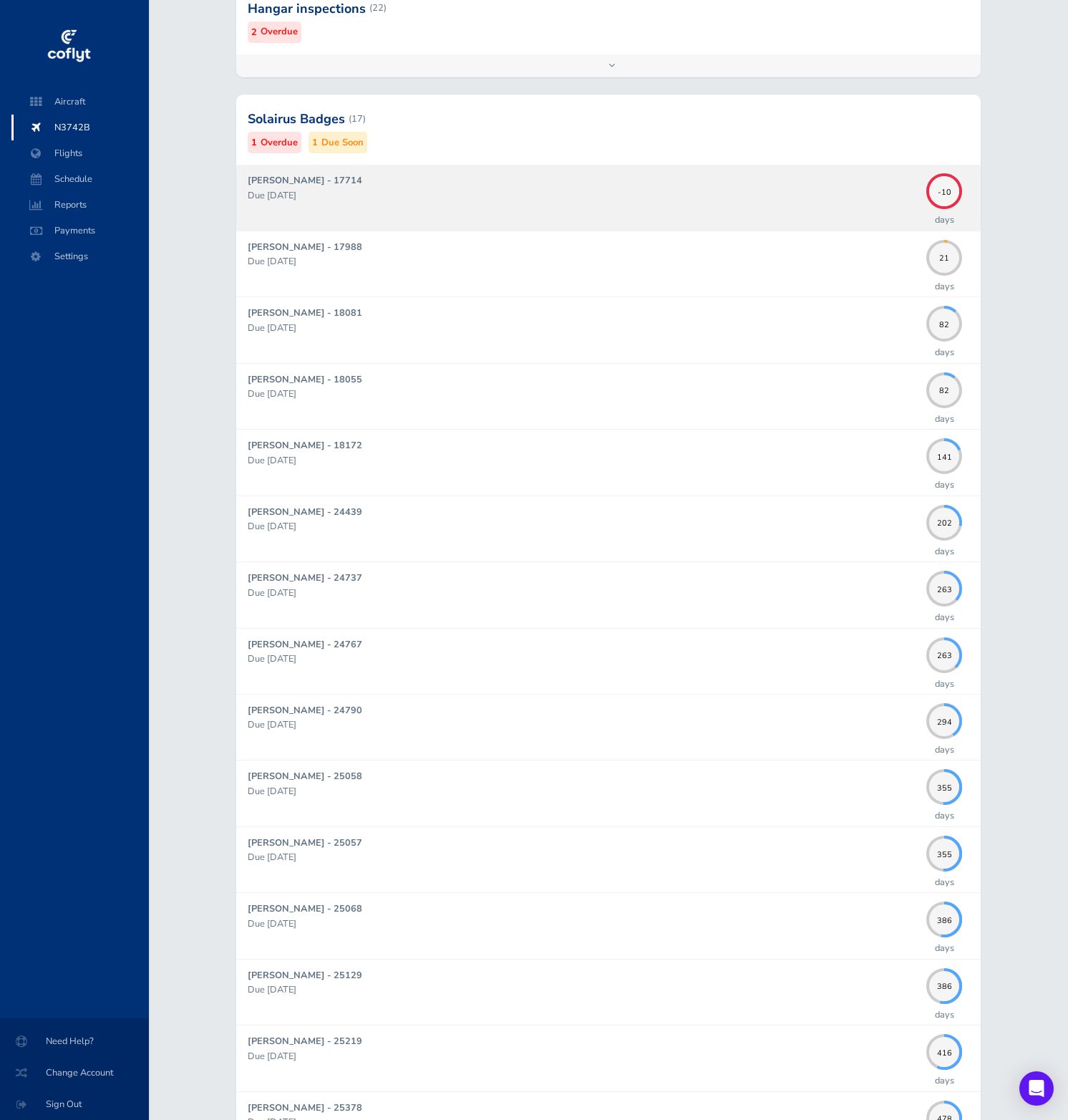
click at [666, 204] on div "Stephen Foley - 17714 Due 09/30/2025" at bounding box center [583, 197] width 672 height 48
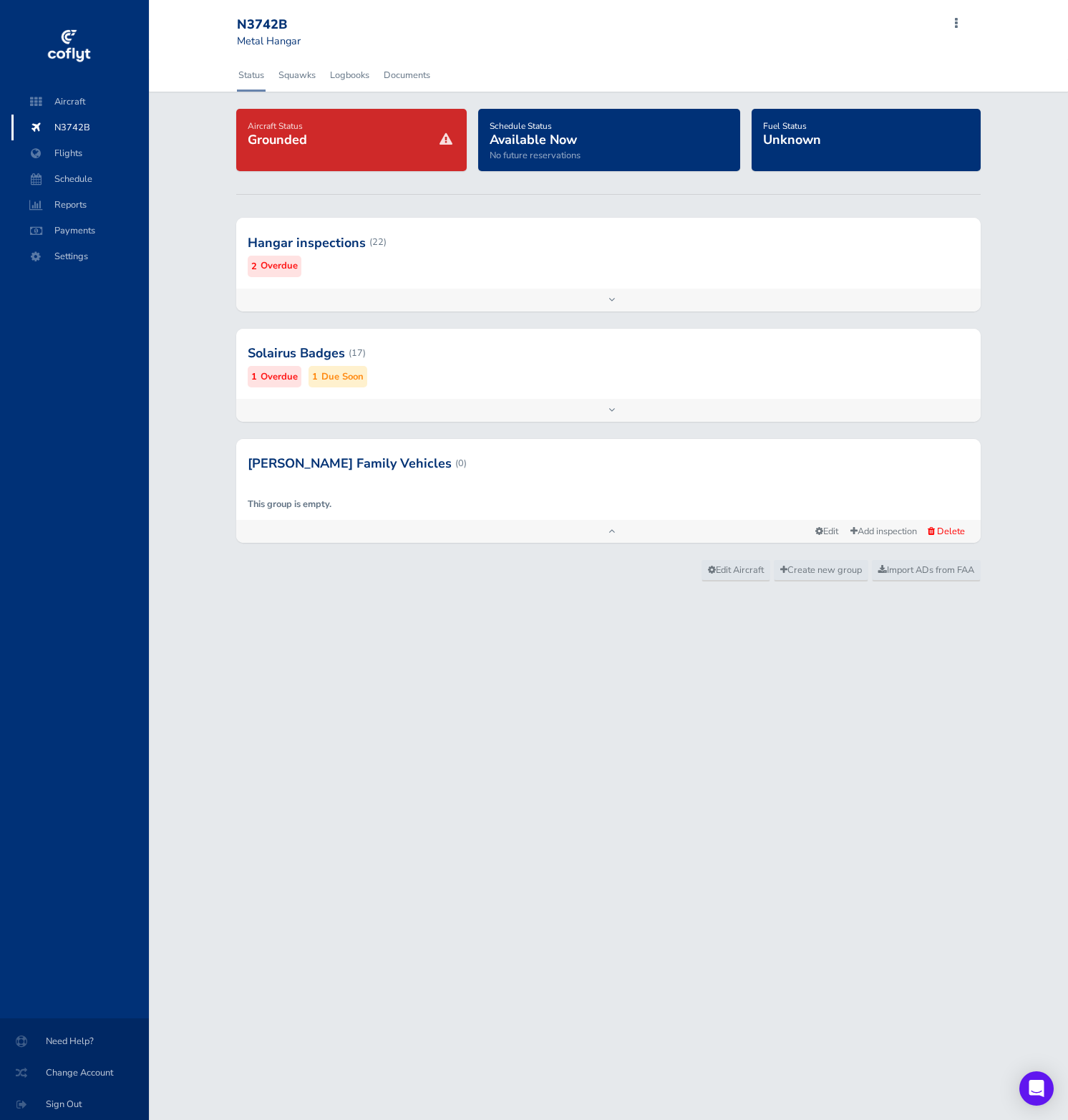
click at [494, 373] on div at bounding box center [608, 352] width 744 height 70
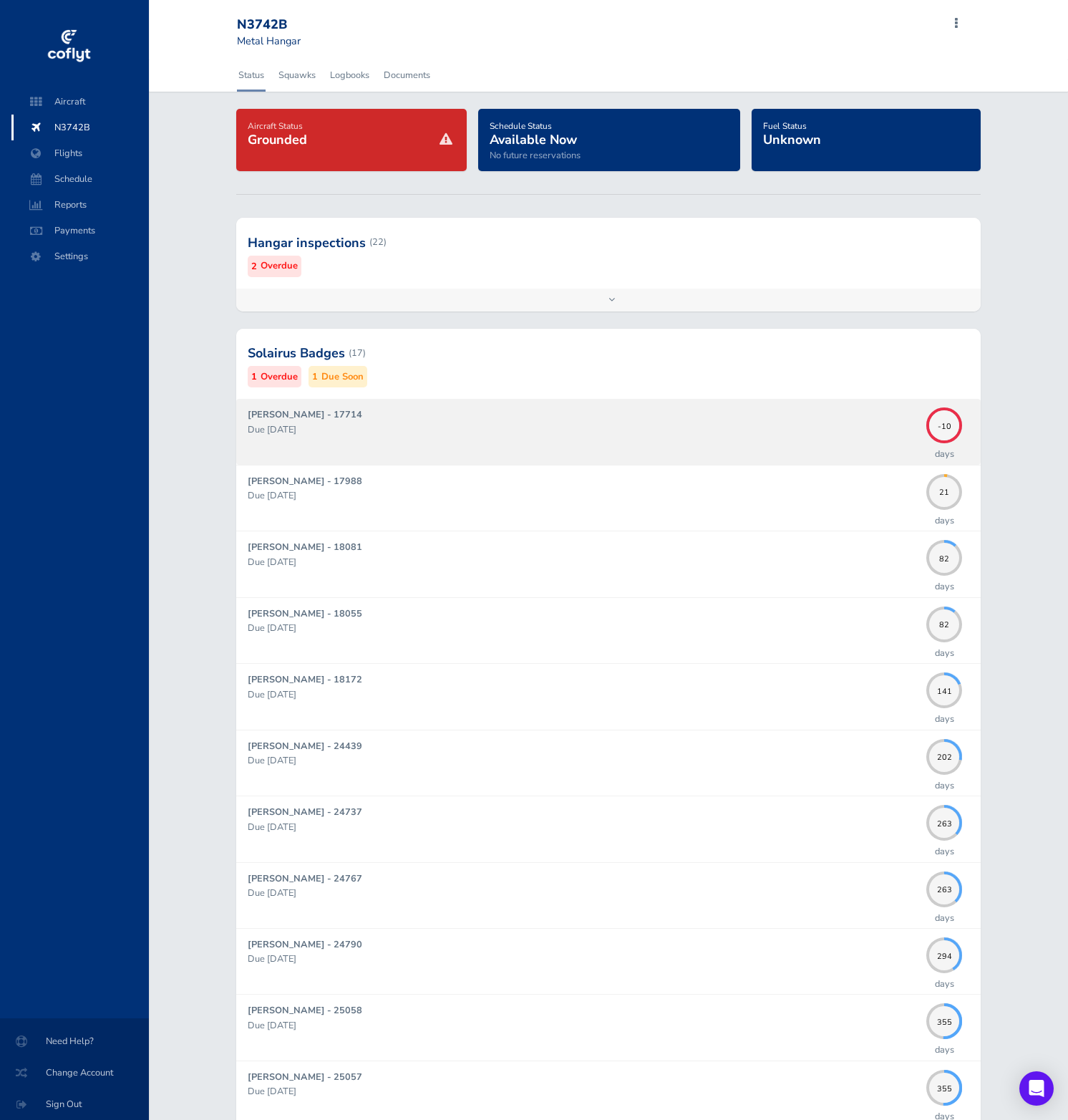
click at [627, 422] on p "Due 09/30/2025" at bounding box center [583, 430] width 672 height 15
click at [724, 443] on div "Stephen Foley - 17714 Due 09/30/2025" at bounding box center [583, 432] width 672 height 48
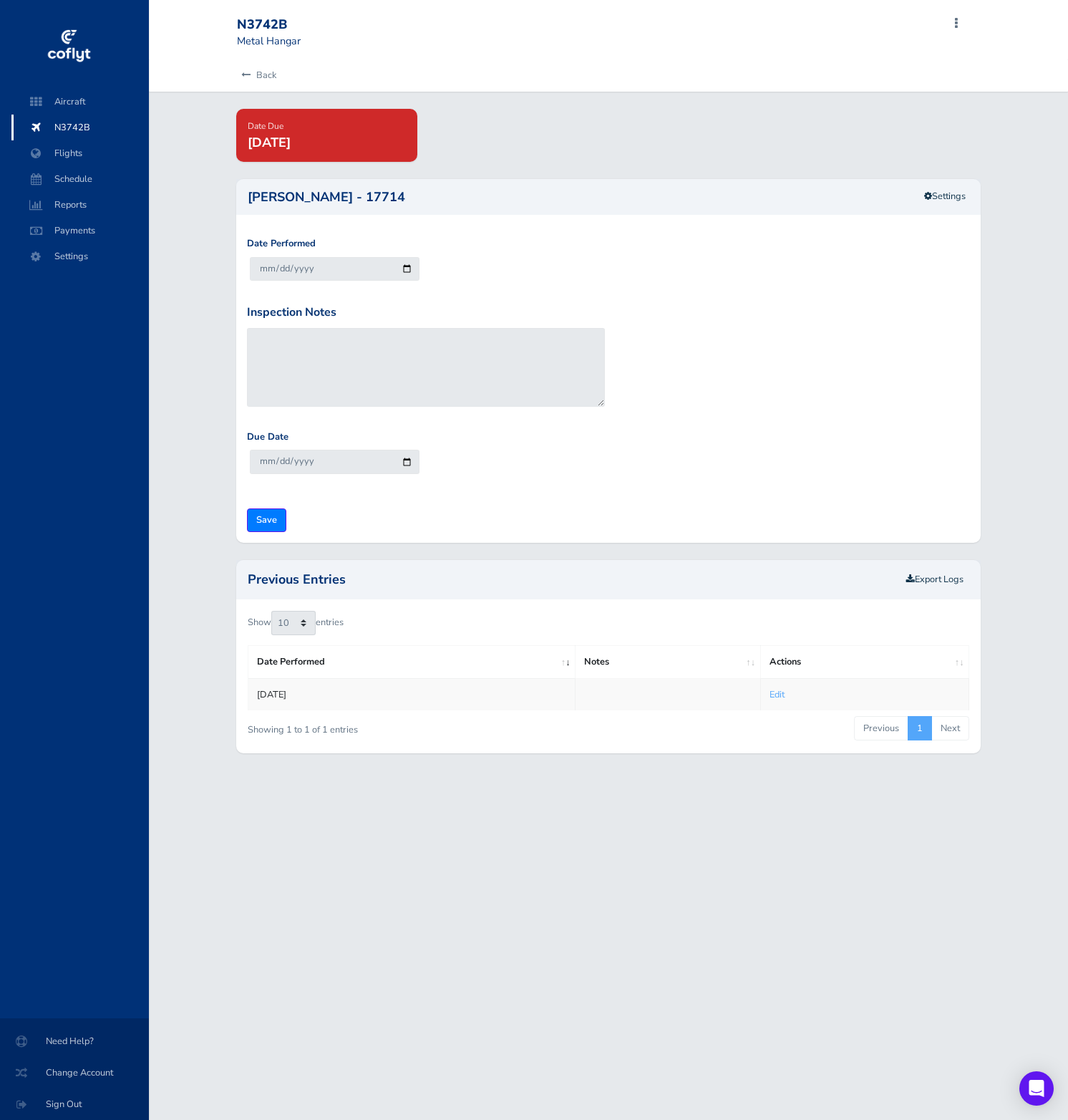
click at [867, 152] on div "Date Due Sep 30, 2025" at bounding box center [608, 135] width 766 height 53
click at [78, 124] on span "N3742B" at bounding box center [80, 127] width 109 height 26
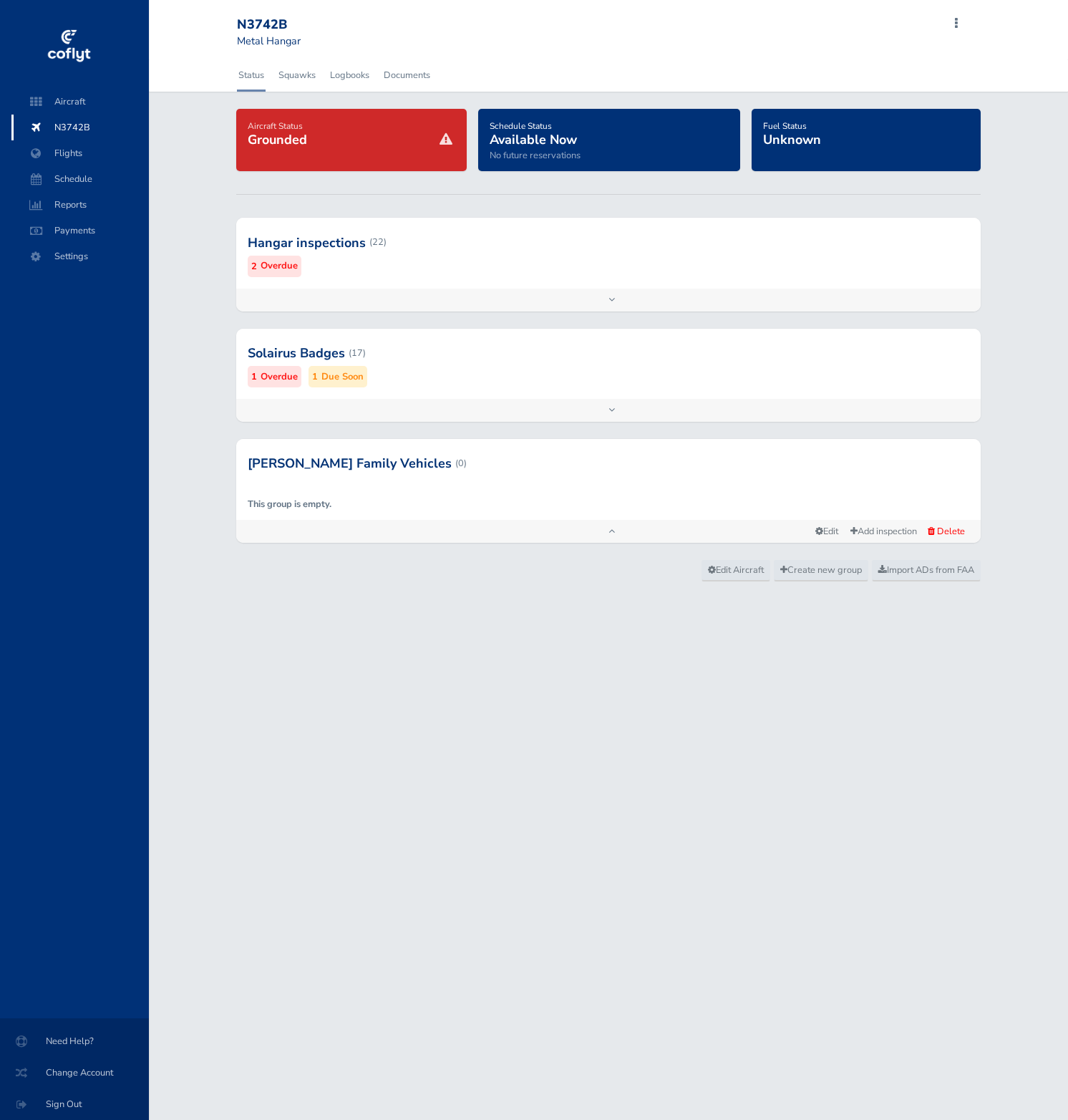
click at [78, 123] on span "N3742B" at bounding box center [80, 127] width 109 height 26
click at [55, 126] on span "N3742B" at bounding box center [80, 127] width 109 height 26
click at [86, 106] on span "Aircraft" at bounding box center [80, 101] width 109 height 26
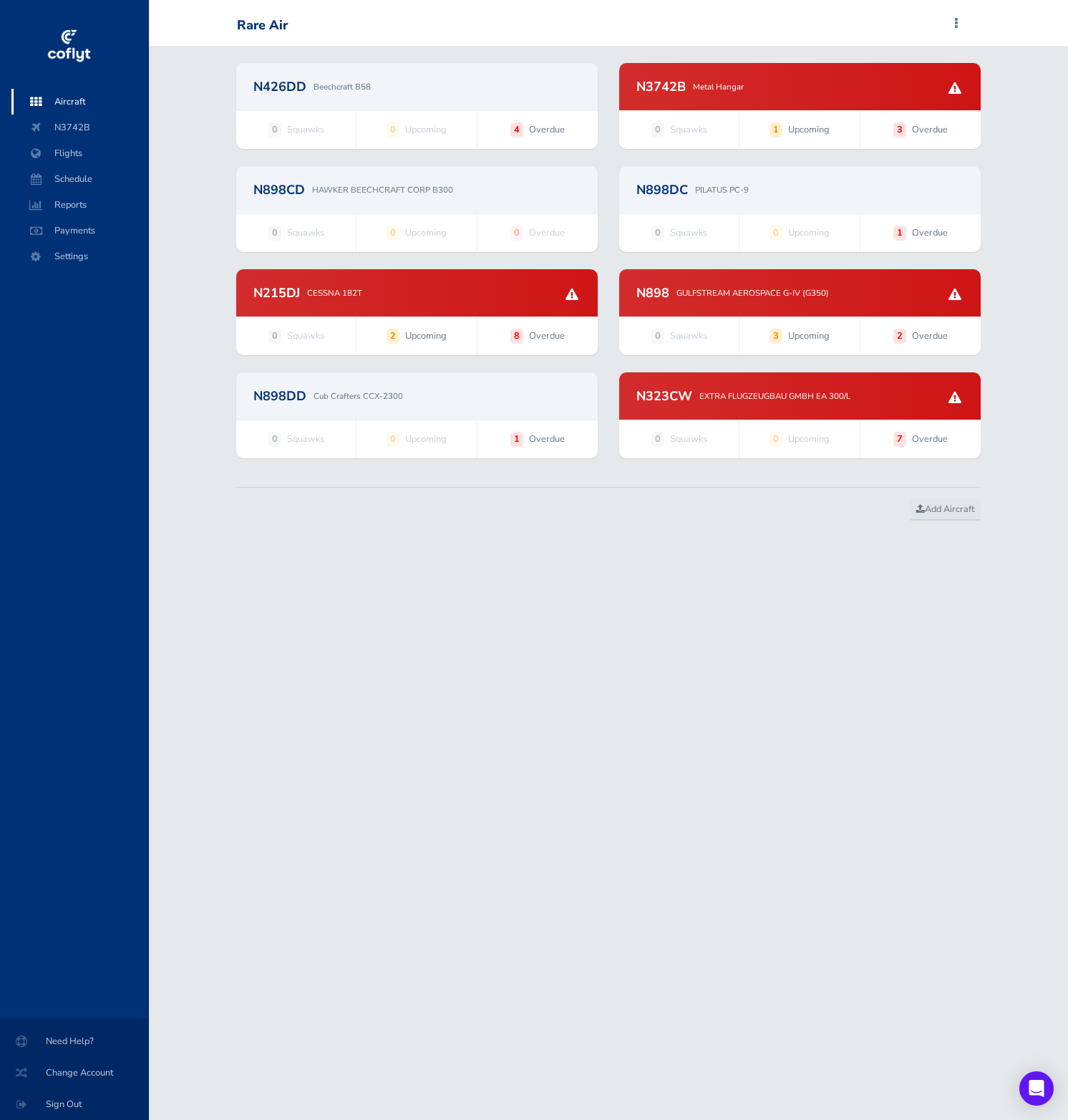
click at [488, 110] on div "N426DD Beechcraft B58" at bounding box center [417, 86] width 362 height 47
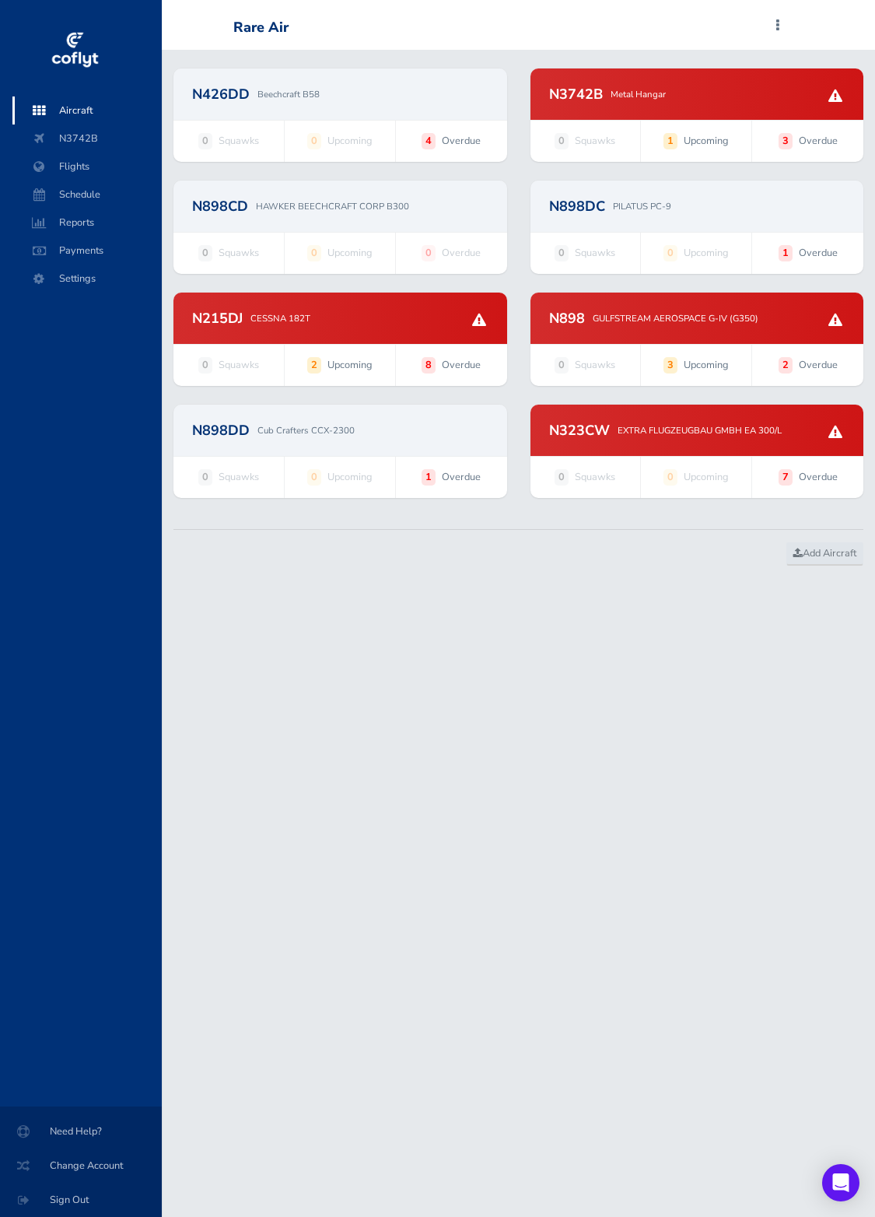
click at [698, 88] on div "N3742B Metal Hangar" at bounding box center [697, 94] width 296 height 14
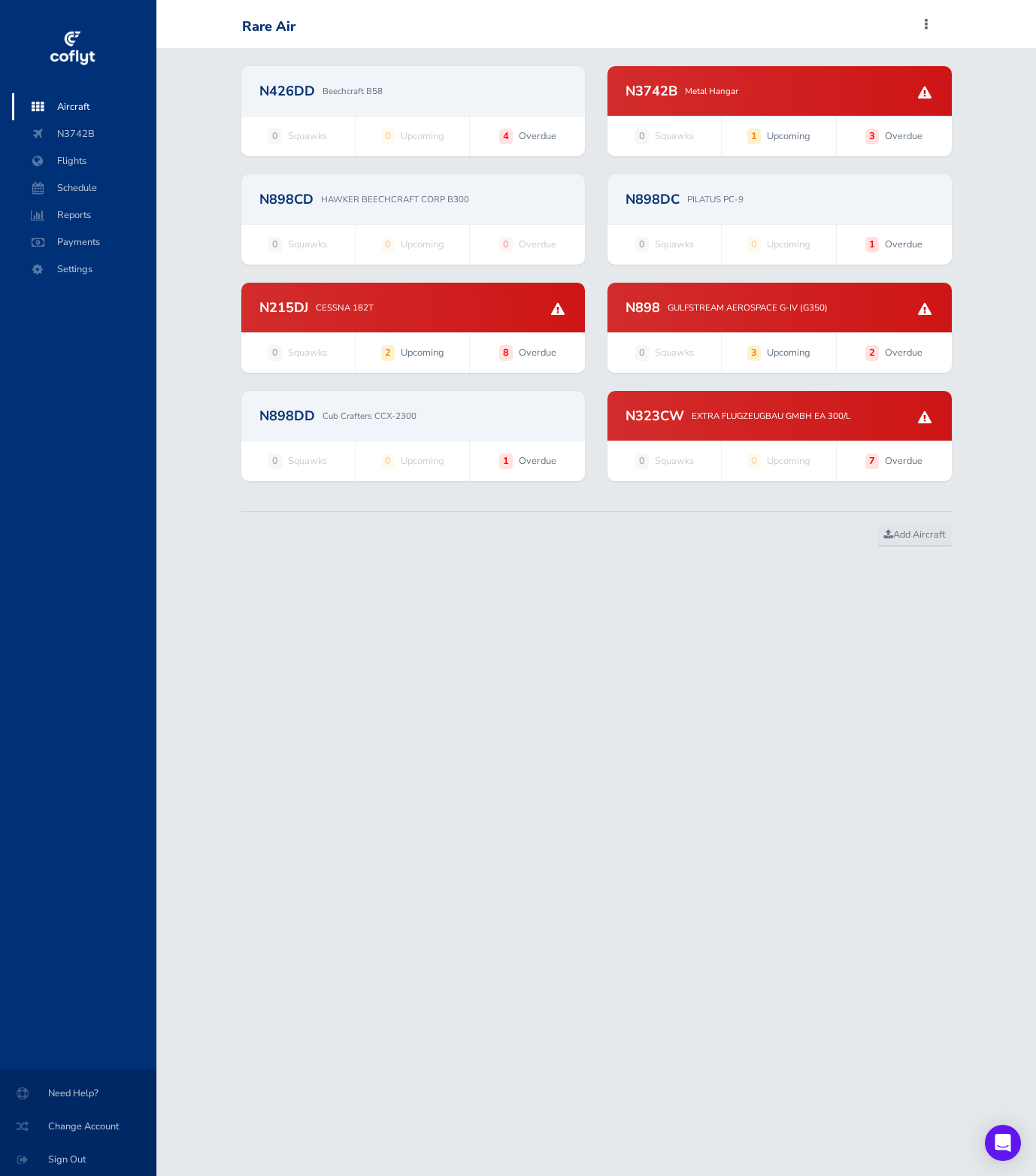
click at [727, 79] on div "N3742B Metal Hangar" at bounding box center [780, 90] width 344 height 49
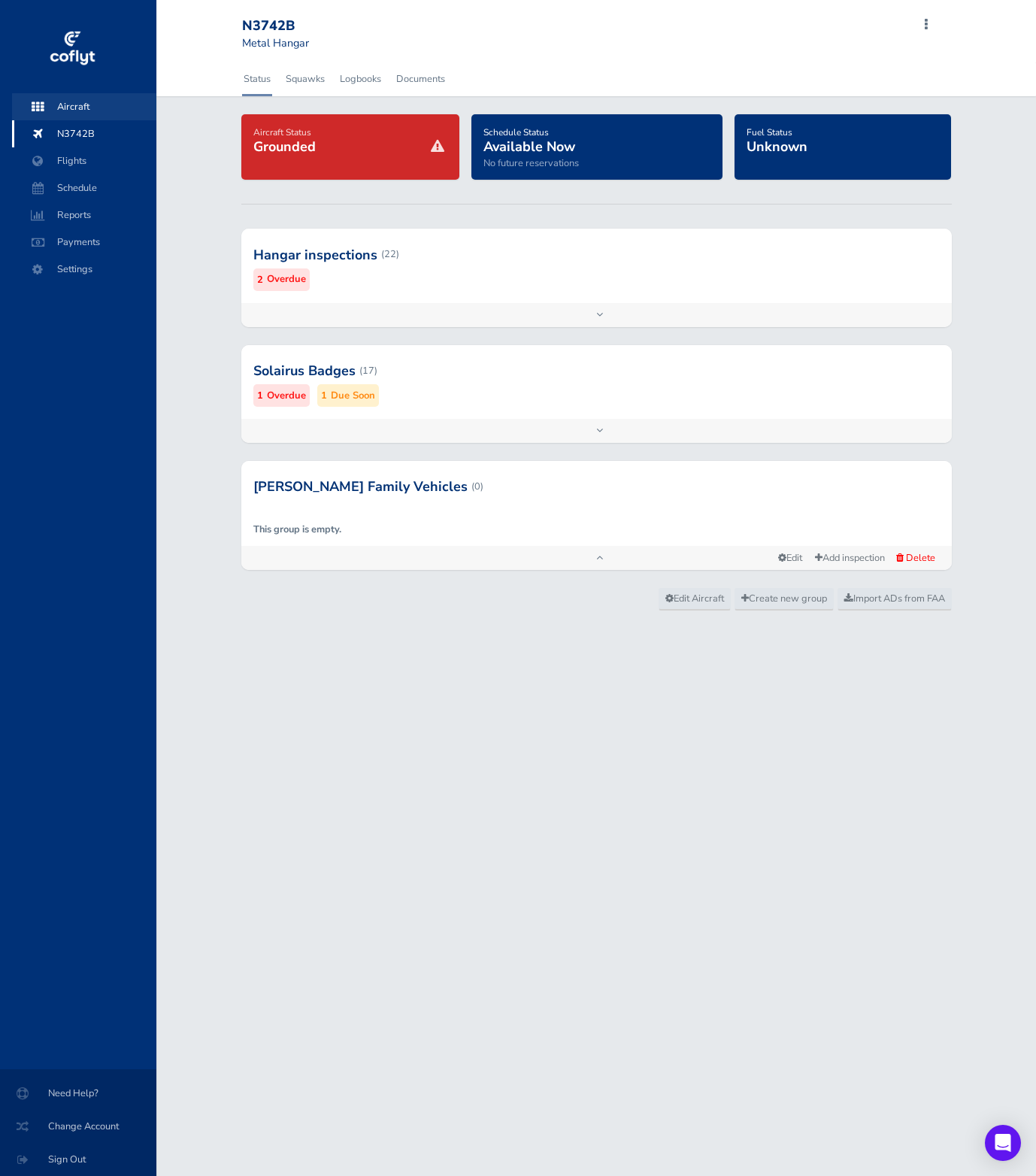
click at [106, 104] on span "Aircraft" at bounding box center [84, 106] width 114 height 27
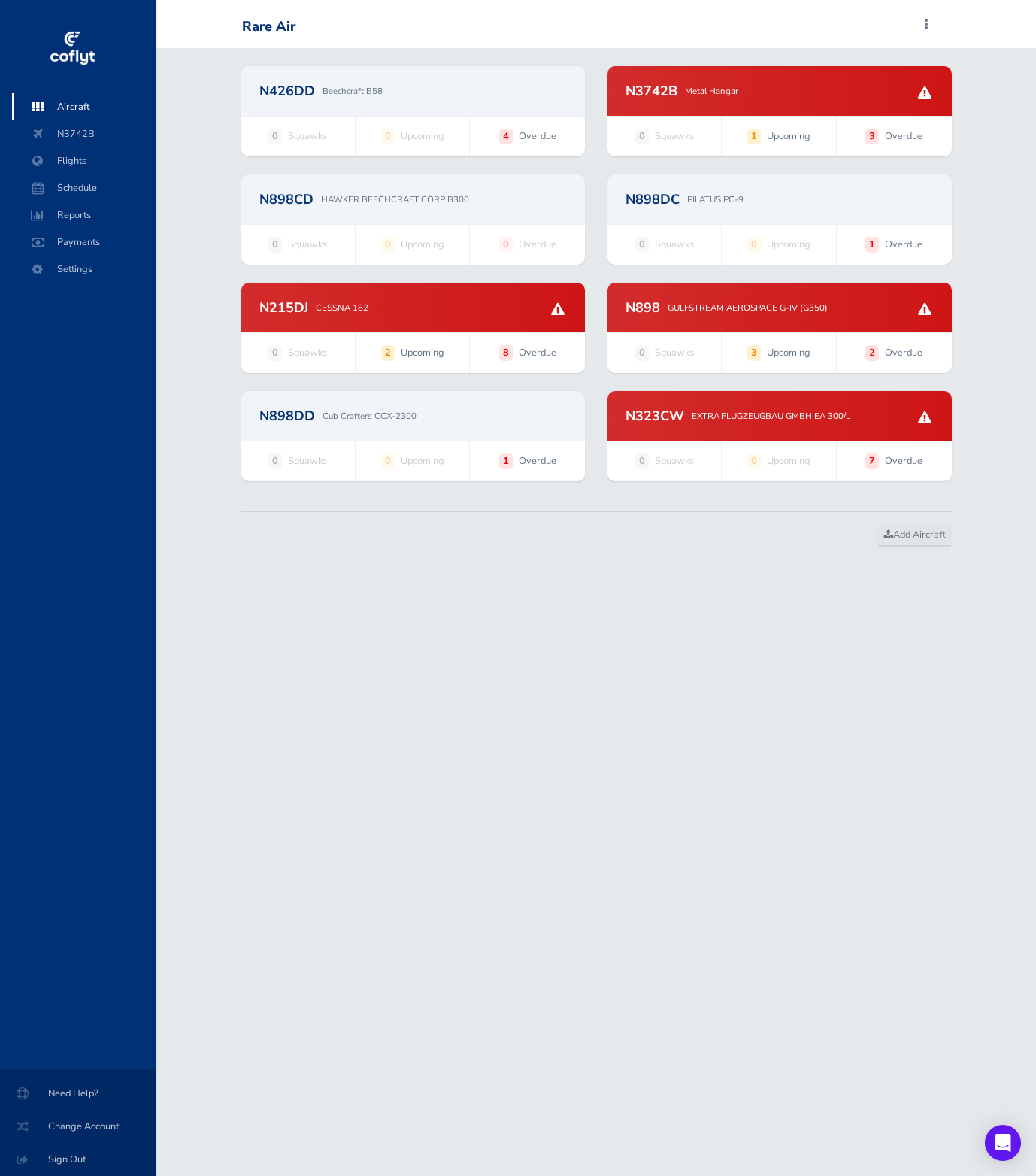
click at [324, 71] on div "N426DD Beechcraft B58" at bounding box center [414, 90] width 344 height 49
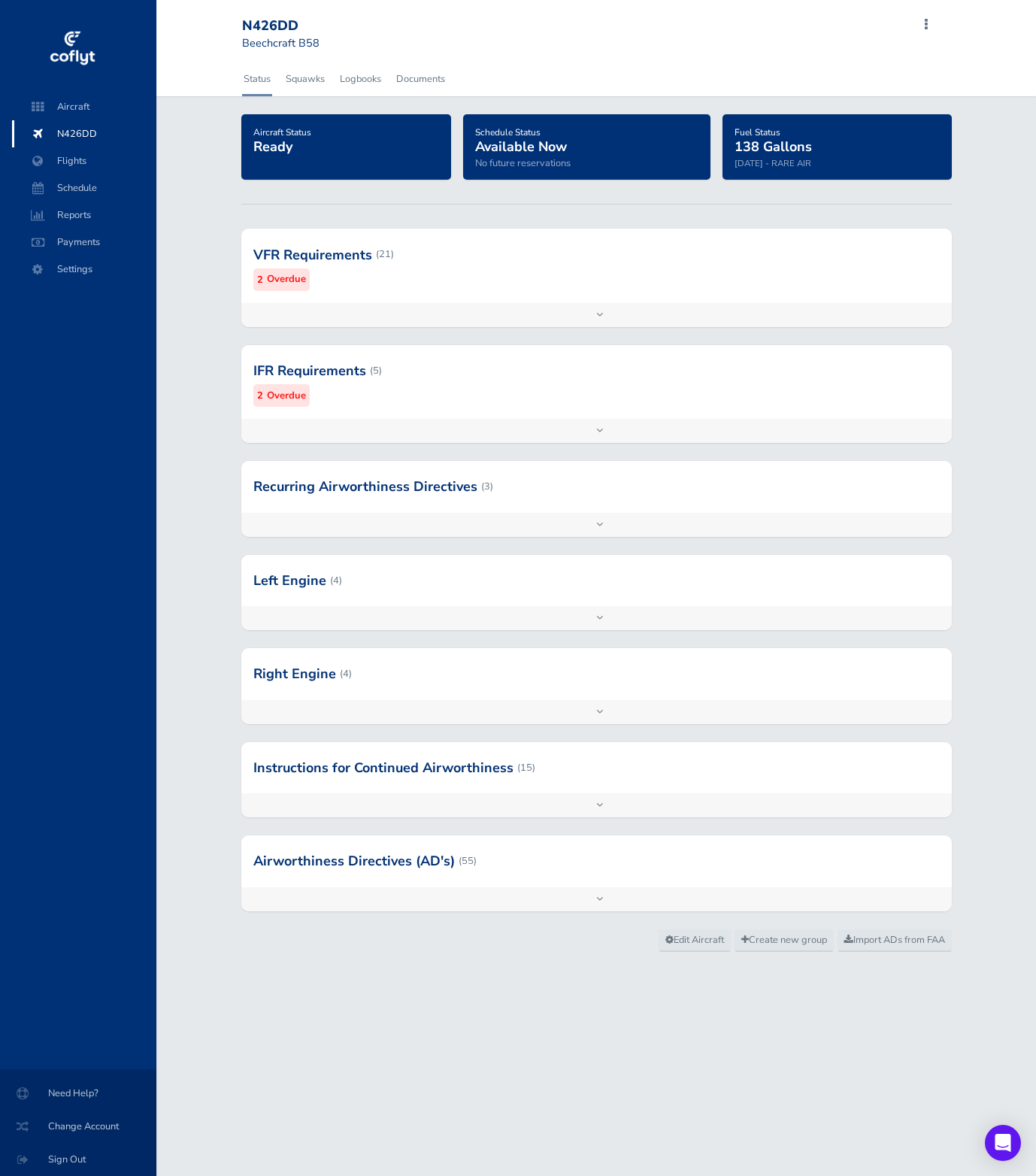
click at [1031, 137] on div "Aircraft Status Ready Schedule Status Available Now No future reservations Fuel…" at bounding box center [596, 521] width 879 height 815
